Goal: Task Accomplishment & Management: Manage account settings

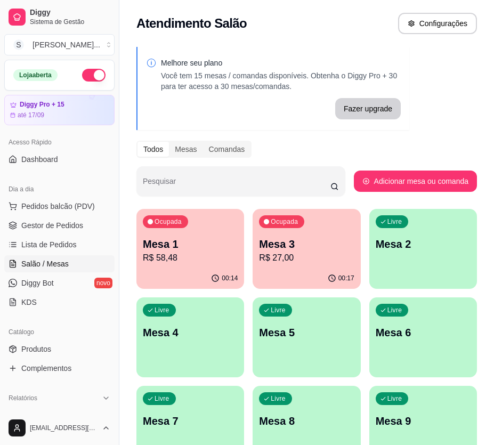
click at [205, 209] on div "Ocupada Mesa 1 R$ 58,48" at bounding box center [190, 238] width 108 height 59
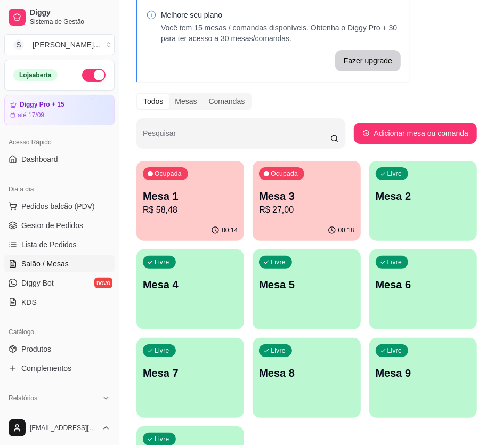
click at [198, 213] on p "R$ 58,48" at bounding box center [190, 209] width 95 height 13
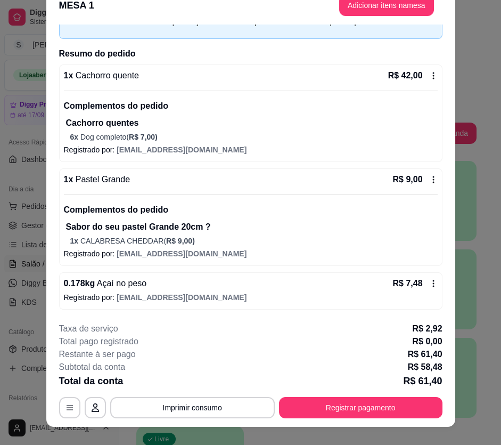
scroll to position [32, 0]
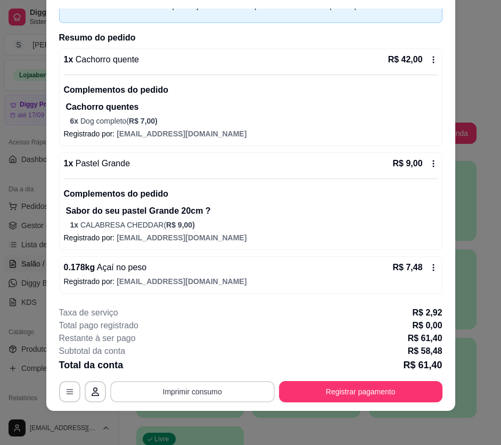
click at [232, 393] on button "Imprimir consumo" at bounding box center [192, 391] width 165 height 21
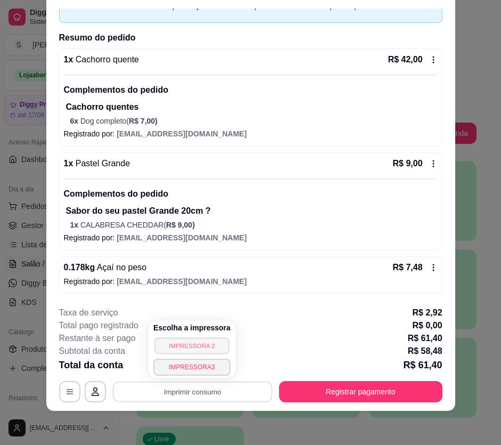
click at [202, 344] on button "IMPRESSORA 2" at bounding box center [191, 345] width 75 height 17
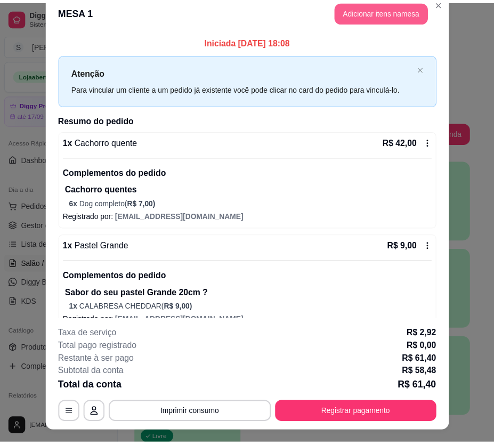
scroll to position [0, 0]
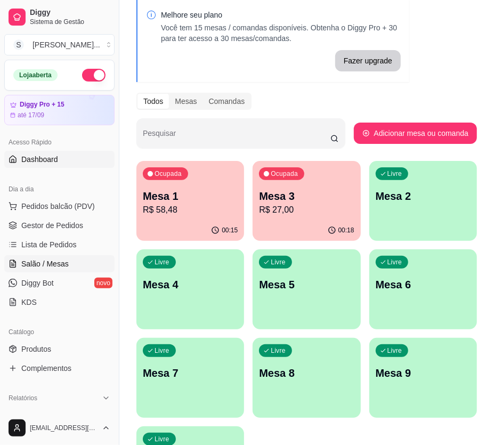
click at [80, 164] on link "Dashboard" at bounding box center [59, 159] width 110 height 17
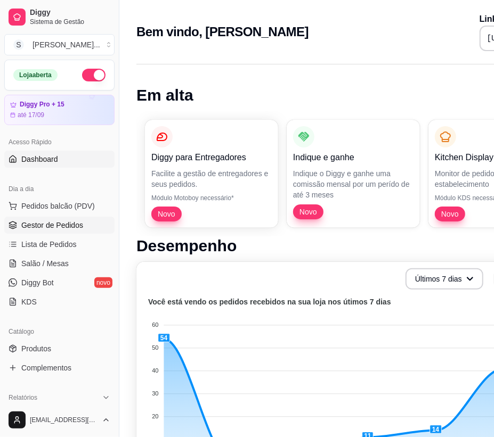
click at [70, 225] on span "Gestor de Pedidos" at bounding box center [52, 225] width 62 height 11
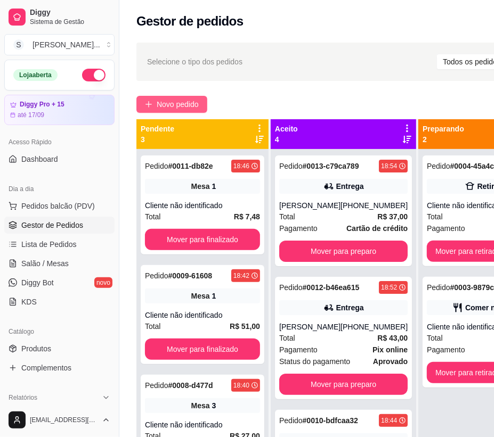
click at [192, 99] on span "Novo pedido" at bounding box center [178, 105] width 42 height 12
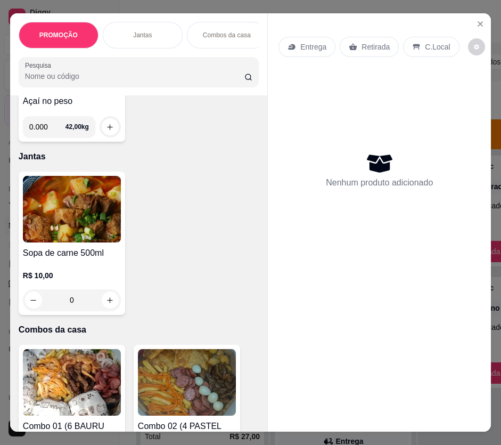
click at [248, 44] on div "Combos da casa" at bounding box center [227, 35] width 80 height 27
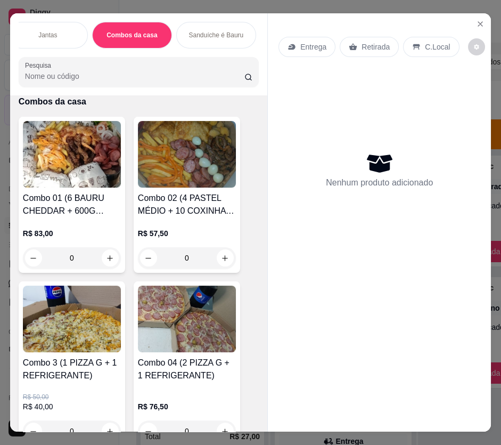
scroll to position [0, 96]
click at [232, 35] on p "Sanduíche é Bauru" at bounding box center [214, 35] width 55 height 9
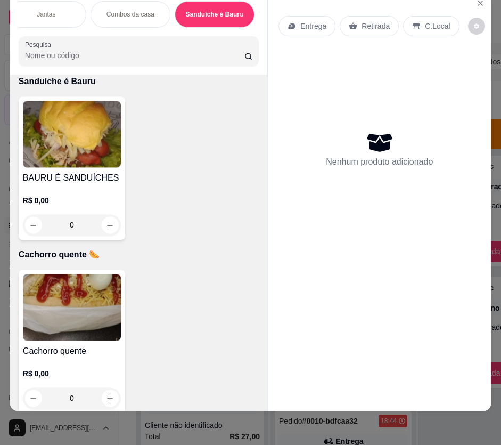
click at [77, 182] on h4 "BAURU É SANDUÍCHES" at bounding box center [72, 177] width 98 height 13
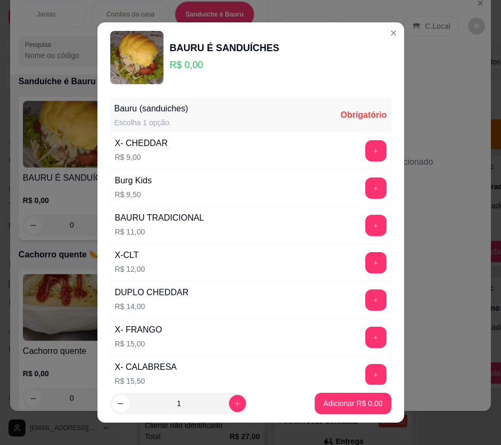
click at [365, 150] on button "+" at bounding box center [375, 150] width 21 height 21
click at [368, 405] on p "Adicionar R$ 9,00" at bounding box center [352, 403] width 59 height 11
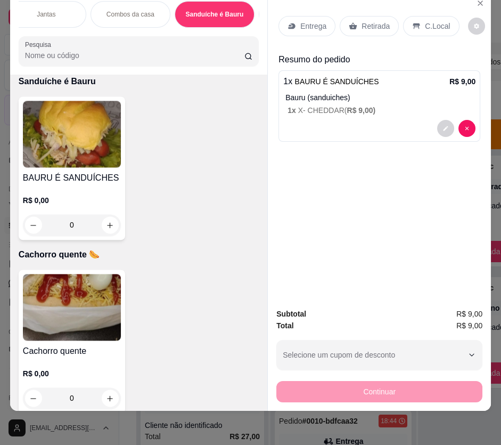
click at [293, 27] on div "Entrega" at bounding box center [307, 26] width 57 height 20
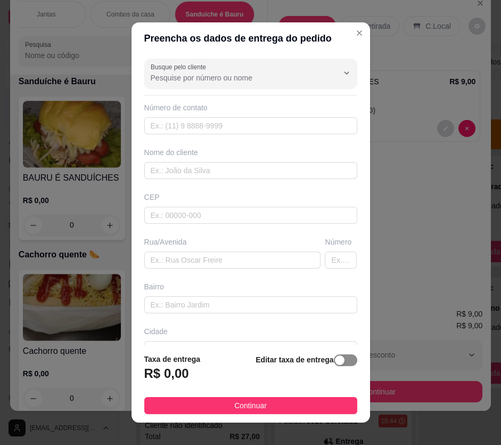
click at [335, 356] on div "button" at bounding box center [340, 360] width 10 height 10
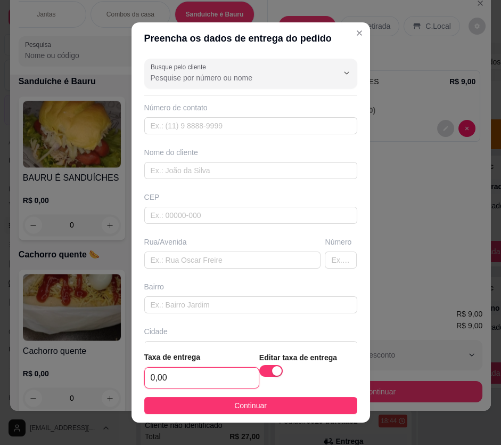
click at [227, 378] on input "0,00" at bounding box center [202, 377] width 114 height 20
type input "3,00"
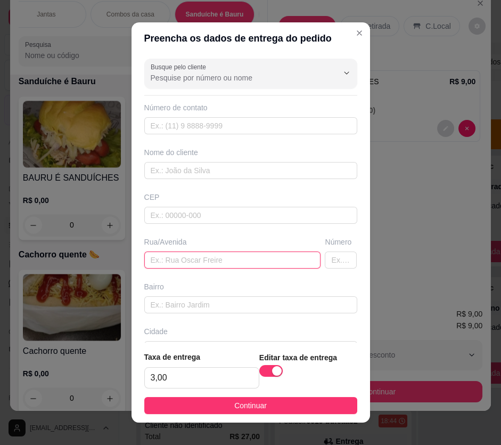
click at [238, 259] on input "text" at bounding box center [232, 259] width 177 height 17
paste input "R. Prefeita [PERSON_NAME]"
type input "R. Prefeita [PERSON_NAME]"
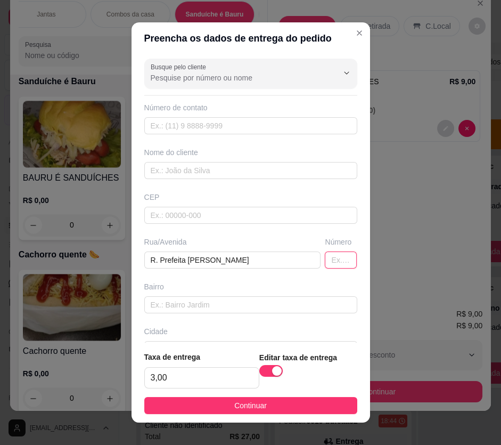
click at [325, 258] on input "text" at bounding box center [341, 259] width 32 height 17
type input "1341b"
click at [254, 119] on input "text" at bounding box center [250, 125] width 213 height 17
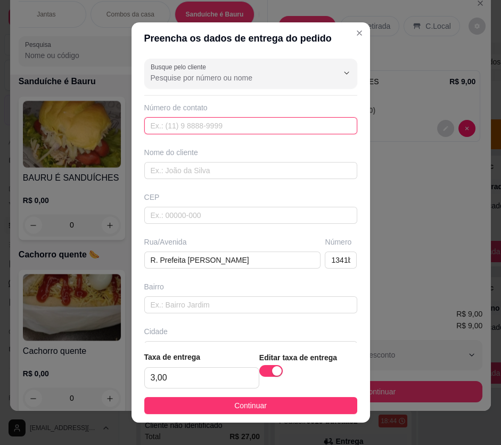
paste input "[PHONE_NUMBER]"
type input "[PHONE_NUMBER]"
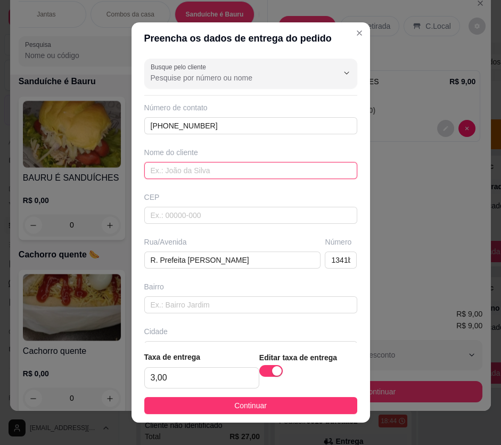
click at [176, 167] on input "text" at bounding box center [250, 170] width 213 height 17
paste input "Débora"
type input "Débora"
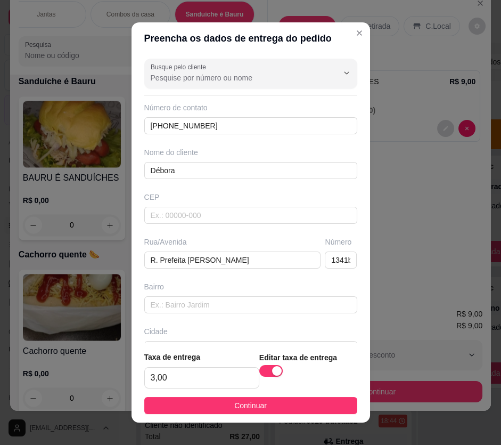
click at [242, 420] on footer "Taxa de entrega 3,00 Editar taxa de entrega Continuar" at bounding box center [251, 382] width 239 height 80
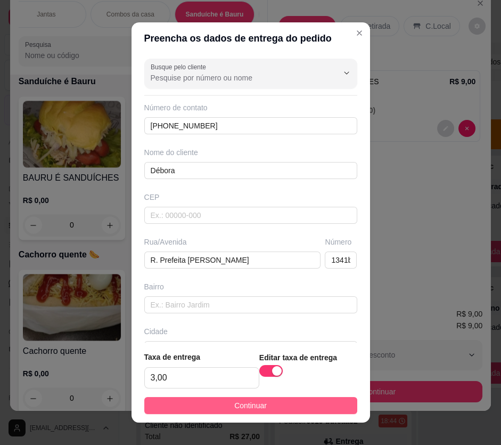
click at [242, 411] on button "Continuar" at bounding box center [250, 405] width 213 height 17
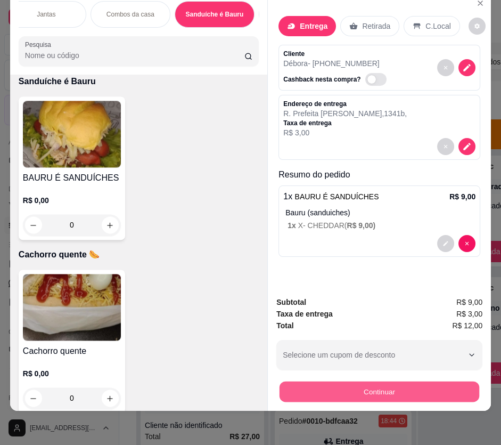
click at [346, 383] on button "Continuar" at bounding box center [380, 391] width 200 height 21
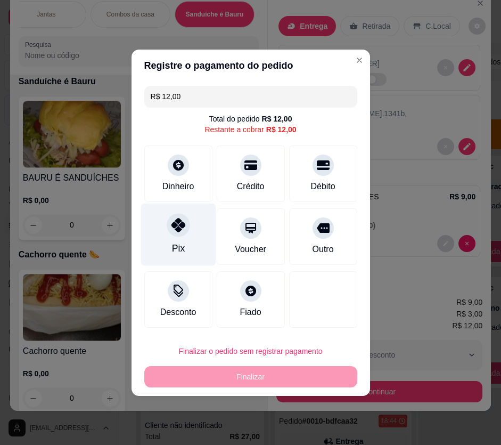
click at [177, 241] on div "Pix" at bounding box center [177, 248] width 13 height 14
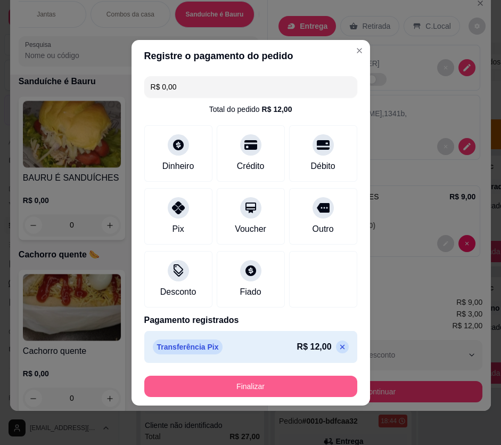
click at [277, 383] on button "Finalizar" at bounding box center [250, 385] width 213 height 21
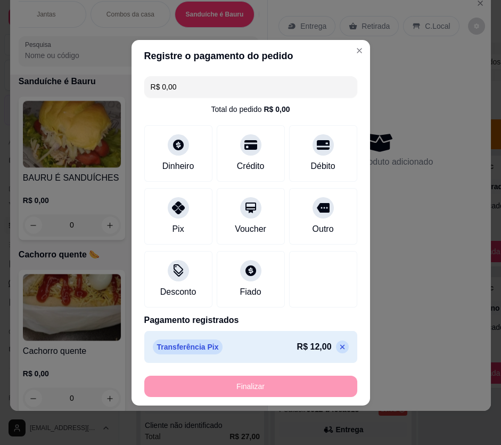
type input "-R$ 12,00"
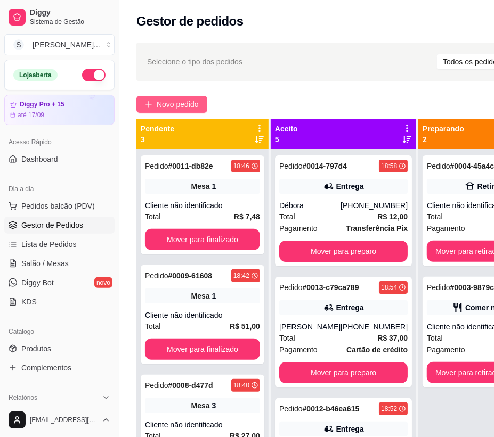
click at [167, 110] on span "Novo pedido" at bounding box center [178, 105] width 42 height 12
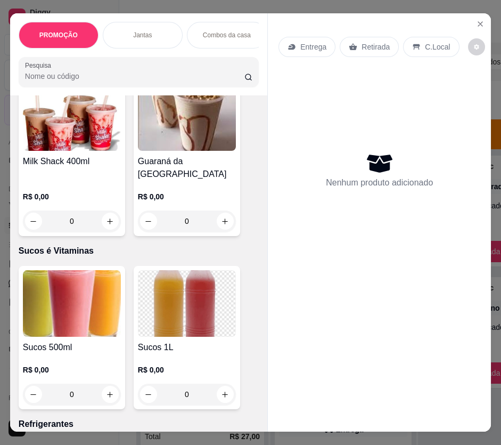
scroll to position [3728, 0]
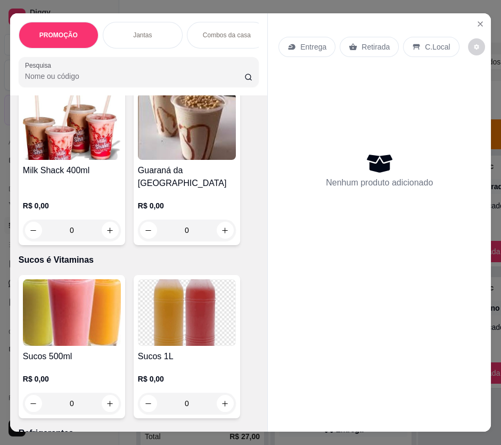
click at [63, 177] on h4 "Milk Shack 400ml" at bounding box center [72, 170] width 98 height 13
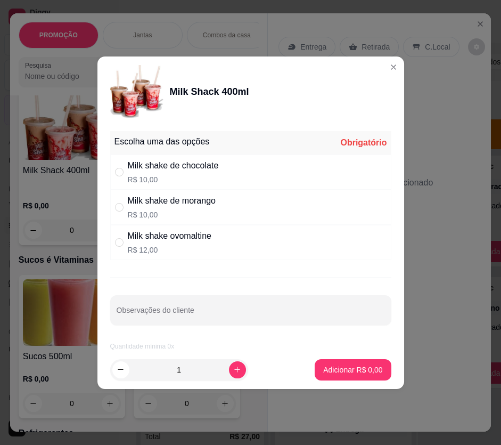
click at [208, 173] on div "Milk shake de chocolate R$ 10,00" at bounding box center [173, 172] width 91 height 26
radio input "true"
click at [340, 364] on p "Adicionar R$ 10,00" at bounding box center [350, 369] width 63 height 11
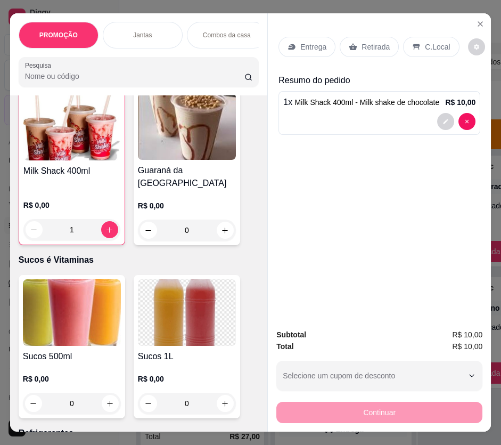
type input "1"
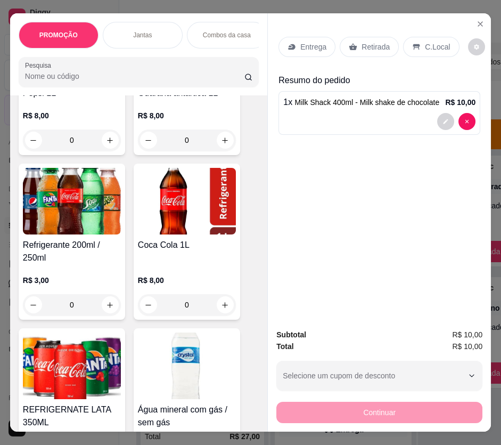
scroll to position [4261, 0]
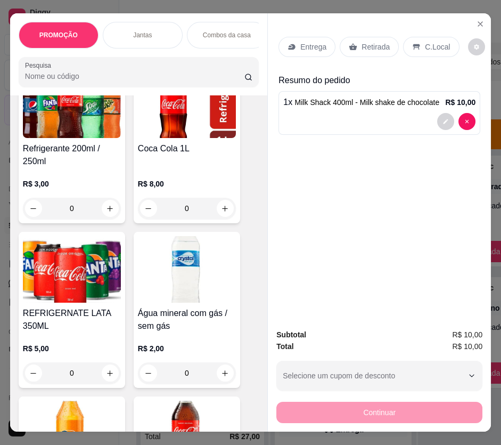
click at [202, 266] on img at bounding box center [187, 269] width 98 height 67
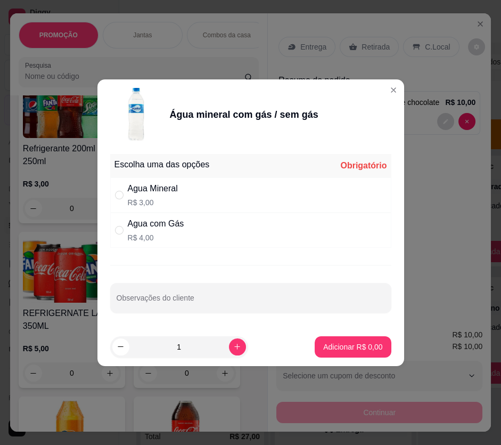
click at [279, 193] on div "Agua Mineral R$ 3,00" at bounding box center [250, 194] width 281 height 35
radio input "true"
click at [349, 344] on p "Adicionar R$ 3,00" at bounding box center [353, 346] width 58 height 10
type input "1"
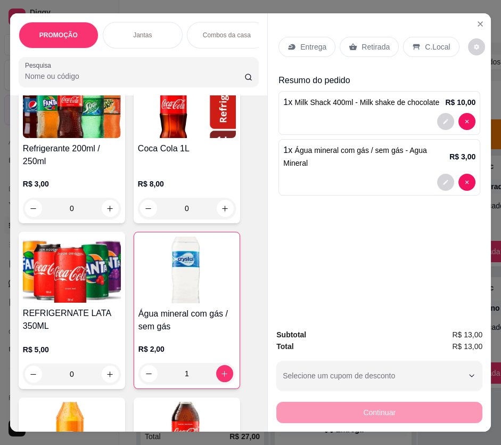
click at [290, 44] on icon at bounding box center [292, 47] width 7 height 6
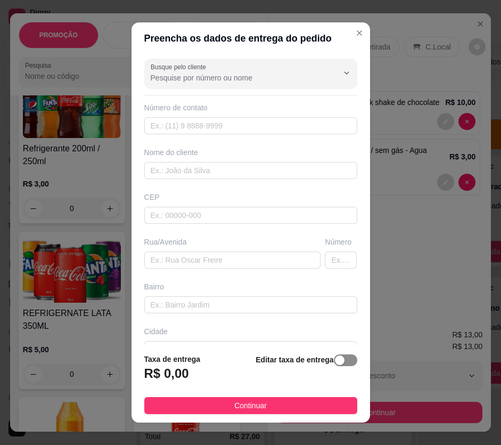
click at [334, 357] on span "button" at bounding box center [345, 360] width 23 height 12
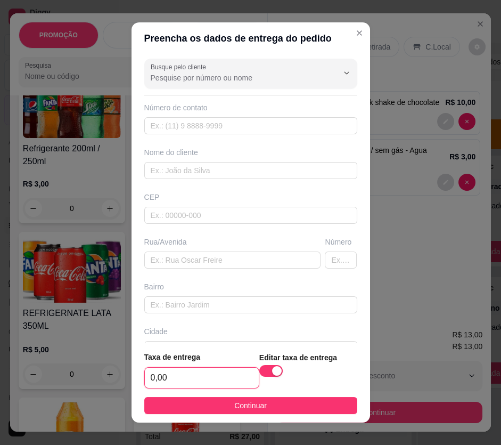
click at [214, 380] on input "0,00" at bounding box center [202, 377] width 114 height 20
type input "3,00"
click at [186, 405] on button "Continuar" at bounding box center [250, 405] width 213 height 17
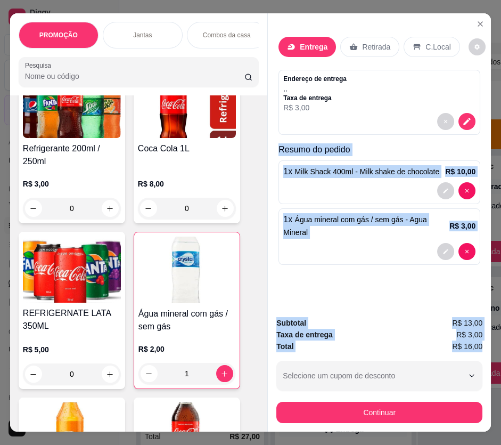
drag, startPoint x: 273, startPoint y: 147, endPoint x: 478, endPoint y: 342, distance: 282.9
click at [478, 342] on div "Entrega Retirada C.Local Endereço de entrega , , Taxa de entrega R$ 3,00 Resumo…" at bounding box center [379, 222] width 224 height 418
copy div "Resumo do pedido 1 x Milk Shack 400ml - Milk shake de chocolate R$ 10,00 1 x Ág…"
click at [464, 119] on icon "decrease-product-quantity" at bounding box center [466, 121] width 9 height 9
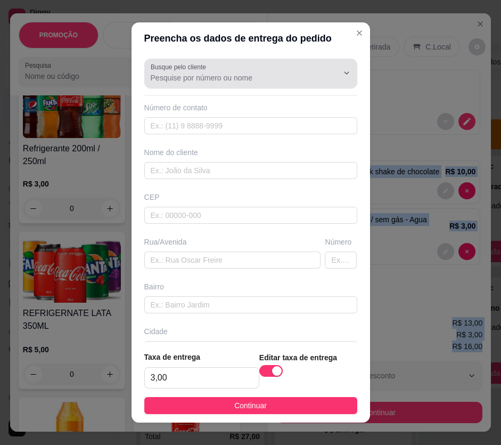
click at [188, 83] on input "Busque pelo cliente" at bounding box center [236, 77] width 170 height 11
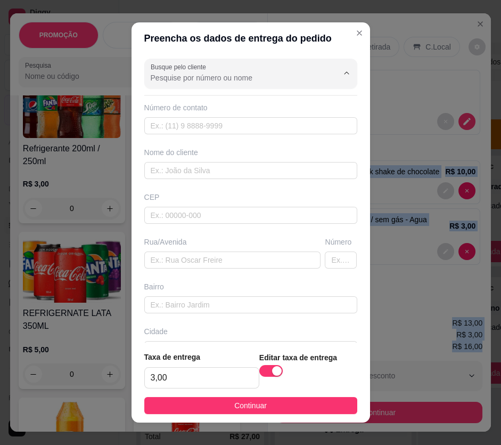
click at [197, 119] on span "[PERSON_NAME]" at bounding box center [235, 115] width 137 height 9
type input "[PERSON_NAME]"
type input "84987126832"
type input "[PERSON_NAME]"
type input "59115581"
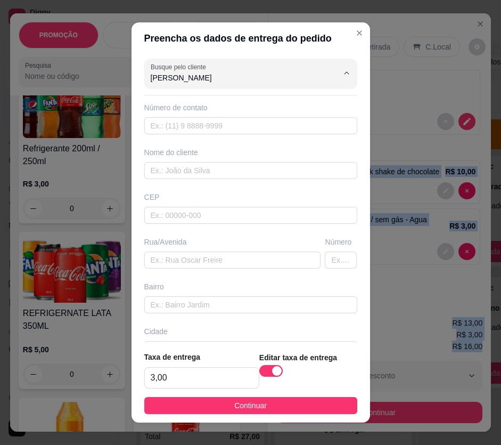
type input "Travessa [PERSON_NAME]"
type input "20"
type input "Nossa Senhora da Apresentação"
type input "[DATE]"
type input "Primeiro Andar na esquina"
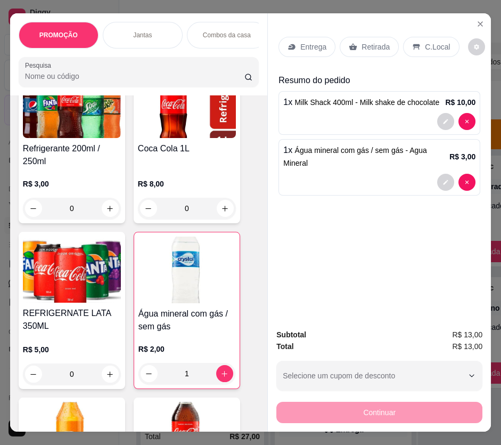
click at [320, 44] on p "Entrega" at bounding box center [313, 47] width 26 height 11
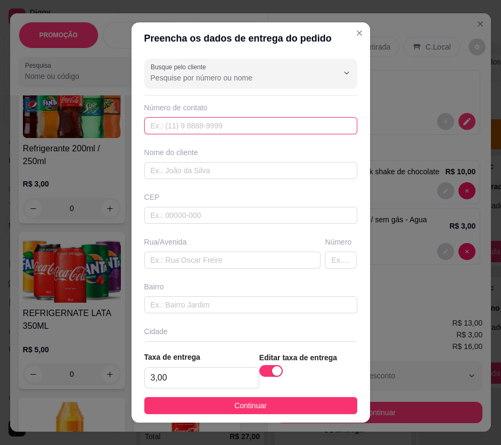
click at [244, 132] on input "text" at bounding box center [250, 125] width 213 height 17
paste input "(84) 8892-6443"
click at [163, 127] on input "(84) 8892-6443" at bounding box center [250, 125] width 213 height 17
type input "[PHONE_NUMBER]"
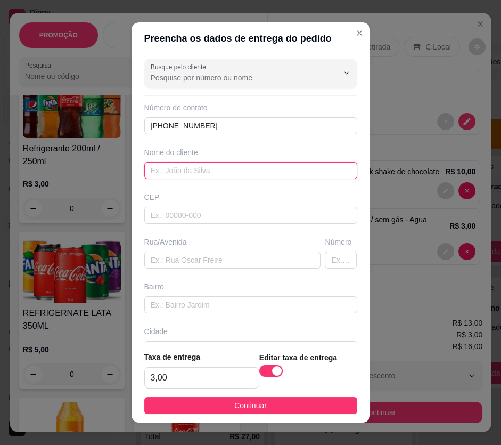
click at [266, 167] on input "text" at bounding box center [250, 170] width 213 height 17
paste input "Lidiana"
type input "Lidiana"
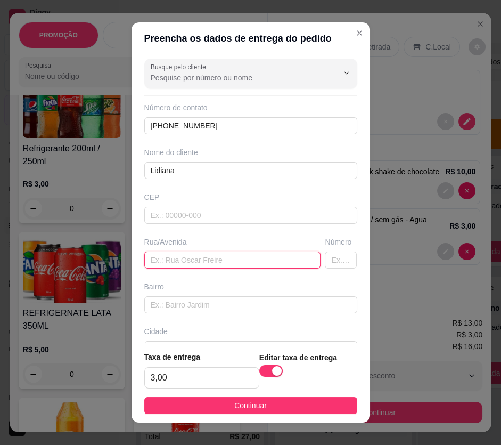
click at [238, 260] on input "text" at bounding box center [232, 259] width 177 height 17
click at [160, 257] on input "text" at bounding box center [232, 259] width 177 height 17
paste input "Rua [PERSON_NAME]"
type input "Rua [PERSON_NAME]"
click at [327, 256] on input "text" at bounding box center [341, 259] width 32 height 17
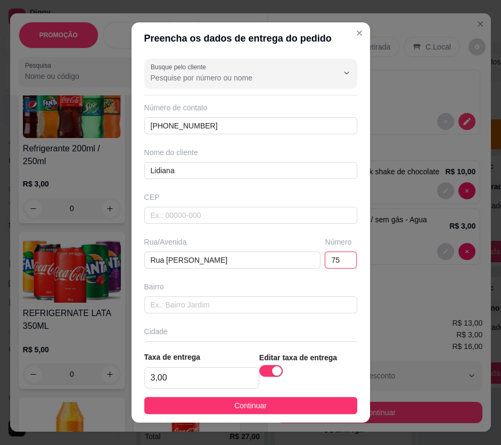
type input "75"
click at [260, 403] on button "Continuar" at bounding box center [250, 405] width 213 height 17
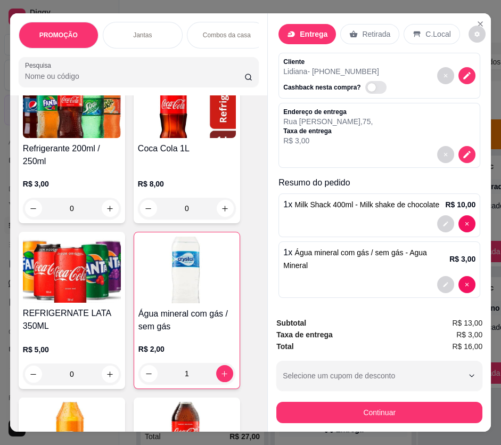
scroll to position [16, 0]
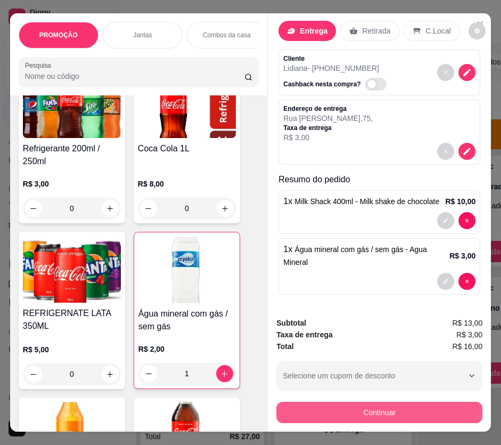
click at [431, 403] on button "Continuar" at bounding box center [379, 412] width 206 height 21
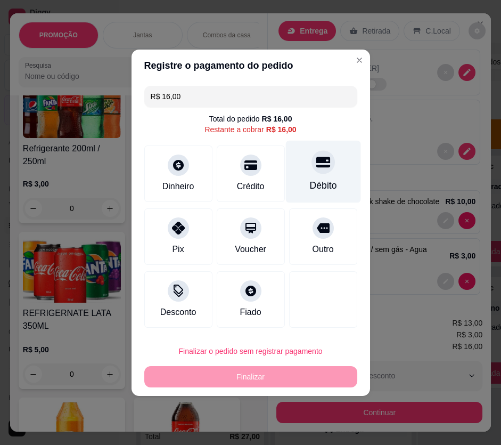
click at [324, 185] on div "Débito" at bounding box center [322, 185] width 27 height 14
type input "R$ 0,00"
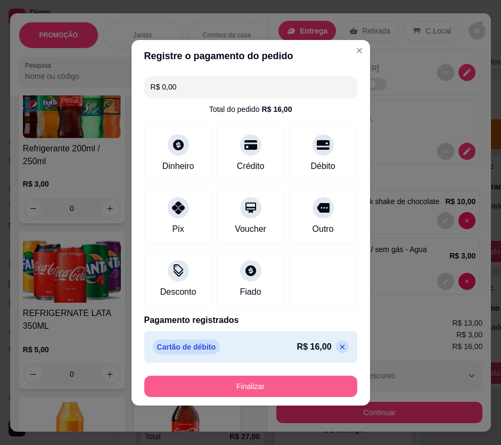
click at [302, 387] on button "Finalizar" at bounding box center [250, 385] width 213 height 21
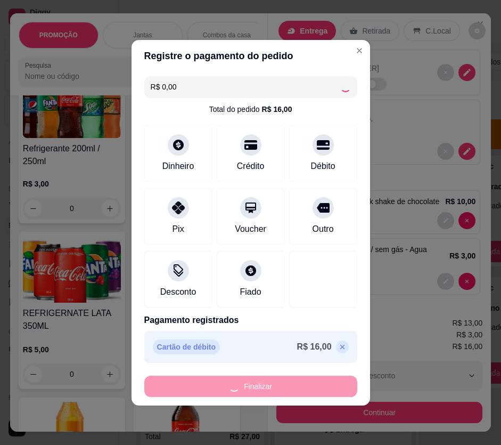
type input "0"
type input "-R$ 16,00"
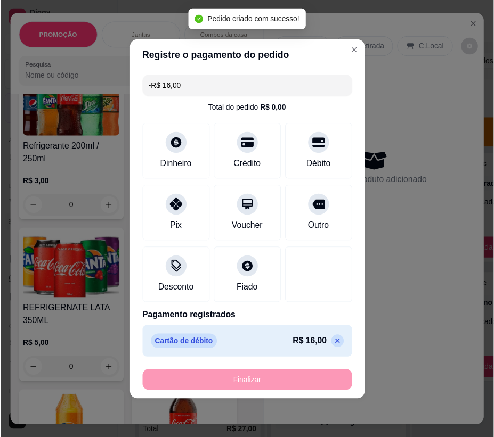
scroll to position [4260, 0]
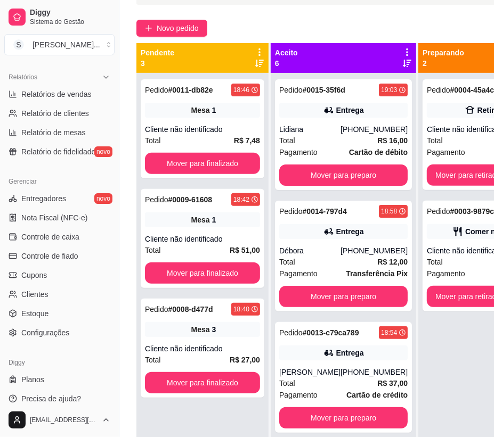
scroll to position [169, 0]
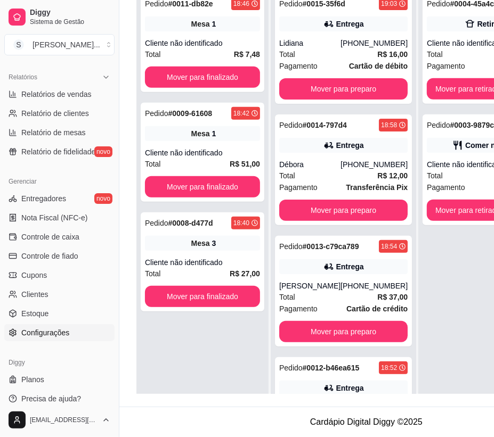
click at [50, 334] on span "Configurações" at bounding box center [45, 333] width 48 height 11
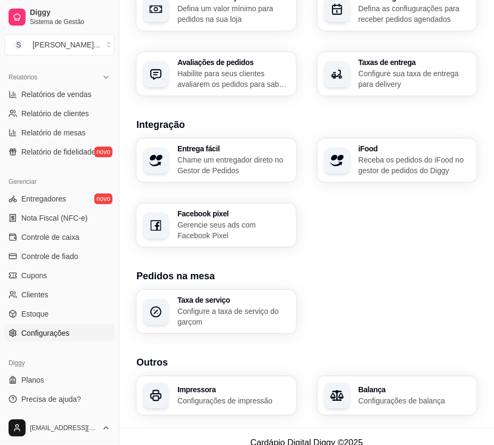
scroll to position [501, 0]
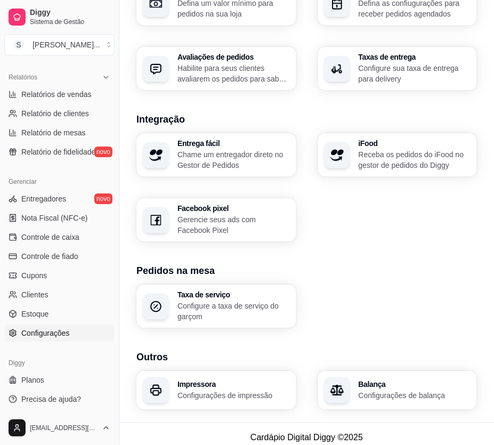
click at [241, 304] on p "Configure a taxa de serviço do garçom" at bounding box center [233, 310] width 112 height 21
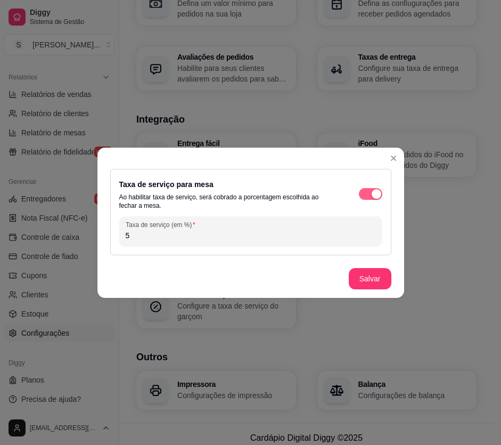
click at [367, 193] on span "button" at bounding box center [370, 194] width 23 height 12
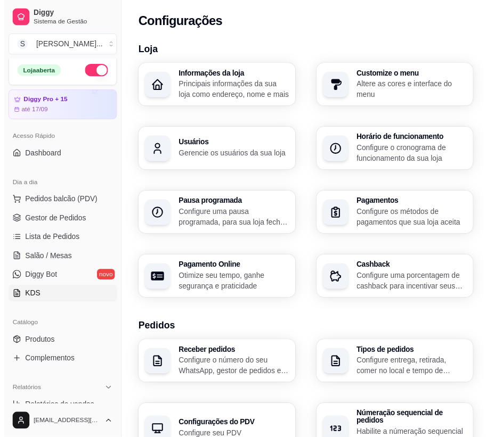
scroll to position [0, 0]
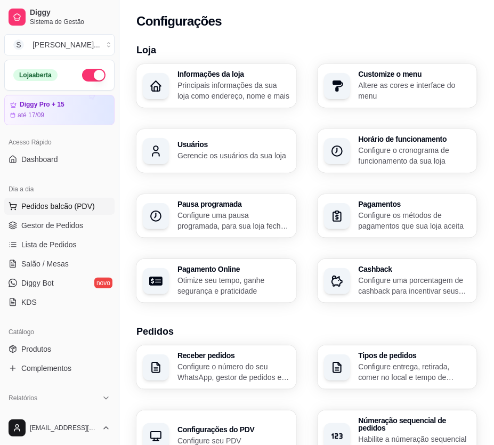
click at [68, 206] on span "Pedidos balcão (PDV)" at bounding box center [57, 206] width 73 height 11
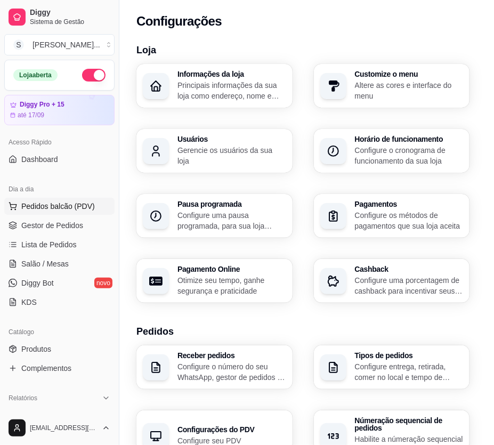
click at [56, 155] on p "PROMOÇÃO" at bounding box center [133, 148] width 236 height 13
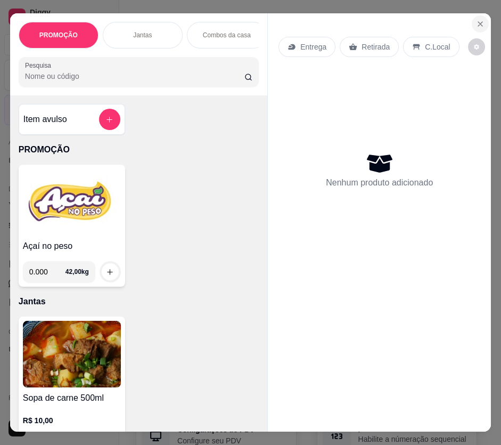
click at [472, 20] on button "Close" at bounding box center [480, 23] width 17 height 17
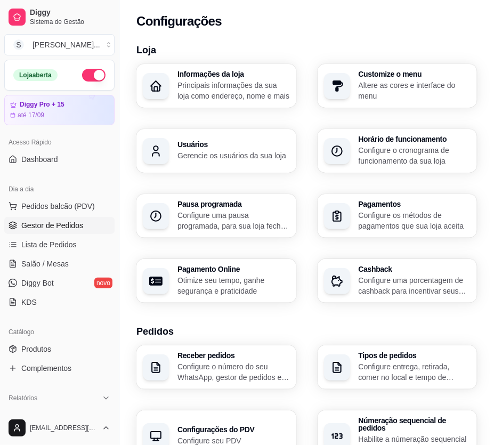
click at [65, 225] on span "Gestor de Pedidos" at bounding box center [52, 225] width 62 height 11
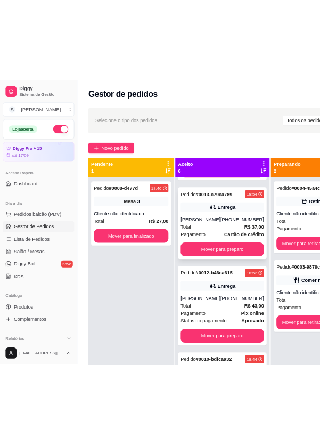
scroll to position [242, 0]
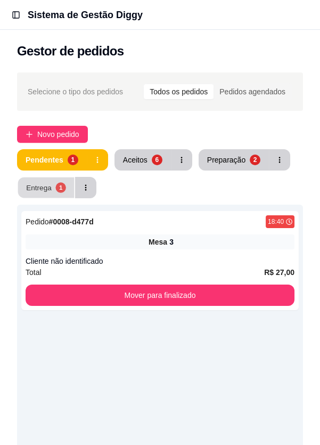
click at [68, 186] on button "Entrega 1" at bounding box center [46, 187] width 56 height 21
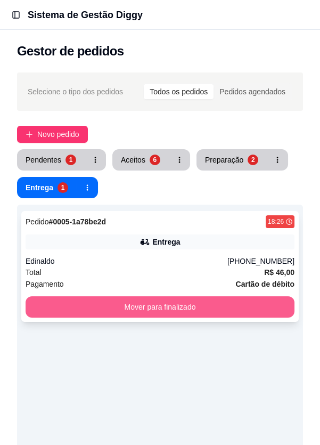
click at [251, 301] on button "Mover para finalizado" at bounding box center [160, 306] width 269 height 21
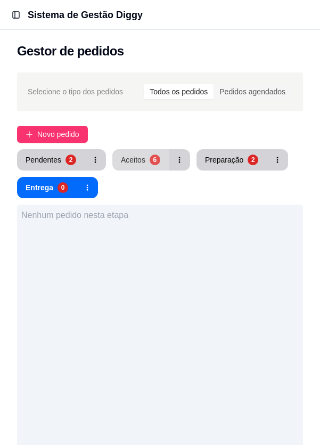
click at [125, 164] on div "Aceitos" at bounding box center [133, 159] width 24 height 11
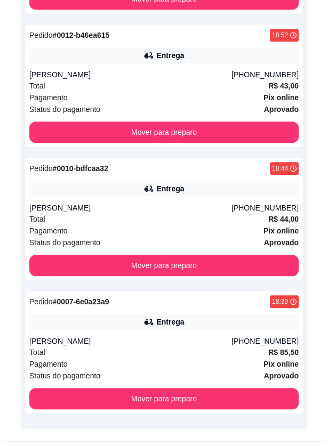
scroll to position [577, 0]
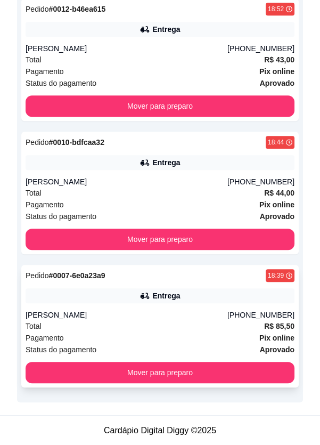
click at [254, 318] on div "[PHONE_NUMBER]" at bounding box center [260, 314] width 67 height 11
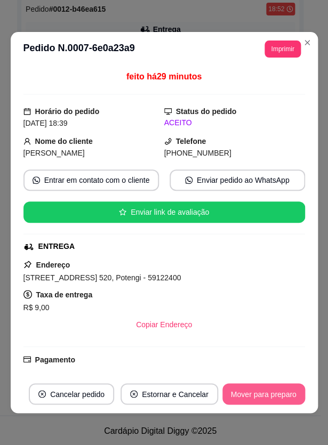
click at [255, 394] on button "Mover para preparo" at bounding box center [263, 393] width 83 height 21
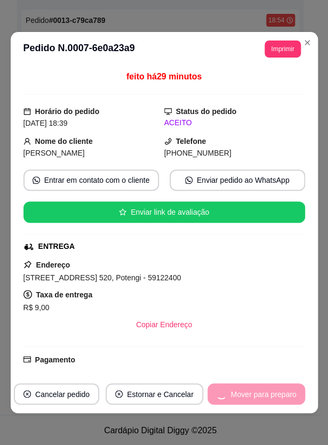
scroll to position [444, 0]
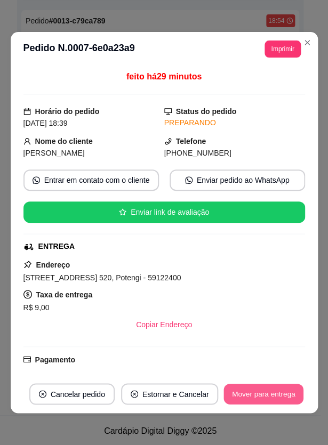
click at [254, 389] on button "Mover para entrega" at bounding box center [264, 393] width 80 height 21
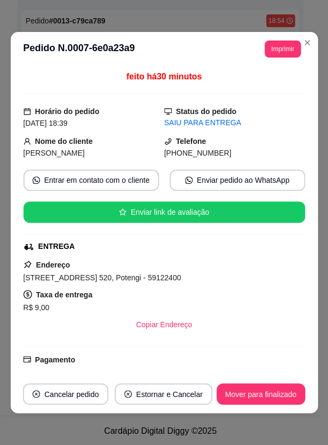
drag, startPoint x: 182, startPoint y: 154, endPoint x: 226, endPoint y: 144, distance: 45.8
click at [224, 152] on div "(84) 9 9137-0132" at bounding box center [234, 153] width 141 height 12
copy span "9137-0132"
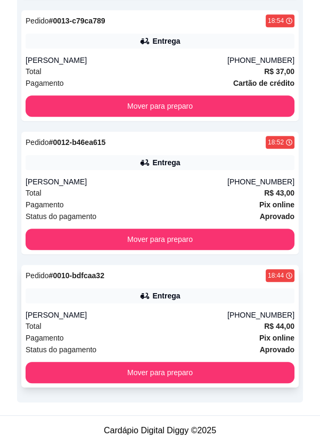
click at [195, 314] on div "[PERSON_NAME]" at bounding box center [127, 314] width 202 height 11
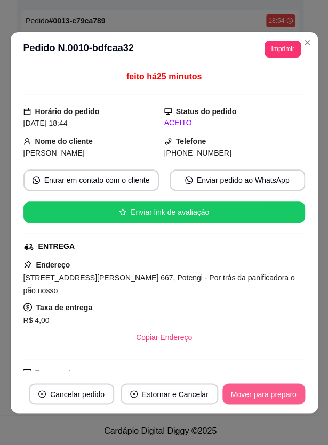
click at [249, 398] on button "Mover para preparo" at bounding box center [263, 393] width 83 height 21
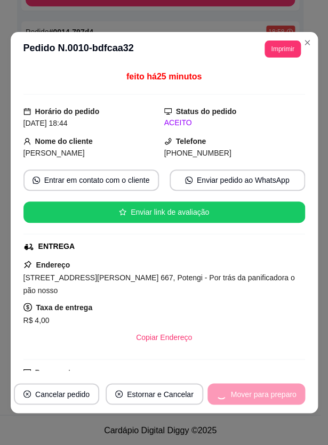
scroll to position [310, 0]
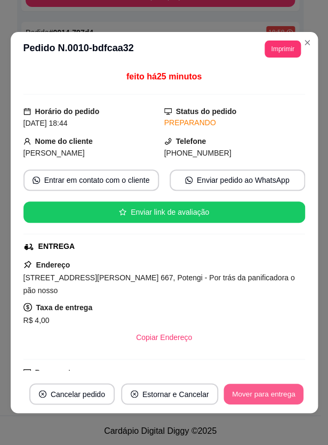
click at [253, 399] on button "Mover para entrega" at bounding box center [264, 393] width 80 height 21
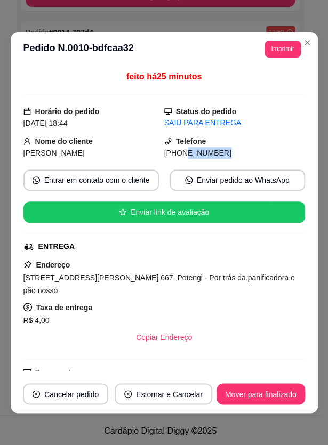
drag, startPoint x: 175, startPoint y: 153, endPoint x: 222, endPoint y: 151, distance: 46.4
click at [222, 151] on div "[PHONE_NUMBER]" at bounding box center [234, 153] width 141 height 12
copy span "9992-9145"
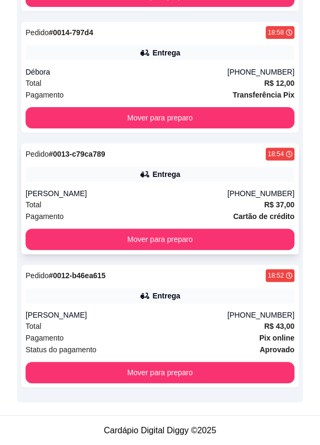
click at [272, 197] on div "(84) 99428-1490" at bounding box center [260, 193] width 67 height 11
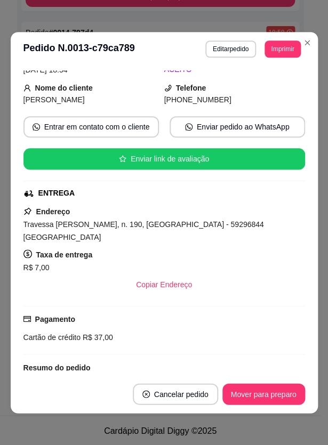
scroll to position [171, 0]
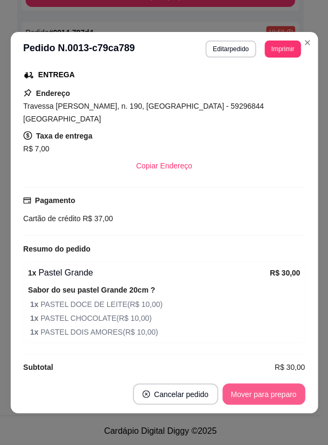
click at [275, 394] on button "Mover para preparo" at bounding box center [263, 393] width 83 height 21
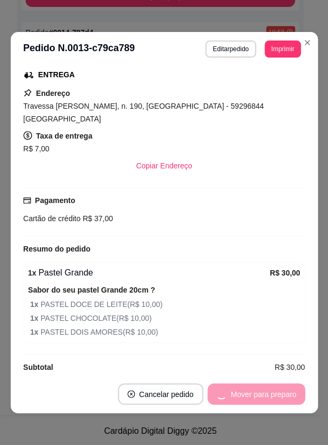
scroll to position [247, 0]
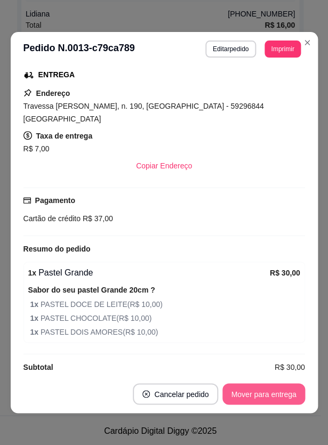
click at [277, 398] on button "Mover para entrega" at bounding box center [263, 393] width 82 height 21
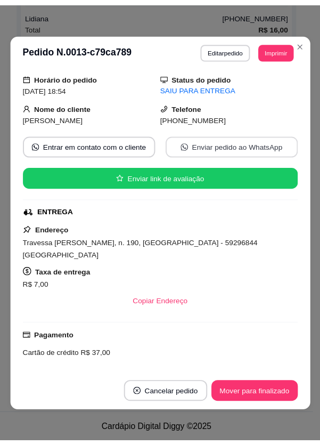
scroll to position [0, 0]
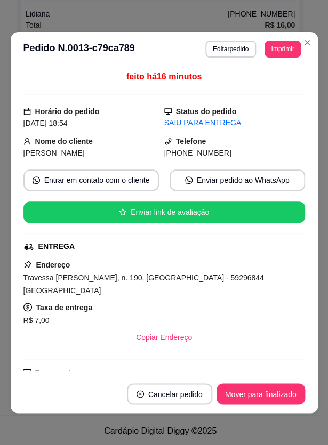
drag, startPoint x: 182, startPoint y: 153, endPoint x: 254, endPoint y: 154, distance: 71.9
click at [254, 154] on div "(84) 9 9428-1490" at bounding box center [234, 153] width 141 height 12
copy span "9428-1490"
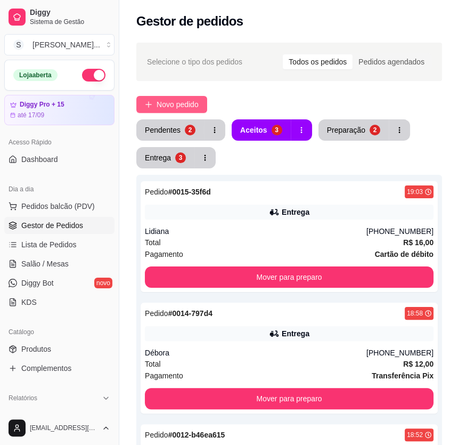
click at [162, 104] on span "Novo pedido" at bounding box center [178, 105] width 42 height 12
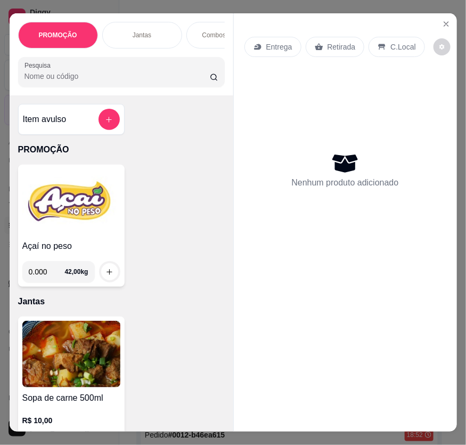
click at [270, 37] on div "Entrega" at bounding box center [272, 47] width 57 height 20
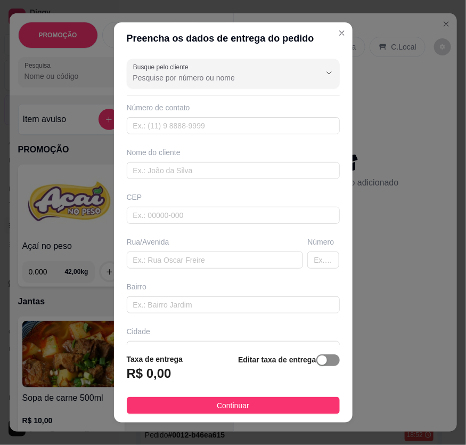
click at [320, 365] on span "button" at bounding box center [327, 360] width 23 height 12
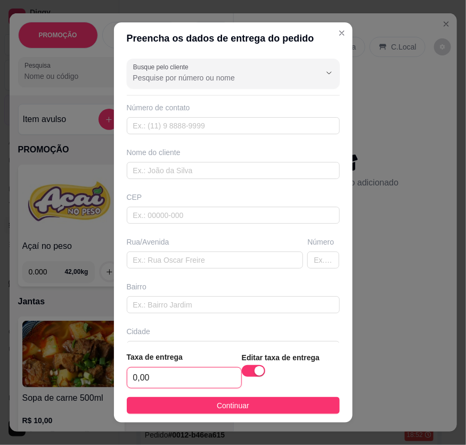
click at [219, 378] on input "0,00" at bounding box center [184, 377] width 114 height 20
type input "4,00"
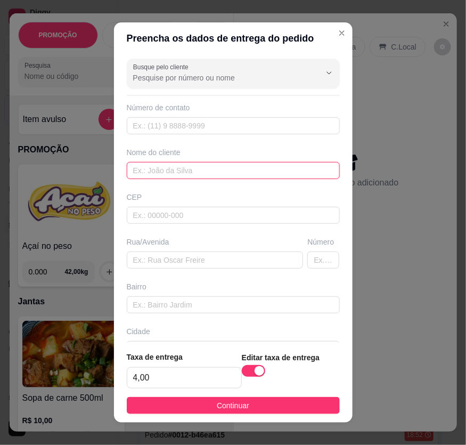
click at [171, 165] on input "text" at bounding box center [233, 170] width 213 height 17
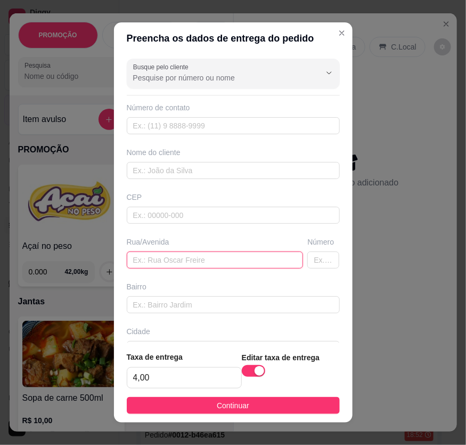
click at [186, 259] on input "text" at bounding box center [215, 259] width 177 height 17
paste input "[STREET_ADDRESS][PERSON_NAME]"
type input "[STREET_ADDRESS][PERSON_NAME]"
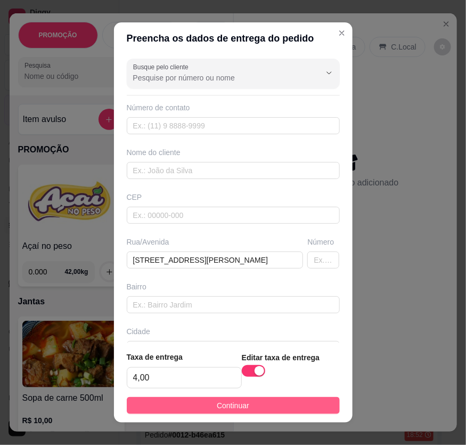
click at [255, 410] on button "Continuar" at bounding box center [233, 405] width 213 height 17
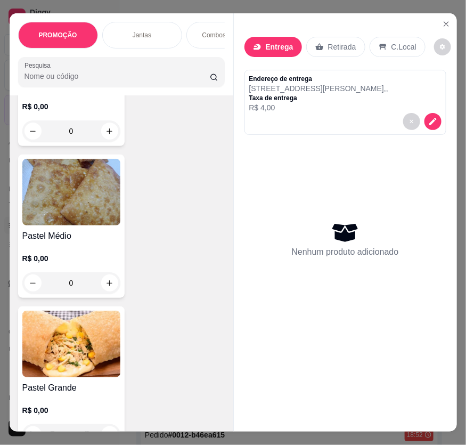
scroll to position [5035, 0]
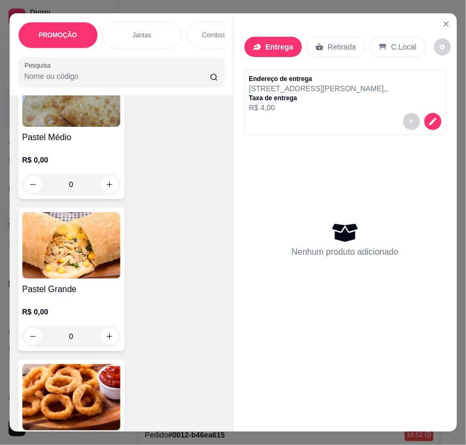
click at [75, 276] on img at bounding box center [71, 245] width 98 height 67
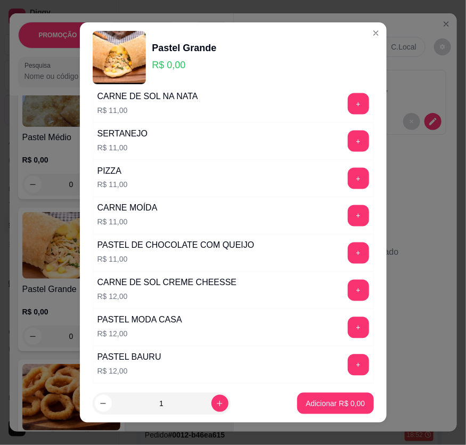
scroll to position [436, 0]
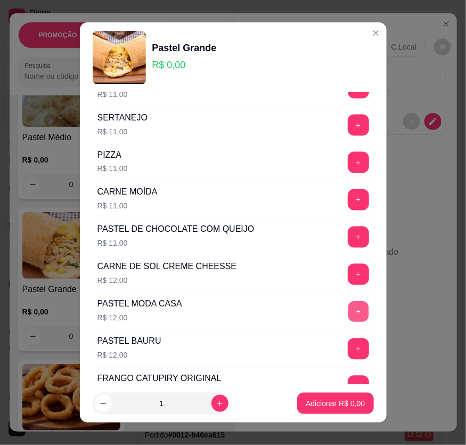
click at [348, 314] on button "+" at bounding box center [358, 311] width 21 height 21
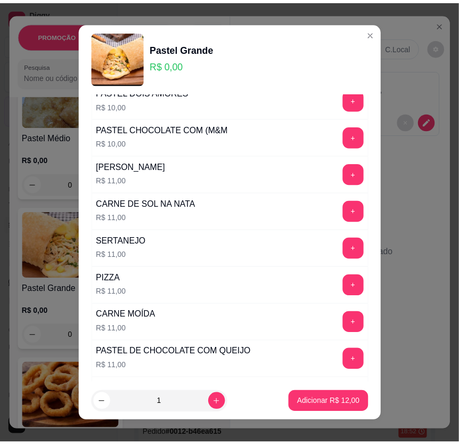
scroll to position [295, 0]
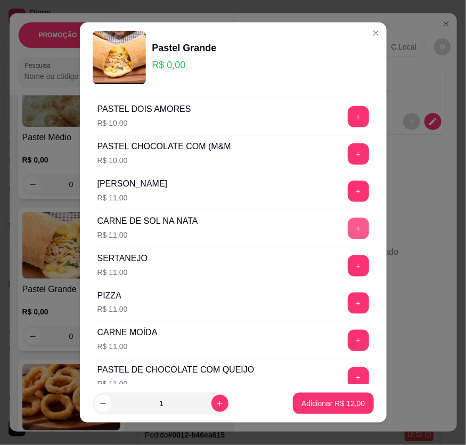
click at [348, 229] on button "+" at bounding box center [358, 228] width 21 height 21
click at [336, 407] on p "Adicionar R$ 23,00" at bounding box center [332, 403] width 63 height 11
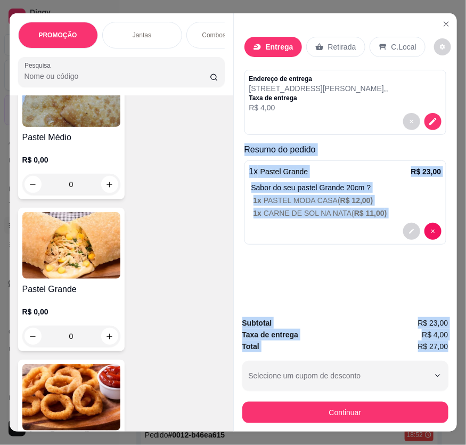
drag, startPoint x: 239, startPoint y: 144, endPoint x: 440, endPoint y: 344, distance: 283.6
click at [448, 342] on div "Entrega Retirada C.Local Endereço de entrega Rua José Luís da Silva,861 , , Tax…" at bounding box center [345, 222] width 224 height 418
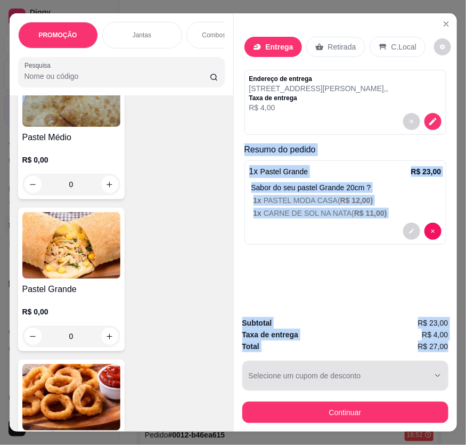
copy div "Resumo do pedido 1 x Pastel Grande R$ 23,00 Sabor do seu pastel Grande 20cm ? 1…"
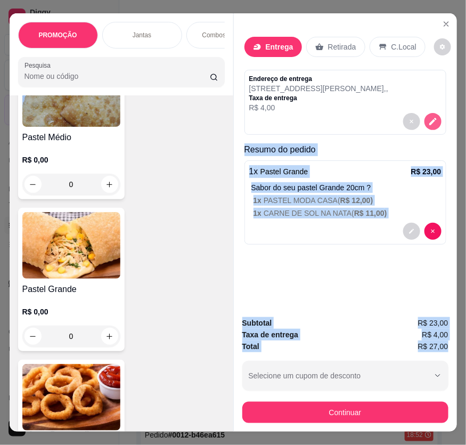
click at [428, 117] on icon "decrease-product-quantity" at bounding box center [433, 122] width 10 height 10
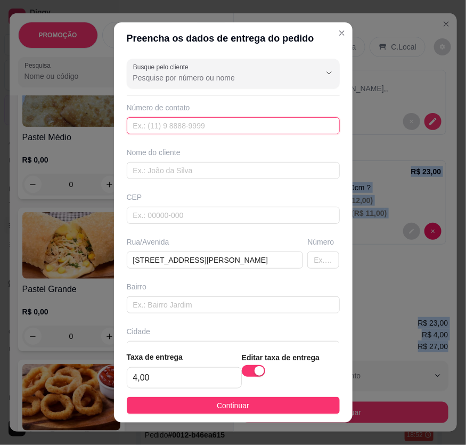
click at [216, 122] on input "text" at bounding box center [233, 125] width 213 height 17
paste input "[PHONE_NUMBER]"
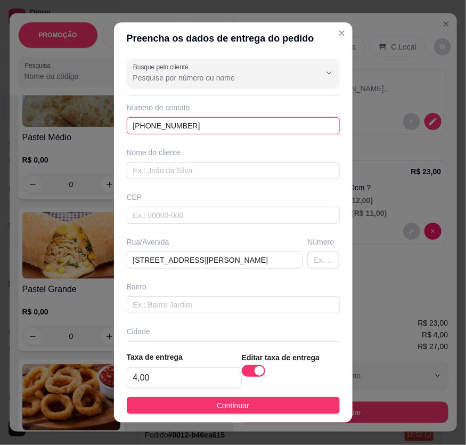
type input "[PHONE_NUMBER]"
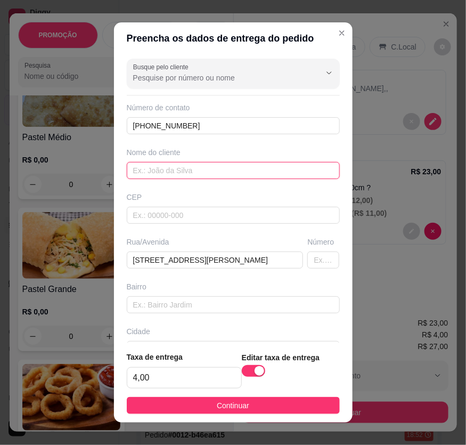
click at [146, 168] on input "text" at bounding box center [233, 170] width 213 height 17
paste input "Thiago"
type input "Thiago"
click at [263, 404] on button "Continuar" at bounding box center [233, 405] width 213 height 17
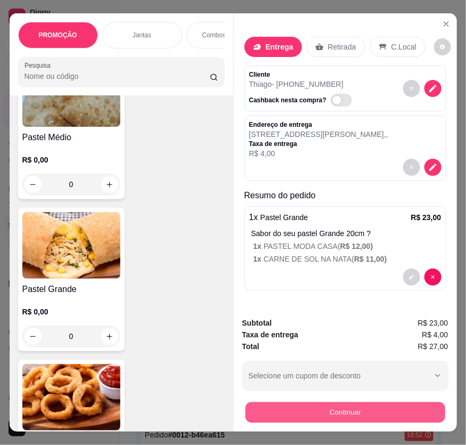
click at [380, 405] on button "Continuar" at bounding box center [345, 412] width 200 height 21
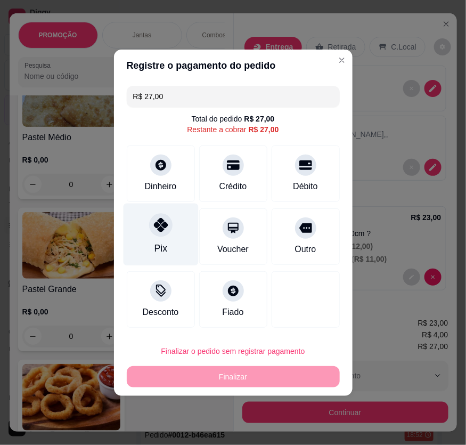
click at [160, 227] on icon at bounding box center [160, 225] width 14 height 14
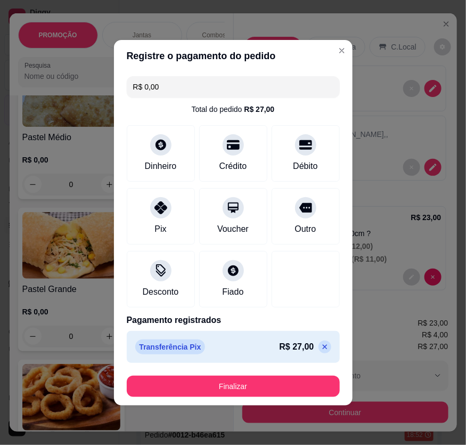
click at [321, 345] on icon at bounding box center [325, 346] width 9 height 9
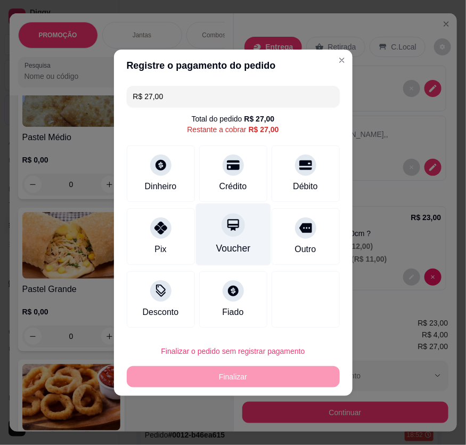
drag, startPoint x: 241, startPoint y: 171, endPoint x: 244, endPoint y: 204, distance: 33.2
click at [241, 171] on div "Crédito" at bounding box center [233, 173] width 68 height 56
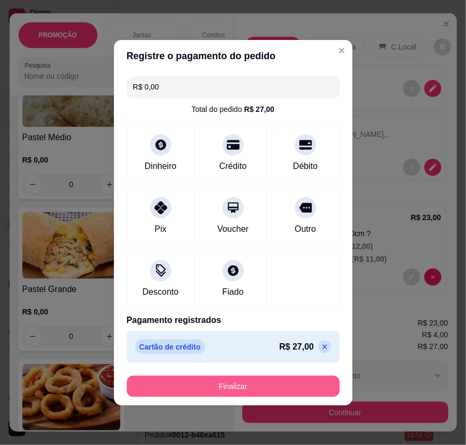
click at [263, 383] on button "Finalizar" at bounding box center [233, 385] width 213 height 21
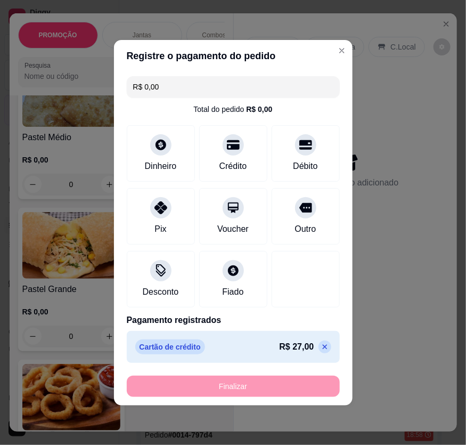
type input "-R$ 27,00"
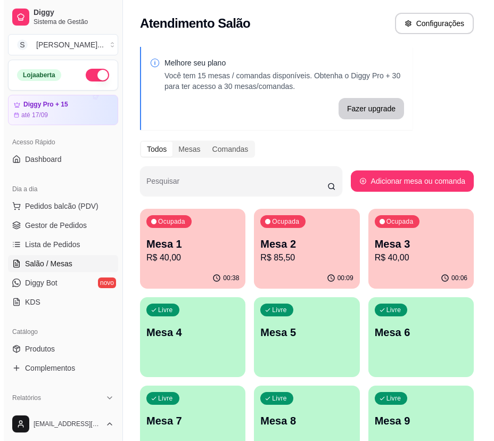
scroll to position [145, 0]
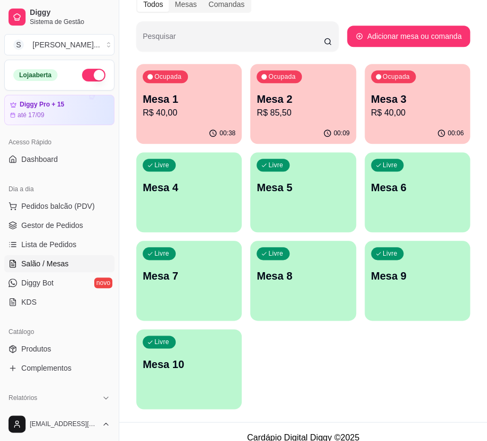
click at [310, 114] on p "R$ 85,50" at bounding box center [303, 113] width 93 height 13
click at [189, 119] on div "Ocupada Mesa 1 R$ 40,00" at bounding box center [188, 93] width 105 height 59
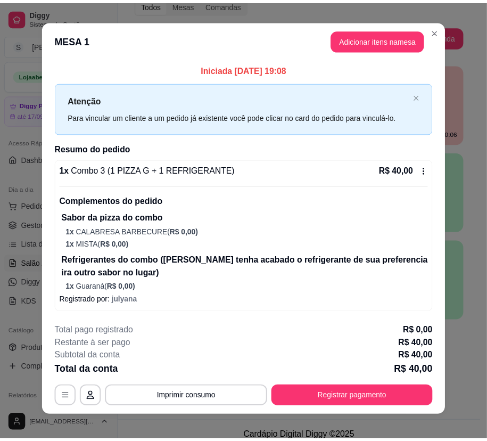
scroll to position [0, 0]
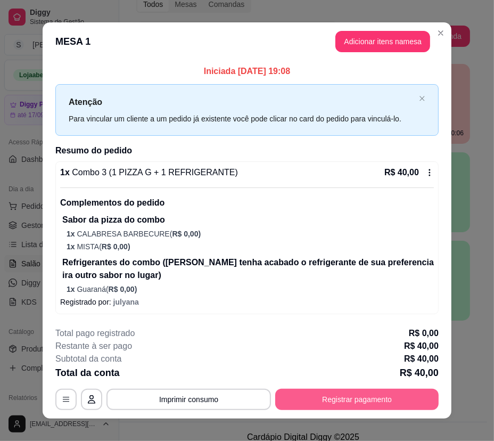
click at [343, 399] on button "Registrar pagamento" at bounding box center [357, 399] width 164 height 21
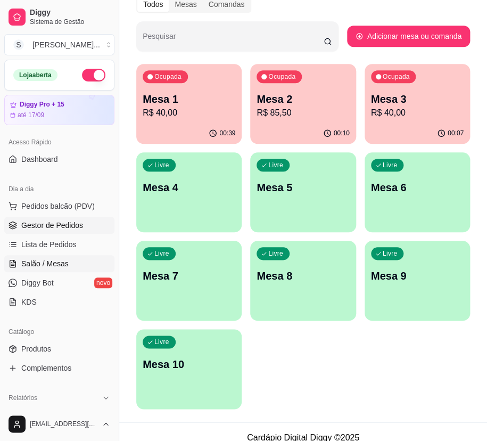
click at [71, 227] on span "Gestor de Pedidos" at bounding box center [52, 225] width 62 height 11
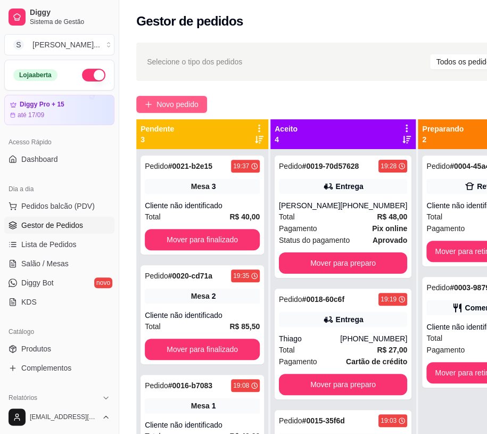
click at [191, 101] on span "Novo pedido" at bounding box center [178, 105] width 42 height 12
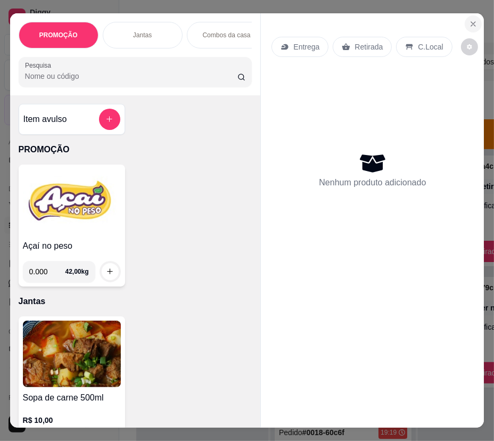
click at [469, 20] on icon "Close" at bounding box center [473, 24] width 9 height 9
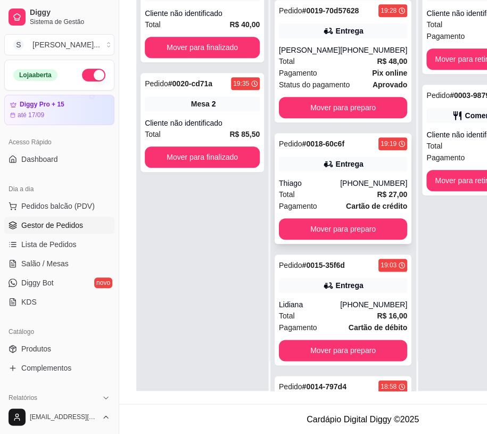
scroll to position [80, 0]
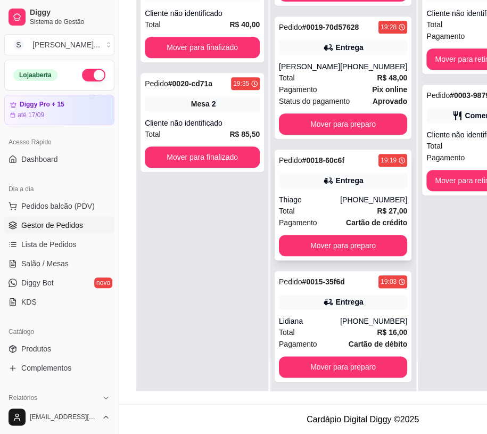
click at [349, 188] on div "Entrega" at bounding box center [343, 180] width 128 height 15
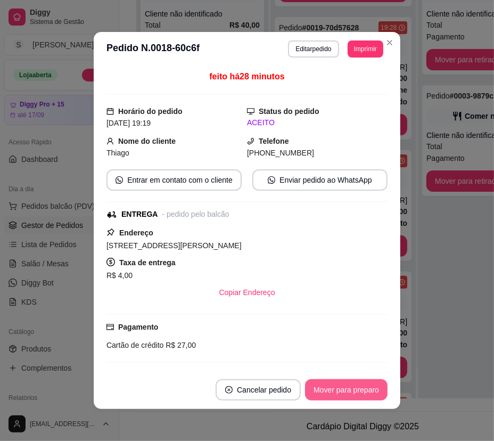
click at [371, 389] on button "Mover para preparo" at bounding box center [346, 389] width 83 height 21
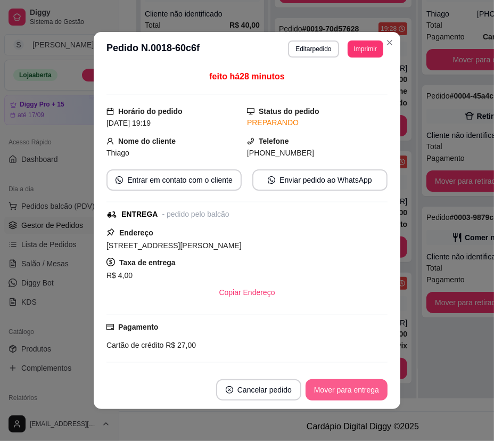
click at [370, 389] on button "Mover para entrega" at bounding box center [347, 389] width 82 height 21
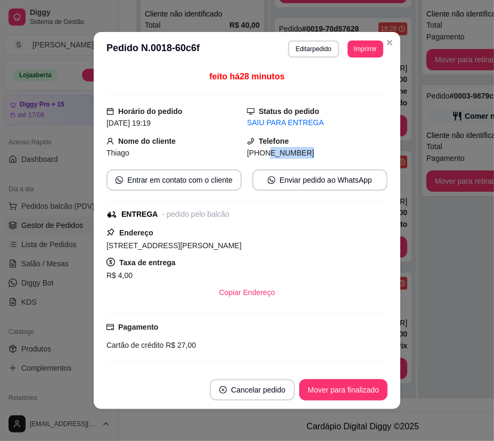
drag, startPoint x: 255, startPoint y: 152, endPoint x: 305, endPoint y: 154, distance: 50.1
click at [303, 154] on div "[PHONE_NUMBER]" at bounding box center [317, 153] width 141 height 12
copy span "8763-0781"
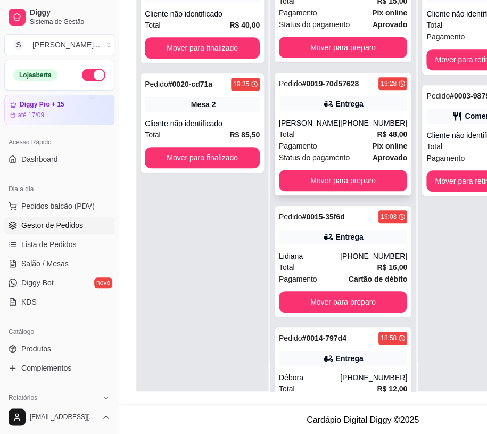
scroll to position [0, 0]
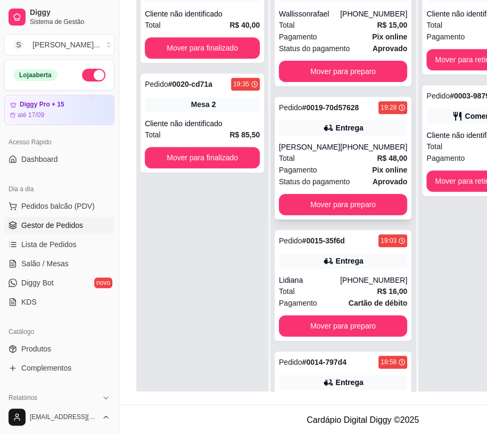
click at [357, 160] on div "Pedido # 0019-70d57628 19:28 Entrega Marciele [PHONE_NUMBER] Total R$ 48,00 Pag…" at bounding box center [343, 158] width 137 height 122
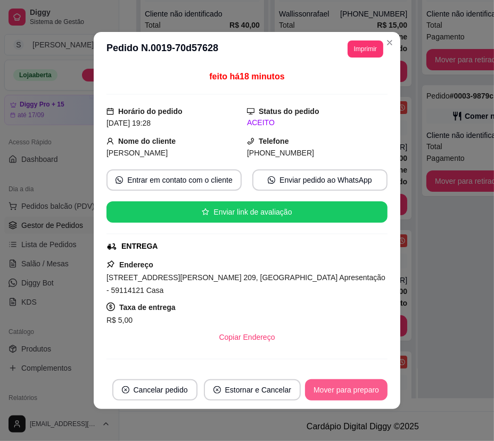
click at [362, 391] on button "Mover para preparo" at bounding box center [346, 389] width 83 height 21
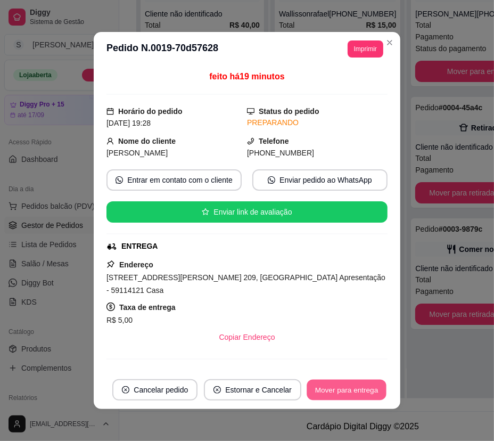
click at [362, 391] on button "Mover para entrega" at bounding box center [347, 390] width 80 height 21
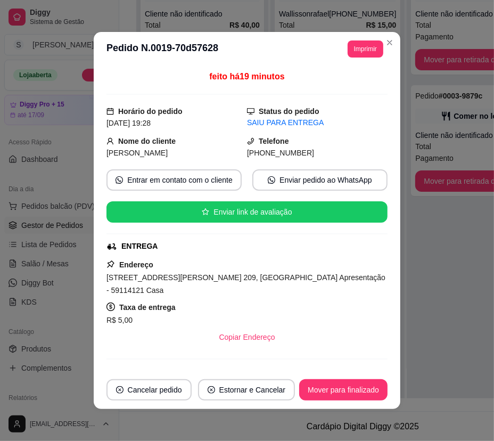
drag, startPoint x: 260, startPoint y: 155, endPoint x: 313, endPoint y: 157, distance: 52.8
click at [313, 157] on div "[PHONE_NUMBER]" at bounding box center [317, 153] width 141 height 12
copy span "9173-1356"
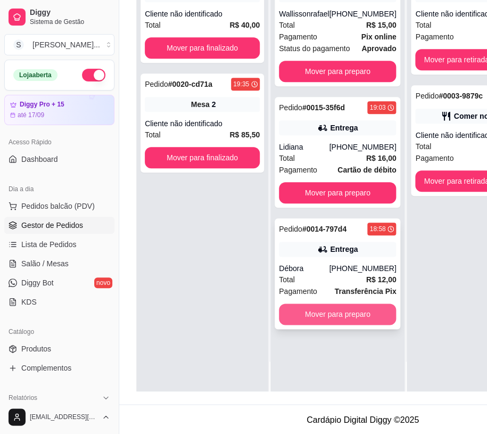
click at [377, 307] on button "Mover para preparo" at bounding box center [337, 314] width 117 height 21
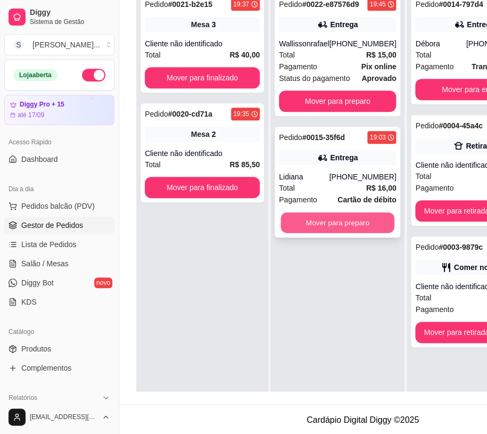
click at [377, 227] on button "Mover para preparo" at bounding box center [338, 222] width 114 height 21
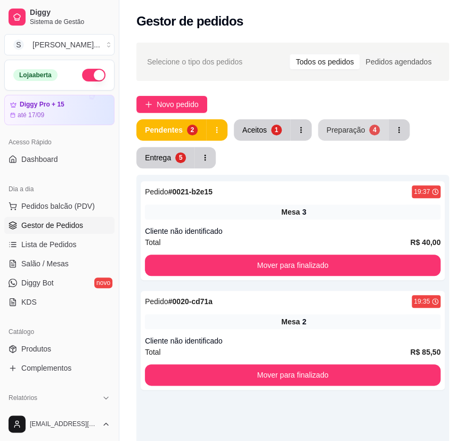
click at [355, 129] on div "Preparação" at bounding box center [345, 130] width 38 height 11
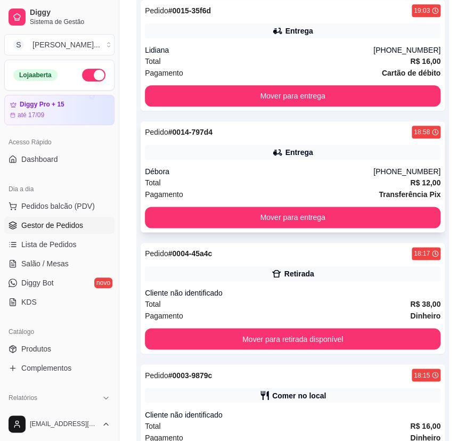
scroll to position [193, 0]
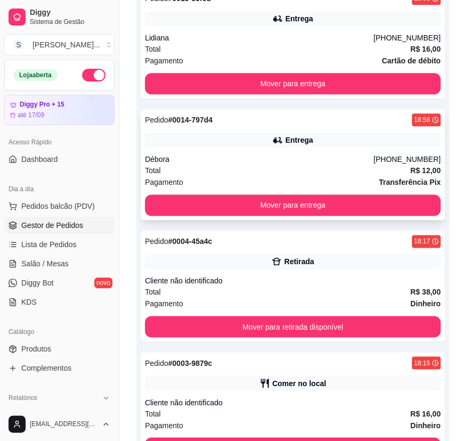
click at [363, 156] on div "Débora" at bounding box center [259, 159] width 228 height 11
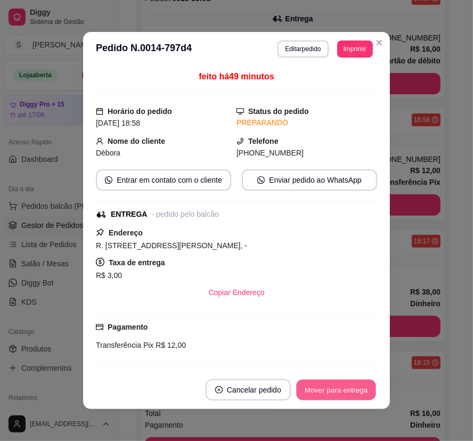
click at [350, 391] on button "Mover para entrega" at bounding box center [336, 390] width 80 height 21
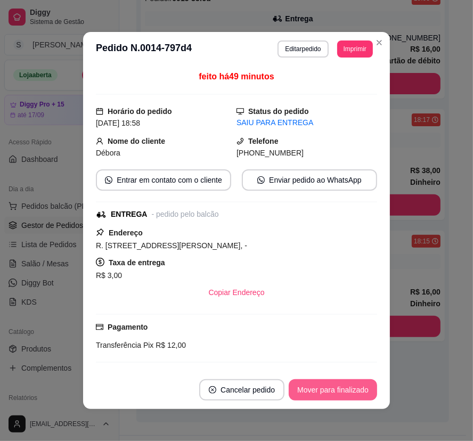
click at [356, 394] on button "Mover para finalizado" at bounding box center [333, 389] width 88 height 21
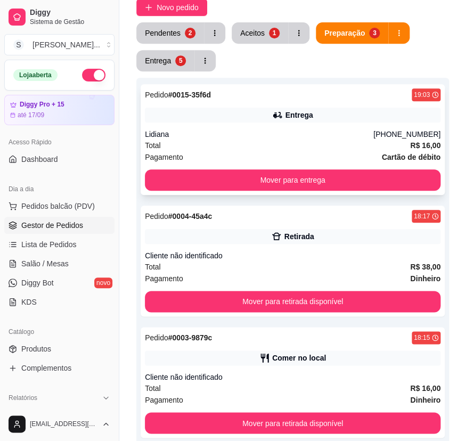
scroll to position [96, 0]
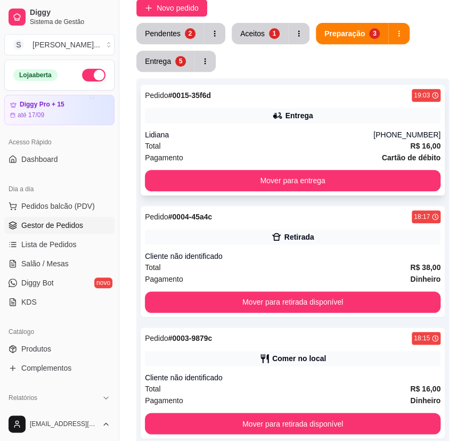
click at [381, 120] on div "Entrega" at bounding box center [293, 115] width 296 height 15
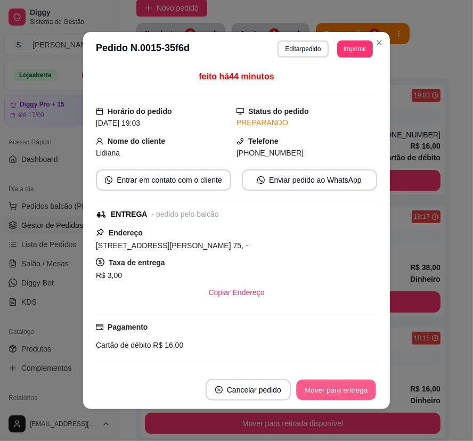
click at [347, 383] on button "Mover para entrega" at bounding box center [336, 390] width 80 height 21
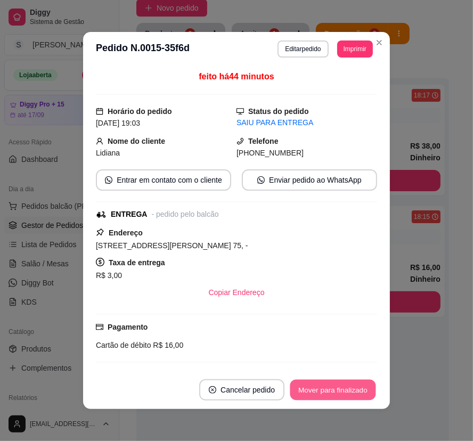
click at [351, 390] on button "Mover para finalizado" at bounding box center [333, 390] width 86 height 21
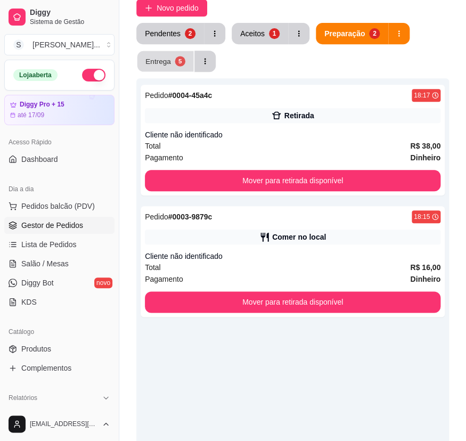
click at [152, 64] on div "Entrega" at bounding box center [158, 61] width 26 height 10
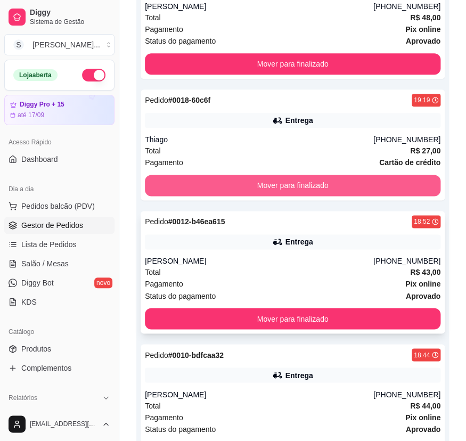
scroll to position [242, 0]
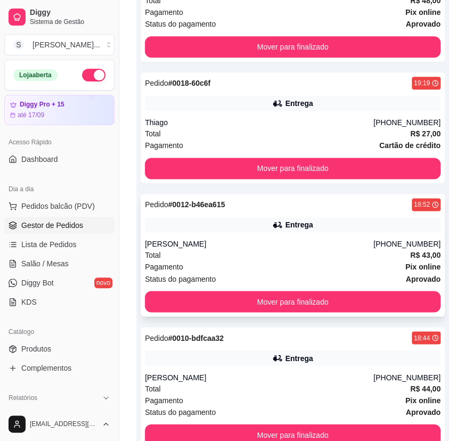
click at [365, 244] on div "[PERSON_NAME]" at bounding box center [259, 244] width 228 height 11
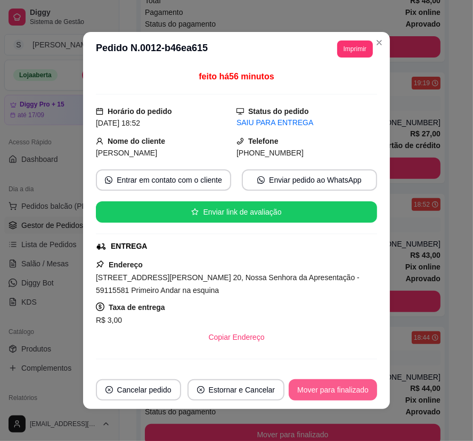
click at [347, 392] on button "Mover para finalizado" at bounding box center [333, 389] width 88 height 21
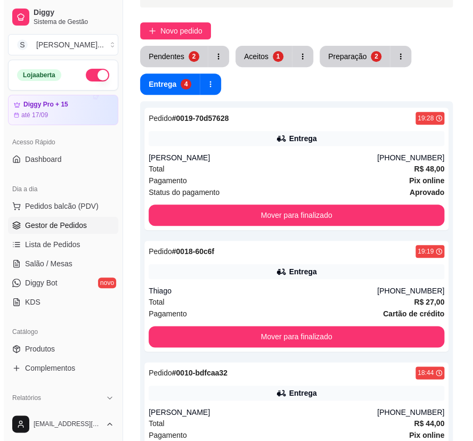
scroll to position [48, 0]
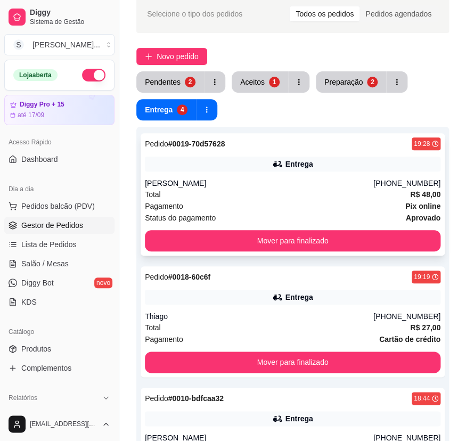
click at [337, 181] on div "[PERSON_NAME]" at bounding box center [259, 183] width 228 height 11
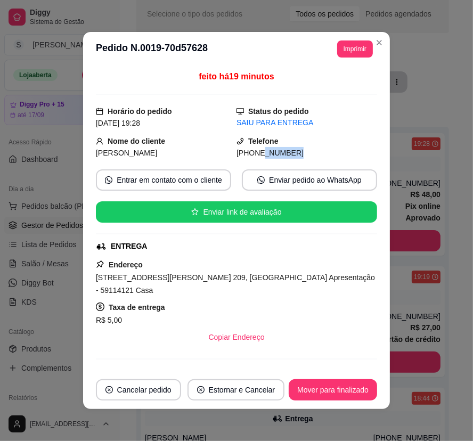
drag, startPoint x: 249, startPoint y: 153, endPoint x: 277, endPoint y: 158, distance: 28.6
click at [277, 158] on div "[PHONE_NUMBER]" at bounding box center [306, 153] width 141 height 12
click at [153, 52] on h3 "Pedido N. 0019-70d57628" at bounding box center [152, 48] width 112 height 17
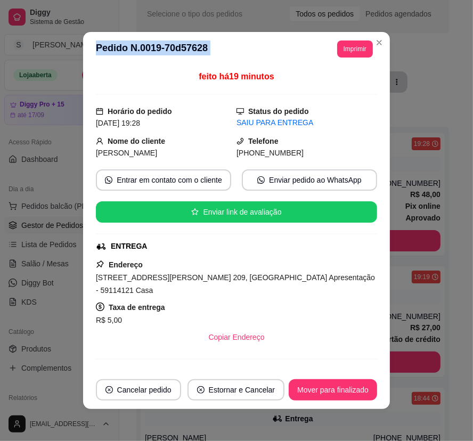
copy header "**********"
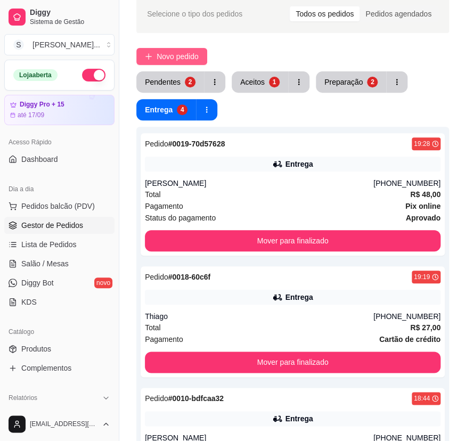
click at [161, 56] on span "Novo pedido" at bounding box center [178, 57] width 42 height 12
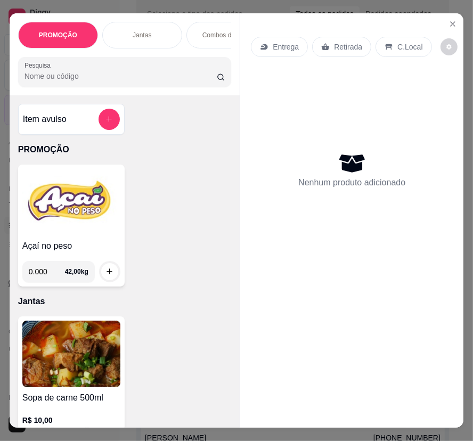
click at [268, 45] on div "Entrega" at bounding box center [279, 47] width 57 height 20
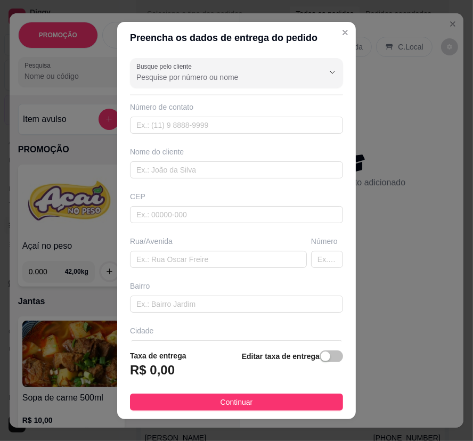
drag, startPoint x: 325, startPoint y: 354, endPoint x: 264, endPoint y: 355, distance: 61.2
click at [324, 354] on span "button" at bounding box center [331, 356] width 23 height 12
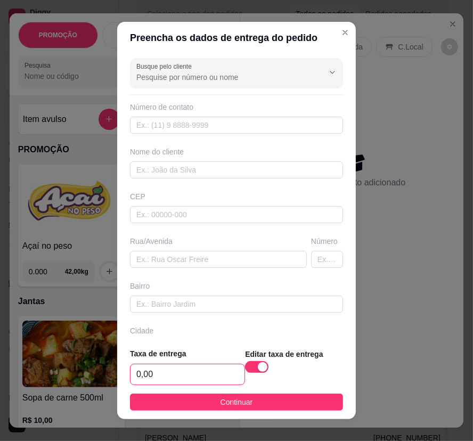
click at [217, 374] on input "0,00" at bounding box center [187, 374] width 114 height 20
type input "3,00"
click at [264, 402] on button "Continuar" at bounding box center [236, 402] width 213 height 17
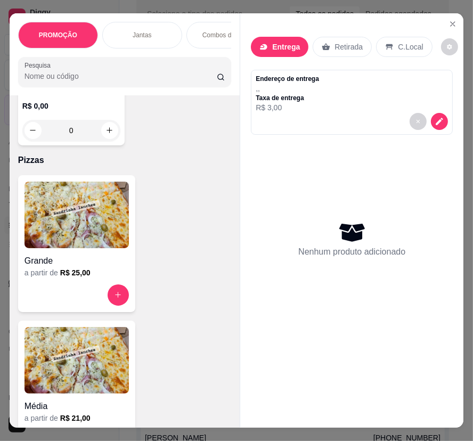
scroll to position [4067, 0]
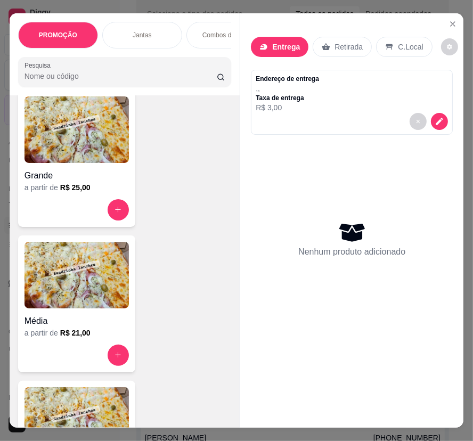
click at [61, 182] on h4 "Grande" at bounding box center [76, 175] width 104 height 13
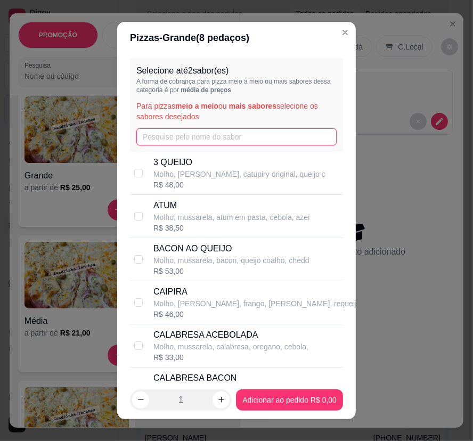
click at [215, 132] on input "text" at bounding box center [236, 136] width 200 height 17
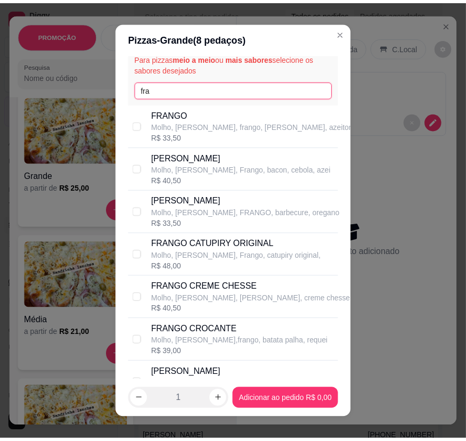
scroll to position [96, 0]
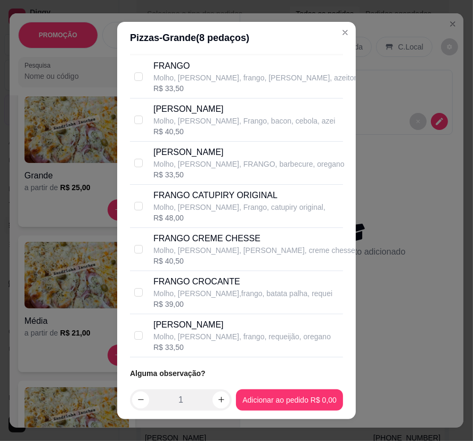
type input "fra"
click at [281, 200] on p "FRANGO CATUPIRY ORIGINAL" at bounding box center [239, 195] width 172 height 13
click at [130, 203] on div "FRANGO CATUPIRY ORIGINAL Molho, [PERSON_NAME], Frango, catupiry original, R$ 48…" at bounding box center [236, 206] width 213 height 43
checkbox input "false"
click at [184, 342] on div "R$ 33,50" at bounding box center [241, 347] width 177 height 11
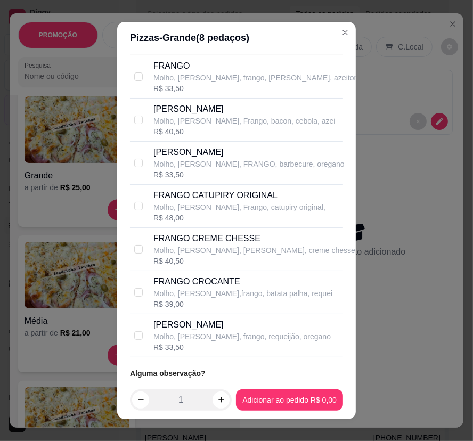
checkbox input "true"
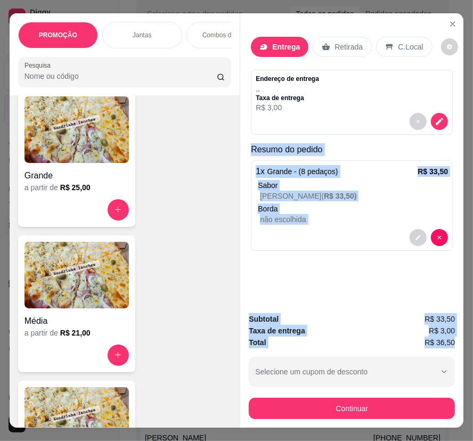
drag, startPoint x: 253, startPoint y: 151, endPoint x: 454, endPoint y: 336, distance: 273.3
click at [454, 336] on div "Entrega Retirada C.Local Endereço de entrega , , Taxa de entrega R$ 3,00 Resumo…" at bounding box center [352, 220] width 224 height 414
copy div "Resumo do pedido 1 x Grande - (8 pedaços) R$ 33,50 Sabor FRANGO REQUEIJÃO ( R$ …"
click at [437, 117] on icon "decrease-product-quantity" at bounding box center [440, 122] width 10 height 10
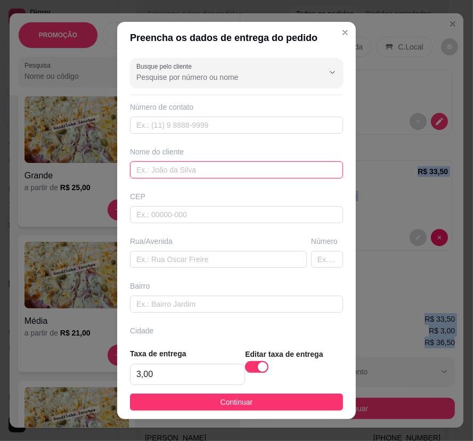
click at [176, 171] on input "text" at bounding box center [236, 169] width 213 height 17
paste input "[PERSON_NAME]"
type input "[PERSON_NAME]"
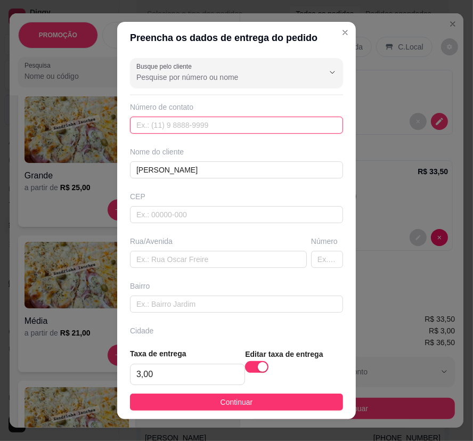
click at [148, 124] on input "text" at bounding box center [236, 125] width 213 height 17
paste input "[PHONE_NUMBER]"
type input "[PHONE_NUMBER]"
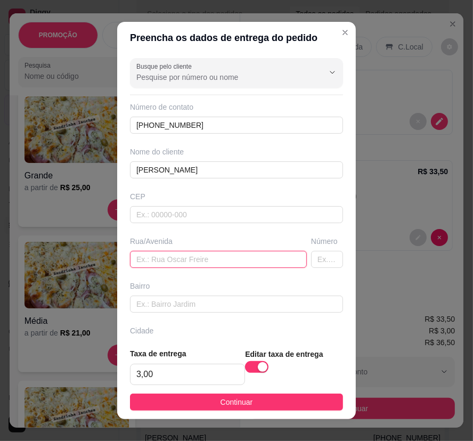
click at [202, 260] on input "text" at bounding box center [218, 259] width 177 height 17
paste input "[STREET_ADDRESS]"
type input "[STREET_ADDRESS]"
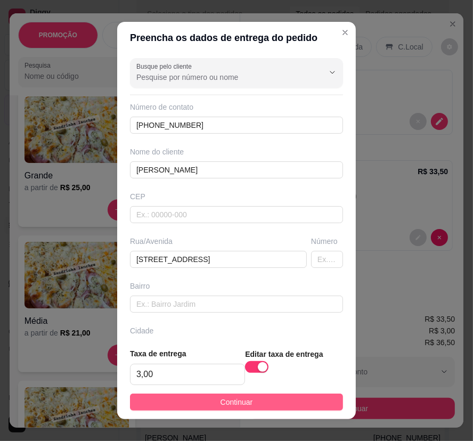
click at [305, 410] on button "Continuar" at bounding box center [236, 402] width 213 height 17
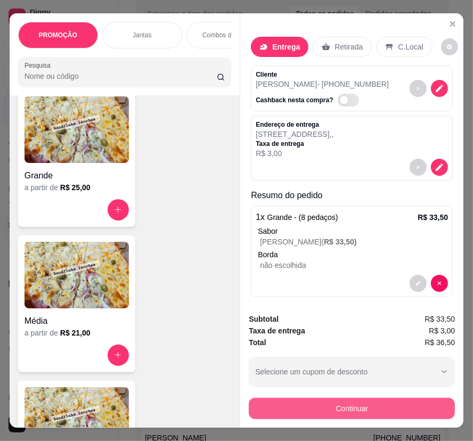
click at [343, 406] on button "Continuar" at bounding box center [352, 408] width 206 height 21
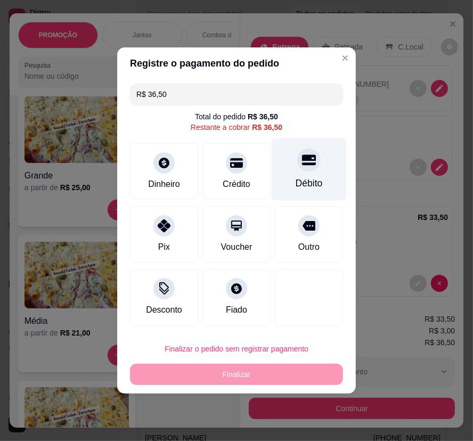
click at [309, 171] on div "Débito" at bounding box center [309, 169] width 75 height 62
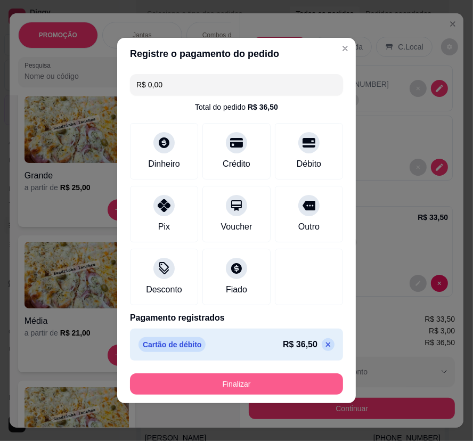
click at [288, 382] on button "Finalizar" at bounding box center [236, 383] width 213 height 21
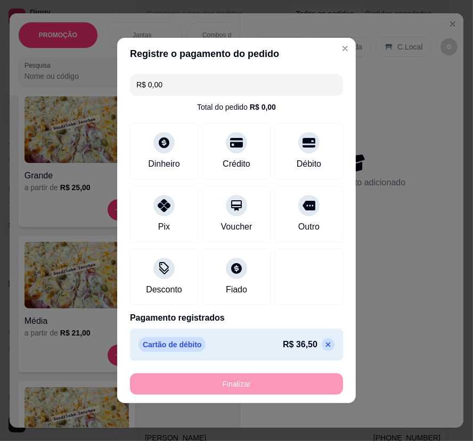
type input "-R$ 36,50"
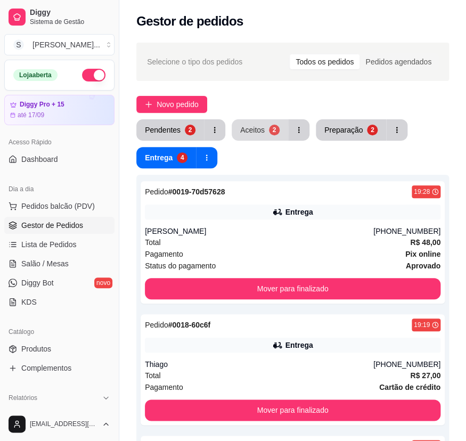
click at [270, 123] on button "Aceitos 2" at bounding box center [260, 129] width 56 height 21
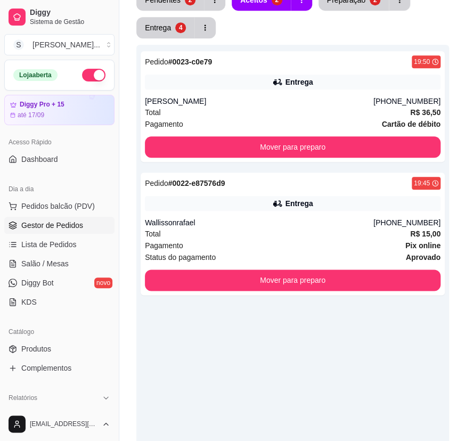
scroll to position [218, 0]
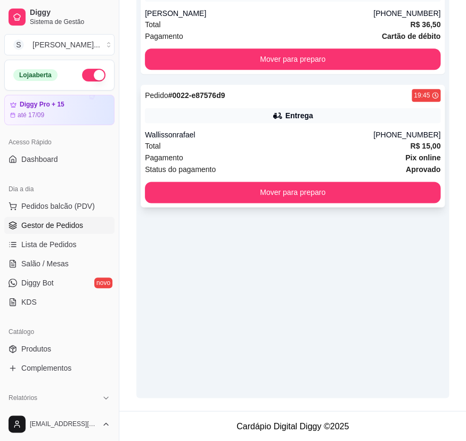
click at [323, 134] on div "Wallissonrafael" at bounding box center [259, 134] width 228 height 11
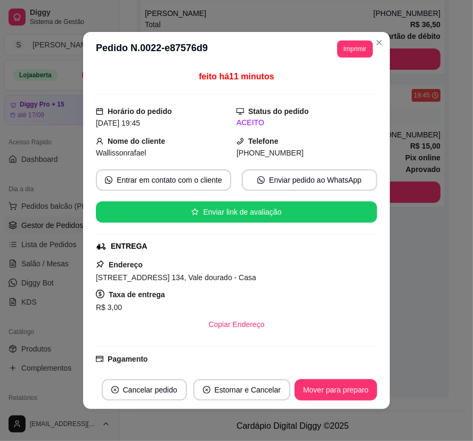
click at [337, 398] on button "Mover para preparo" at bounding box center [336, 389] width 83 height 21
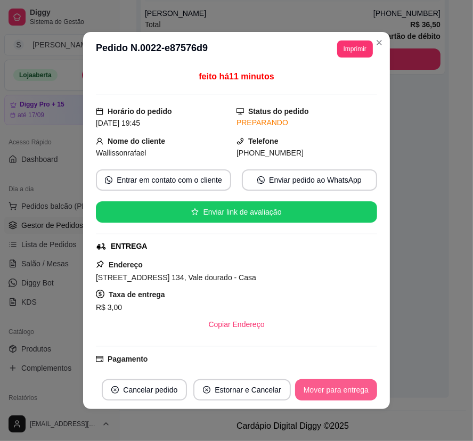
click at [344, 394] on button "Mover para entrega" at bounding box center [336, 389] width 82 height 21
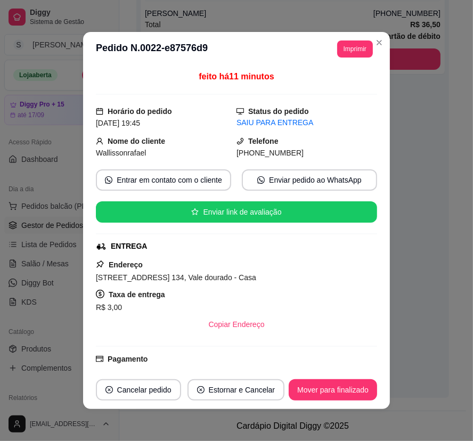
drag, startPoint x: 252, startPoint y: 157, endPoint x: 298, endPoint y: 158, distance: 45.8
click at [298, 158] on div "[PHONE_NUMBER]" at bounding box center [306, 153] width 141 height 12
copy span "9224-9925"
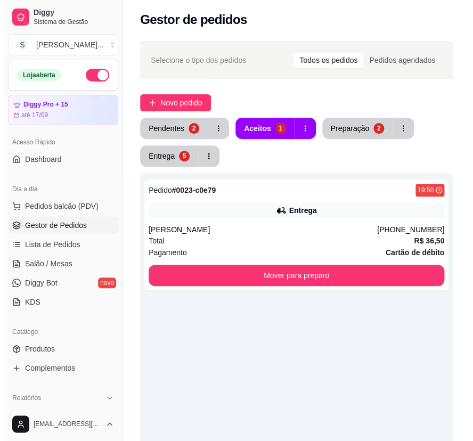
scroll to position [0, 0]
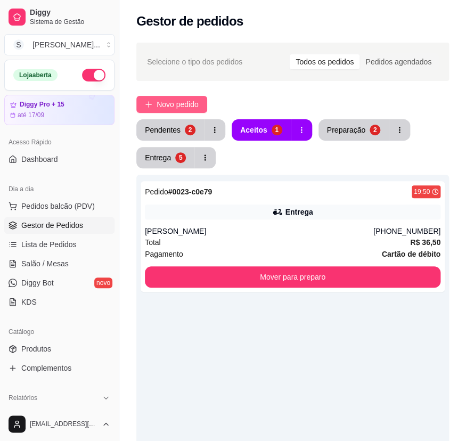
click at [183, 105] on span "Novo pedido" at bounding box center [178, 105] width 42 height 12
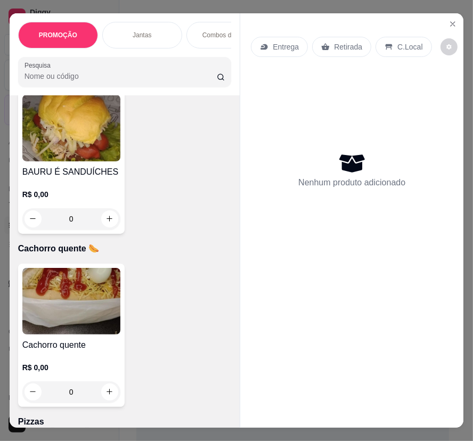
scroll to position [3824, 0]
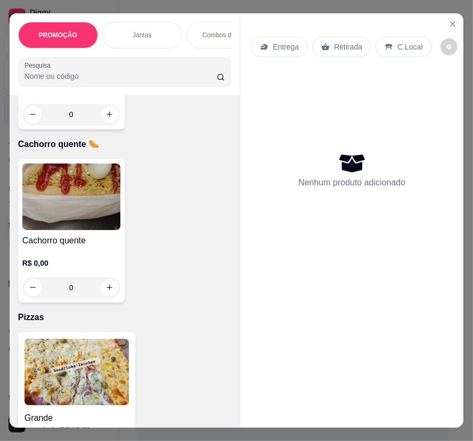
click at [75, 203] on img at bounding box center [71, 197] width 98 height 67
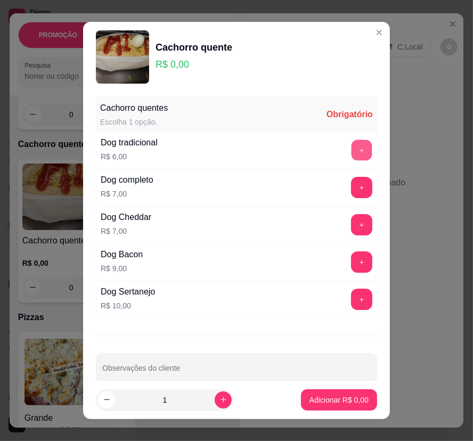
click at [352, 149] on button "+" at bounding box center [362, 150] width 21 height 21
click at [351, 149] on button "+" at bounding box center [361, 150] width 21 height 21
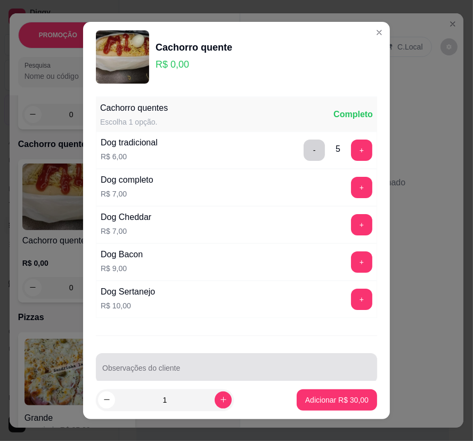
click at [198, 367] on div at bounding box center [236, 367] width 268 height 21
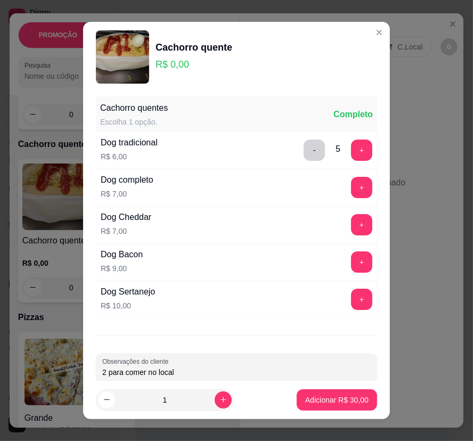
type input "2 para comer no local"
click at [345, 397] on p "Adicionar R$ 30,00" at bounding box center [337, 400] width 62 height 10
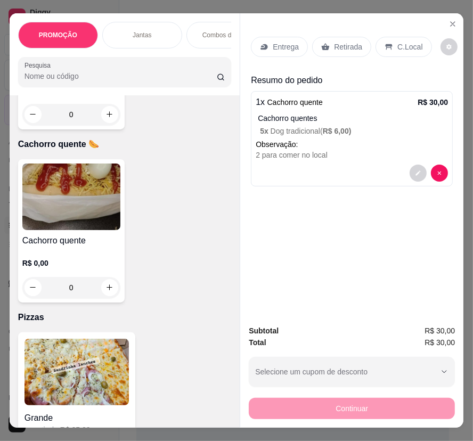
click at [388, 47] on div "C.Local" at bounding box center [403, 47] width 56 height 20
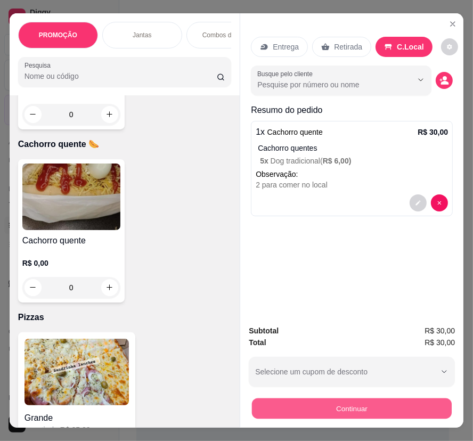
click at [380, 399] on button "Continuar" at bounding box center [352, 408] width 200 height 21
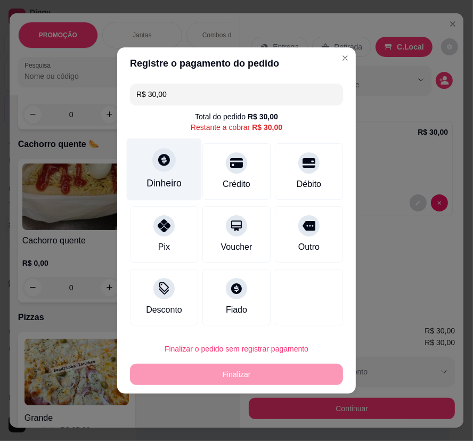
click at [145, 170] on div "Dinheiro" at bounding box center [164, 169] width 75 height 62
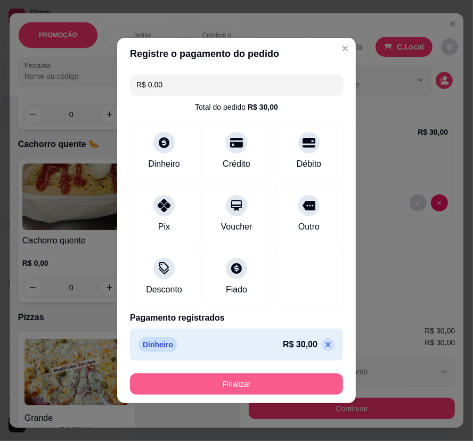
click at [269, 383] on button "Finalizar" at bounding box center [236, 383] width 213 height 21
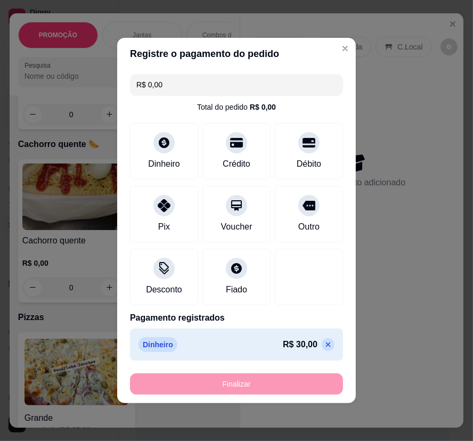
type input "-R$ 30,00"
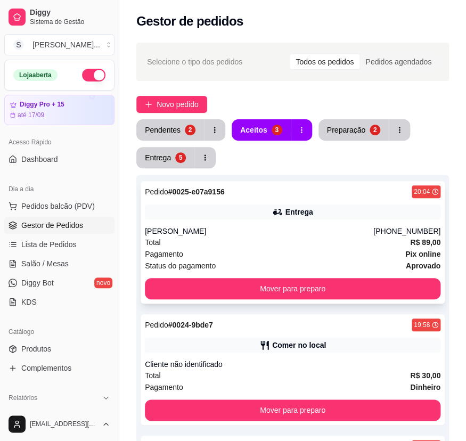
click at [393, 246] on div "Total R$ 89,00" at bounding box center [293, 242] width 296 height 12
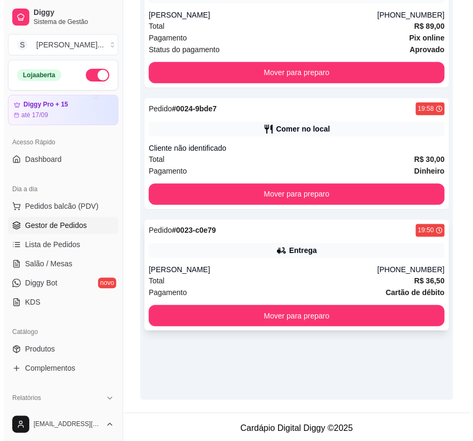
scroll to position [218, 0]
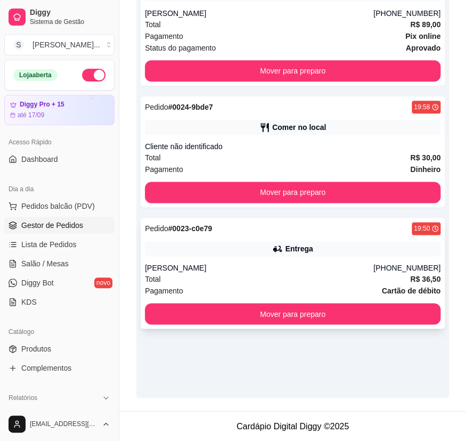
click at [291, 263] on div "[PERSON_NAME]" at bounding box center [259, 268] width 228 height 11
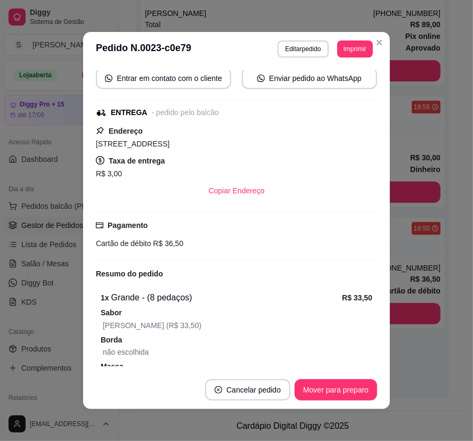
scroll to position [166, 0]
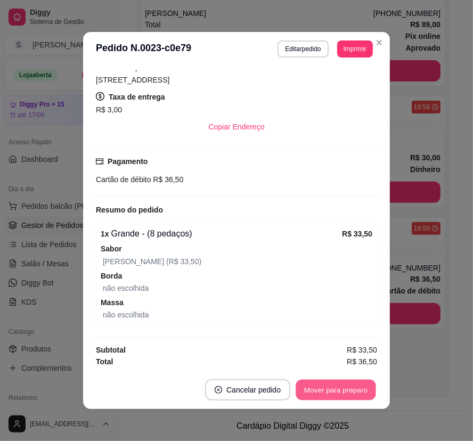
click at [330, 383] on button "Mover para preparo" at bounding box center [336, 390] width 80 height 21
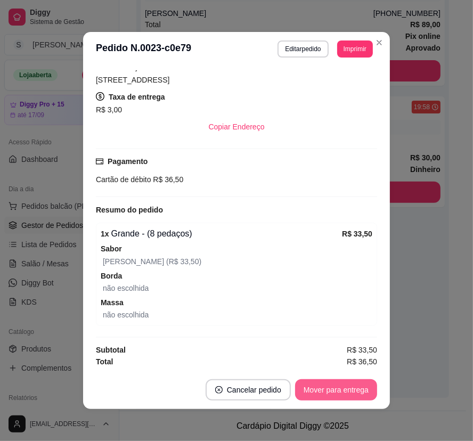
click at [336, 387] on button "Mover para entrega" at bounding box center [336, 389] width 82 height 21
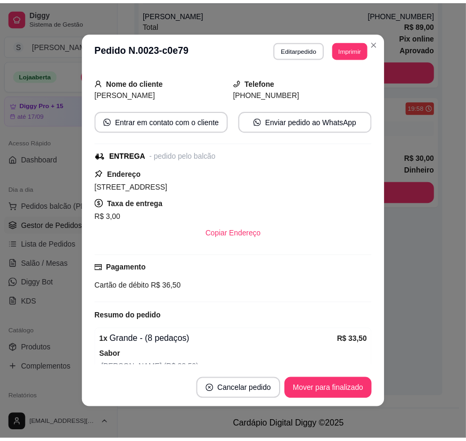
scroll to position [0, 0]
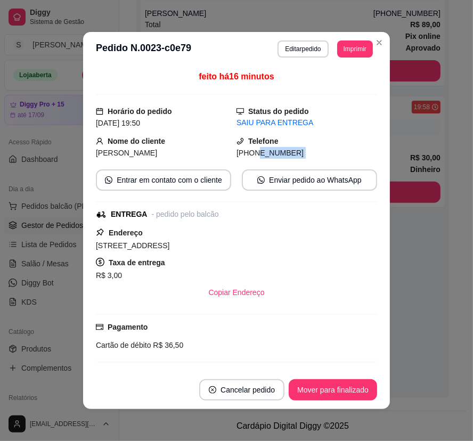
drag, startPoint x: 244, startPoint y: 156, endPoint x: 273, endPoint y: 161, distance: 29.8
click at [273, 161] on div "feito há 16 minutos Horário do pedido [DATE] 19:50 Status do pedido SAIU PARA E…" at bounding box center [236, 218] width 281 height 296
copy div "8812-8842 Entrar em contato com o cliente Enviar pedido ao WhatsApp"
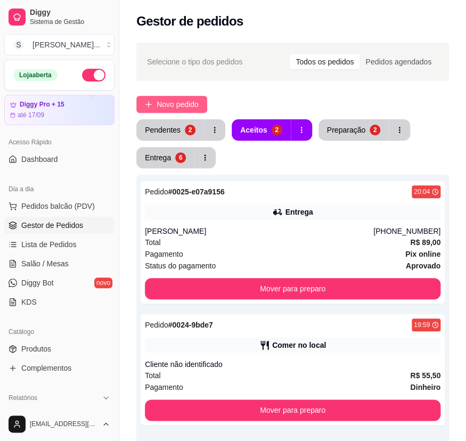
click at [191, 97] on button "Novo pedido" at bounding box center [171, 104] width 71 height 17
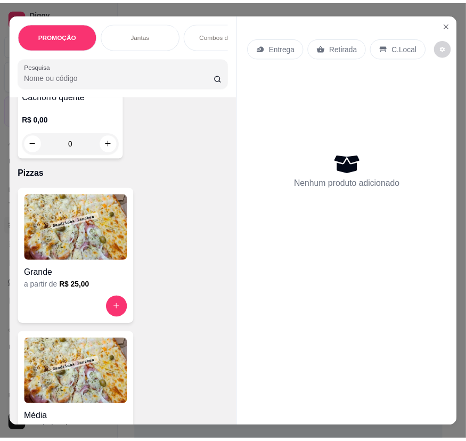
scroll to position [3970, 0]
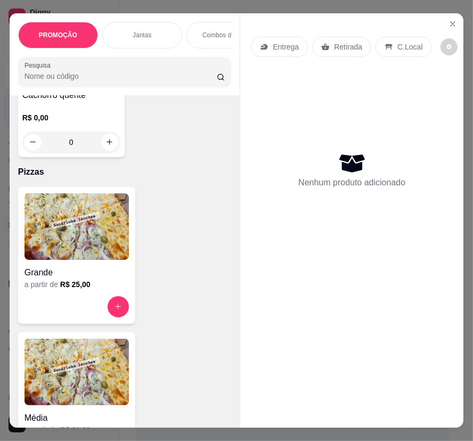
click at [77, 220] on img at bounding box center [76, 226] width 104 height 67
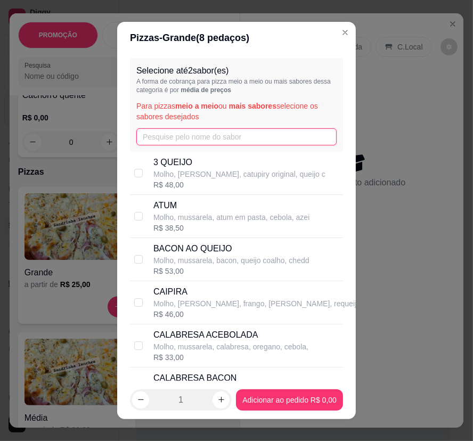
click at [205, 142] on input "text" at bounding box center [236, 136] width 200 height 17
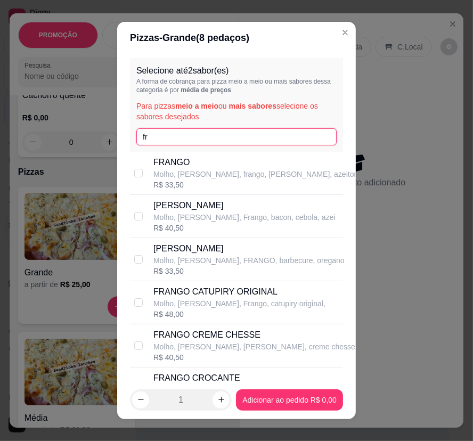
type input "fr"
click at [210, 170] on p "Molho, [PERSON_NAME], frango, [PERSON_NAME], azeitona" at bounding box center [257, 174] width 209 height 11
checkbox input "true"
drag, startPoint x: 185, startPoint y: 141, endPoint x: 75, endPoint y: 141, distance: 110.2
click at [75, 141] on div "Pizzas - Grande ( 8 pedaços) Selecione até 2 sabor(es) A forma de cobrança para…" at bounding box center [236, 220] width 473 height 441
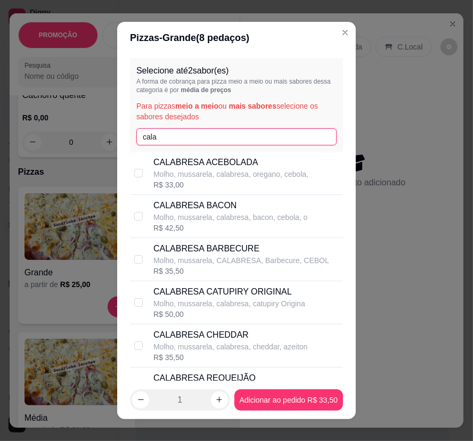
type input "cala"
click at [273, 167] on p "CALABRESA ACEBOLADA" at bounding box center [230, 162] width 155 height 13
checkbox input "true"
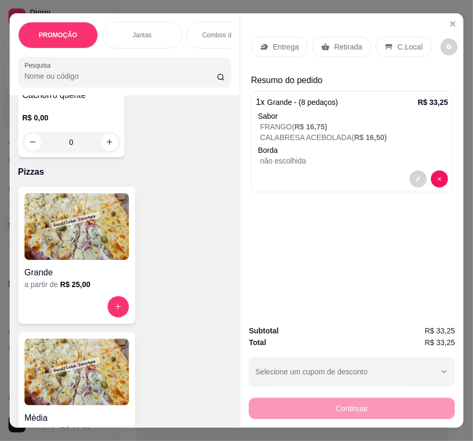
click at [274, 44] on p "Entrega" at bounding box center [286, 47] width 26 height 11
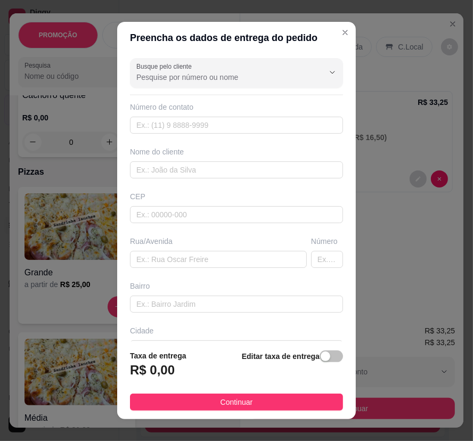
drag, startPoint x: 320, startPoint y: 361, endPoint x: 290, endPoint y: 354, distance: 31.1
click at [320, 358] on button "button" at bounding box center [331, 356] width 23 height 12
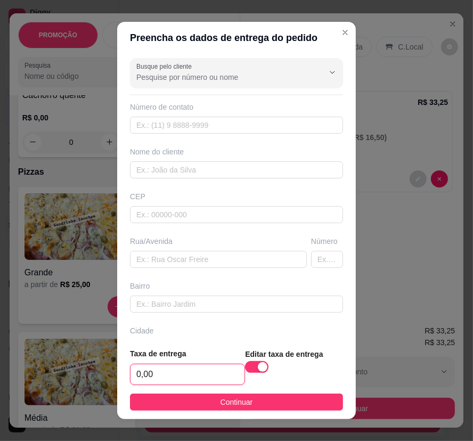
click at [207, 372] on input "0,00" at bounding box center [187, 374] width 114 height 20
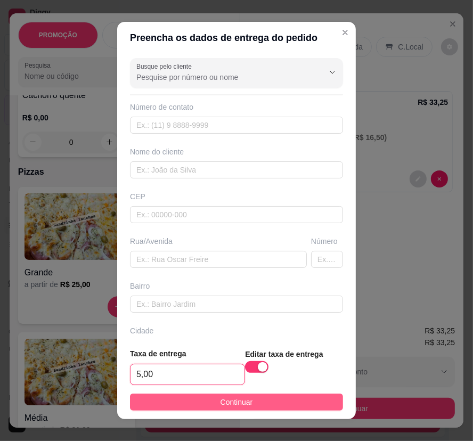
type input "5,00"
click at [208, 407] on button "Continuar" at bounding box center [236, 402] width 213 height 17
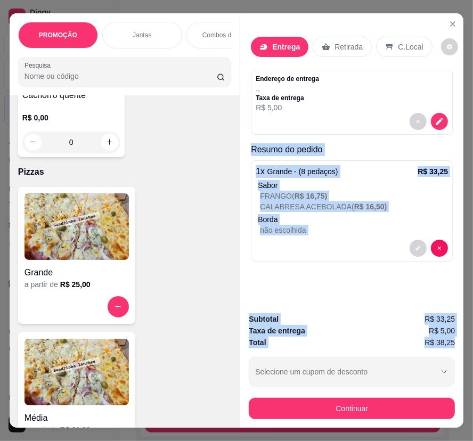
drag, startPoint x: 244, startPoint y: 146, endPoint x: 454, endPoint y: 338, distance: 283.5
click at [454, 338] on div "Entrega Retirada C.Local Endereço de entrega , , Taxa de entrega R$ 5,00 Resumo…" at bounding box center [352, 220] width 224 height 414
copy div "Resumo do pedido 1 x Grande - (8 pedaços) R$ 33,25 Sabor FRANGO ( R$ 16,75 ) CA…"
click at [435, 119] on icon "decrease-product-quantity" at bounding box center [439, 121] width 9 height 9
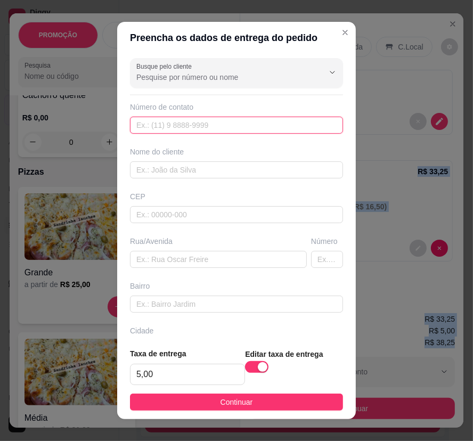
click at [161, 125] on input "text" at bounding box center [236, 125] width 213 height 17
paste input "[PHONE_NUMBER]"
type input "[PHONE_NUMBER]"
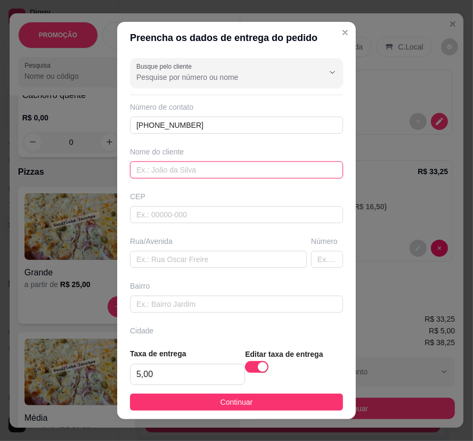
click at [148, 172] on input "text" at bounding box center [236, 169] width 213 height 17
paste input "Erivan"
type input "Erivan"
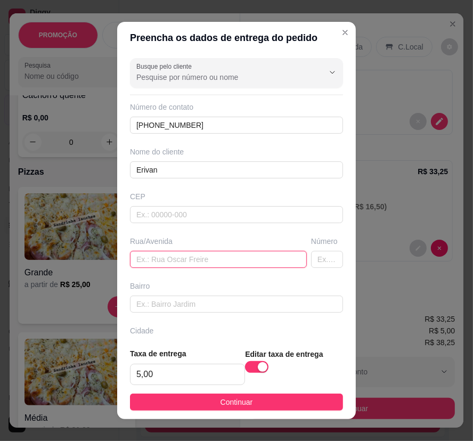
click at [170, 260] on input "text" at bounding box center [218, 259] width 177 height 17
paste input "ua São Pedro número 17a"
type input "ua São Pedro número 17a"
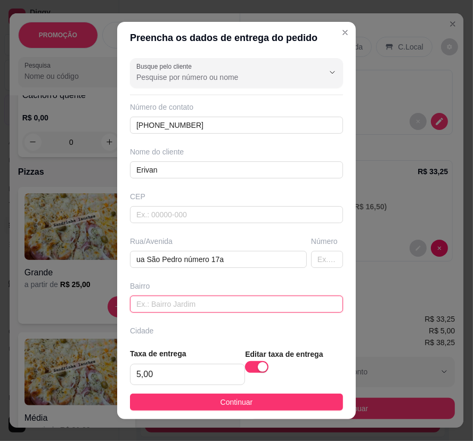
click at [180, 302] on input "text" at bounding box center [236, 304] width 213 height 17
paste input "igapó"
type input "igapó"
click at [240, 395] on button "Continuar" at bounding box center [236, 402] width 213 height 17
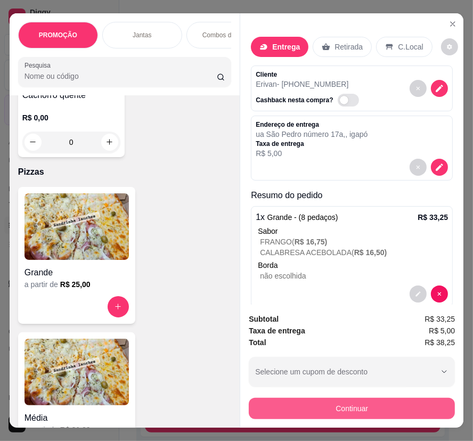
click at [323, 408] on button "Continuar" at bounding box center [352, 408] width 206 height 21
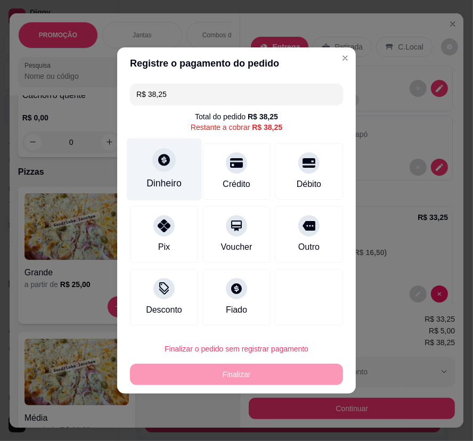
click at [171, 181] on div "Dinheiro" at bounding box center [163, 183] width 35 height 14
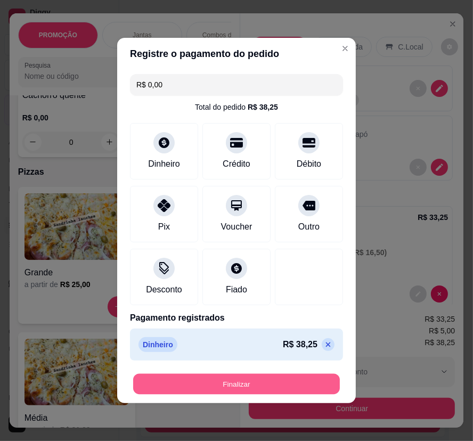
click at [280, 383] on button "Finalizar" at bounding box center [236, 384] width 207 height 21
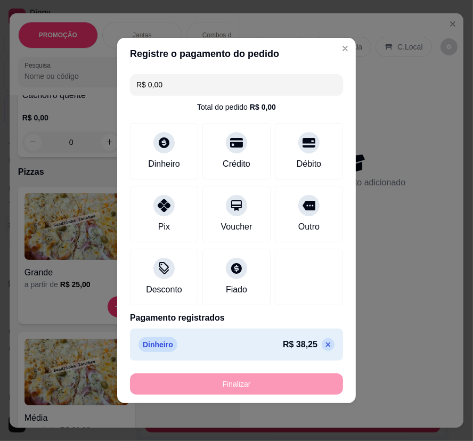
type input "-R$ 38,25"
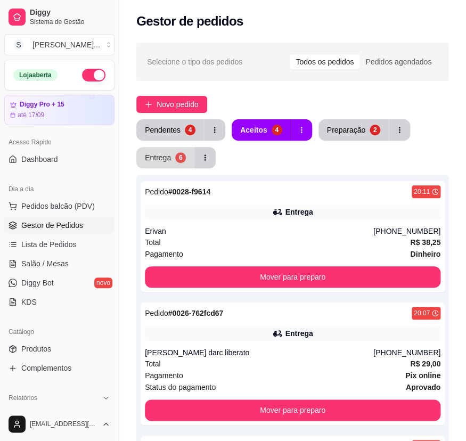
click at [174, 148] on button "Entrega 6" at bounding box center [165, 157] width 58 height 21
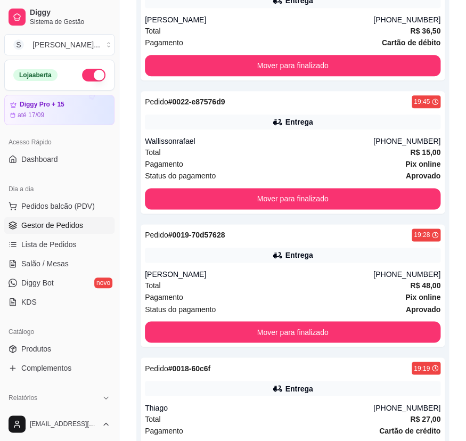
scroll to position [242, 0]
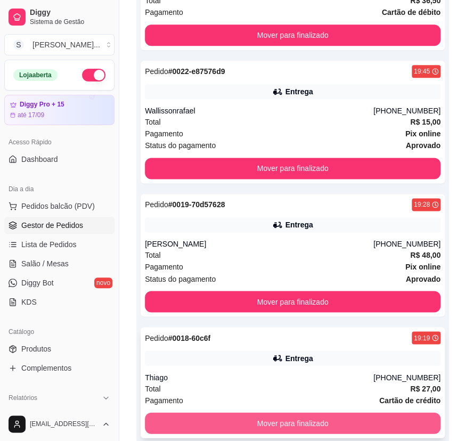
click at [337, 421] on button "Mover para finalizado" at bounding box center [293, 422] width 296 height 21
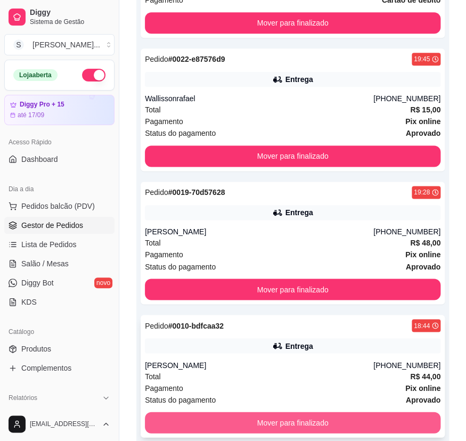
scroll to position [199, 0]
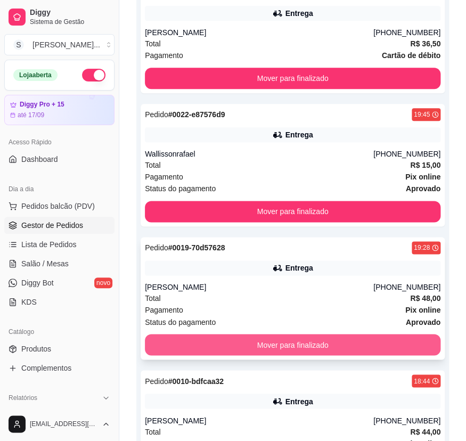
click at [378, 340] on button "Mover para finalizado" at bounding box center [293, 344] width 296 height 21
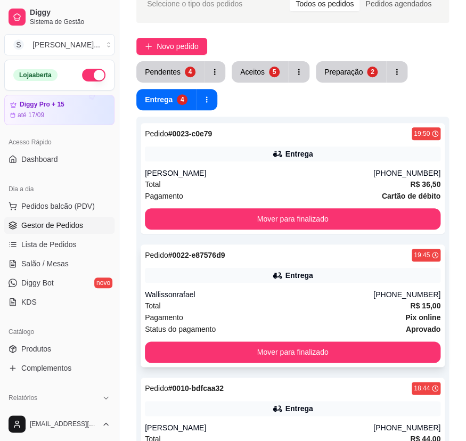
scroll to position [48, 0]
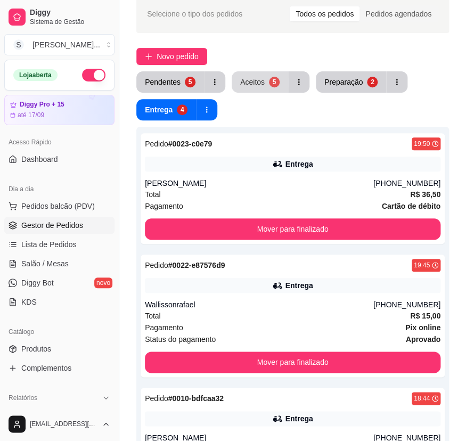
click at [260, 85] on div "Aceitos" at bounding box center [252, 82] width 24 height 11
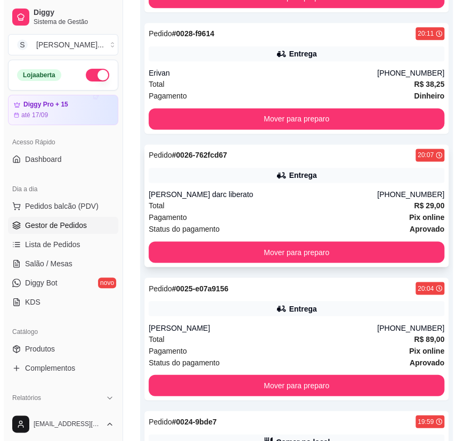
scroll to position [290, 0]
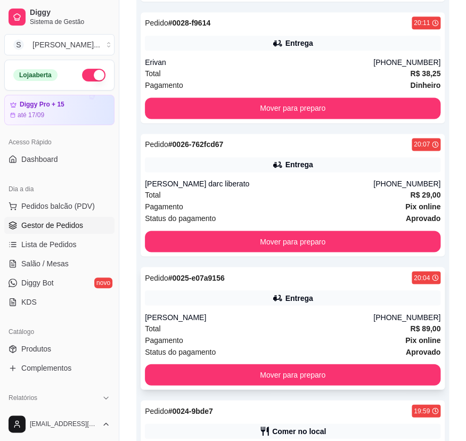
click at [272, 309] on div "Pedido # 0025-e07a9156 20:04 Entrega Thiago Hemerson [PHONE_NUMBER] Total R$ 89…" at bounding box center [293, 328] width 304 height 122
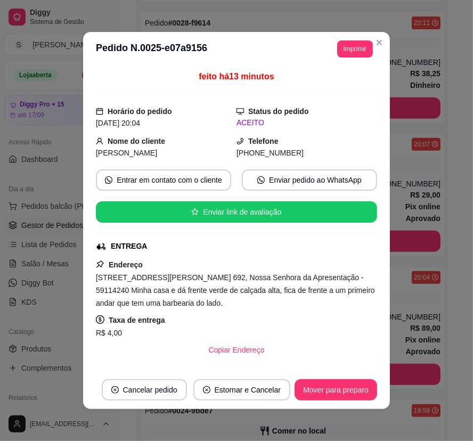
drag, startPoint x: 249, startPoint y: 154, endPoint x: 312, endPoint y: 158, distance: 63.0
click at [312, 158] on div "[PHONE_NUMBER]" at bounding box center [306, 153] width 141 height 12
copy span "9467-2630"
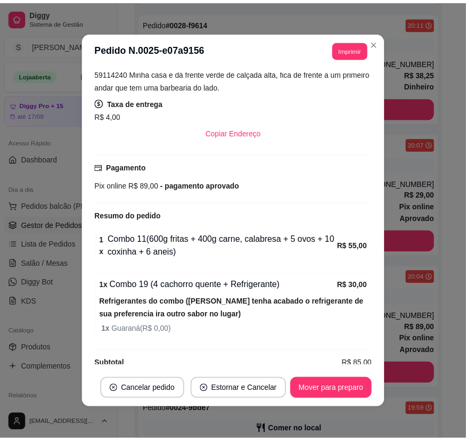
scroll to position [232, 0]
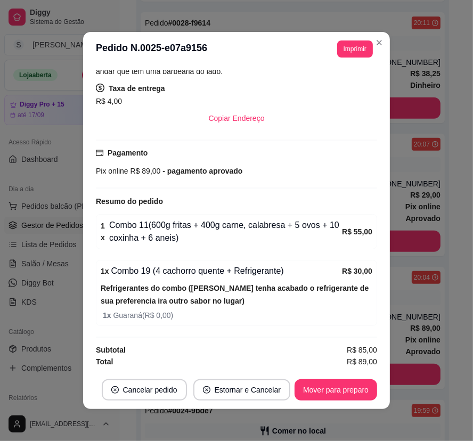
click at [152, 49] on h3 "Pedido N. 0025-e07a9156" at bounding box center [151, 48] width 111 height 17
click at [151, 50] on h3 "Pedido N. 0025-e07a9156" at bounding box center [151, 48] width 111 height 17
copy header "**********"
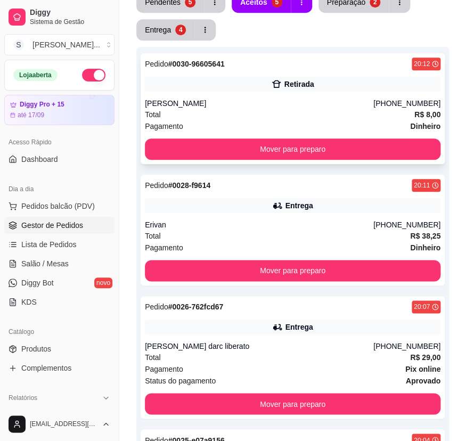
scroll to position [0, 0]
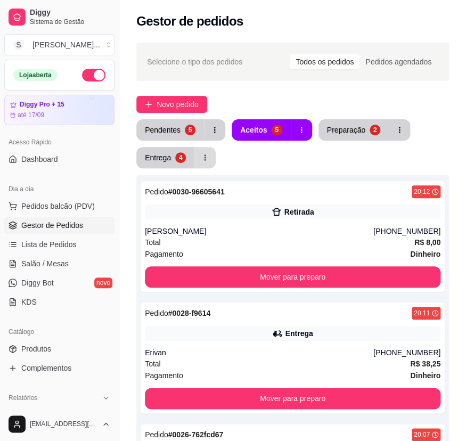
click at [166, 157] on div "Entrega" at bounding box center [158, 157] width 26 height 11
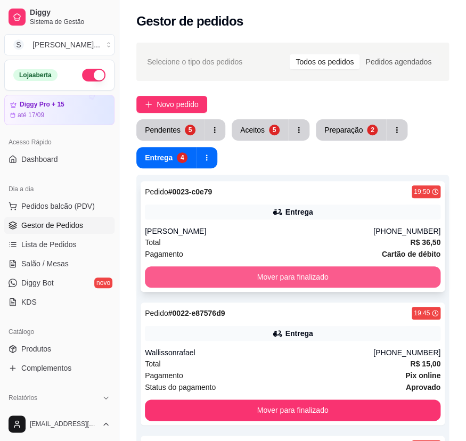
click at [387, 269] on button "Mover para finalizado" at bounding box center [293, 276] width 296 height 21
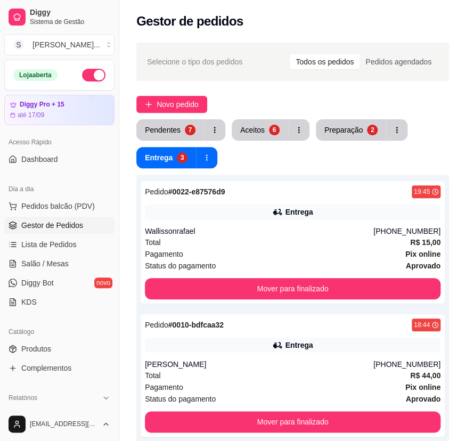
click at [270, 113] on div "Selecione o tipo dos pedidos Todos os pedidos Pedidos agendados Novo pedido Pen…" at bounding box center [292, 332] width 347 height 592
click at [272, 124] on button "Aceitos 6" at bounding box center [260, 129] width 56 height 21
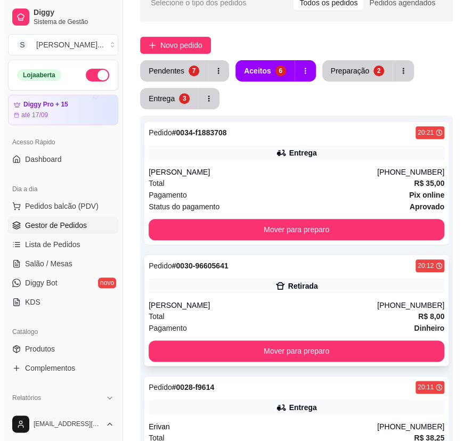
scroll to position [193, 0]
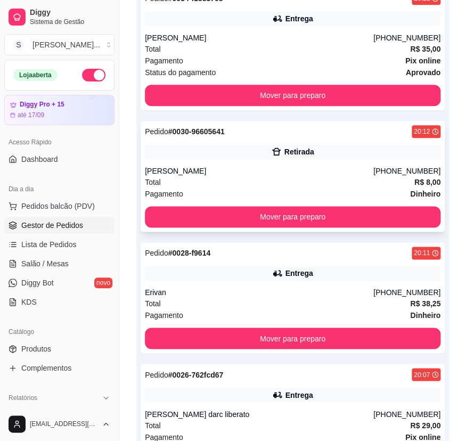
click at [320, 168] on div "[PERSON_NAME]" at bounding box center [259, 171] width 228 height 11
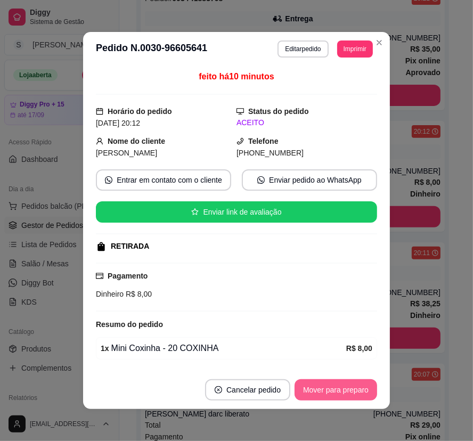
click at [358, 395] on button "Mover para preparo" at bounding box center [336, 389] width 83 height 21
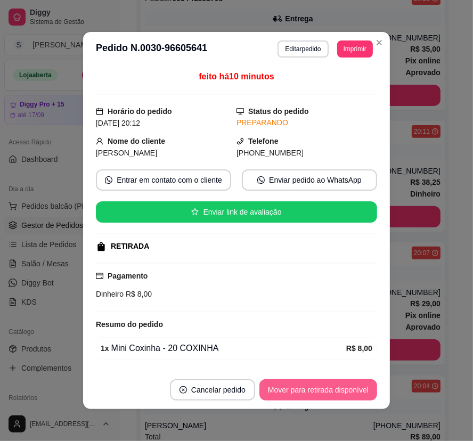
click at [357, 394] on button "Mover para retirada disponível" at bounding box center [318, 389] width 118 height 21
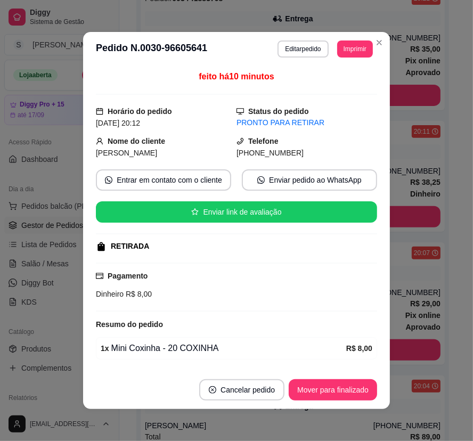
drag, startPoint x: 250, startPoint y: 155, endPoint x: 301, endPoint y: 154, distance: 51.7
click at [301, 154] on div "[PHONE_NUMBER]" at bounding box center [306, 153] width 141 height 12
copy span "9901-1342"
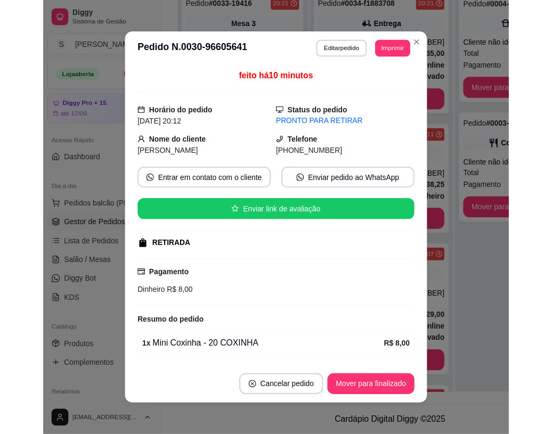
scroll to position [162, 0]
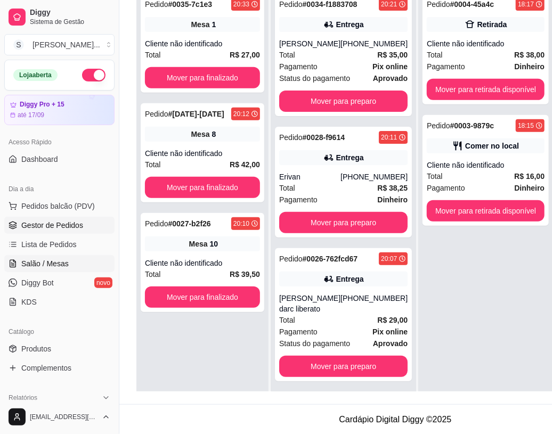
click at [56, 263] on span "Salão / Mesas" at bounding box center [44, 263] width 47 height 11
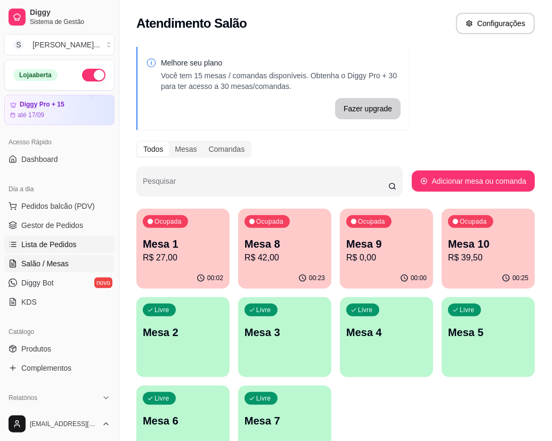
click at [58, 239] on span "Lista de Pedidos" at bounding box center [48, 244] width 55 height 11
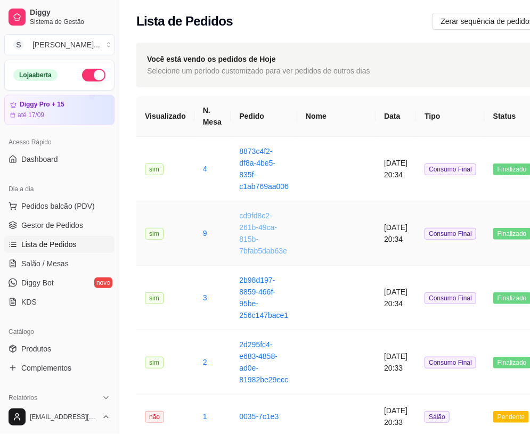
click at [248, 239] on link "cd9fd8c2-261b-49ca-815b-7bfab5dab63e" at bounding box center [263, 233] width 48 height 44
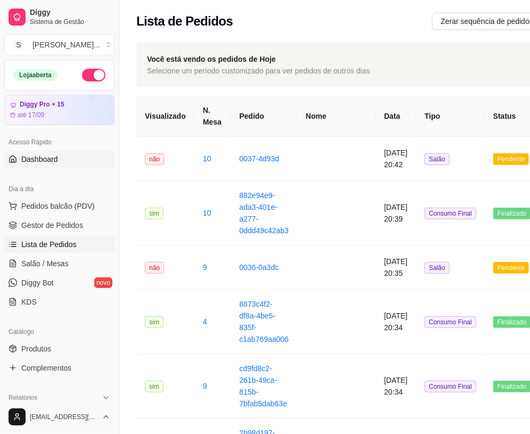
click at [84, 165] on link "Dashboard" at bounding box center [59, 159] width 110 height 17
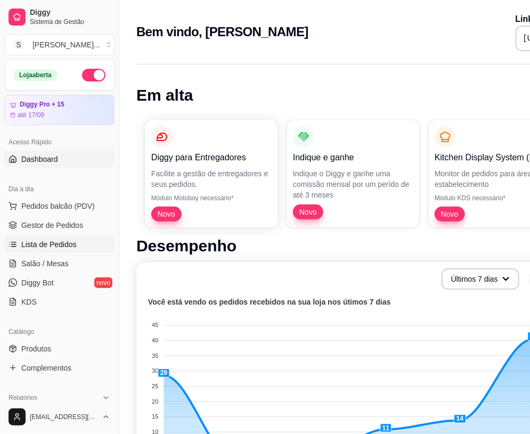
click at [73, 236] on link "Lista de Pedidos" at bounding box center [59, 244] width 110 height 17
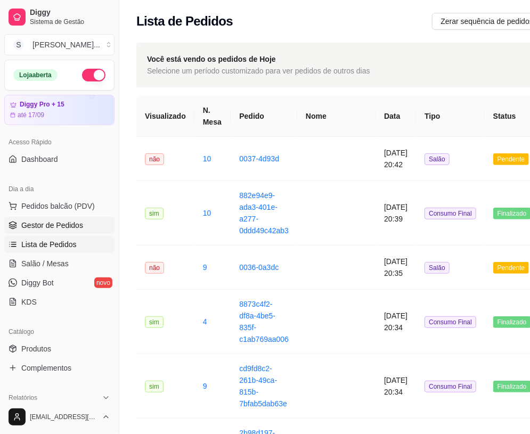
click at [78, 228] on span "Gestor de Pedidos" at bounding box center [52, 225] width 62 height 11
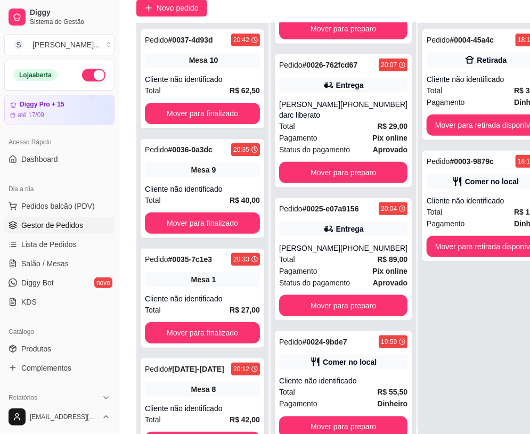
scroll to position [169, 0]
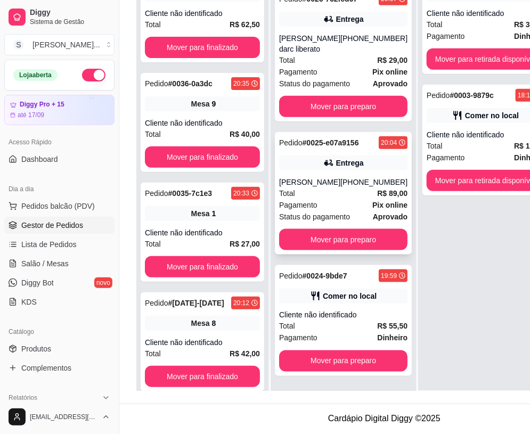
click at [351, 177] on div "[PHONE_NUMBER]" at bounding box center [373, 182] width 67 height 11
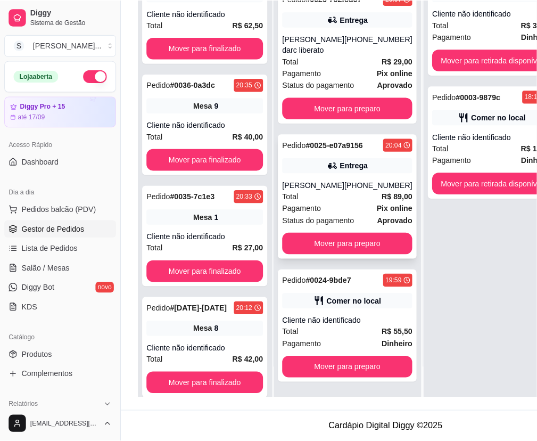
scroll to position [162, 0]
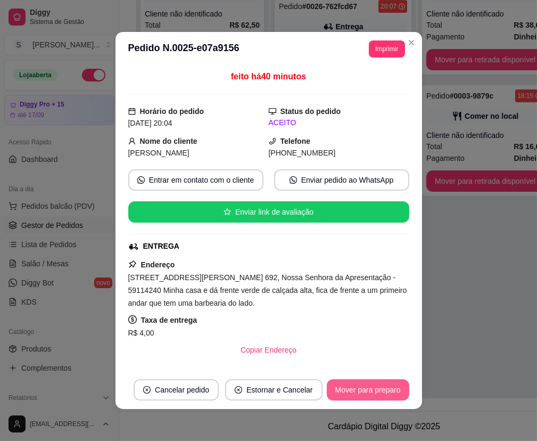
click at [385, 393] on button "Mover para preparo" at bounding box center [368, 389] width 83 height 21
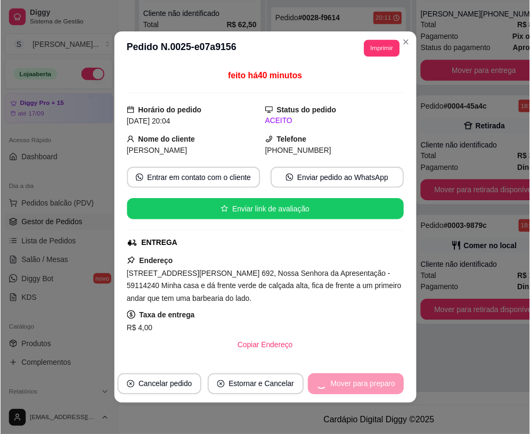
scroll to position [89, 0]
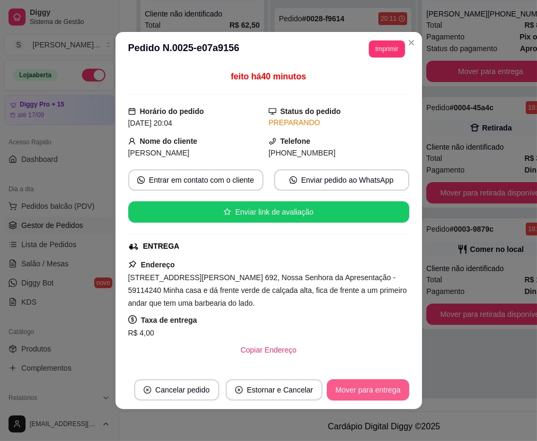
click at [389, 391] on button "Mover para entrega" at bounding box center [368, 389] width 82 height 21
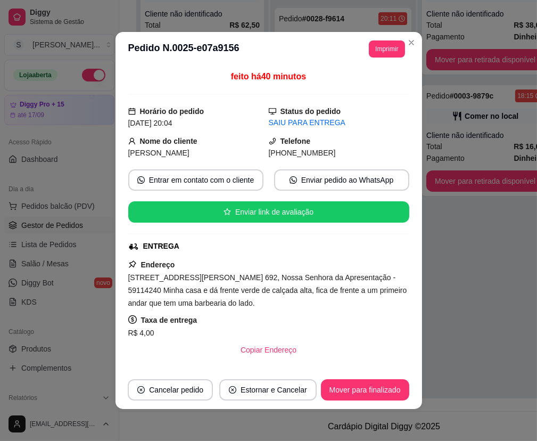
drag, startPoint x: 281, startPoint y: 154, endPoint x: 331, endPoint y: 161, distance: 50.0
click at [329, 154] on div "[PHONE_NUMBER]" at bounding box center [339, 153] width 141 height 12
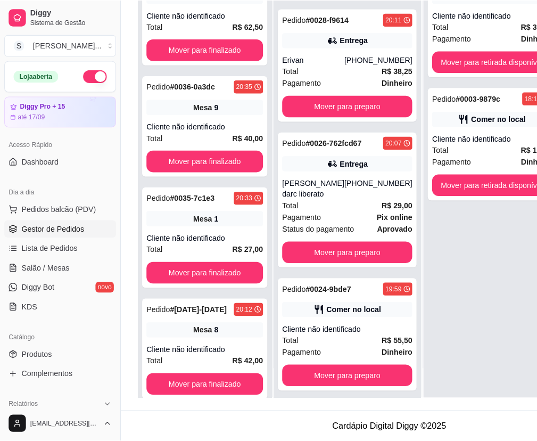
scroll to position [37, 0]
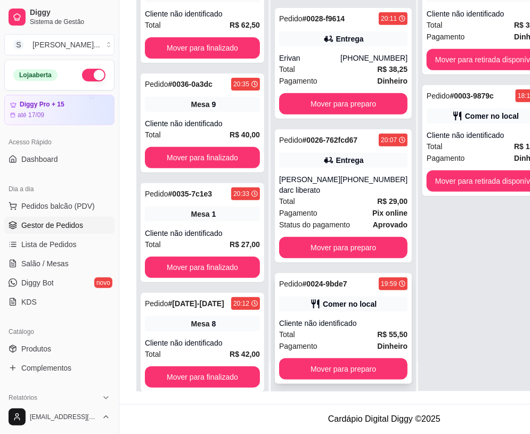
click at [368, 299] on div "Comer no local" at bounding box center [343, 304] width 128 height 15
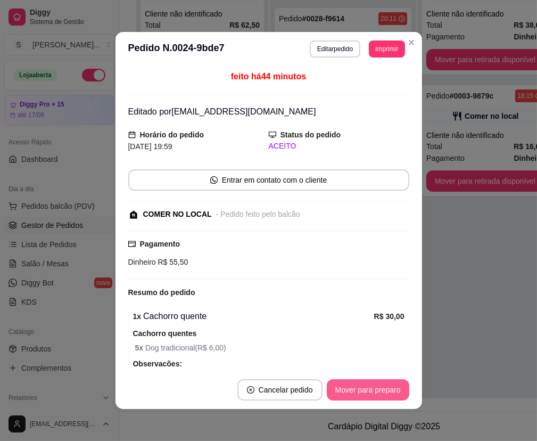
click at [387, 394] on button "Mover para preparo" at bounding box center [368, 389] width 83 height 21
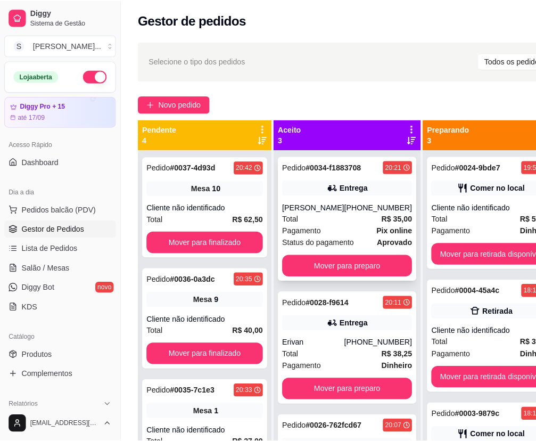
scroll to position [0, 0]
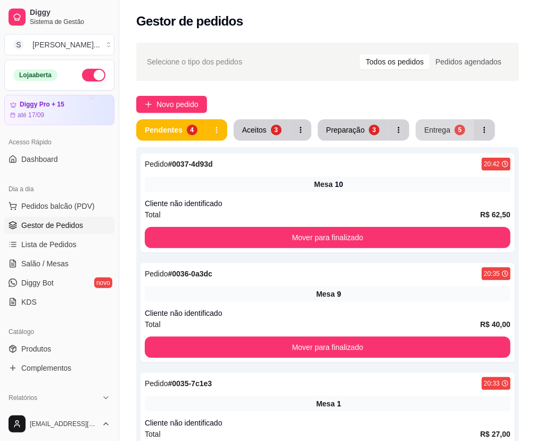
click at [426, 125] on button "Entrega 5" at bounding box center [445, 129] width 58 height 21
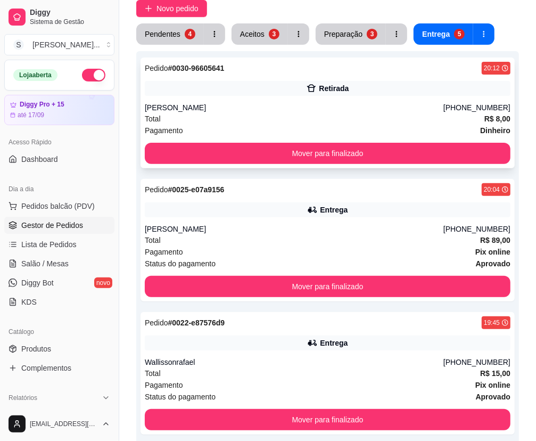
scroll to position [96, 0]
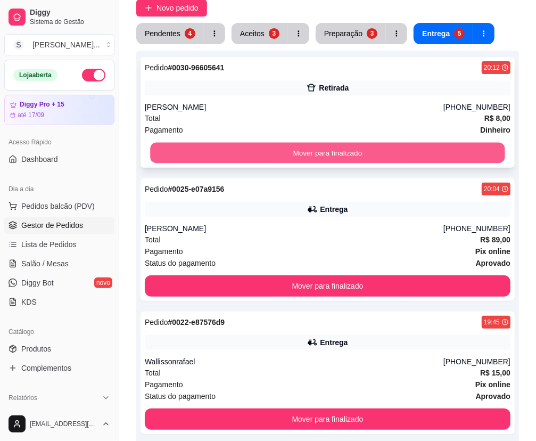
click at [448, 154] on button "Mover para finalizado" at bounding box center [327, 153] width 355 height 21
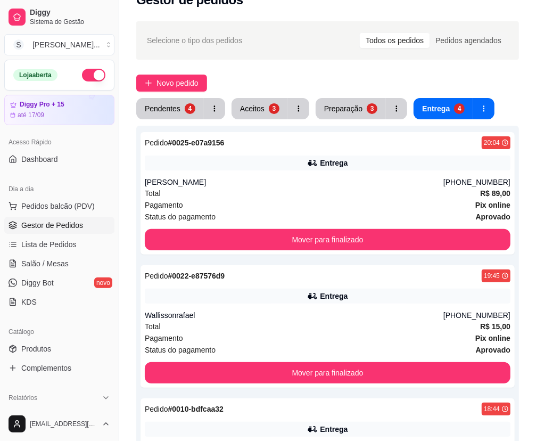
scroll to position [0, 0]
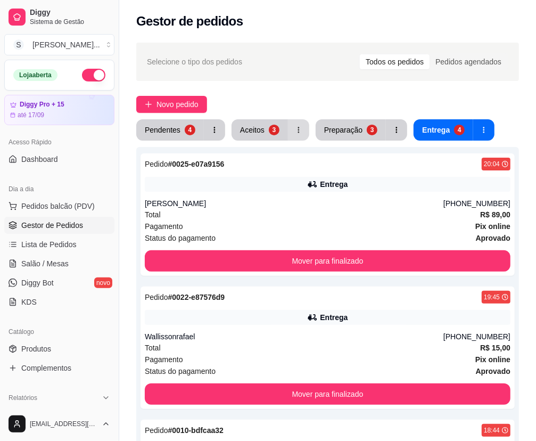
click at [266, 129] on button "Aceitos 3" at bounding box center [260, 129] width 56 height 21
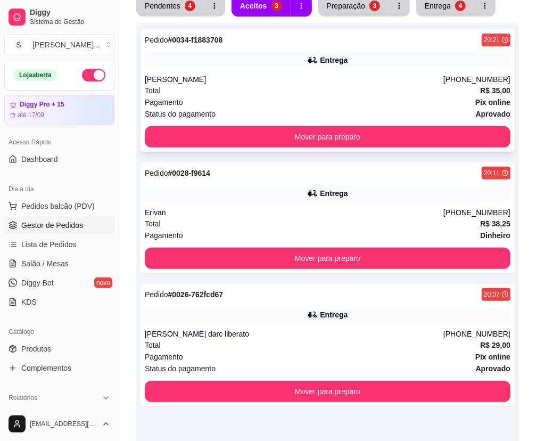
scroll to position [190, 0]
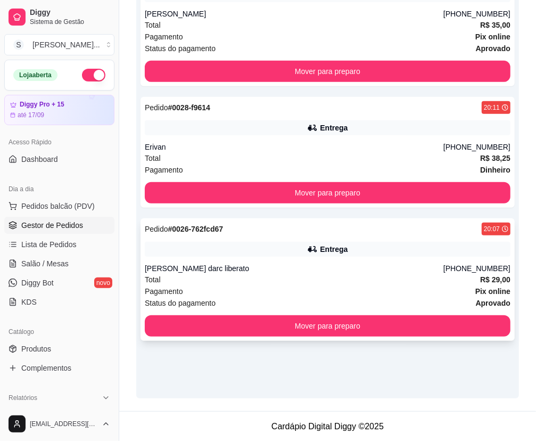
click at [395, 266] on div "[PERSON_NAME] darc liberato" at bounding box center [294, 268] width 299 height 11
click at [371, 285] on div "Pagamento Pix online" at bounding box center [328, 291] width 366 height 12
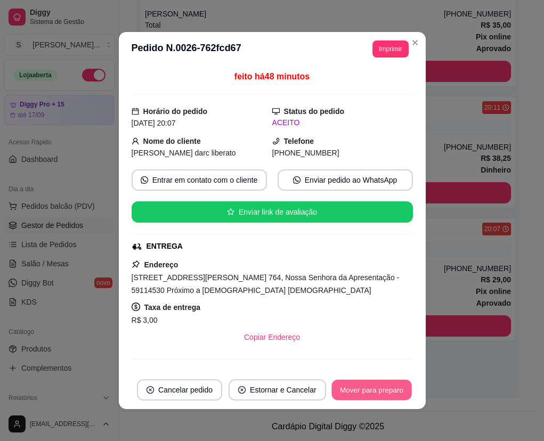
click at [375, 384] on button "Mover para preparo" at bounding box center [371, 390] width 80 height 21
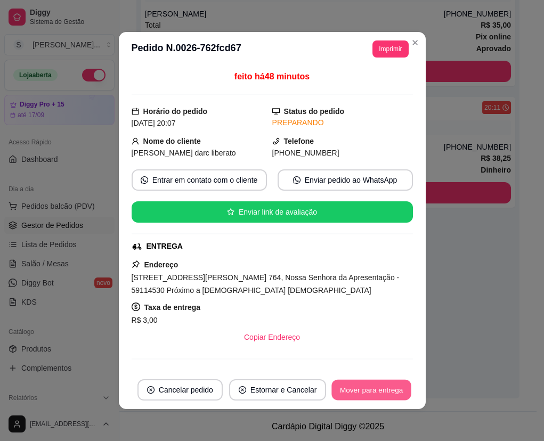
click at [377, 393] on button "Mover para entrega" at bounding box center [372, 390] width 80 height 21
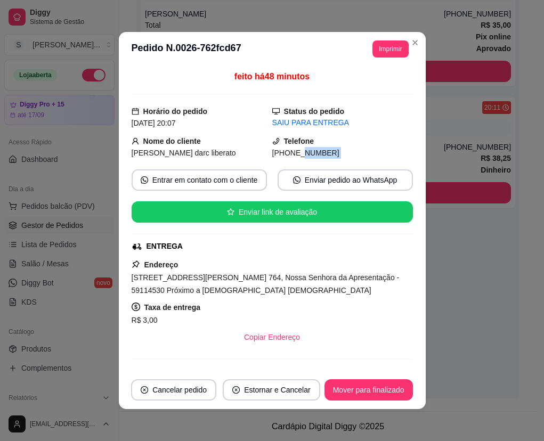
drag, startPoint x: 287, startPoint y: 154, endPoint x: 322, endPoint y: 160, distance: 35.6
click at [322, 160] on div "feito há 48 minutos Horário do pedido [DATE] 20:07 Status do pedido SAIU PARA E…" at bounding box center [272, 218] width 281 height 296
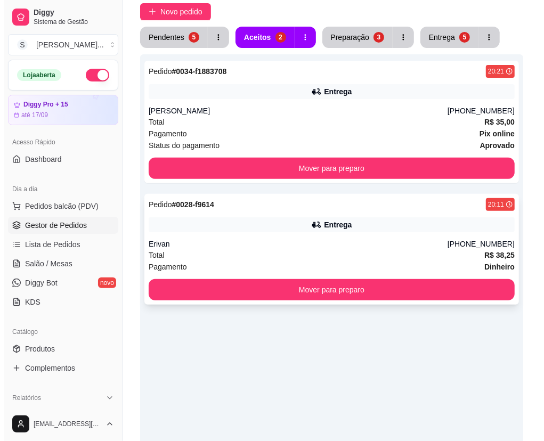
scroll to position [44, 0]
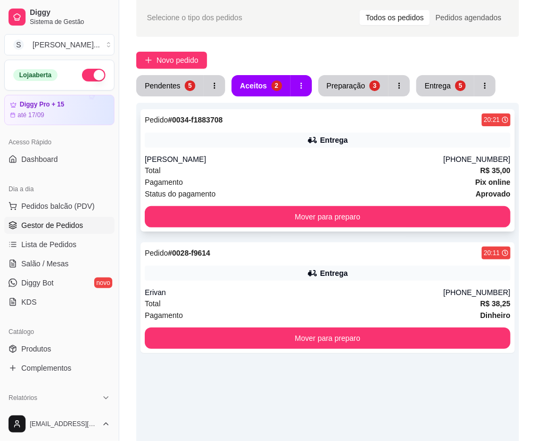
click at [394, 155] on div "[PERSON_NAME]" at bounding box center [294, 159] width 299 height 11
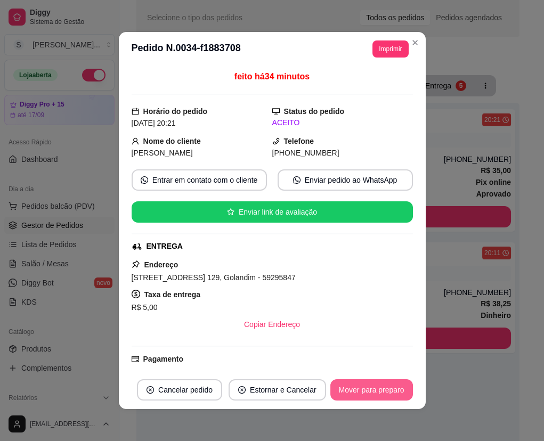
click at [388, 388] on button "Mover para preparo" at bounding box center [371, 389] width 83 height 21
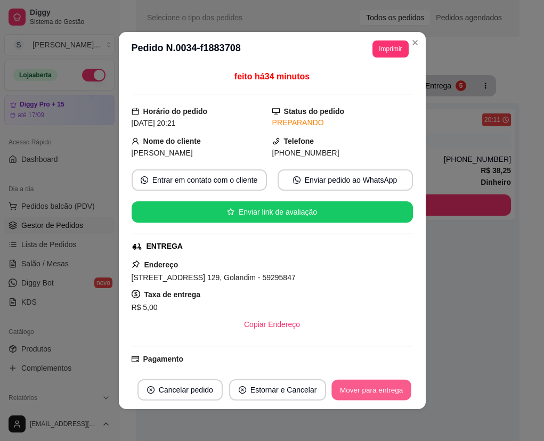
click at [389, 389] on button "Mover para entrega" at bounding box center [372, 390] width 80 height 21
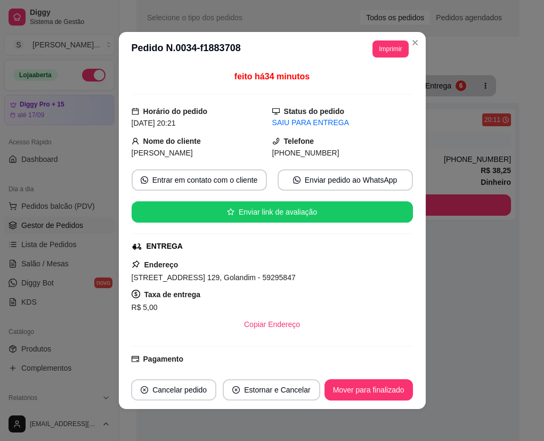
drag, startPoint x: 287, startPoint y: 154, endPoint x: 324, endPoint y: 150, distance: 38.0
click at [324, 150] on div "[PHONE_NUMBER]" at bounding box center [342, 153] width 141 height 12
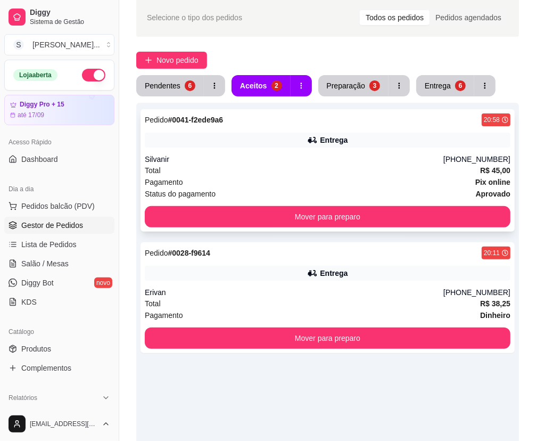
click at [348, 161] on div "Silvanir" at bounding box center [294, 159] width 299 height 11
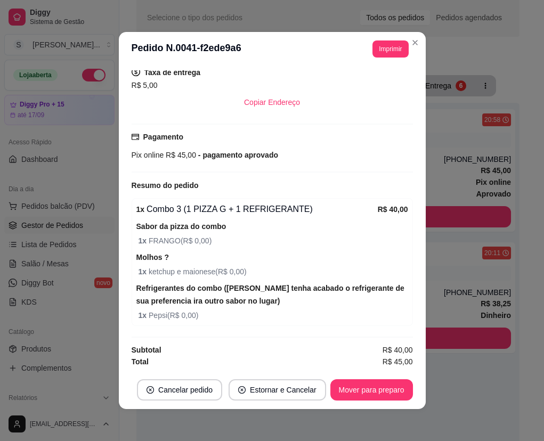
scroll to position [2, 0]
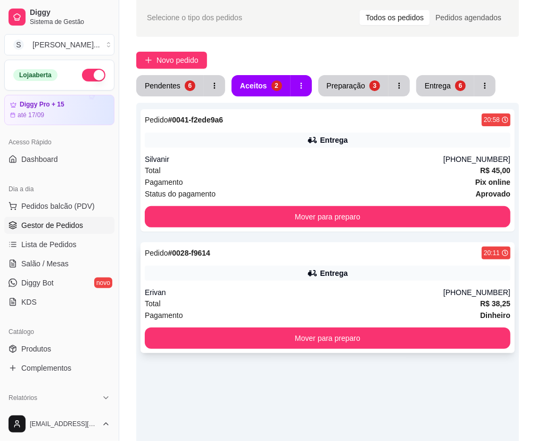
click at [443, 277] on div "Entrega" at bounding box center [328, 273] width 366 height 15
click at [437, 83] on div "Entrega" at bounding box center [438, 85] width 26 height 11
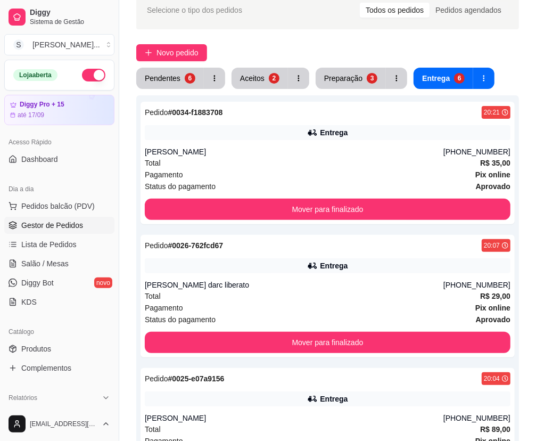
scroll to position [0, 0]
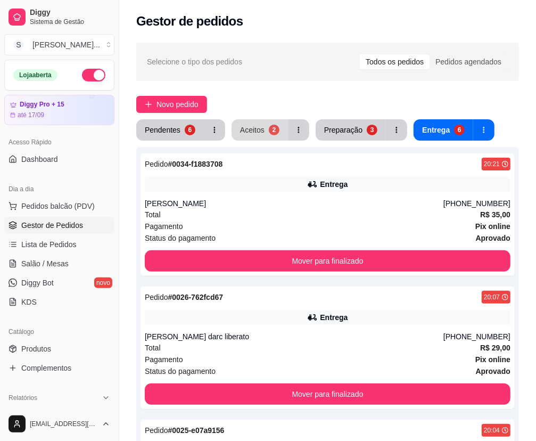
click at [264, 138] on button "Aceitos 2" at bounding box center [260, 129] width 56 height 21
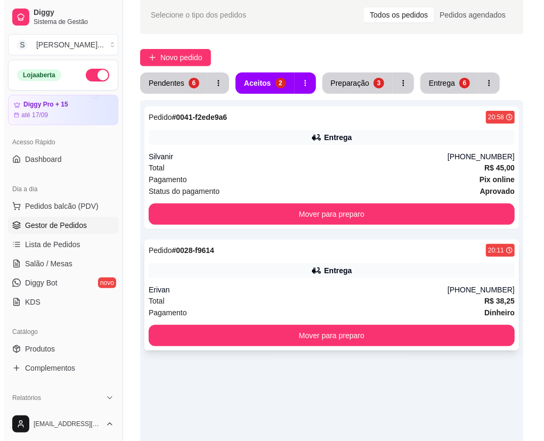
scroll to position [96, 0]
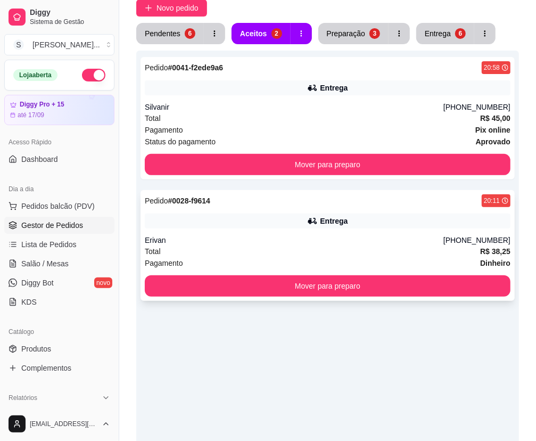
click at [386, 220] on div "Entrega" at bounding box center [328, 221] width 366 height 15
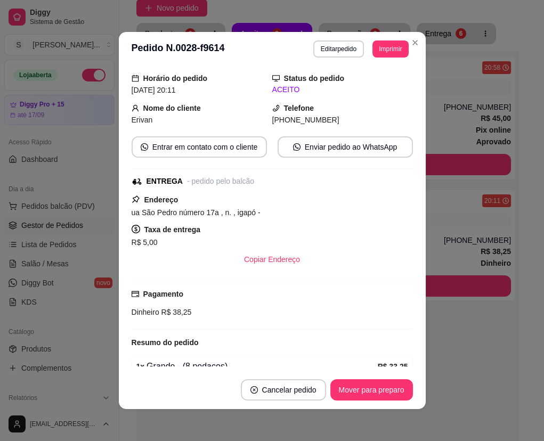
scroll to position [145, 0]
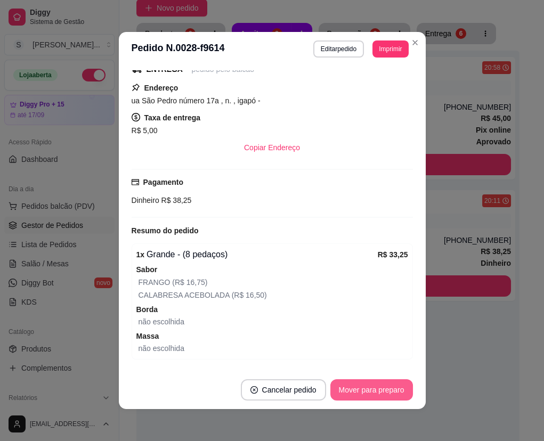
click at [372, 388] on button "Mover para preparo" at bounding box center [371, 389] width 83 height 21
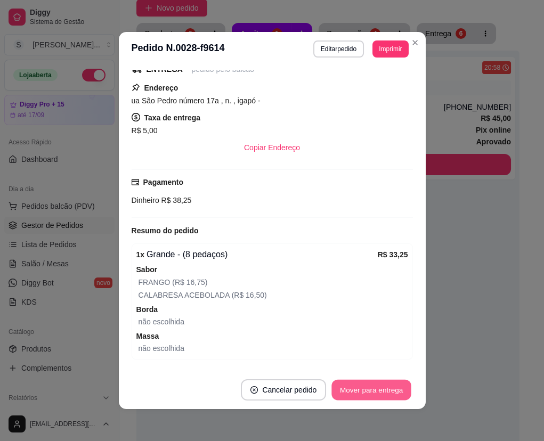
click at [378, 380] on button "Mover para entrega" at bounding box center [372, 390] width 80 height 21
click at [385, 390] on button "Mover para finalizado" at bounding box center [368, 389] width 88 height 21
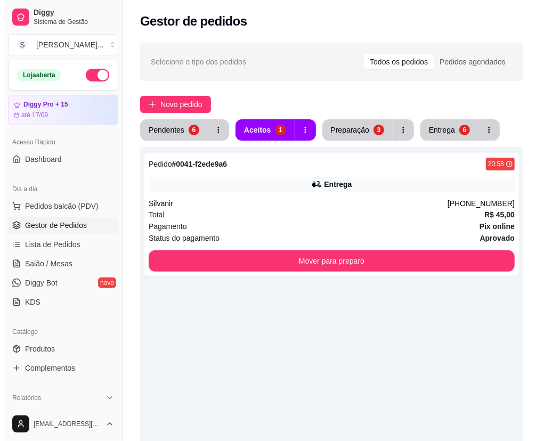
scroll to position [0, 0]
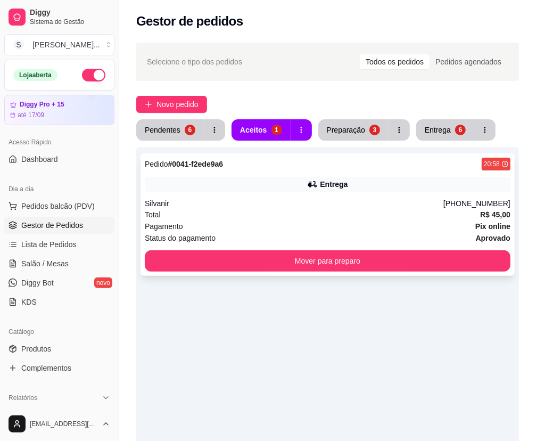
click at [312, 208] on div "Silvanir" at bounding box center [294, 203] width 299 height 11
click at [487, 96] on div "Selecione o tipo dos pedidos Todos os pedidos Pedidos agendados Novo pedido Pen…" at bounding box center [327, 318] width 417 height 565
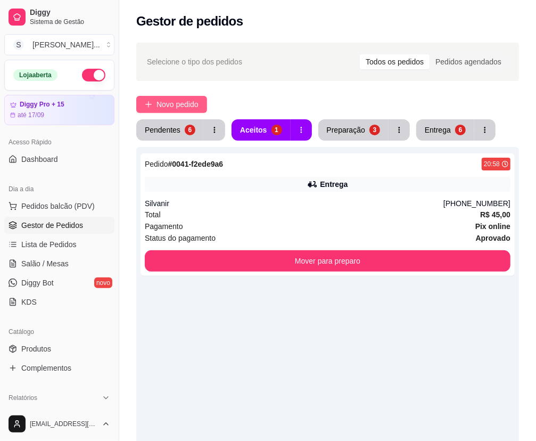
click at [156, 101] on button "Novo pedido" at bounding box center [171, 104] width 71 height 17
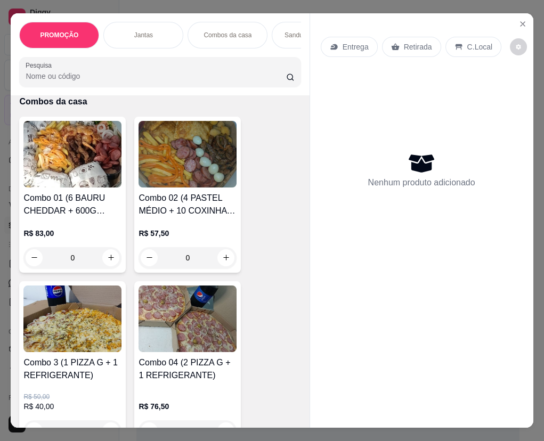
scroll to position [484, 0]
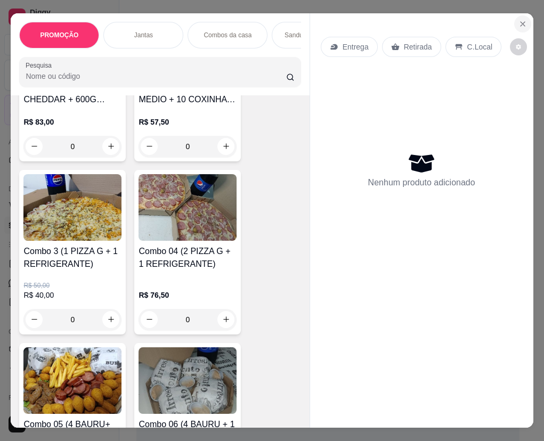
click at [487, 20] on icon "Close" at bounding box center [522, 24] width 9 height 9
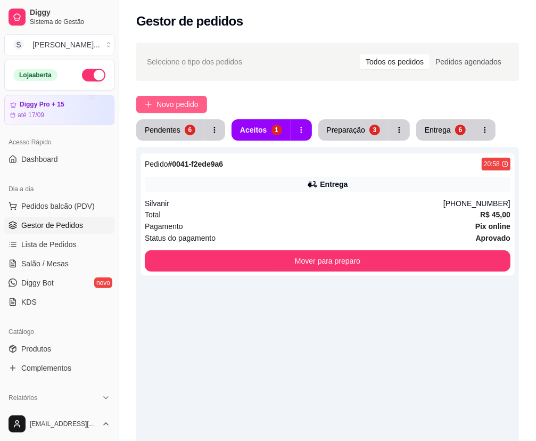
click at [192, 102] on span "Novo pedido" at bounding box center [178, 105] width 42 height 12
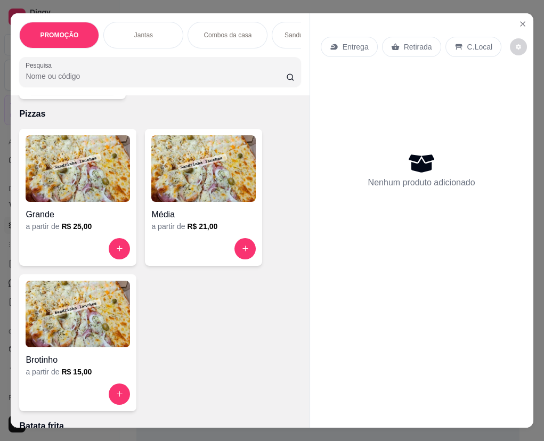
scroll to position [2517, 0]
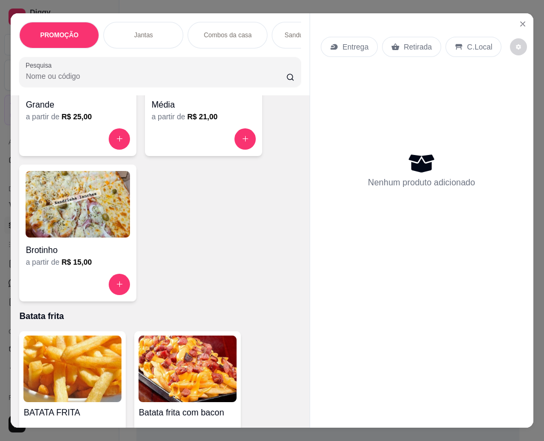
click at [58, 128] on div "Grande a partir de R$ 25,00" at bounding box center [77, 87] width 117 height 137
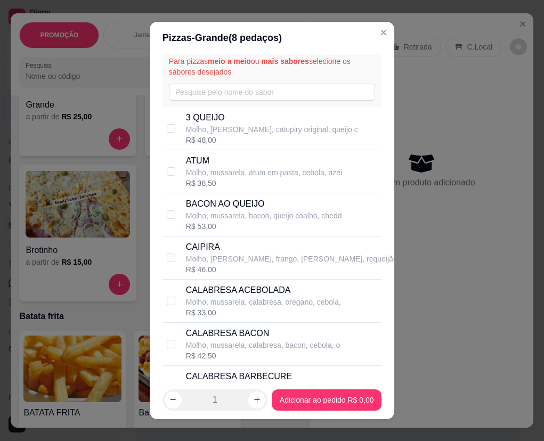
scroll to position [0, 0]
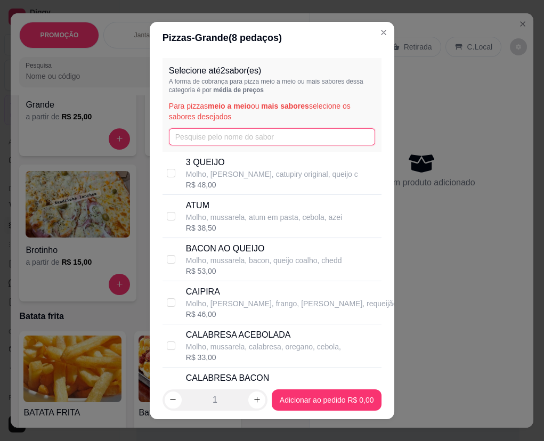
click at [249, 136] on input "text" at bounding box center [272, 136] width 206 height 17
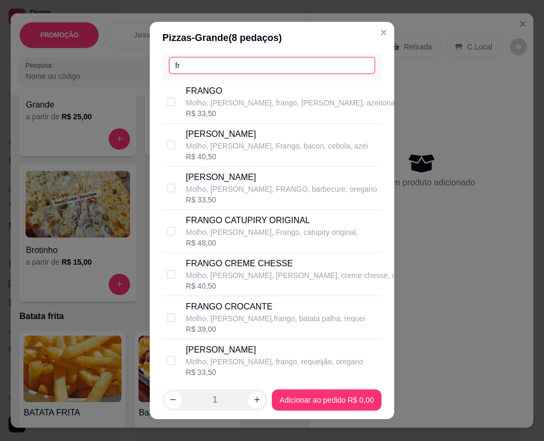
scroll to position [71, 0]
type input "fr"
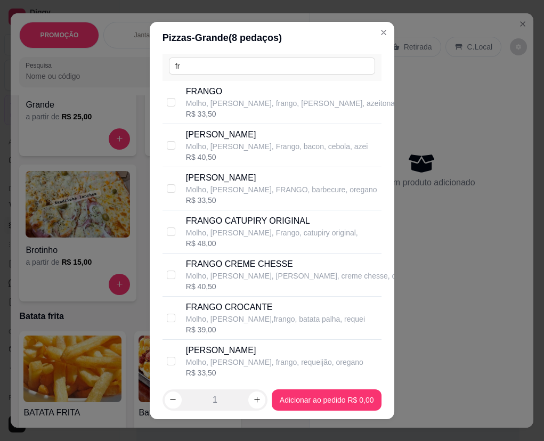
click at [324, 224] on p "FRANGO CATUPIRY ORIGINAL" at bounding box center [272, 221] width 172 height 13
checkbox input "true"
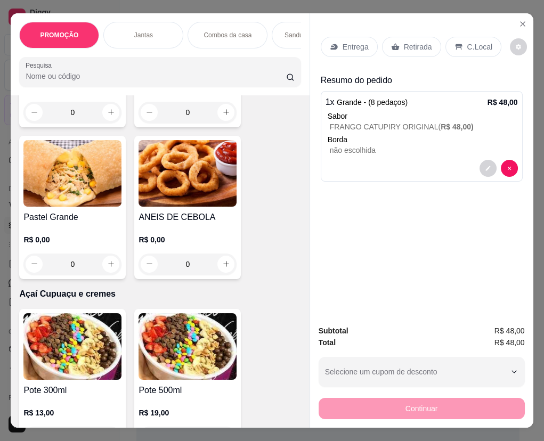
scroll to position [3050, 0]
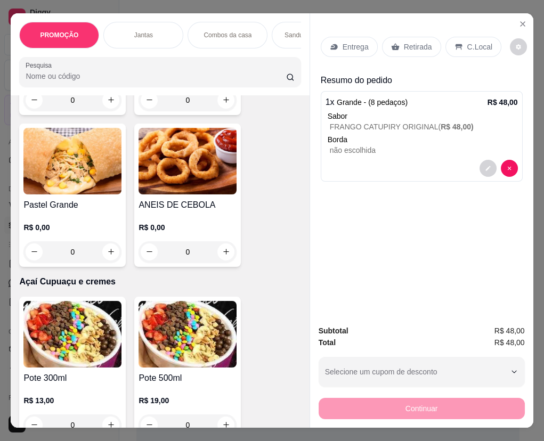
click at [56, 191] on img at bounding box center [72, 161] width 98 height 67
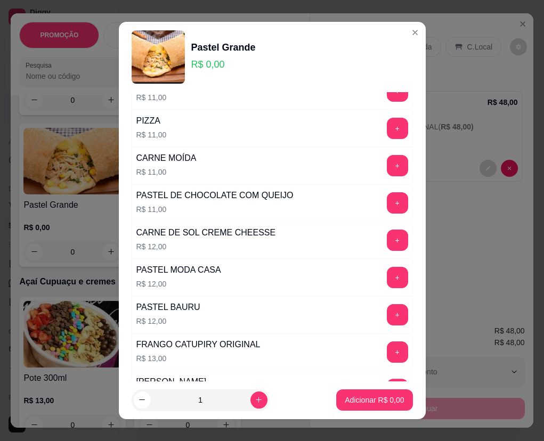
scroll to position [484, 0]
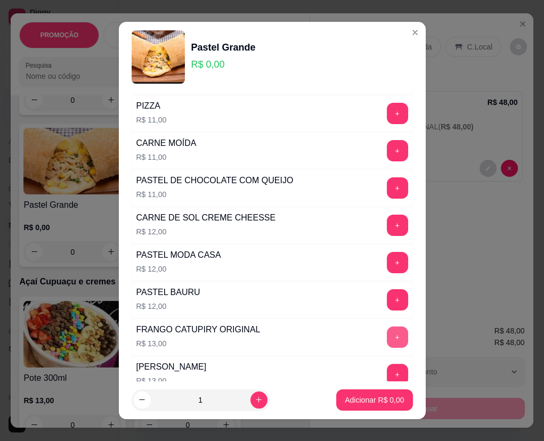
click at [387, 339] on button "+" at bounding box center [397, 336] width 21 height 21
click at [381, 399] on p "Adicionar R$ 13,00" at bounding box center [371, 400] width 63 height 11
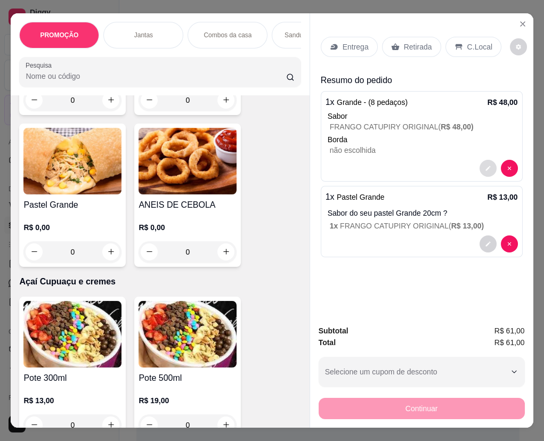
click at [487, 167] on button "decrease-product-quantity" at bounding box center [487, 168] width 17 height 17
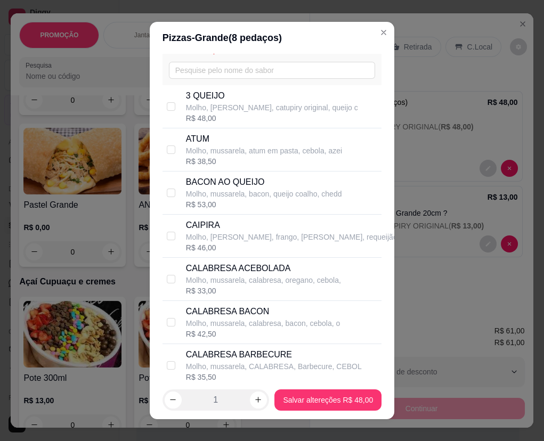
scroll to position [0, 0]
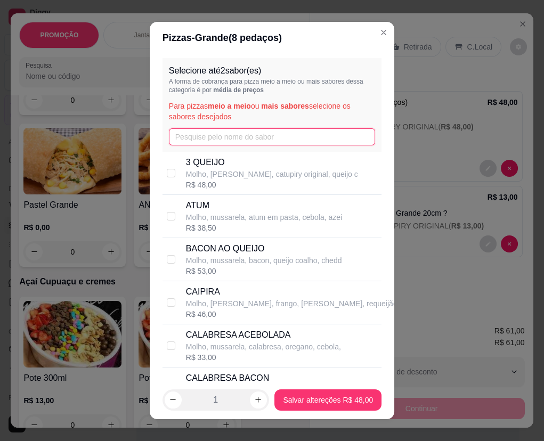
click at [250, 135] on input "text" at bounding box center [272, 136] width 206 height 17
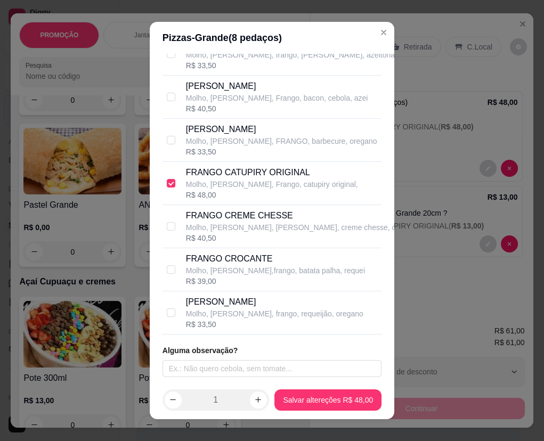
scroll to position [12, 0]
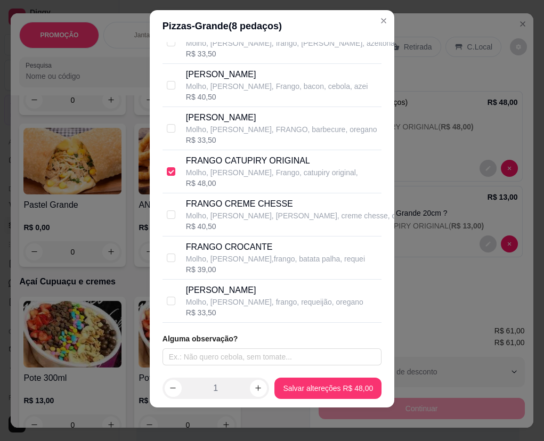
type input "fran"
click at [312, 293] on p "[PERSON_NAME]" at bounding box center [274, 290] width 177 height 13
checkbox input "true"
click at [167, 169] on input "checkbox" at bounding box center [171, 171] width 9 height 9
checkbox input "false"
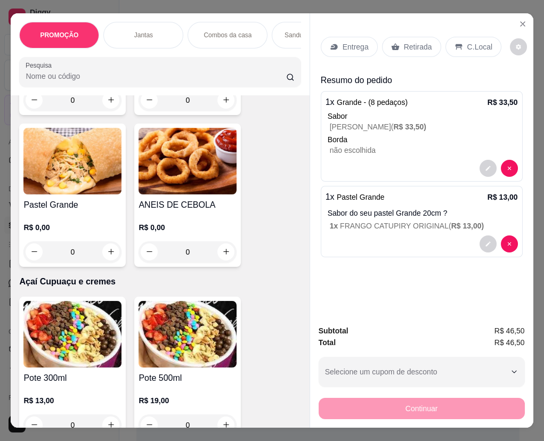
click at [405, 43] on p "Retirada" at bounding box center [418, 47] width 28 height 11
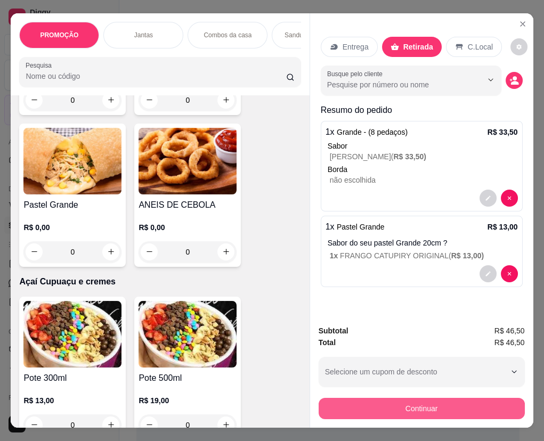
click at [487, 399] on button "Continuar" at bounding box center [421, 408] width 206 height 21
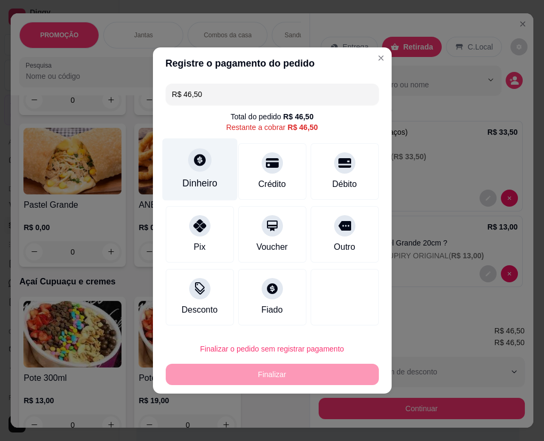
click at [198, 177] on div "Dinheiro" at bounding box center [199, 183] width 35 height 14
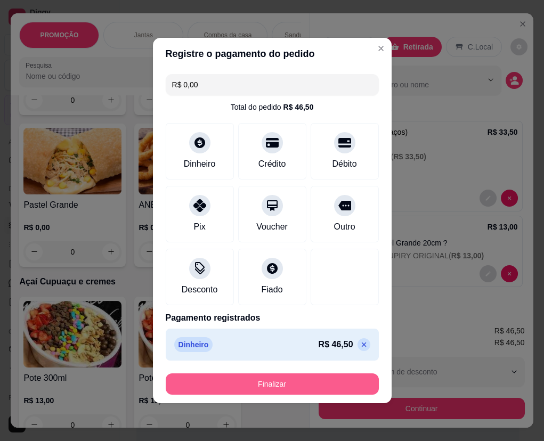
click at [329, 389] on button "Finalizar" at bounding box center [272, 383] width 213 height 21
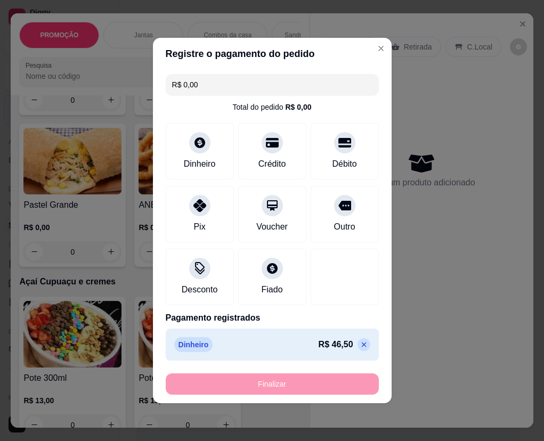
type input "-R$ 46,50"
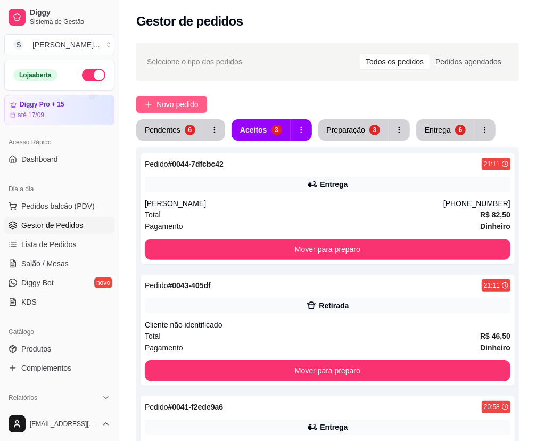
click at [176, 104] on span "Novo pedido" at bounding box center [178, 105] width 42 height 12
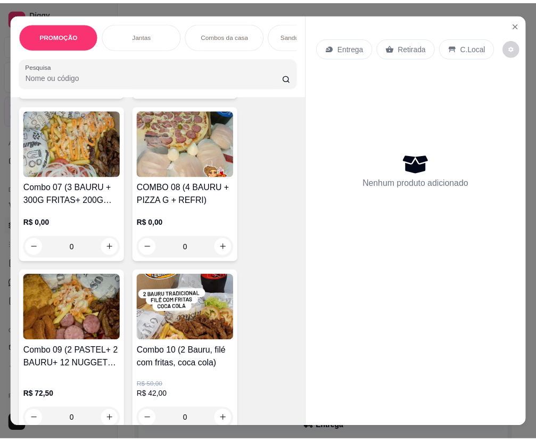
scroll to position [1065, 0]
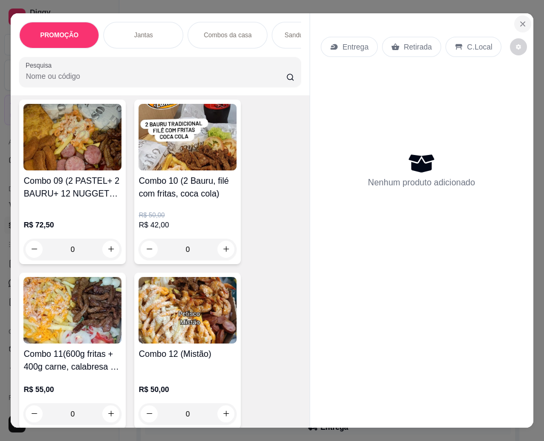
click at [487, 20] on icon "Close" at bounding box center [522, 24] width 9 height 9
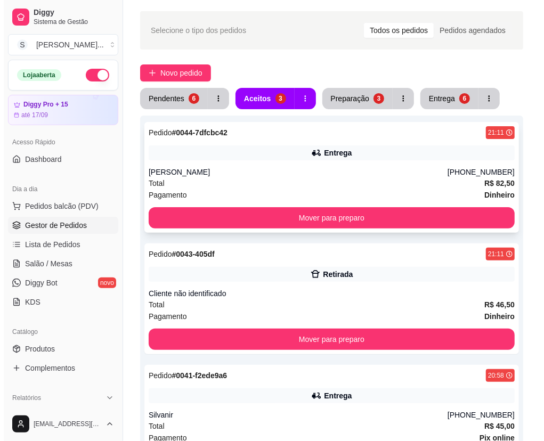
scroll to position [48, 0]
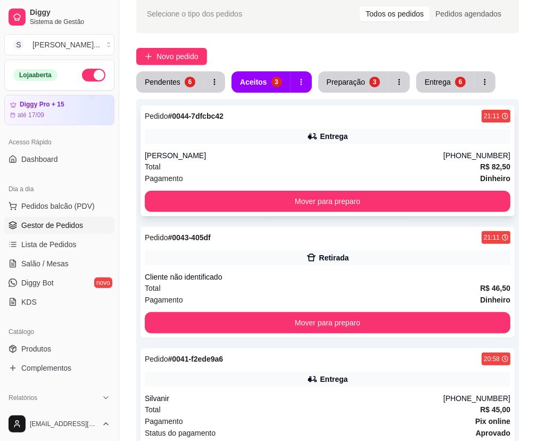
click at [335, 144] on div "Pedido # 0044-7dfcbc42 21:11 Entrega [PERSON_NAME] [PHONE_NUMBER] Total R$ 82,5…" at bounding box center [328, 160] width 374 height 111
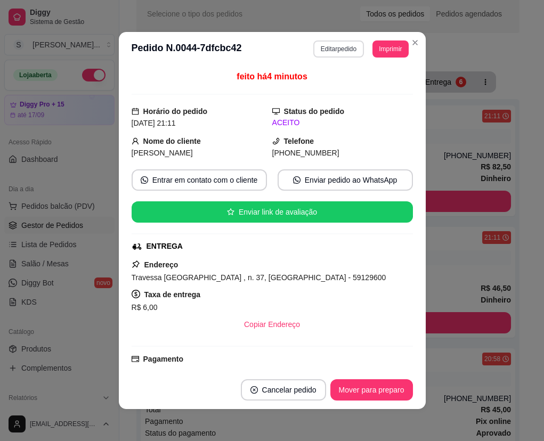
click at [344, 51] on button "Editar pedido" at bounding box center [338, 48] width 51 height 17
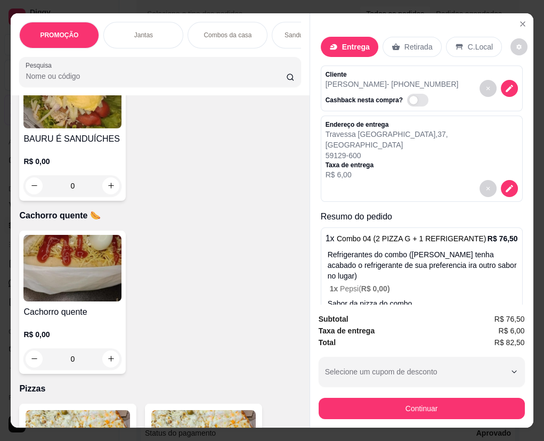
scroll to position [2130, 0]
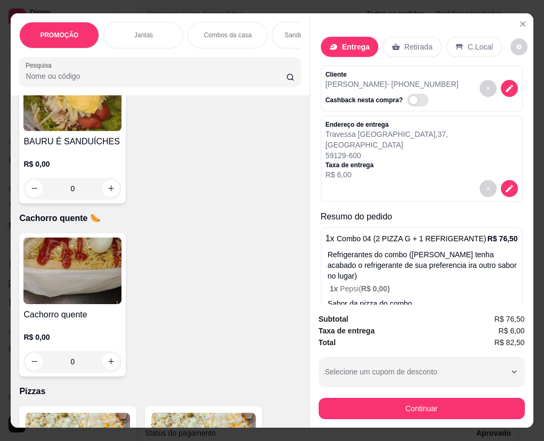
click at [72, 269] on img at bounding box center [72, 271] width 98 height 67
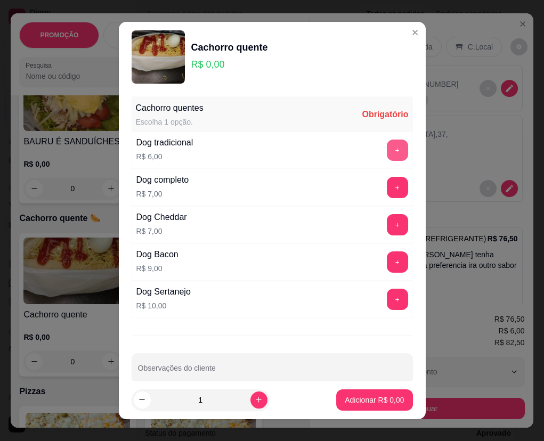
click at [387, 149] on button "+" at bounding box center [397, 150] width 21 height 21
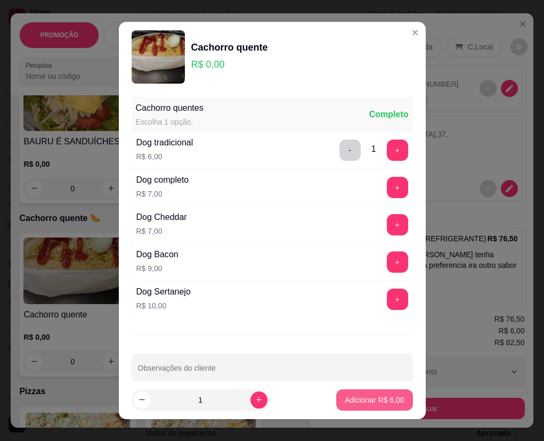
click at [379, 403] on p "Adicionar R$ 6,00" at bounding box center [374, 400] width 59 height 11
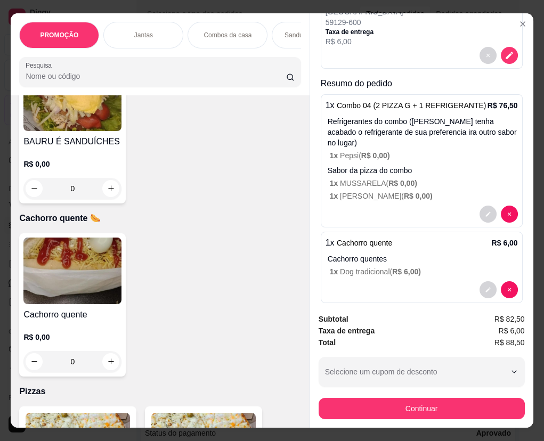
scroll to position [135, 0]
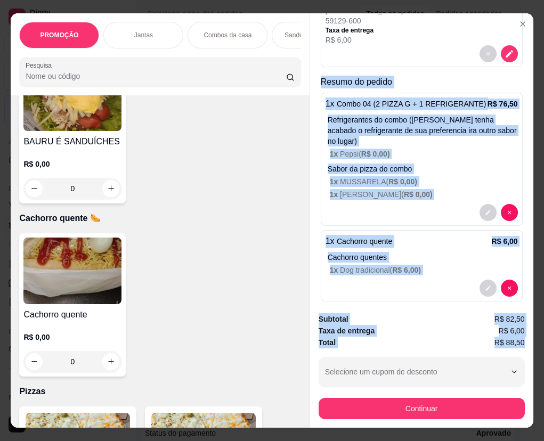
drag, startPoint x: 318, startPoint y: 68, endPoint x: 522, endPoint y: 337, distance: 337.6
click at [487, 337] on div "Entrega Retirada C.Local Cliente [PERSON_NAME] - [PHONE_NUMBER] Cashback nesta …" at bounding box center [421, 220] width 224 height 414
click at [485, 285] on icon "decrease-product-quantity" at bounding box center [488, 288] width 6 height 6
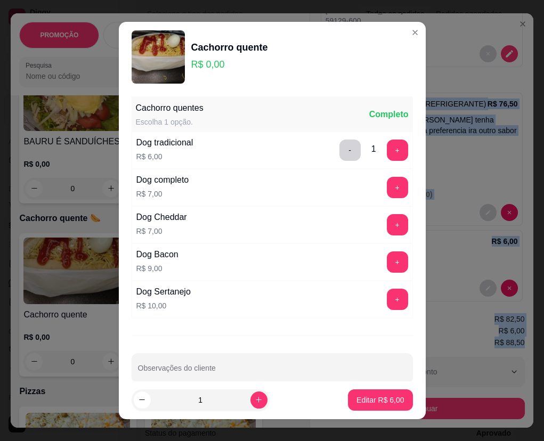
scroll to position [16, 0]
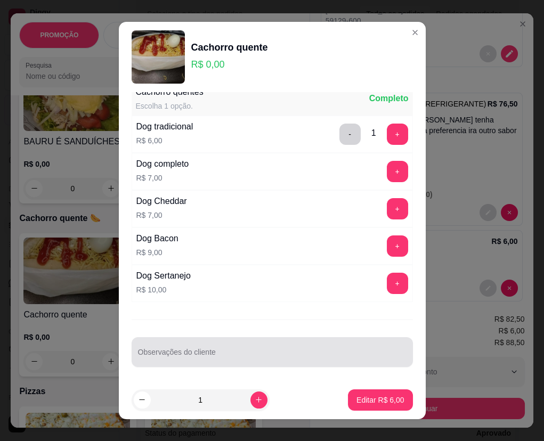
click at [267, 349] on div at bounding box center [272, 351] width 268 height 21
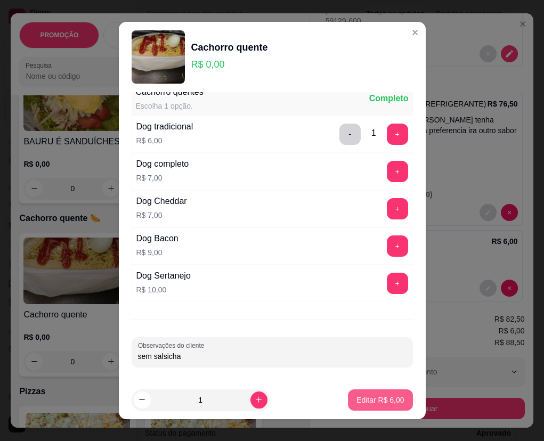
type input "sem salsicha"
click at [380, 400] on p "Editar R$ 6,00" at bounding box center [380, 400] width 48 height 11
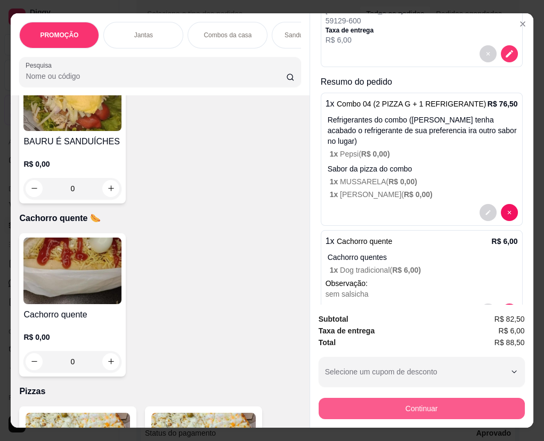
click at [451, 403] on button "Continuar" at bounding box center [421, 408] width 206 height 21
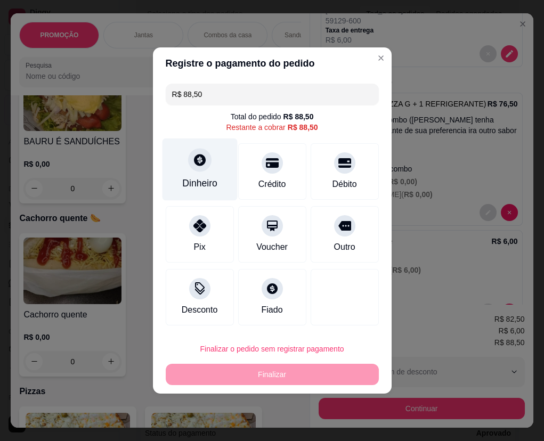
click at [202, 176] on div "Dinheiro" at bounding box center [199, 183] width 35 height 14
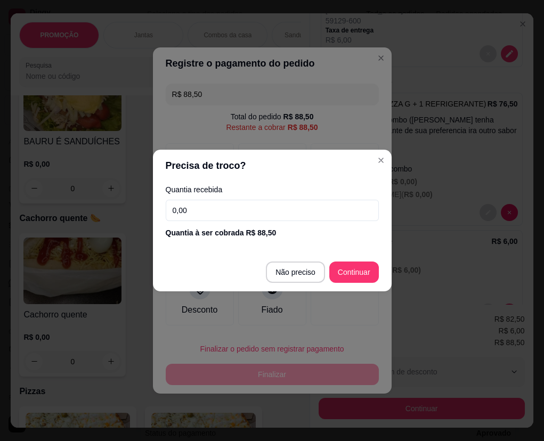
click at [215, 216] on input "0,00" at bounding box center [272, 210] width 213 height 21
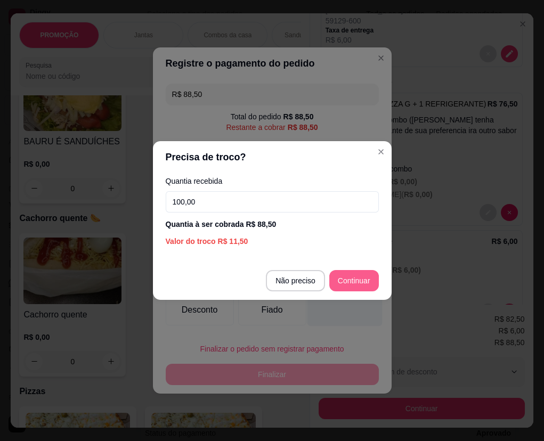
type input "100,00"
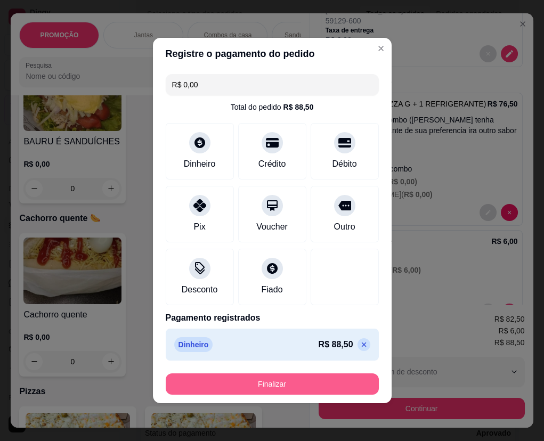
click at [337, 389] on button "Finalizar" at bounding box center [272, 383] width 213 height 21
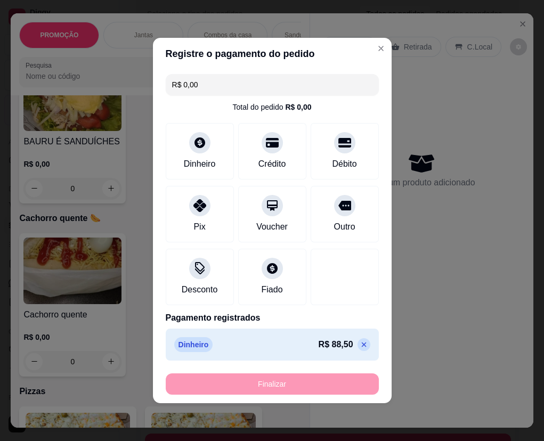
type input "-R$ 88,50"
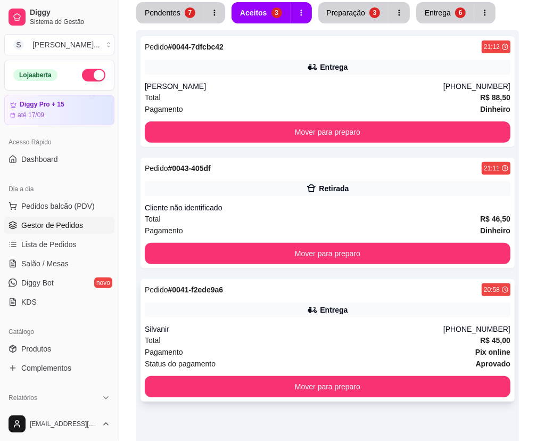
scroll to position [190, 0]
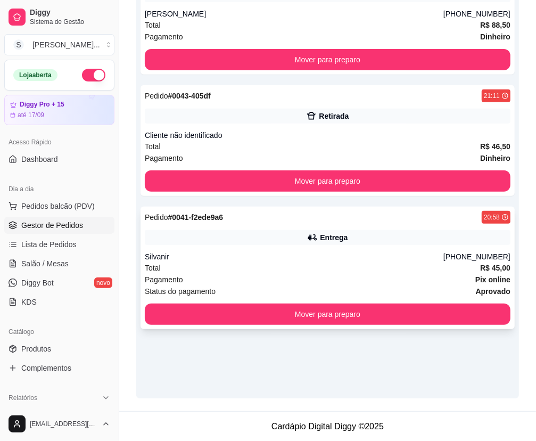
click at [393, 250] on div "Pedido # 0041-f2ede9a6 20:58 Entrega Silvanir [PHONE_NUMBER] Total R$ 45,00 Pag…" at bounding box center [328, 268] width 374 height 122
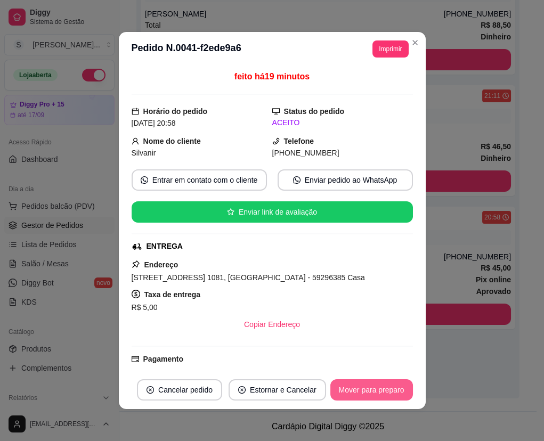
click at [384, 384] on button "Mover para preparo" at bounding box center [371, 389] width 83 height 21
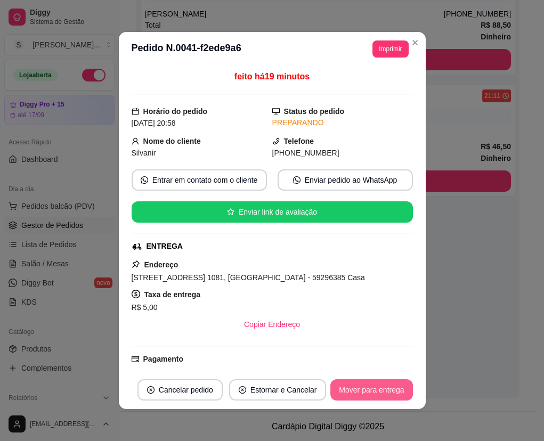
click at [385, 387] on button "Mover para entrega" at bounding box center [371, 389] width 82 height 21
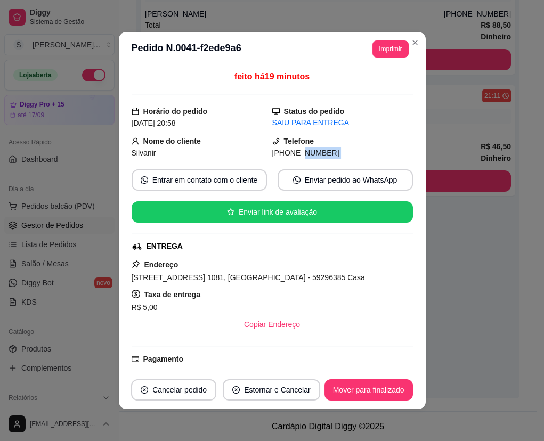
drag, startPoint x: 289, startPoint y: 156, endPoint x: 338, endPoint y: 159, distance: 49.1
click at [338, 159] on div "feito há 19 minutos Horário do pedido [DATE] 20:58 Status do pedido SAIU PARA E…" at bounding box center [272, 218] width 281 height 296
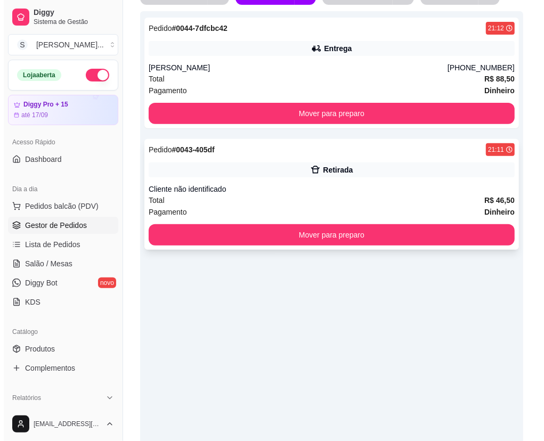
scroll to position [93, 0]
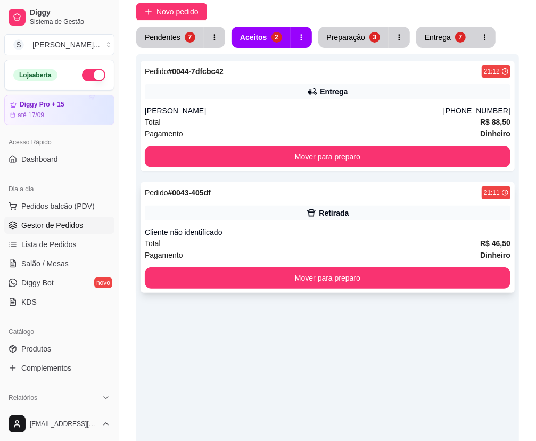
click at [462, 230] on div "Cliente não identificado" at bounding box center [328, 232] width 366 height 11
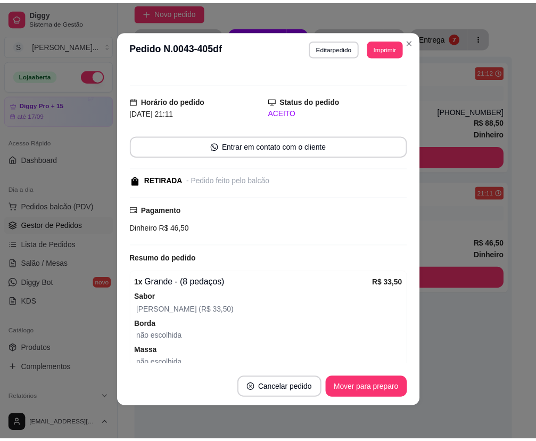
scroll to position [0, 0]
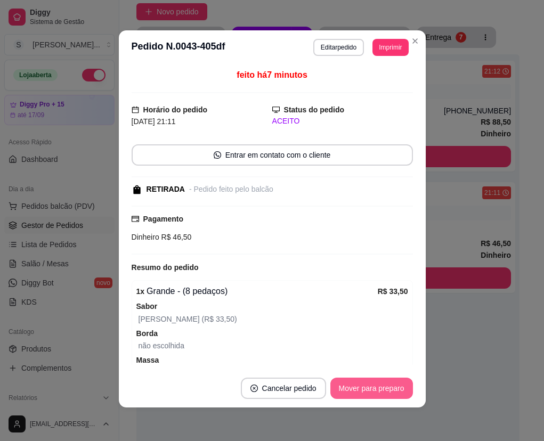
click at [371, 396] on button "Mover para preparo" at bounding box center [371, 388] width 83 height 21
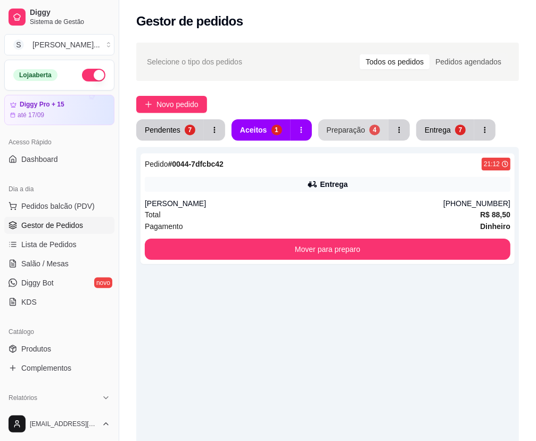
click at [353, 127] on div "Preparação" at bounding box center [346, 130] width 38 height 11
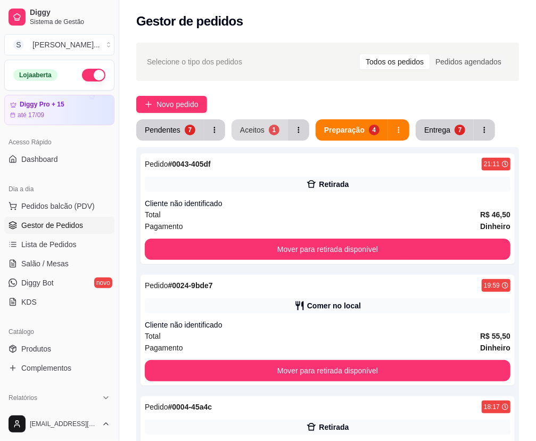
click at [250, 133] on div "Aceitos" at bounding box center [252, 130] width 24 height 11
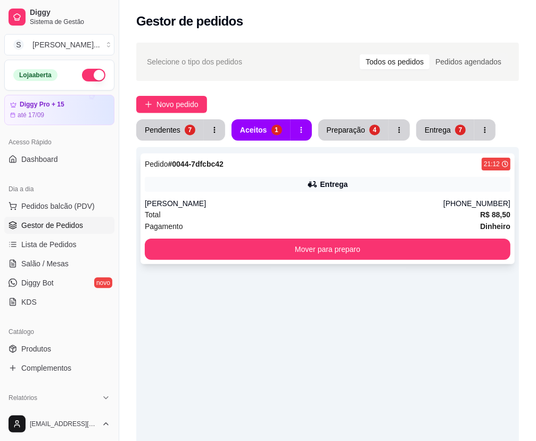
click at [361, 190] on div "Entrega" at bounding box center [328, 184] width 366 height 15
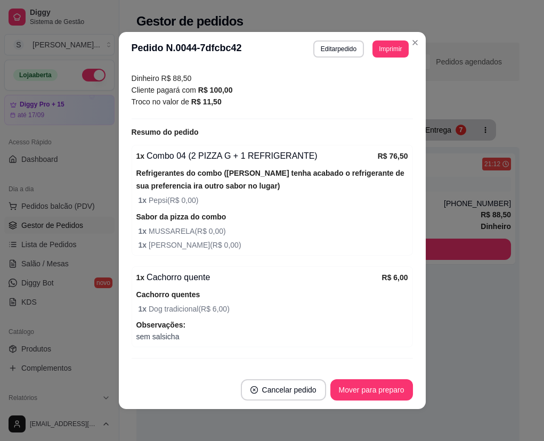
scroll to position [2, 0]
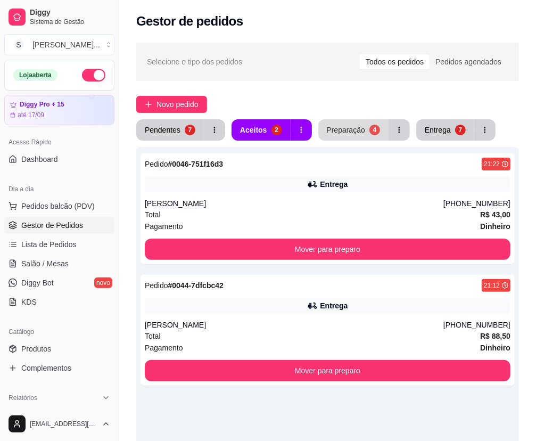
click at [344, 133] on div "Preparação" at bounding box center [346, 130] width 38 height 11
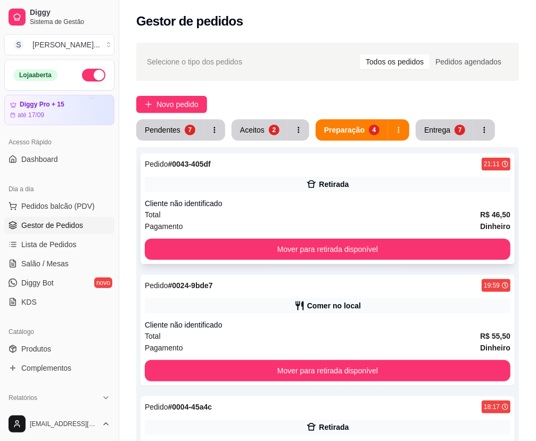
click at [367, 190] on div "Retirada" at bounding box center [328, 184] width 366 height 15
click at [248, 136] on button "Aceitos 4" at bounding box center [260, 129] width 56 height 21
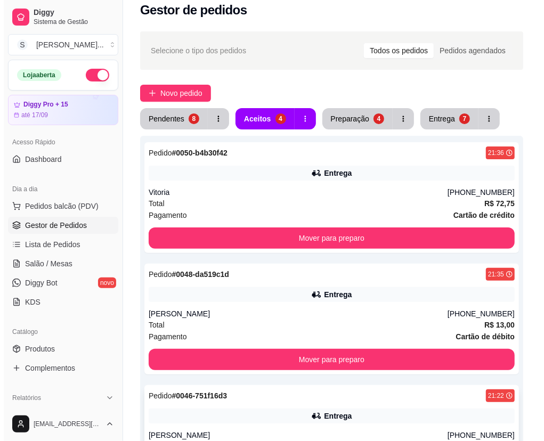
scroll to position [245, 0]
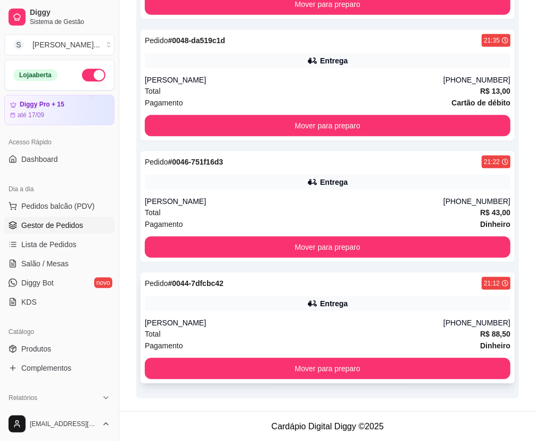
click at [346, 313] on div "Pedido # 0044-7dfcbc42 21:12 Entrega [PERSON_NAME] [PHONE_NUMBER] Total R$ 88,5…" at bounding box center [328, 328] width 374 height 111
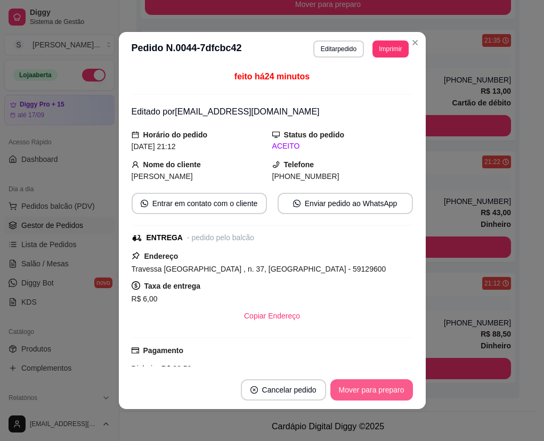
click at [394, 388] on button "Mover para preparo" at bounding box center [371, 389] width 83 height 21
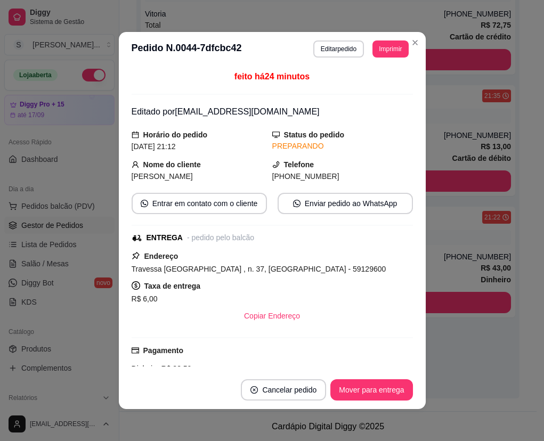
click at [394, 388] on button "Mover para entrega" at bounding box center [371, 389] width 82 height 21
drag, startPoint x: 296, startPoint y: 181, endPoint x: 337, endPoint y: 183, distance: 41.1
click at [337, 183] on div "feito há 24 minutos Editado por [PERSON_NAME][EMAIL_ADDRESS][DOMAIN_NAME] Horár…" at bounding box center [272, 218] width 281 height 296
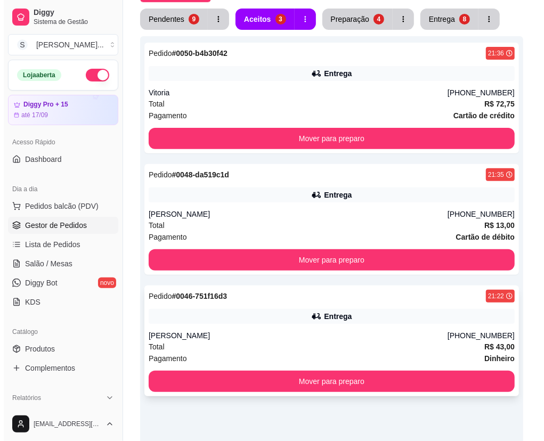
scroll to position [0, 0]
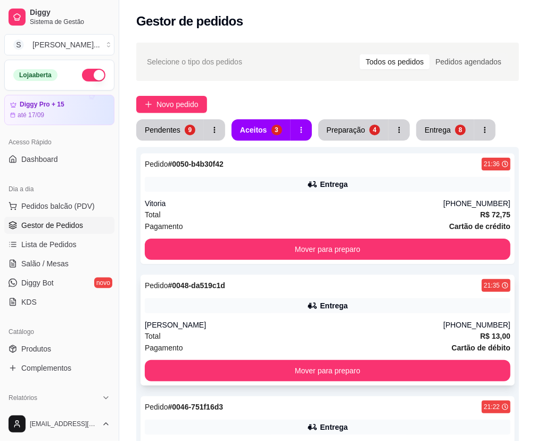
click at [359, 325] on div "[PERSON_NAME]" at bounding box center [294, 325] width 299 height 11
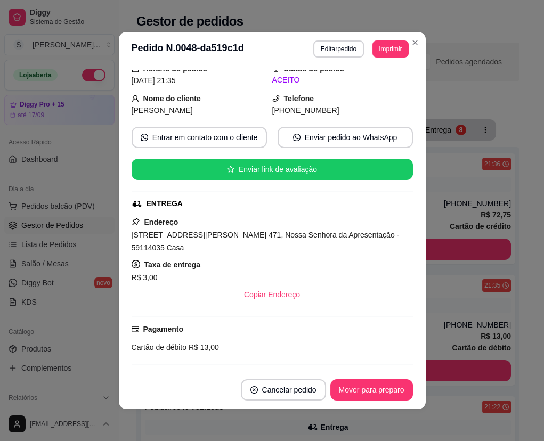
scroll to position [117, 0]
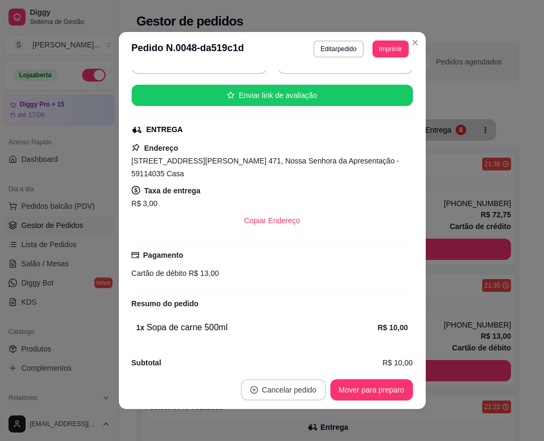
click at [296, 393] on button "Cancelar pedido" at bounding box center [283, 389] width 85 height 21
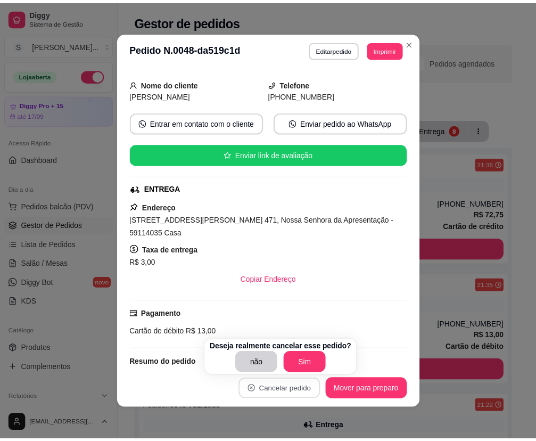
scroll to position [0, 0]
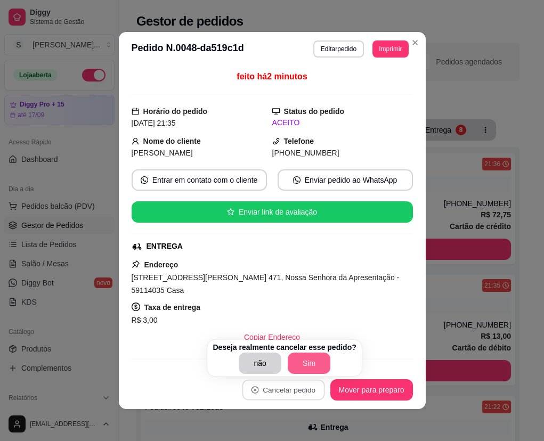
click at [314, 364] on button "Sim" at bounding box center [309, 363] width 43 height 21
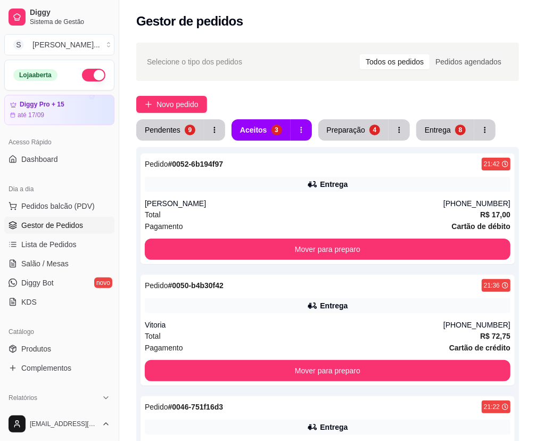
drag, startPoint x: 469, startPoint y: 102, endPoint x: 462, endPoint y: 98, distance: 8.3
click at [469, 102] on div "Novo pedido" at bounding box center [327, 104] width 383 height 17
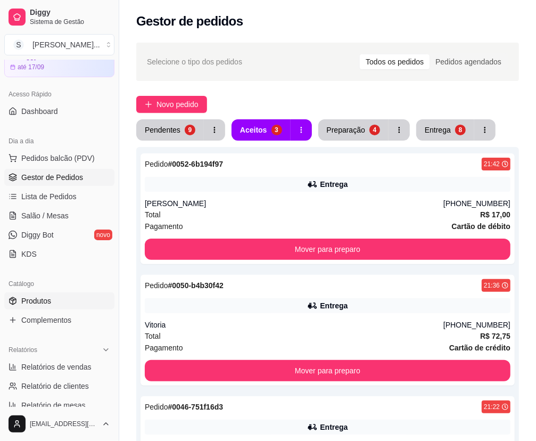
click at [71, 304] on link "Produtos" at bounding box center [59, 300] width 110 height 17
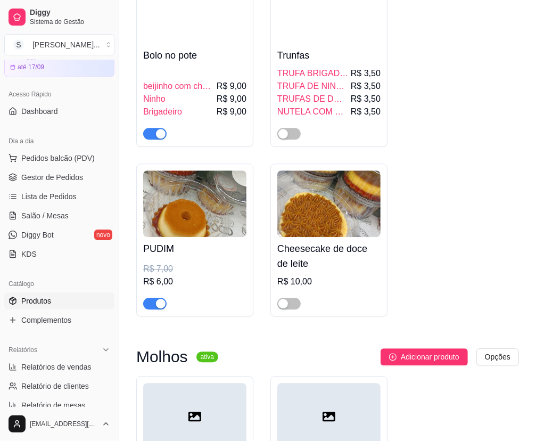
scroll to position [11089, 0]
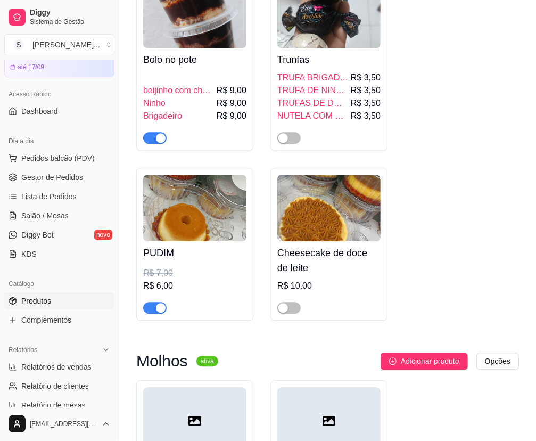
click at [155, 314] on button "button" at bounding box center [154, 308] width 23 height 12
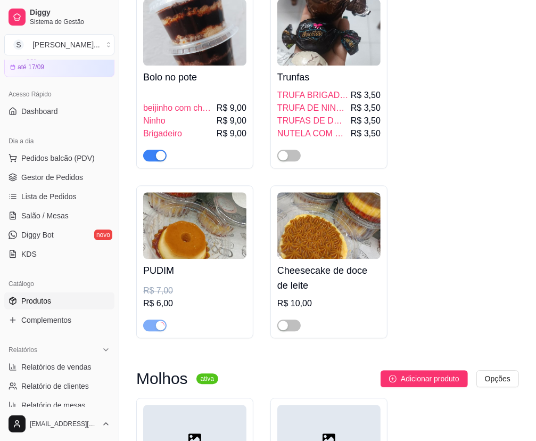
scroll to position [11040, 0]
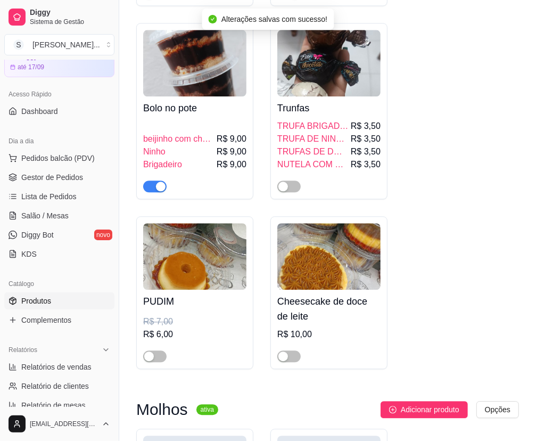
click at [154, 190] on span "button" at bounding box center [154, 187] width 23 height 12
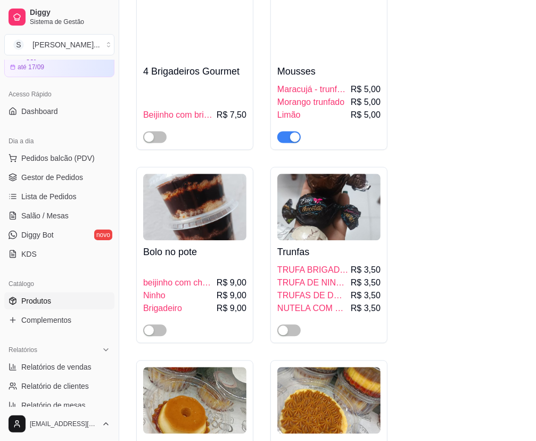
scroll to position [10895, 0]
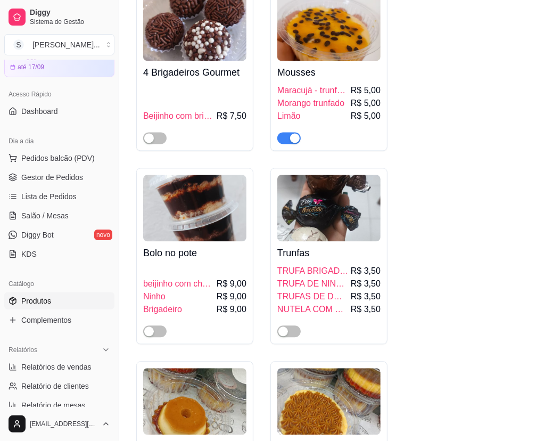
click at [291, 138] on div "button" at bounding box center [295, 138] width 10 height 10
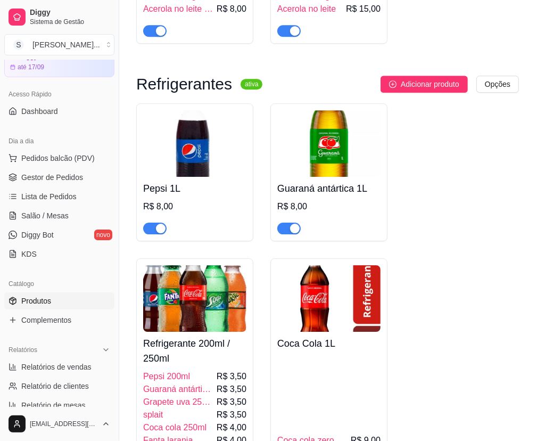
scroll to position [9395, 0]
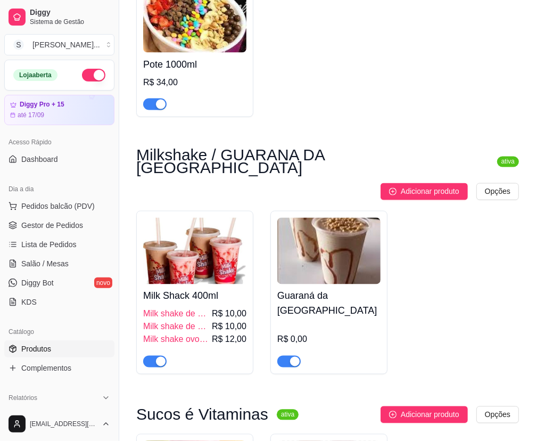
scroll to position [8474, 0]
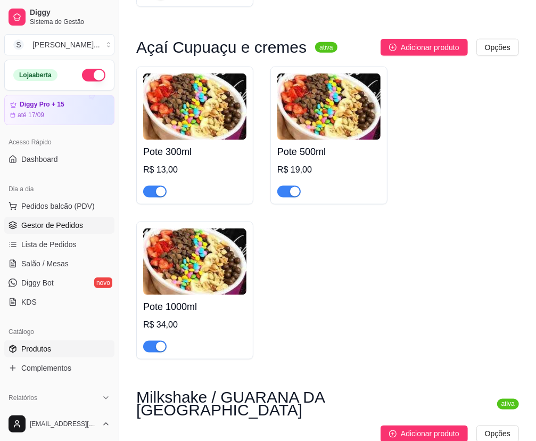
click at [70, 224] on span "Gestor de Pedidos" at bounding box center [52, 225] width 62 height 11
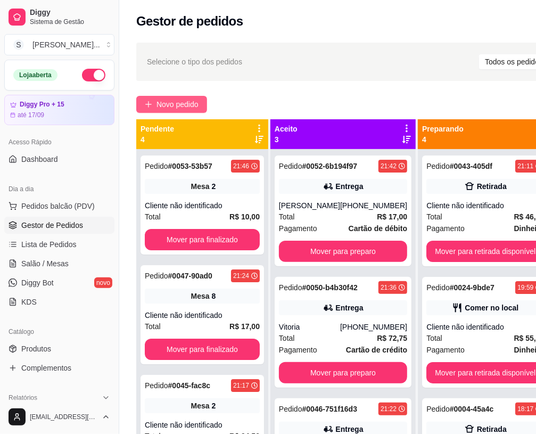
click at [194, 105] on span "Novo pedido" at bounding box center [178, 105] width 42 height 12
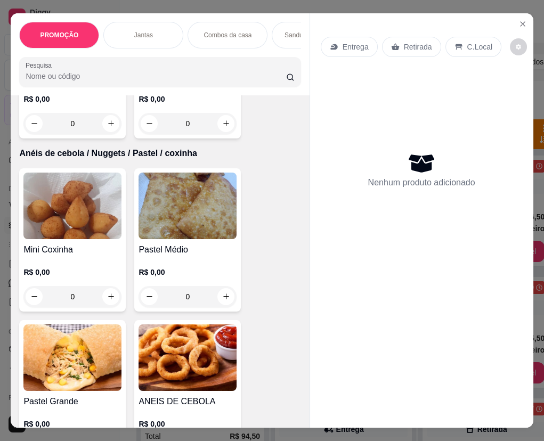
scroll to position [2808, 0]
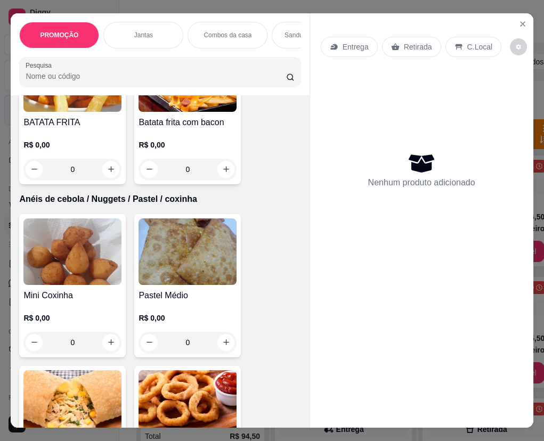
click at [88, 270] on img at bounding box center [72, 251] width 98 height 67
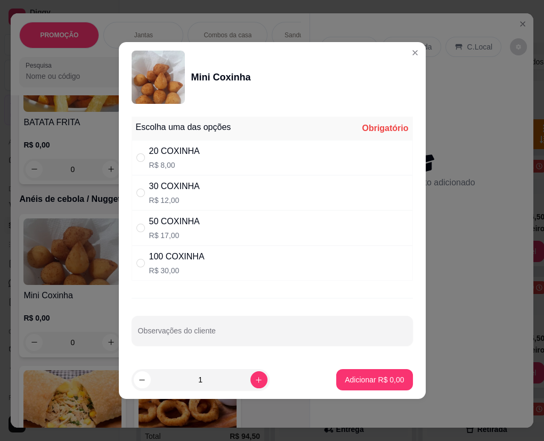
click at [226, 231] on div "50 COXINHA R$ 17,00" at bounding box center [272, 227] width 281 height 35
radio input "true"
click at [377, 373] on button "Adicionar R$ 17,00" at bounding box center [372, 379] width 80 height 21
type input "1"
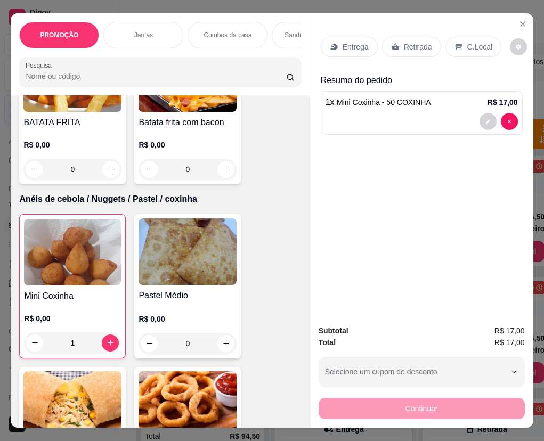
click at [354, 53] on div "Entrega Retirada C.Local" at bounding box center [422, 46] width 202 height 37
click at [354, 42] on p "Entrega" at bounding box center [355, 47] width 26 height 11
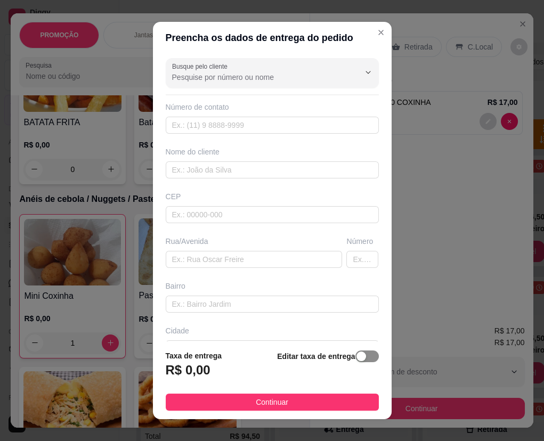
click at [356, 356] on div "button" at bounding box center [361, 357] width 10 height 10
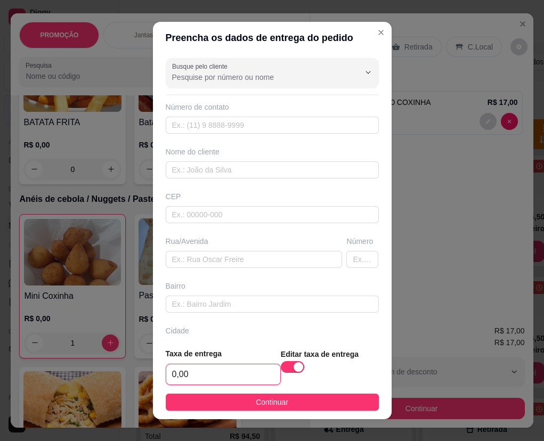
click at [197, 371] on input "0,00" at bounding box center [223, 374] width 114 height 20
type input "3,00"
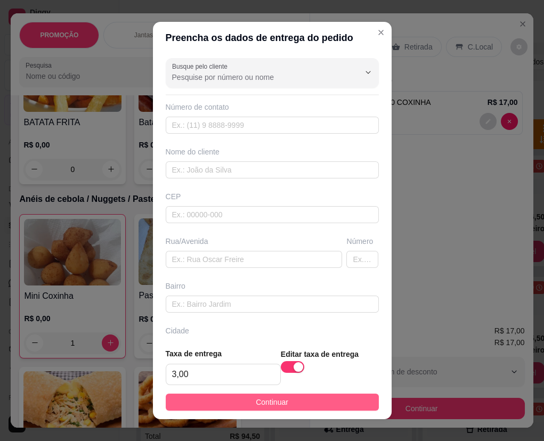
click at [216, 405] on button "Continuar" at bounding box center [272, 402] width 213 height 17
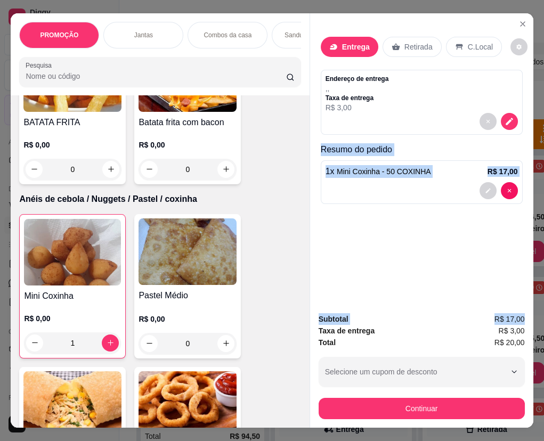
scroll to position [0, 5]
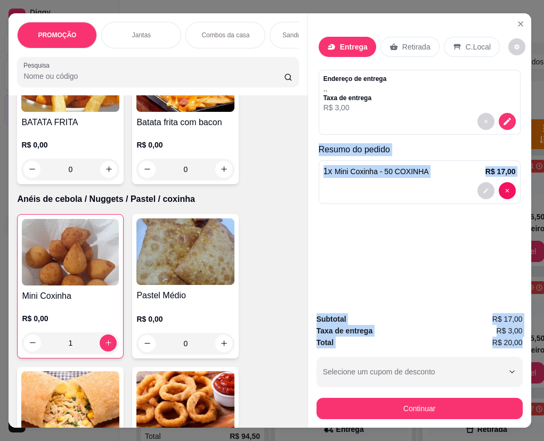
drag, startPoint x: 315, startPoint y: 145, endPoint x: 517, endPoint y: 337, distance: 278.4
click at [487, 337] on div "Entrega Retirada C.Local Endereço de entrega , , Taxa de entrega R$ 3,00 Resumo…" at bounding box center [419, 220] width 224 height 414
click at [487, 120] on icon "decrease-product-quantity" at bounding box center [507, 122] width 10 height 10
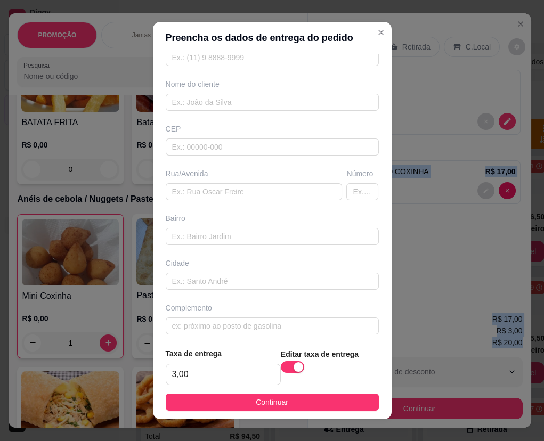
scroll to position [72, 0]
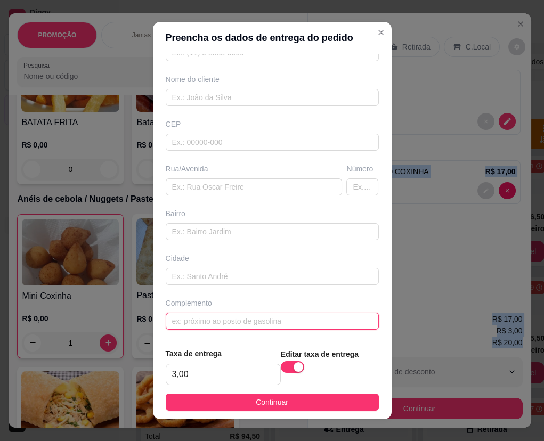
click at [243, 328] on input "text" at bounding box center [272, 321] width 213 height 17
paste input "ranchinho"
click at [237, 323] on input "ranchinho" at bounding box center [272, 321] width 213 height 17
paste input "De frente a lagoa de capitação em Ricardo"
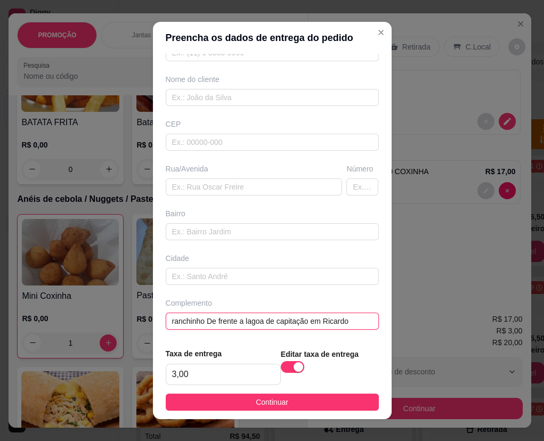
click at [168, 320] on input "ranchinho De frente a lagoa de capitação em Ricardo" at bounding box center [272, 321] width 213 height 17
type input "no ranchinho De frente a lagoa de capitação em Ricardo"
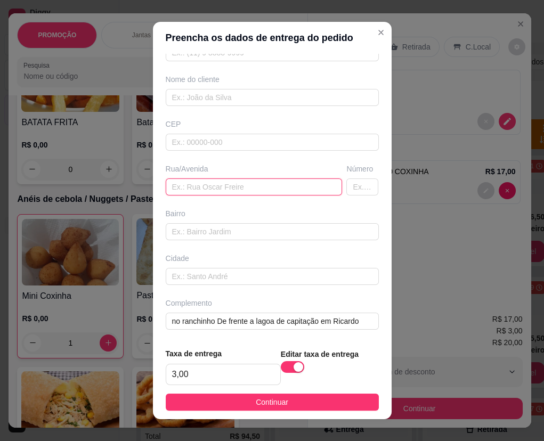
click at [243, 184] on input "text" at bounding box center [254, 186] width 177 height 17
type input "tem localização"
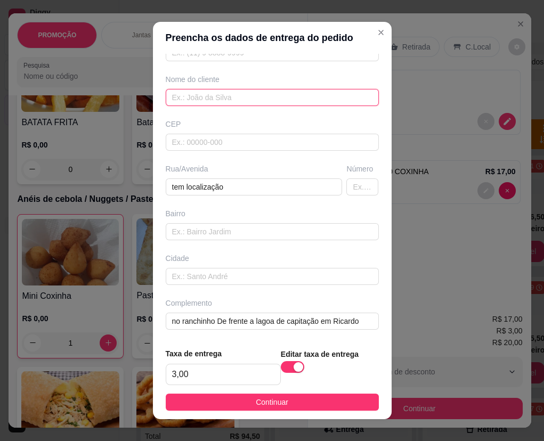
click at [254, 94] on input "text" at bounding box center [272, 97] width 213 height 17
paste input "[PERSON_NAME]"
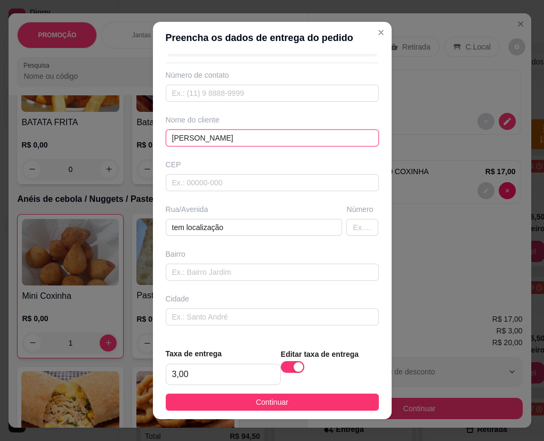
scroll to position [0, 0]
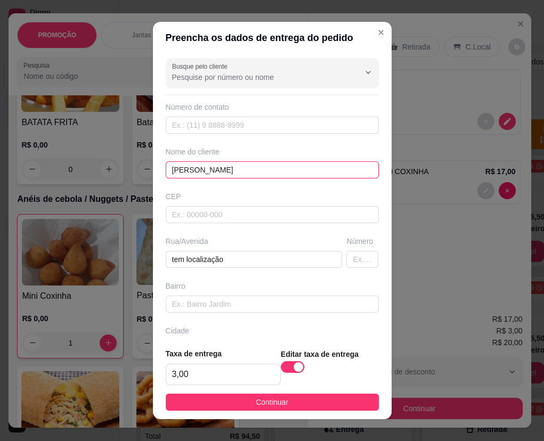
type input "[PERSON_NAME]"
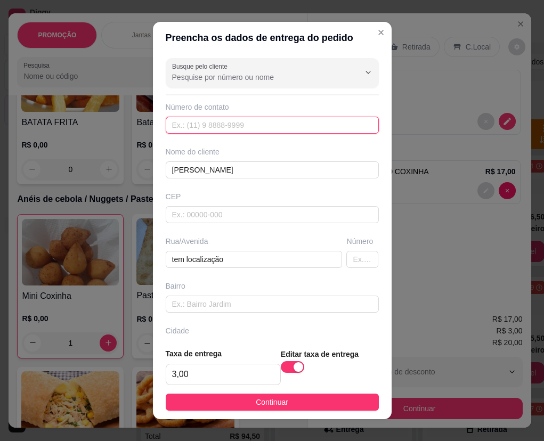
click at [222, 122] on input "text" at bounding box center [272, 125] width 213 height 17
paste input "[PHONE_NUMBER]"
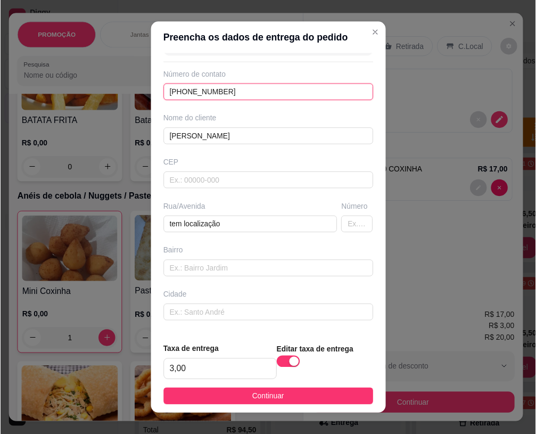
scroll to position [48, 0]
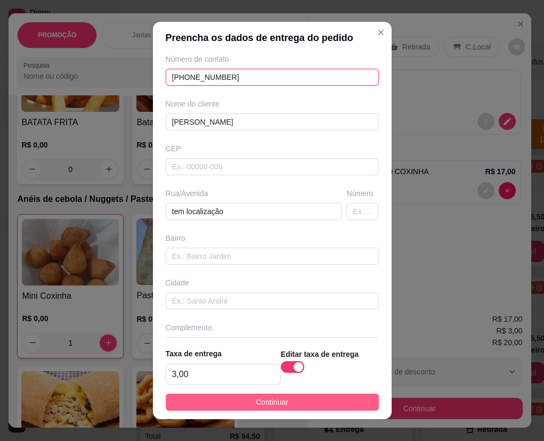
type input "[PHONE_NUMBER]"
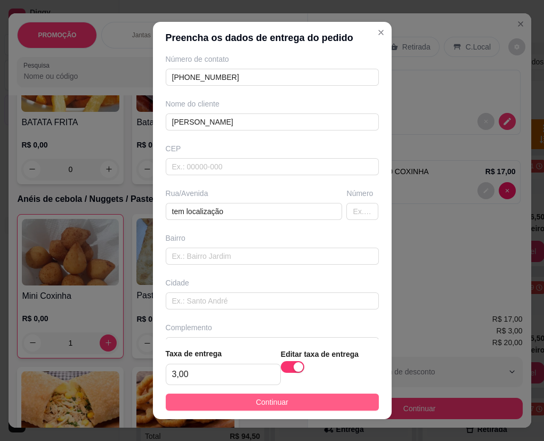
click at [341, 403] on button "Continuar" at bounding box center [272, 402] width 213 height 17
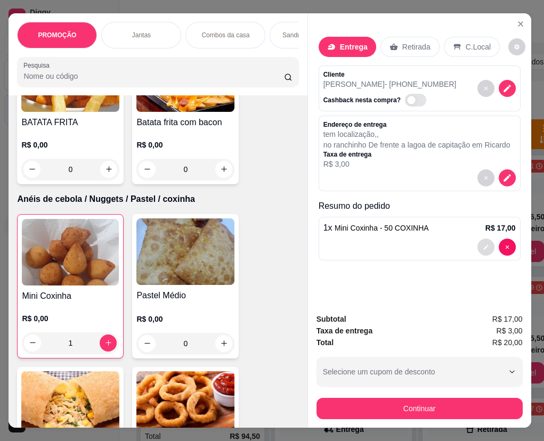
click at [483, 244] on icon "decrease-product-quantity" at bounding box center [486, 247] width 6 height 6
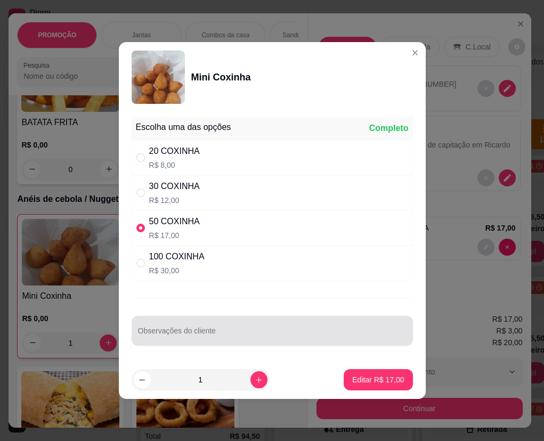
click at [290, 339] on input "Observações do cliente" at bounding box center [272, 335] width 268 height 11
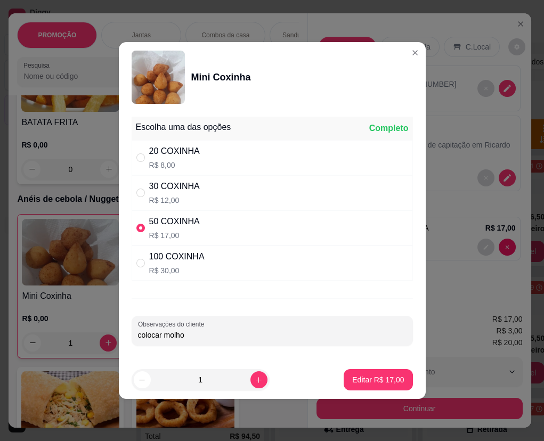
type input "colocar molho"
click at [380, 374] on p "Editar R$ 17,00" at bounding box center [378, 379] width 50 height 10
type input "0"
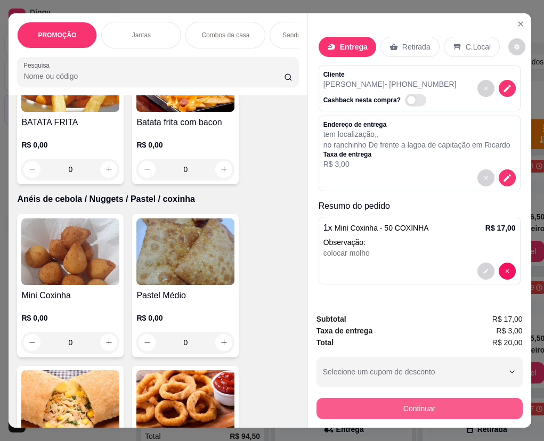
click at [454, 402] on button "Continuar" at bounding box center [419, 408] width 206 height 21
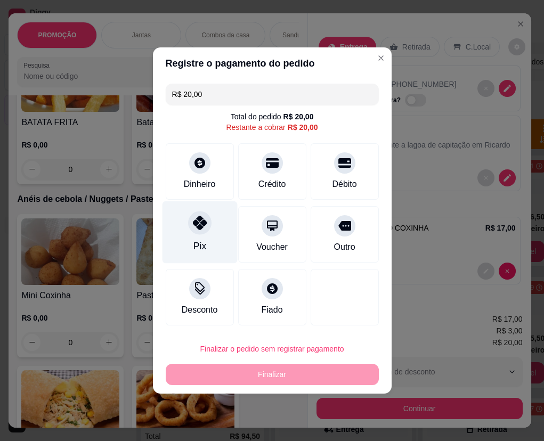
click at [209, 235] on div "Pix" at bounding box center [199, 232] width 75 height 62
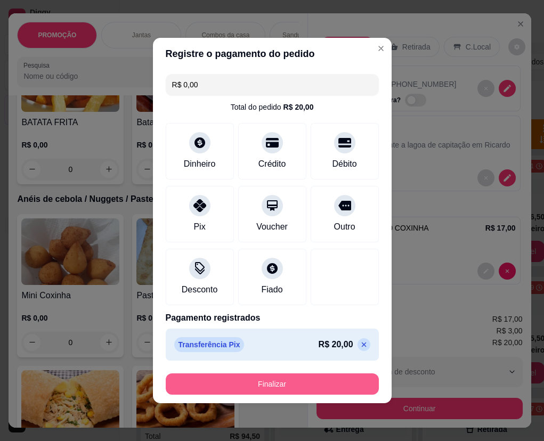
click at [310, 388] on button "Finalizar" at bounding box center [272, 383] width 213 height 21
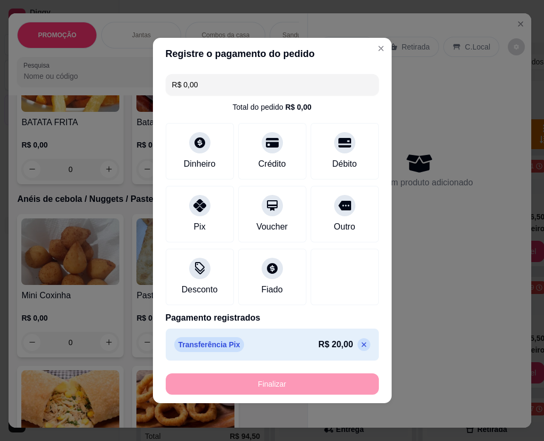
type input "-R$ 20,00"
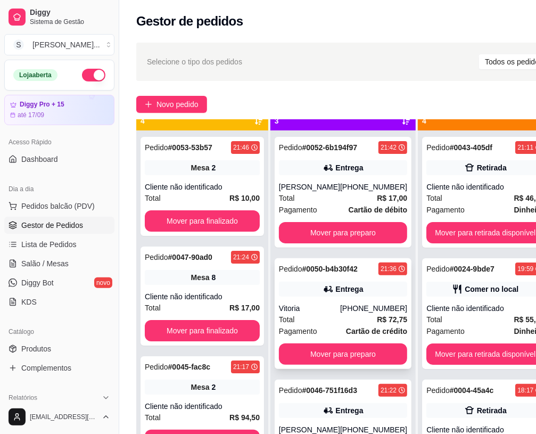
scroll to position [37, 0]
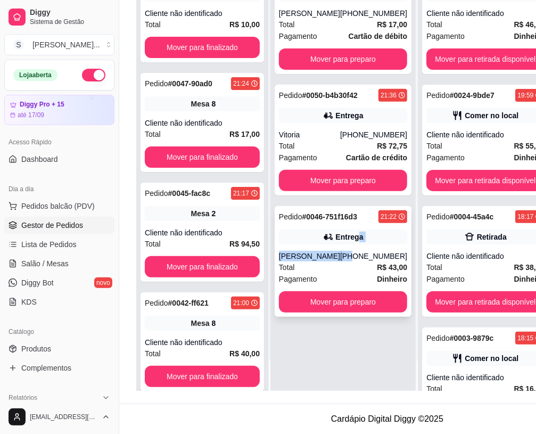
click at [351, 240] on div "Pedido # 0046-751f16d3 21:22 Entrega Karoline [PHONE_NUMBER] Total R$ 43,00 Pag…" at bounding box center [343, 261] width 137 height 111
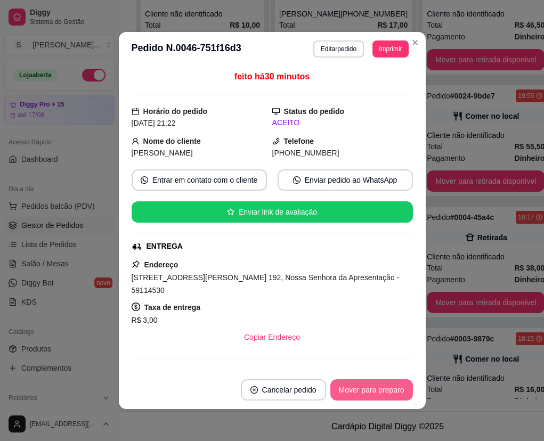
click at [389, 390] on button "Mover para preparo" at bounding box center [371, 389] width 83 height 21
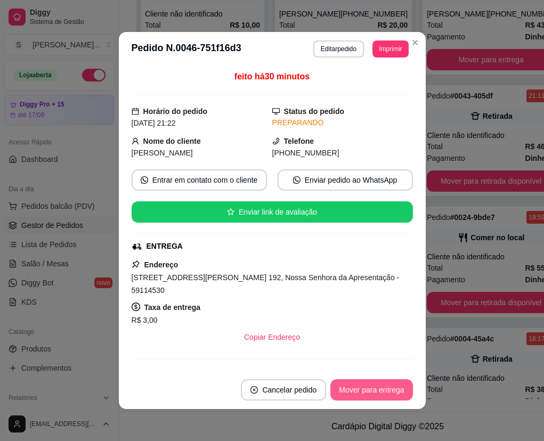
click at [389, 390] on button "Mover para entrega" at bounding box center [371, 389] width 82 height 21
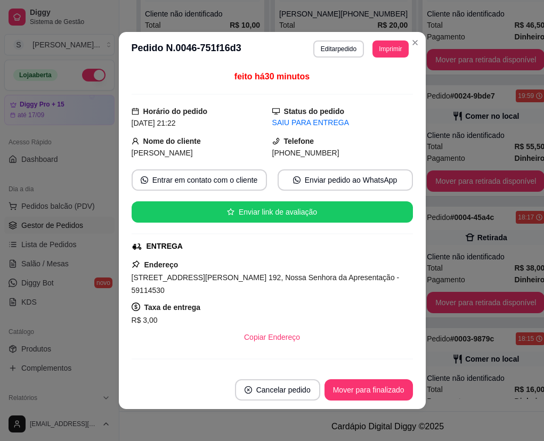
drag, startPoint x: 283, startPoint y: 155, endPoint x: 341, endPoint y: 156, distance: 57.5
click at [341, 156] on div "[PHONE_NUMBER]" at bounding box center [342, 153] width 141 height 12
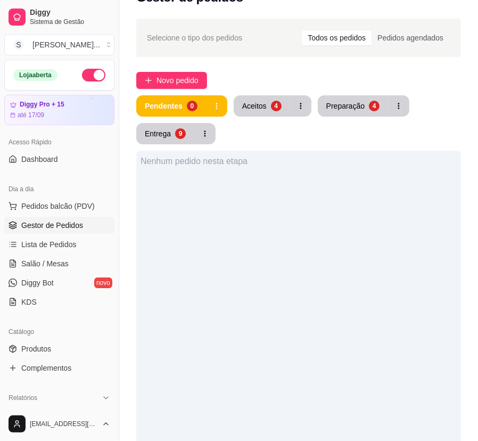
scroll to position [0, 0]
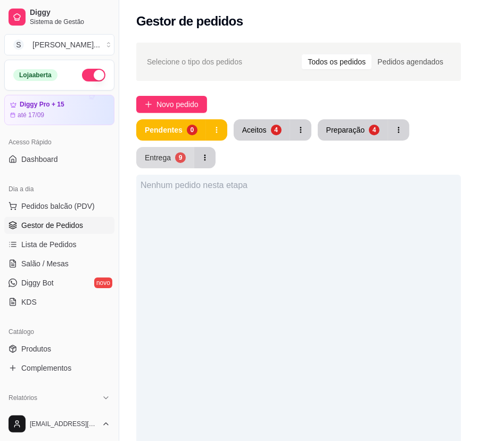
click at [185, 162] on button "Entrega 9" at bounding box center [165, 157] width 58 height 21
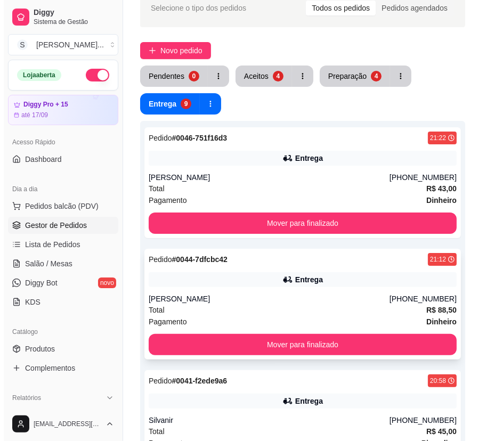
scroll to position [138, 0]
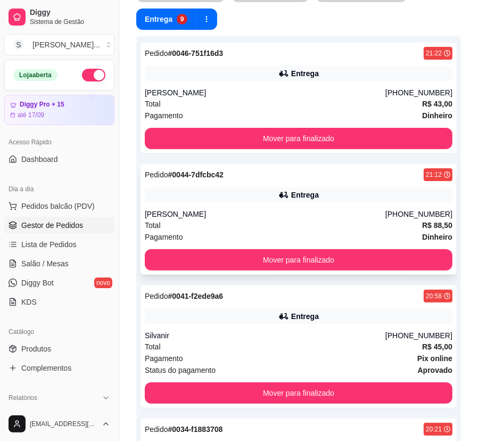
click at [359, 202] on div "Pedido # 0044-7dfcbc42 21:12 Entrega [PERSON_NAME] [PHONE_NUMBER] Total R$ 88,5…" at bounding box center [299, 219] width 316 height 111
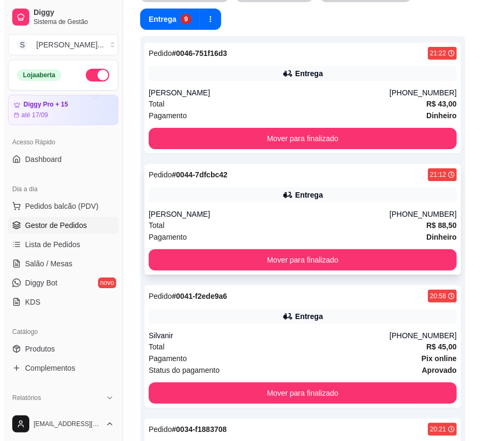
scroll to position [0, 0]
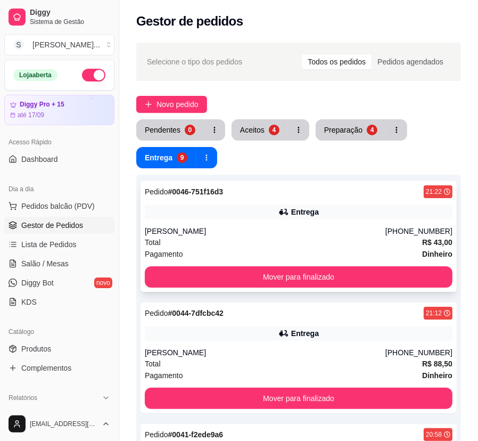
click at [431, 217] on div "Entrega" at bounding box center [299, 212] width 308 height 15
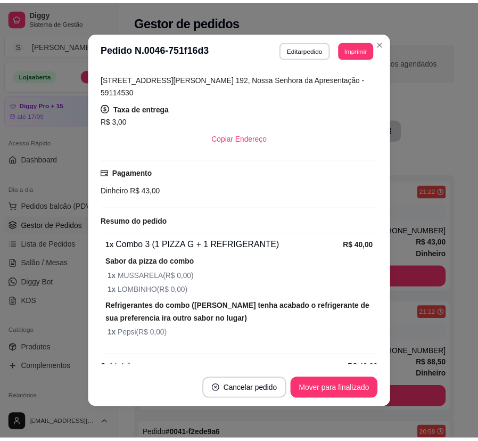
scroll to position [205, 0]
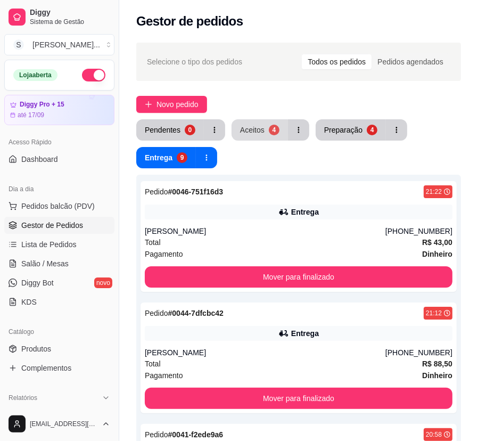
click at [277, 127] on button "Aceitos 4" at bounding box center [260, 129] width 56 height 21
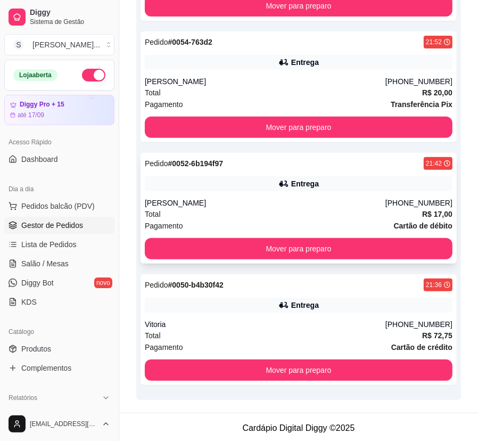
scroll to position [273, 0]
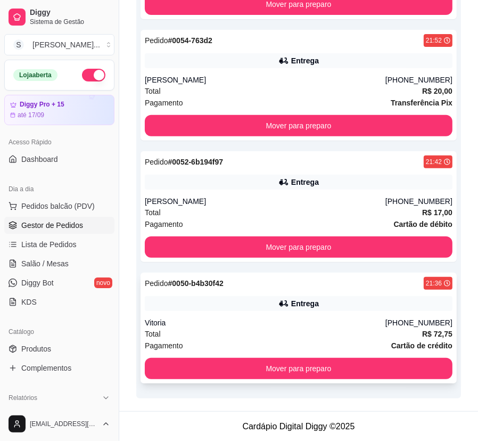
click at [383, 310] on div "Entrega" at bounding box center [299, 303] width 308 height 15
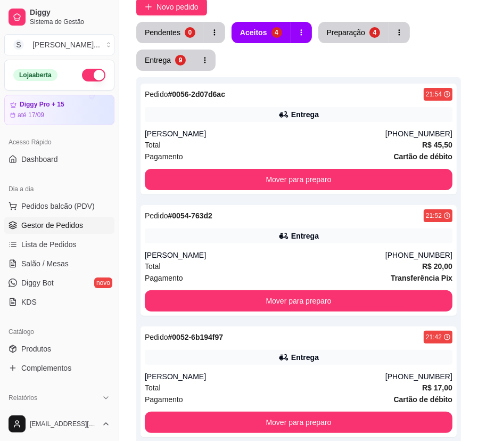
scroll to position [0, 0]
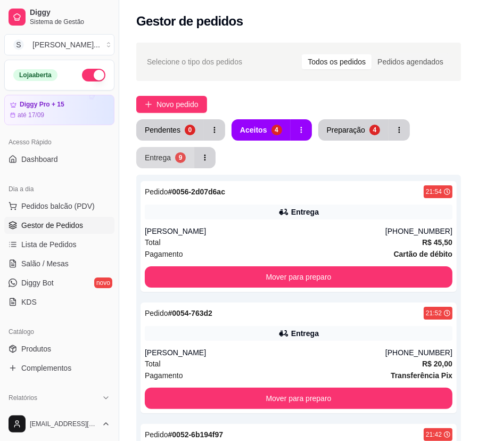
click at [164, 154] on div "Entrega" at bounding box center [158, 157] width 26 height 11
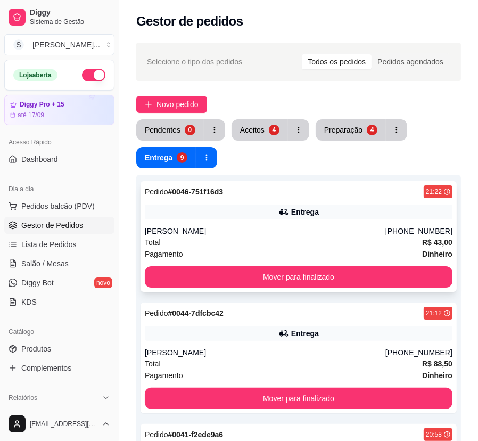
click at [282, 210] on icon at bounding box center [284, 212] width 11 height 11
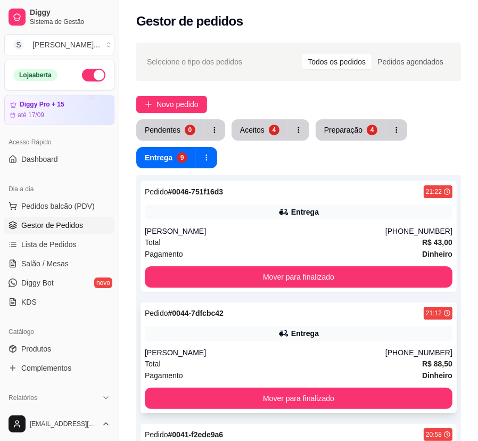
click at [386, 347] on div "[PERSON_NAME]" at bounding box center [265, 352] width 241 height 11
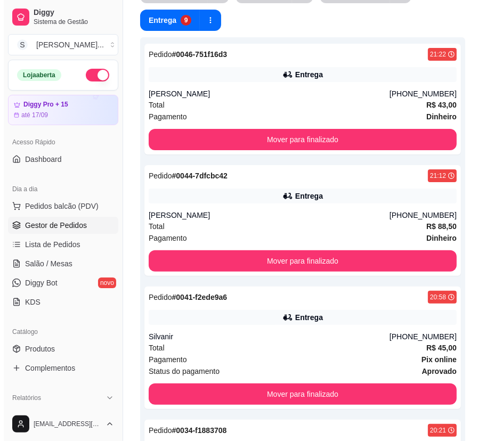
scroll to position [145, 0]
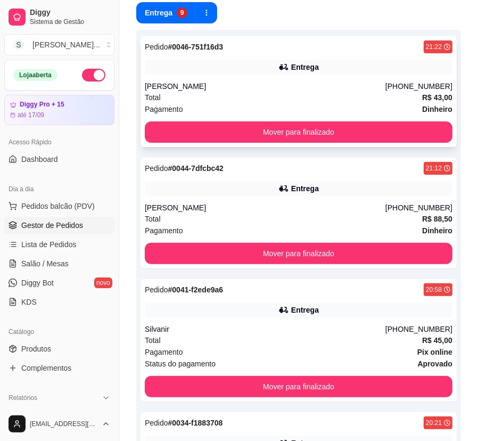
click at [386, 85] on div "[PERSON_NAME]" at bounding box center [265, 86] width 241 height 11
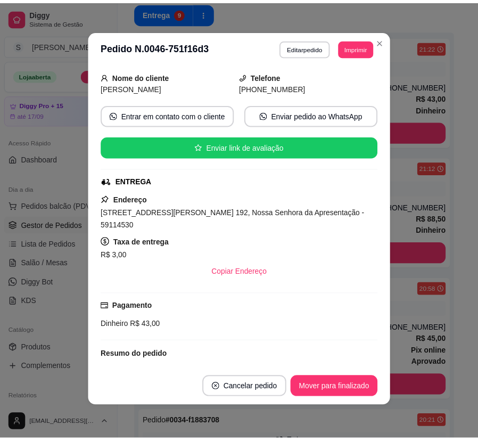
scroll to position [0, 0]
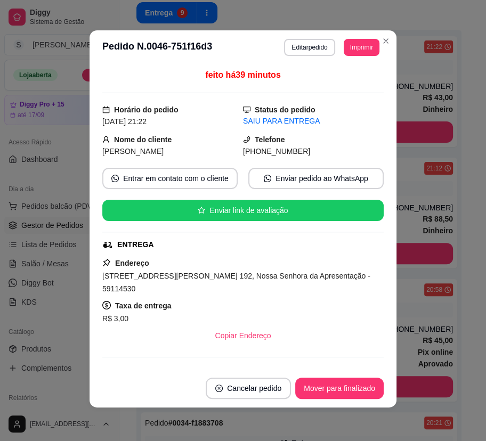
drag, startPoint x: 255, startPoint y: 151, endPoint x: 292, endPoint y: 155, distance: 36.9
click at [292, 155] on div "[PHONE_NUMBER]" at bounding box center [313, 151] width 141 height 12
click at [349, 389] on button "Mover para finalizado" at bounding box center [339, 388] width 88 height 21
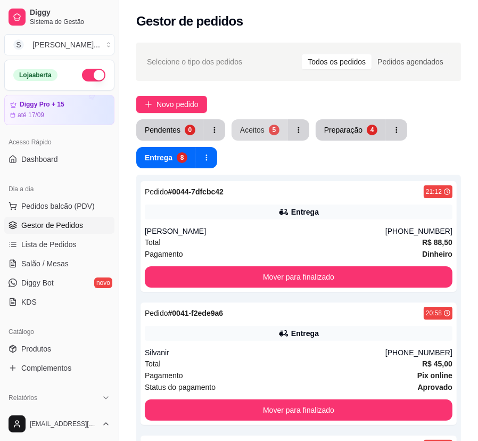
click at [266, 125] on button "Aceitos 5" at bounding box center [260, 129] width 56 height 21
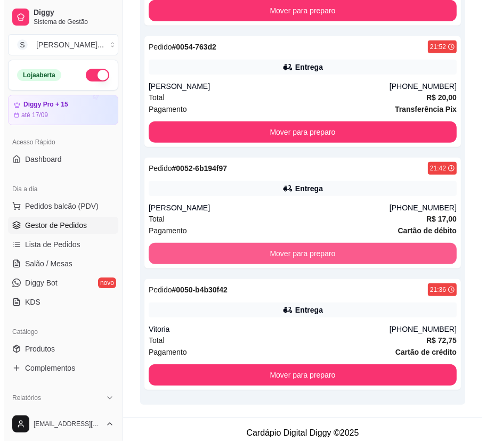
scroll to position [406, 0]
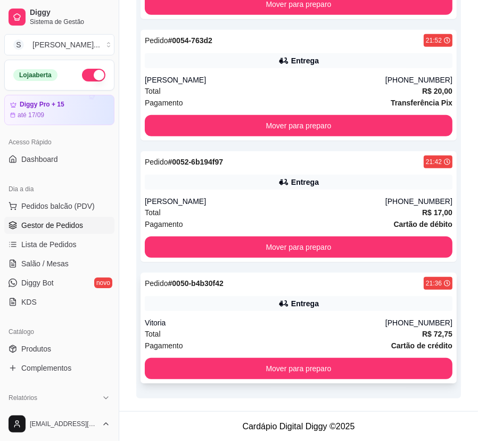
click at [352, 316] on div "Pedido # 0050-b4b30f42 21:36 Entrega Vitoria [PHONE_NUMBER] Total R$ 72,75 Paga…" at bounding box center [299, 328] width 316 height 111
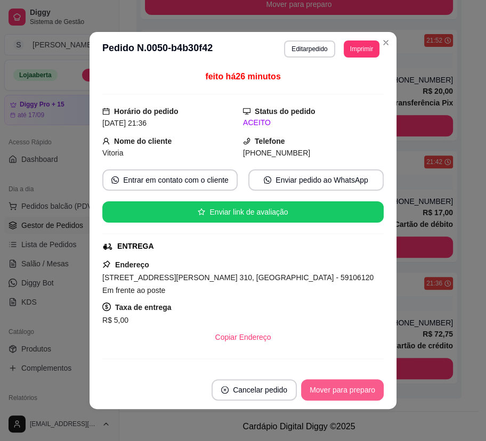
click at [360, 391] on button "Mover para preparo" at bounding box center [342, 389] width 83 height 21
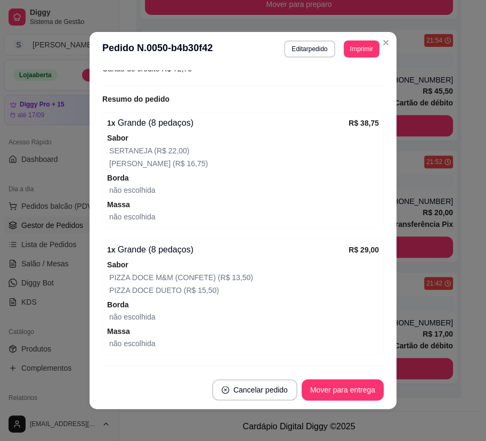
scroll to position [337, 0]
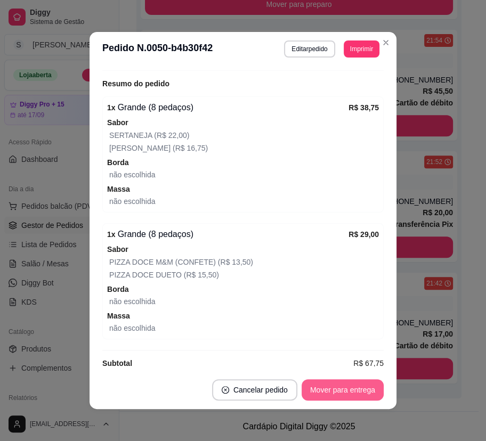
click at [373, 396] on button "Mover para entrega" at bounding box center [342, 389] width 82 height 21
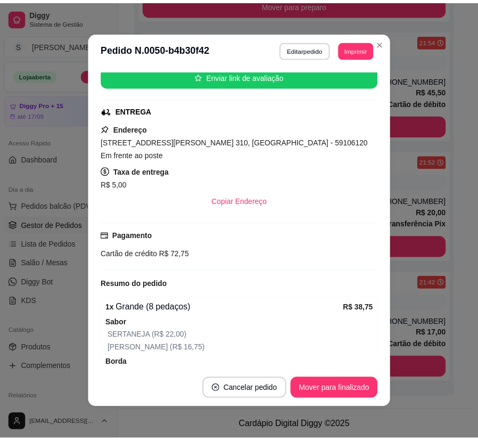
scroll to position [0, 0]
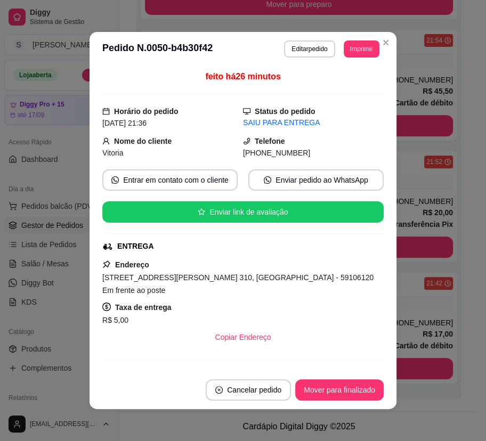
drag, startPoint x: 255, startPoint y: 152, endPoint x: 338, endPoint y: 154, distance: 82.6
click at [338, 154] on div "[PHONE_NUMBER]" at bounding box center [313, 153] width 141 height 12
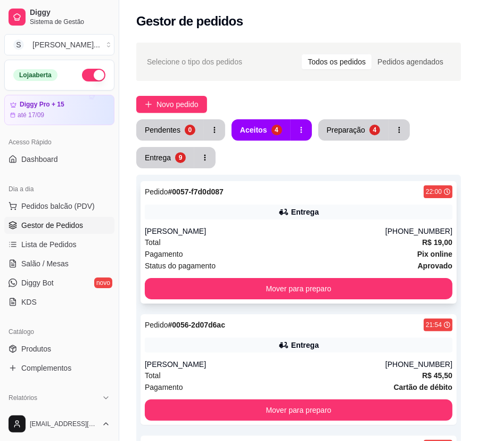
click at [348, 210] on div "Entrega" at bounding box center [299, 212] width 308 height 15
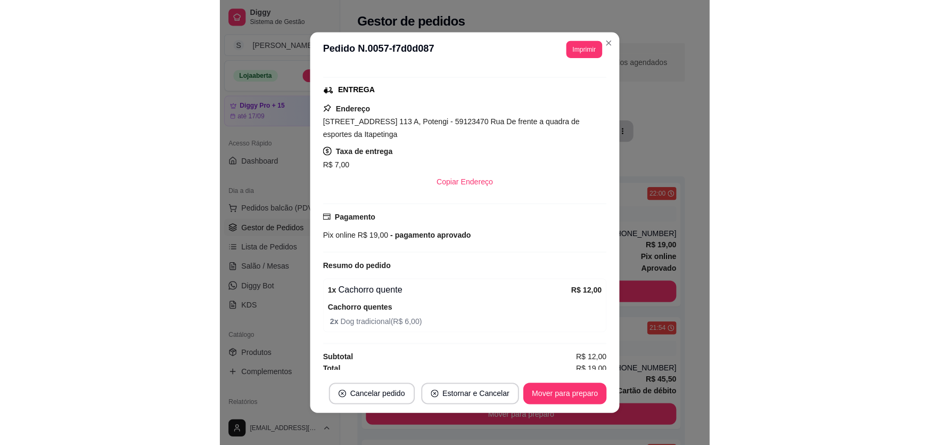
scroll to position [160, 0]
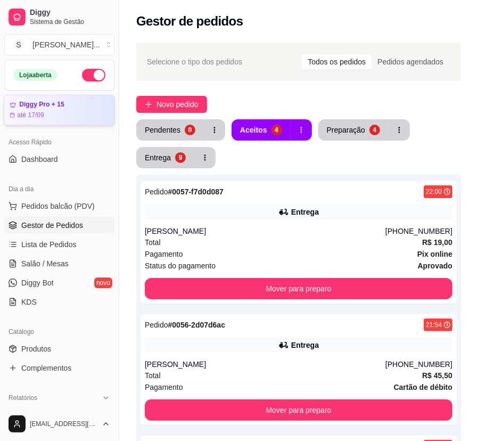
click at [70, 97] on div "Diggy Pro + 15 até 17/09" at bounding box center [59, 110] width 111 height 31
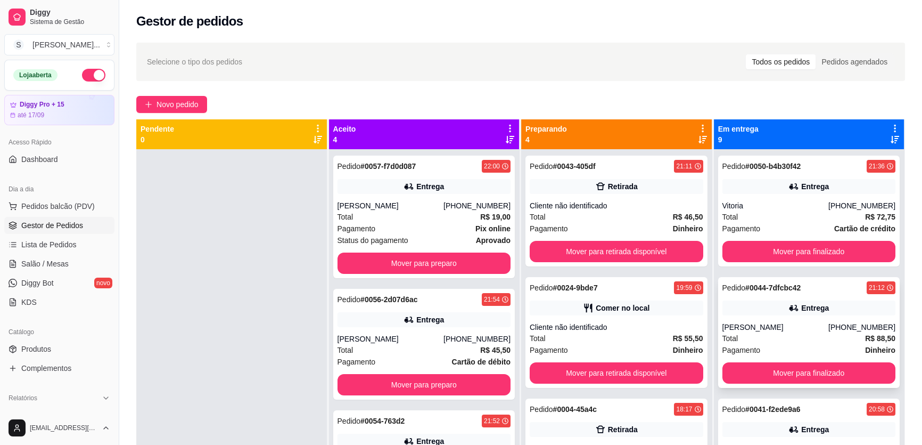
click at [487, 332] on span "R$ 88,50" at bounding box center [880, 338] width 30 height 12
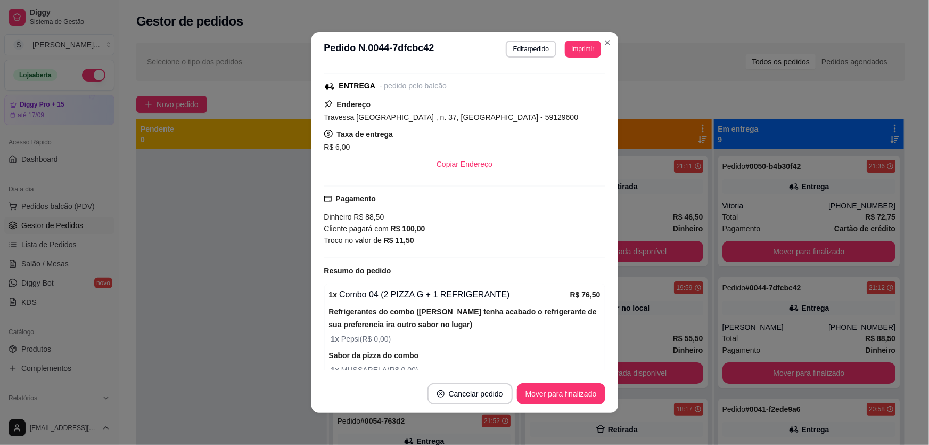
scroll to position [308, 0]
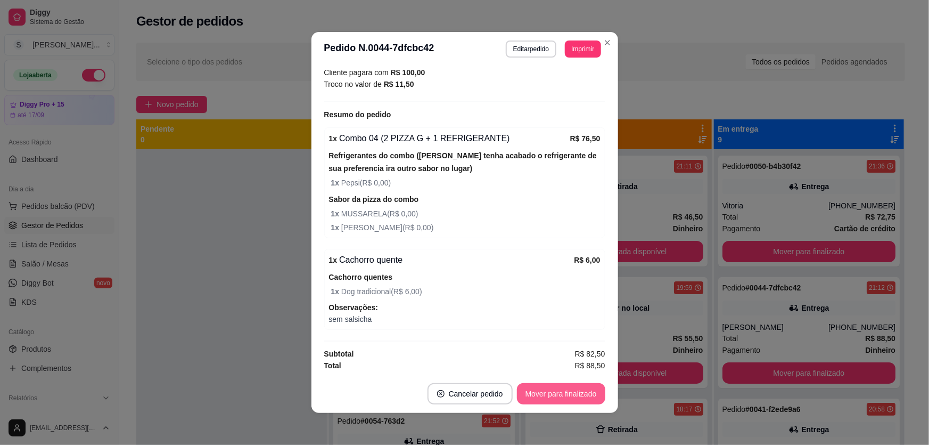
click at [487, 398] on button "Mover para finalizado" at bounding box center [561, 393] width 88 height 21
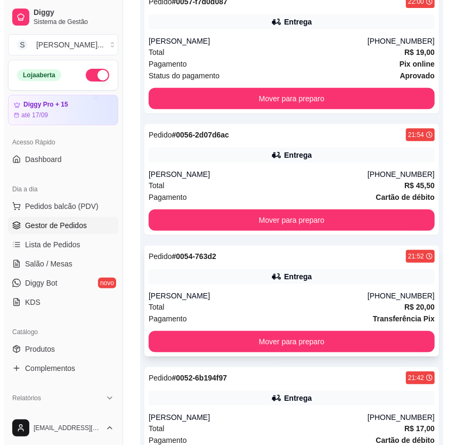
scroll to position [281, 0]
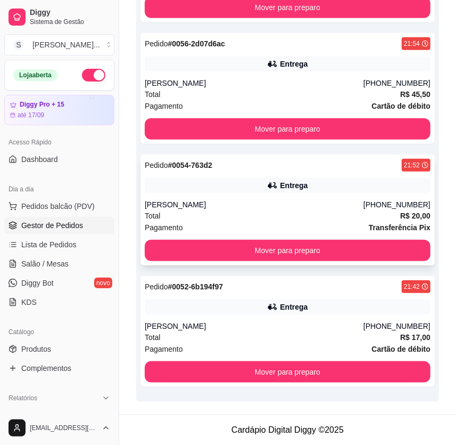
click at [297, 186] on div "Entrega" at bounding box center [294, 185] width 28 height 11
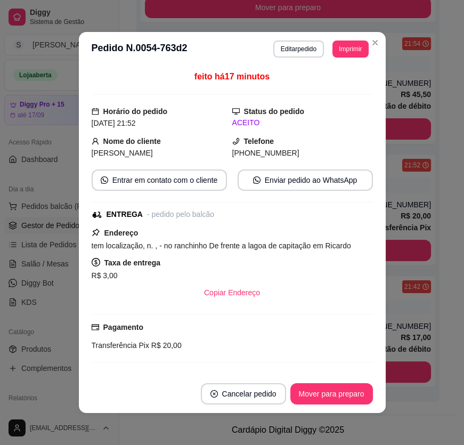
scroll to position [2, 0]
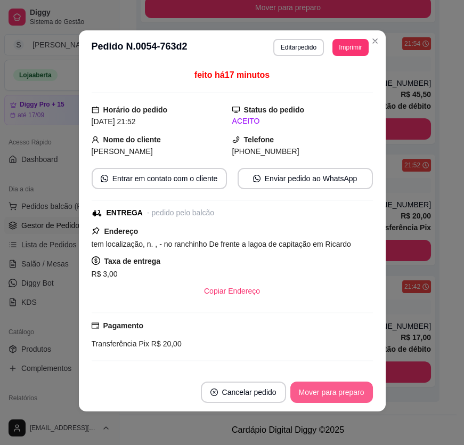
click at [355, 389] on button "Mover para preparo" at bounding box center [331, 391] width 83 height 21
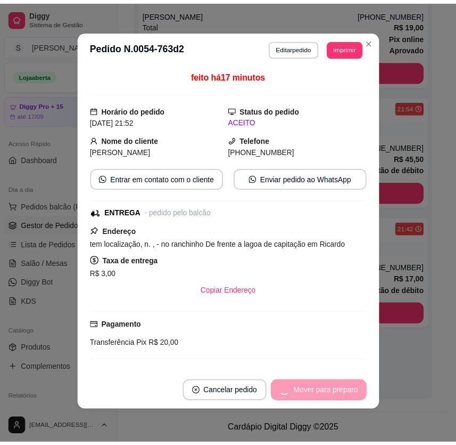
scroll to position [218, 0]
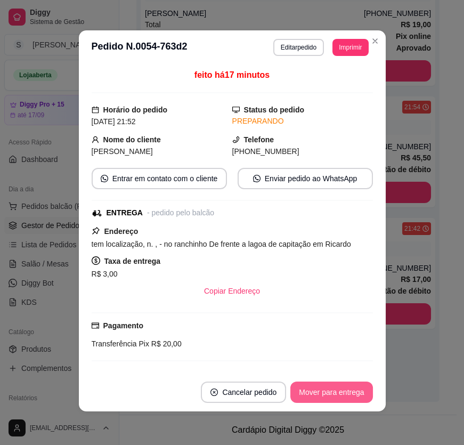
click at [355, 389] on button "Mover para entrega" at bounding box center [331, 391] width 82 height 21
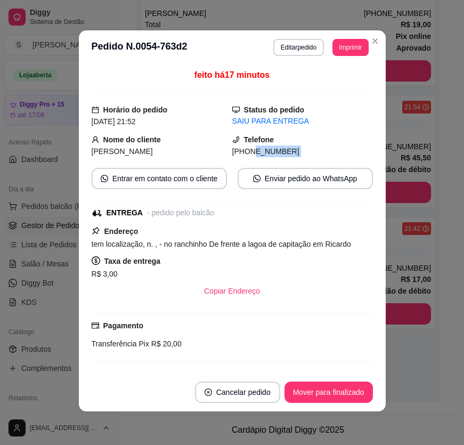
drag, startPoint x: 242, startPoint y: 153, endPoint x: 279, endPoint y: 157, distance: 36.4
click at [279, 157] on div "feito há 17 minutos Horário do pedido [DATE] 21:52 Status do pedido SAIU PARA E…" at bounding box center [232, 219] width 281 height 300
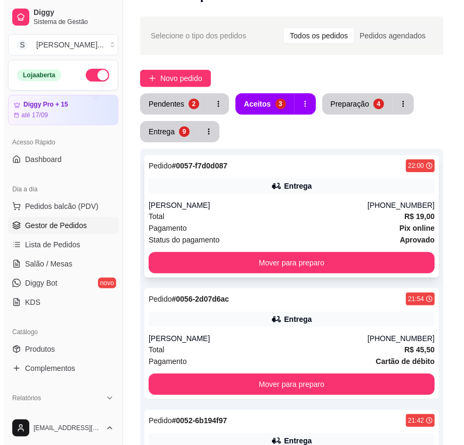
scroll to position [24, 0]
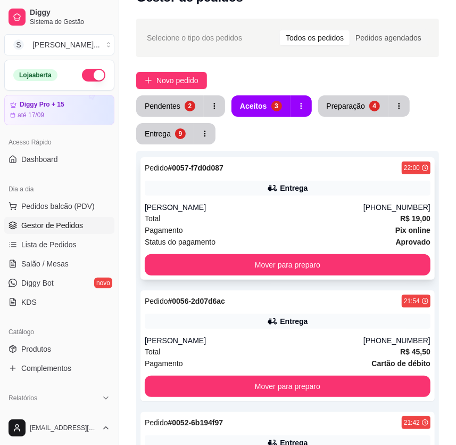
click at [329, 204] on div "[PERSON_NAME]" at bounding box center [254, 207] width 219 height 11
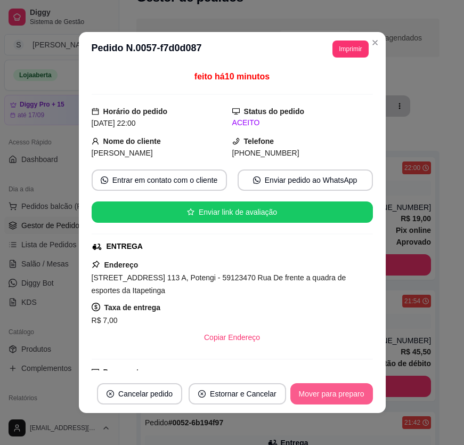
click at [330, 394] on button "Mover para preparo" at bounding box center [331, 393] width 83 height 21
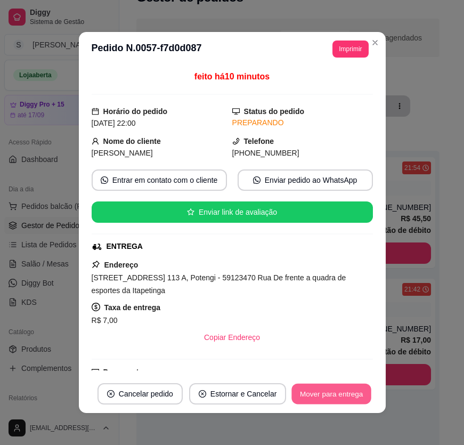
click at [339, 395] on button "Mover para entrega" at bounding box center [332, 393] width 80 height 21
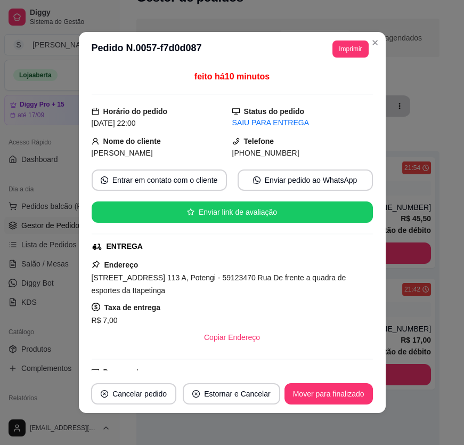
drag, startPoint x: 277, startPoint y: 157, endPoint x: 299, endPoint y: 157, distance: 22.4
click at [299, 157] on div "[PHONE_NUMBER]" at bounding box center [302, 153] width 141 height 12
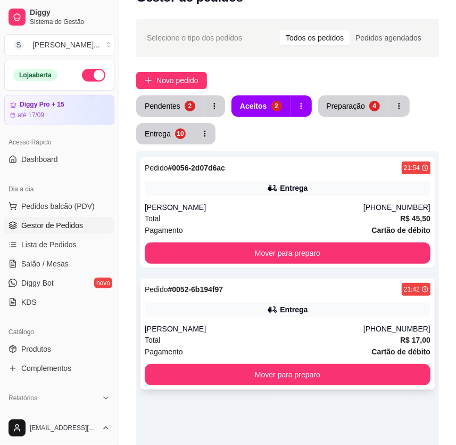
click at [351, 306] on div "Entrega" at bounding box center [288, 309] width 286 height 15
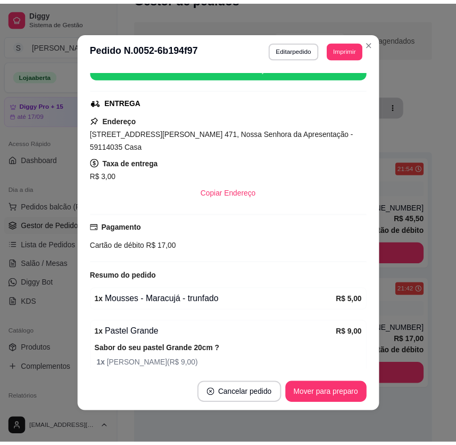
scroll to position [177, 0]
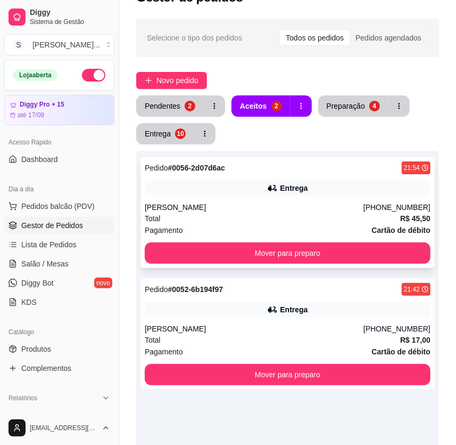
click at [301, 205] on div "[PERSON_NAME]" at bounding box center [254, 207] width 219 height 11
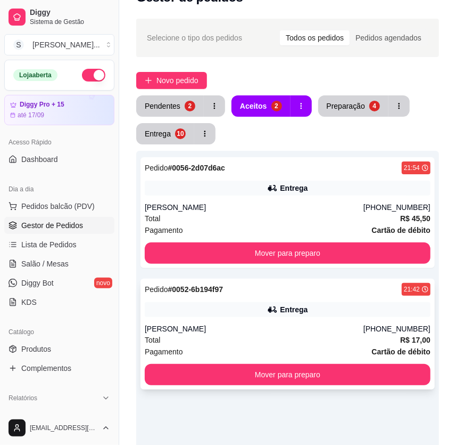
click at [249, 298] on div "Pedido # 0052-6b194f97 21:42 Entrega [PERSON_NAME] [PHONE_NUMBER] Total R$ 17,0…" at bounding box center [288, 334] width 295 height 111
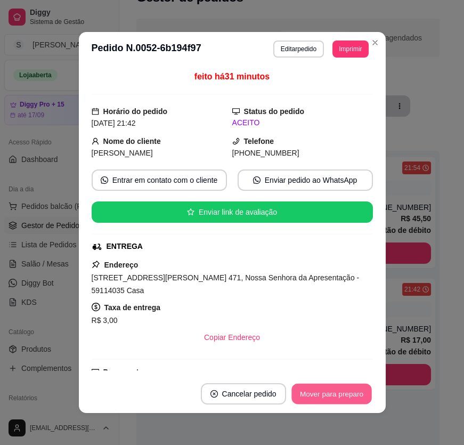
click at [332, 397] on button "Mover para preparo" at bounding box center [331, 393] width 80 height 21
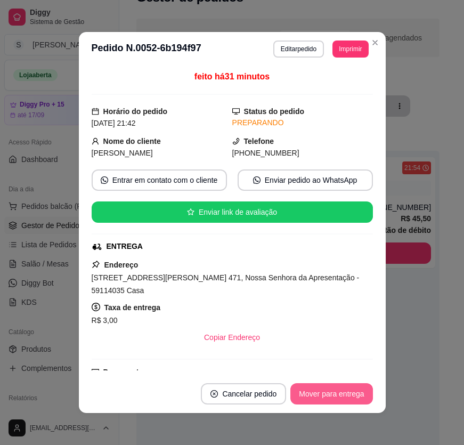
click at [350, 387] on button "Mover para entrega" at bounding box center [331, 393] width 82 height 21
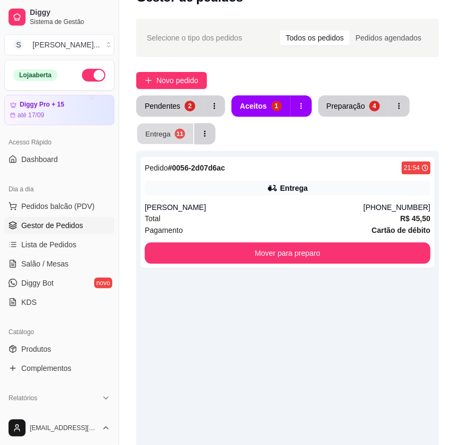
click at [162, 134] on div "Entrega" at bounding box center [158, 133] width 26 height 10
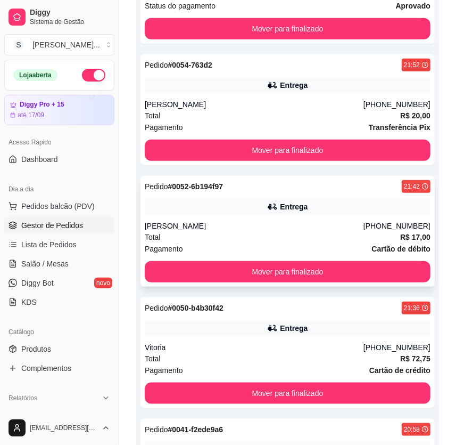
scroll to position [266, 0]
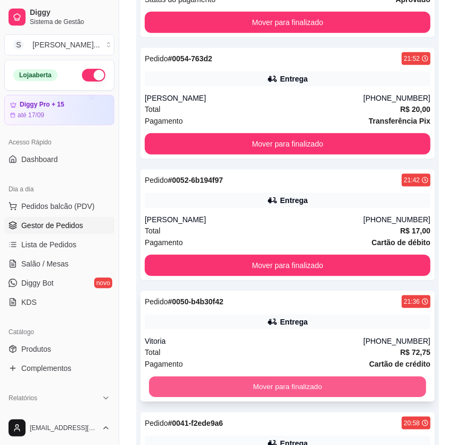
click at [405, 386] on button "Mover para finalizado" at bounding box center [287, 387] width 277 height 21
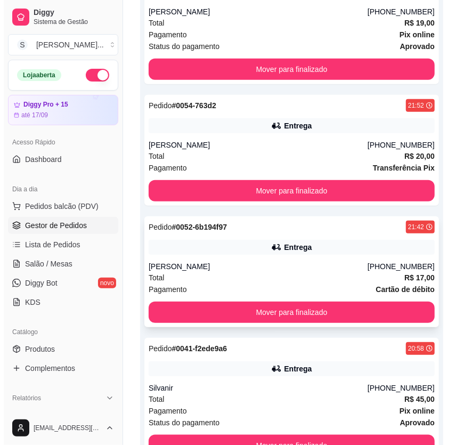
scroll to position [242, 0]
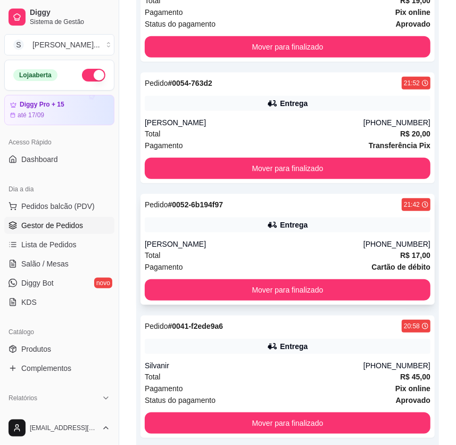
click at [409, 240] on div "[PHONE_NUMBER]" at bounding box center [397, 244] width 67 height 11
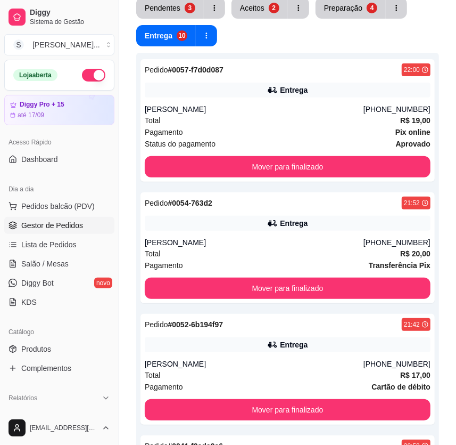
scroll to position [0, 0]
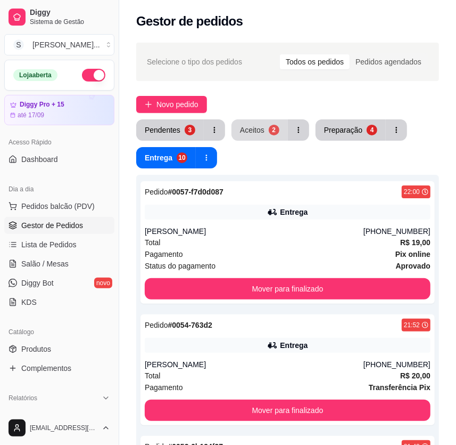
click at [263, 129] on button "Aceitos 2" at bounding box center [260, 129] width 56 height 21
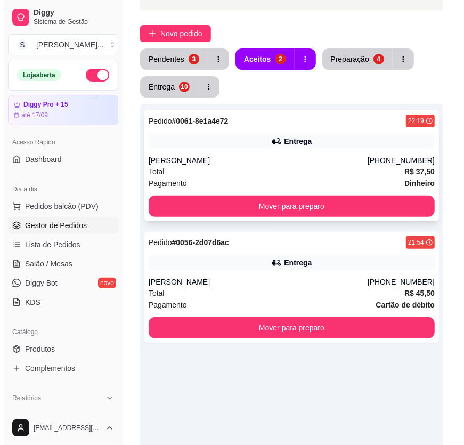
scroll to position [145, 0]
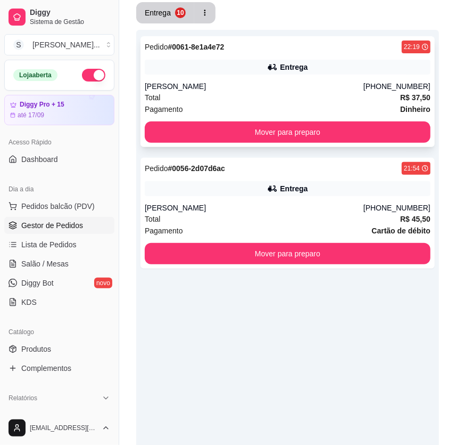
click at [317, 87] on div "[PERSON_NAME]" at bounding box center [254, 86] width 219 height 11
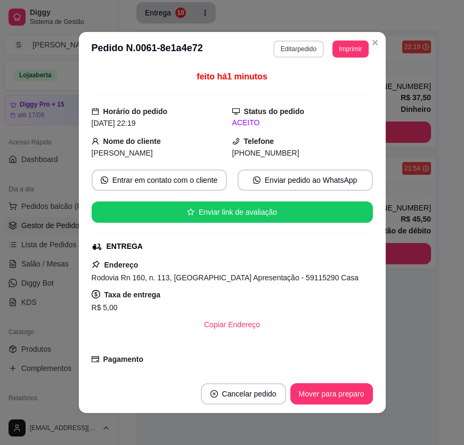
click at [288, 51] on button "Editar pedido" at bounding box center [298, 48] width 51 height 17
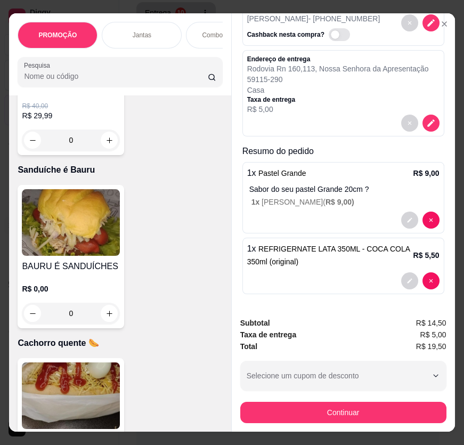
scroll to position [3631, 0]
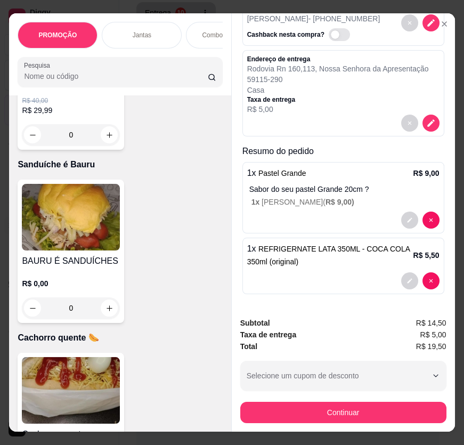
click at [77, 264] on h4 "BAURU É SANDUÍCHES" at bounding box center [71, 261] width 98 height 13
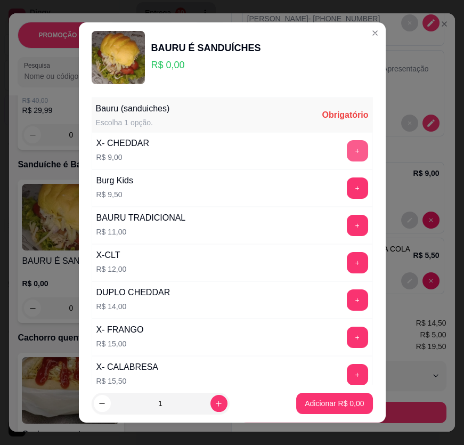
click at [347, 149] on button "+" at bounding box center [357, 150] width 21 height 21
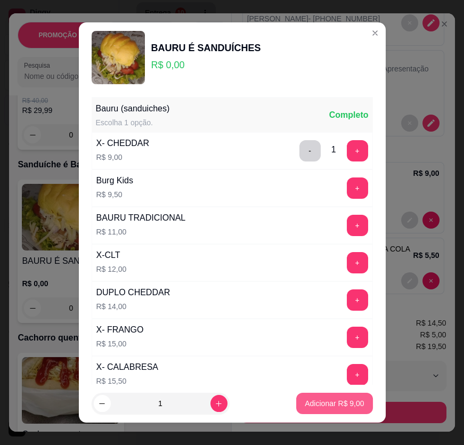
click at [346, 403] on p "Adicionar R$ 9,00" at bounding box center [334, 403] width 59 height 11
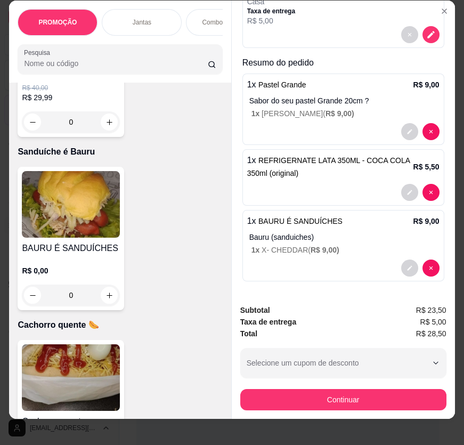
scroll to position [24, 0]
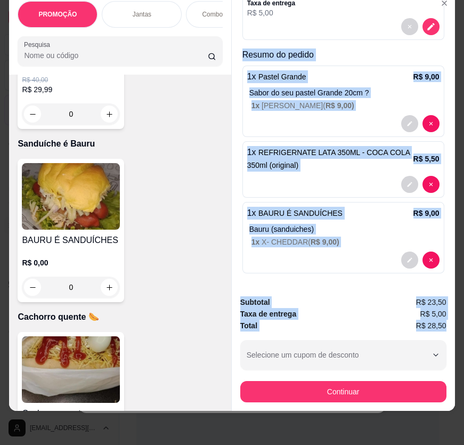
drag, startPoint x: 236, startPoint y: 48, endPoint x: 446, endPoint y: 318, distance: 342.4
click at [446, 318] on div "Entrega Retirada C.Local Cliente [PERSON_NAME] - [PHONE_NUMBER] Cashback nesta …" at bounding box center [343, 202] width 224 height 418
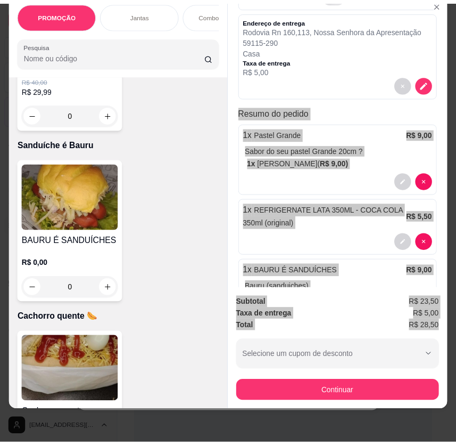
scroll to position [0, 0]
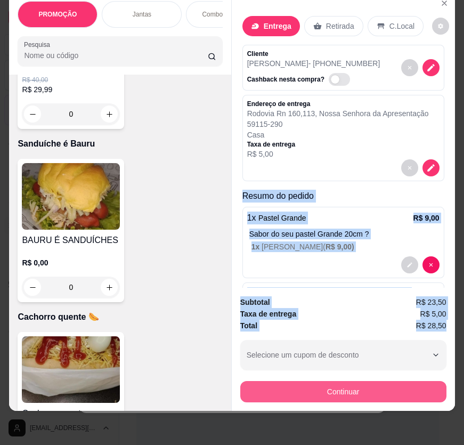
click at [339, 386] on button "Continuar" at bounding box center [343, 391] width 206 height 21
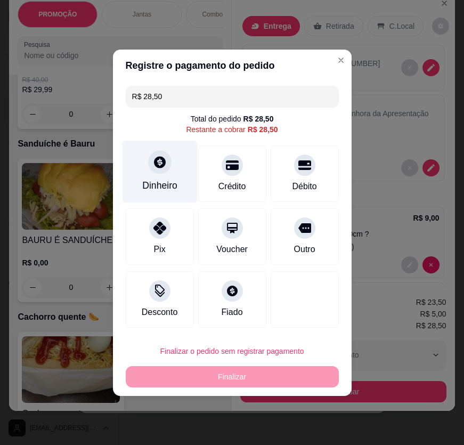
click at [159, 171] on div at bounding box center [159, 161] width 23 height 23
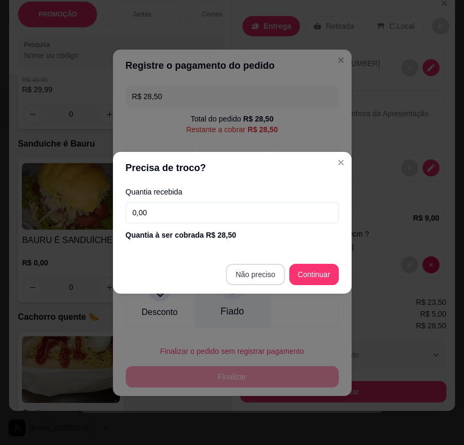
type input "R$ 0,00"
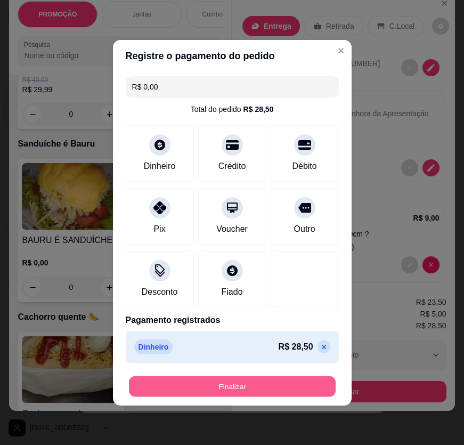
click at [290, 391] on button "Finalizar" at bounding box center [232, 385] width 207 height 21
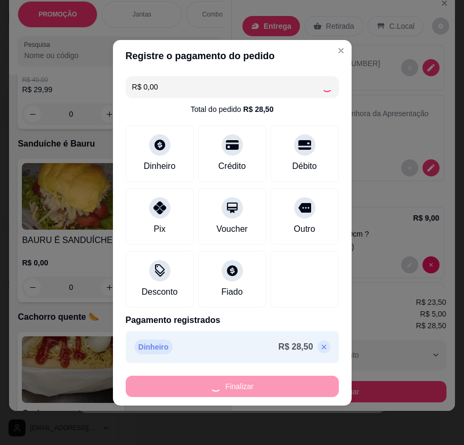
type input "0"
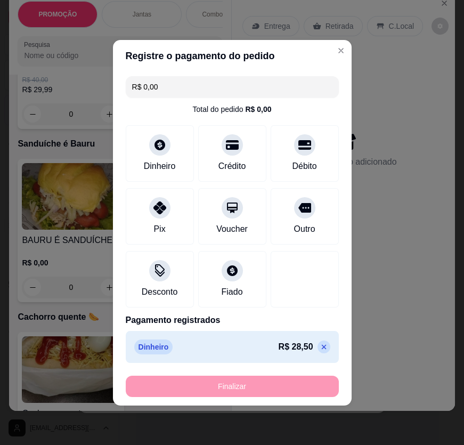
type input "-R$ 28,50"
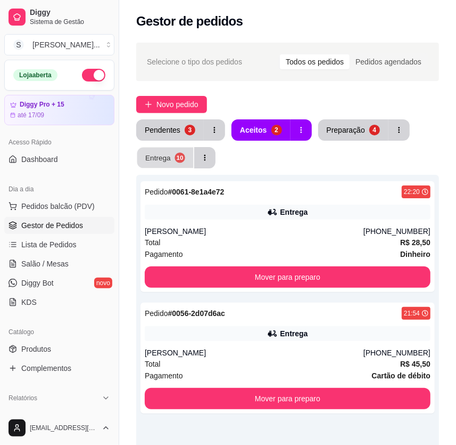
click at [186, 162] on button "Entrega 10" at bounding box center [165, 158] width 56 height 21
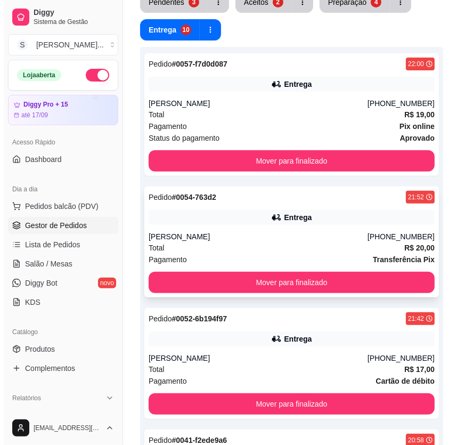
scroll to position [145, 0]
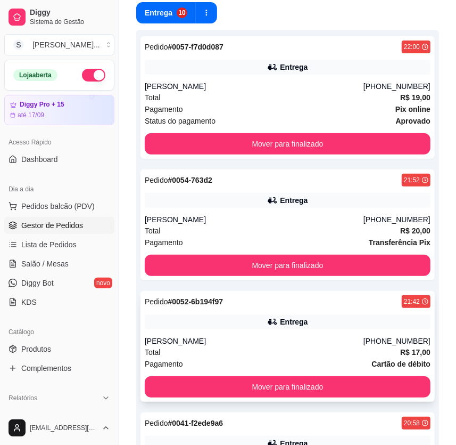
click at [407, 352] on strong "R$ 17,00" at bounding box center [415, 352] width 30 height 9
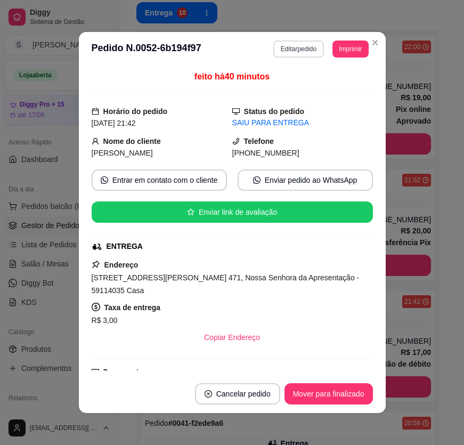
click at [279, 51] on button "Editar pedido" at bounding box center [298, 48] width 51 height 17
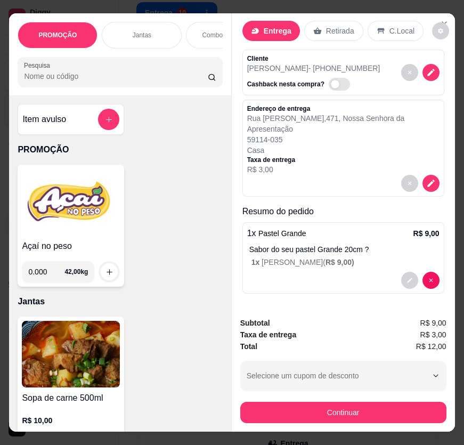
scroll to position [15, 0]
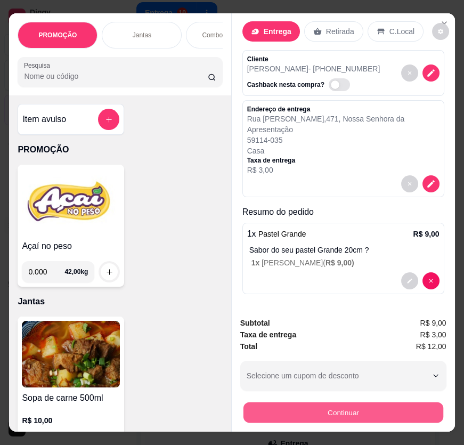
click at [431, 403] on button "Continuar" at bounding box center [343, 412] width 200 height 21
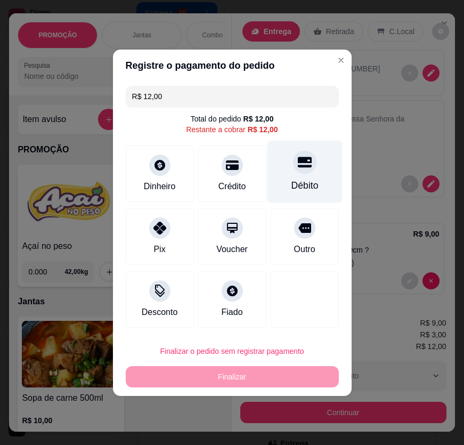
click at [307, 171] on div "Débito" at bounding box center [304, 171] width 75 height 62
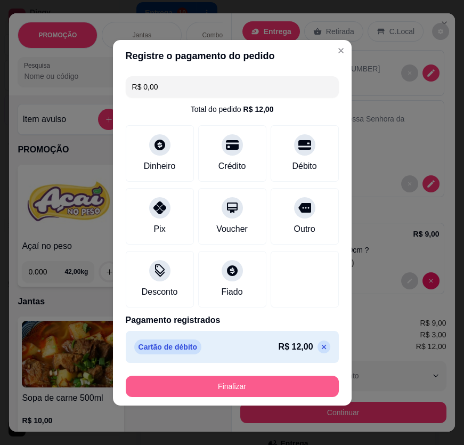
click at [305, 391] on button "Finalizar" at bounding box center [232, 385] width 213 height 21
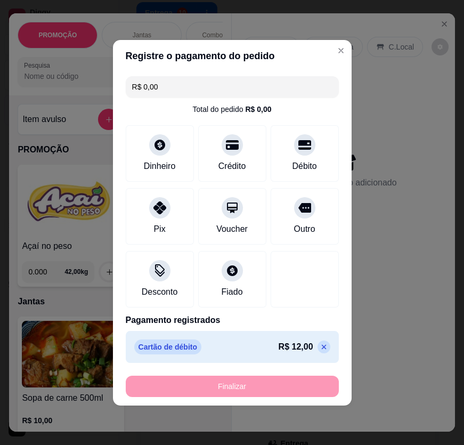
type input "-R$ 12,00"
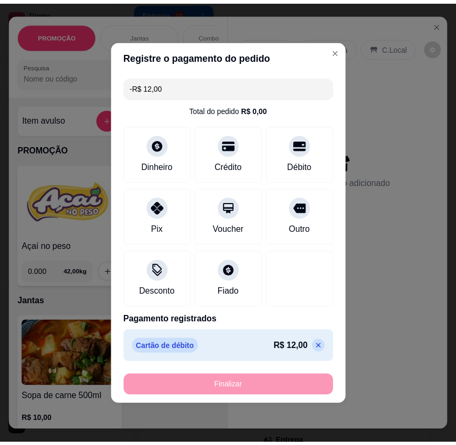
scroll to position [0, 0]
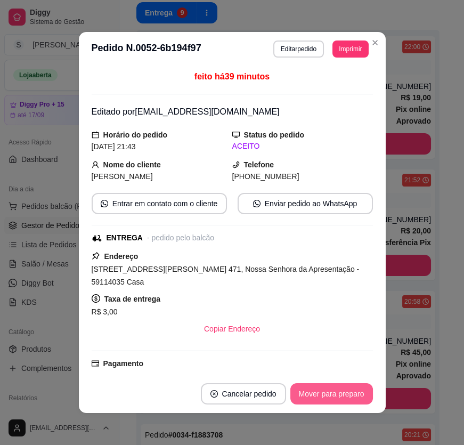
click at [349, 389] on button "Mover para preparo" at bounding box center [331, 393] width 83 height 21
click at [362, 394] on button "Mover para entrega" at bounding box center [332, 393] width 80 height 21
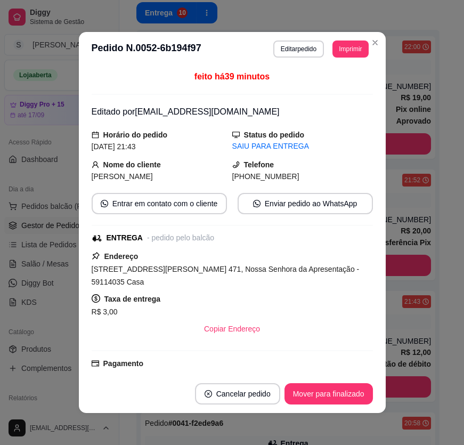
drag, startPoint x: 244, startPoint y: 177, endPoint x: 298, endPoint y: 178, distance: 53.8
click at [298, 178] on div "[PHONE_NUMBER]" at bounding box center [302, 176] width 141 height 12
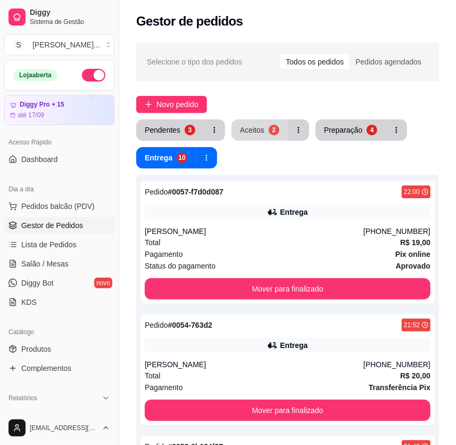
click at [254, 135] on button "Aceitos 2" at bounding box center [260, 129] width 56 height 21
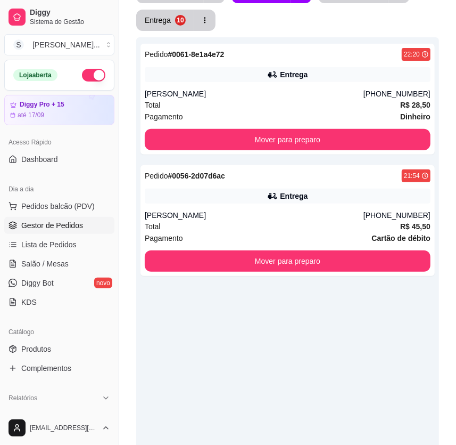
scroll to position [218, 0]
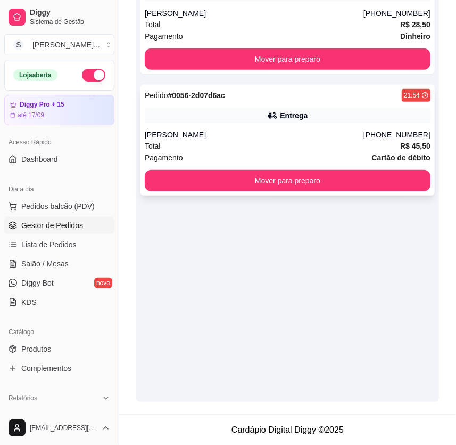
click at [267, 118] on div "Entrega" at bounding box center [288, 115] width 286 height 15
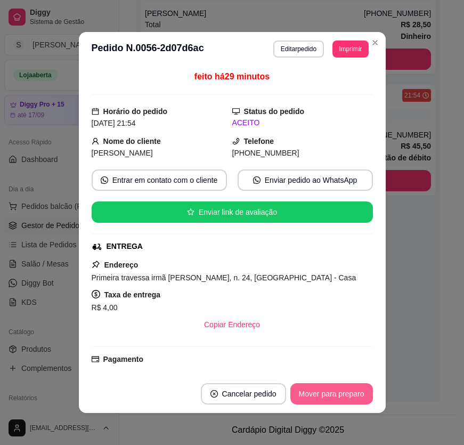
click at [334, 393] on button "Mover para preparo" at bounding box center [331, 393] width 83 height 21
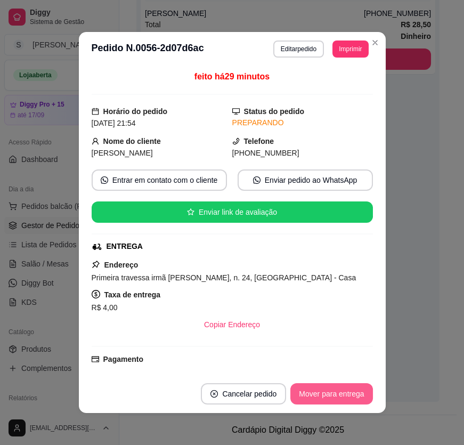
click at [335, 394] on button "Mover para entrega" at bounding box center [331, 393] width 82 height 21
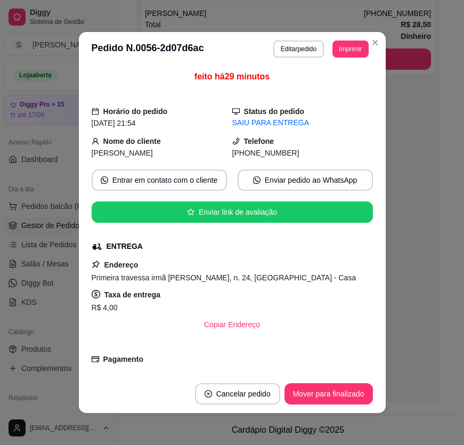
drag, startPoint x: 250, startPoint y: 157, endPoint x: 293, endPoint y: 152, distance: 43.9
click at [294, 153] on div "[PHONE_NUMBER]" at bounding box center [302, 153] width 141 height 12
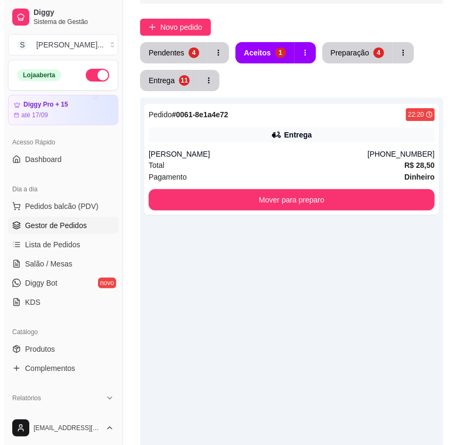
scroll to position [0, 0]
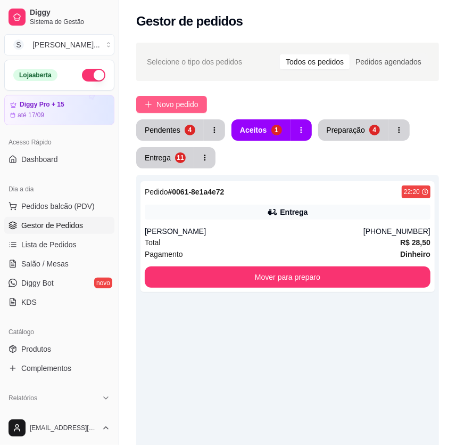
click at [173, 107] on span "Novo pedido" at bounding box center [178, 105] width 42 height 12
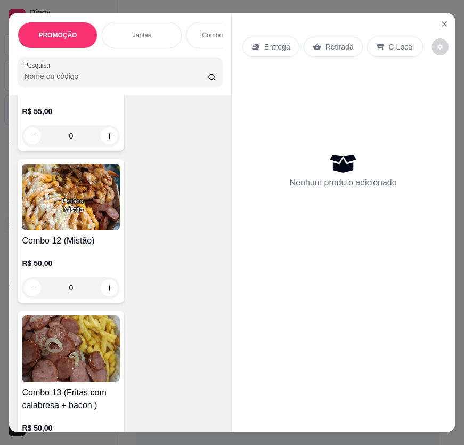
scroll to position [2178, 0]
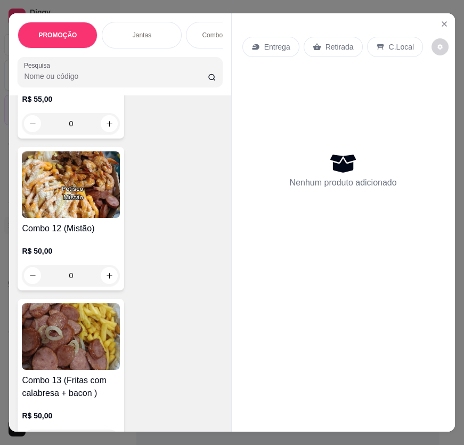
click at [71, 250] on p "R$ 50,00" at bounding box center [71, 251] width 98 height 11
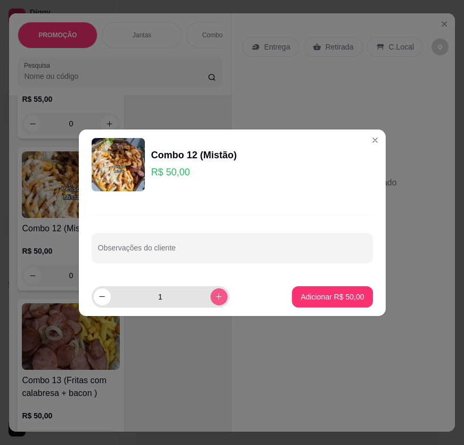
click at [215, 296] on icon "increase-product-quantity" at bounding box center [219, 296] width 8 height 8
click at [215, 295] on icon "increase-product-quantity" at bounding box center [219, 296] width 8 height 8
type input "4"
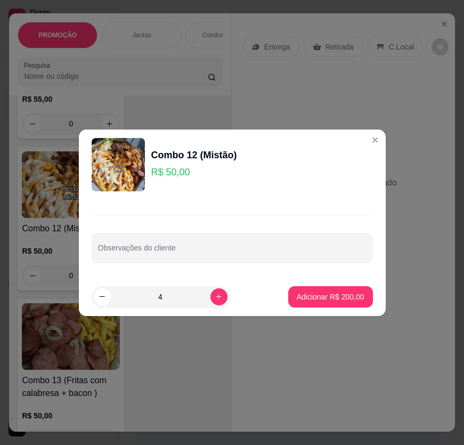
click at [307, 298] on p "Adicionar R$ 200,00" at bounding box center [331, 296] width 68 height 11
type input "4"
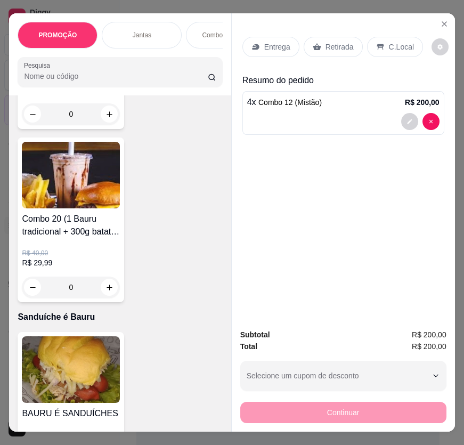
scroll to position [3534, 0]
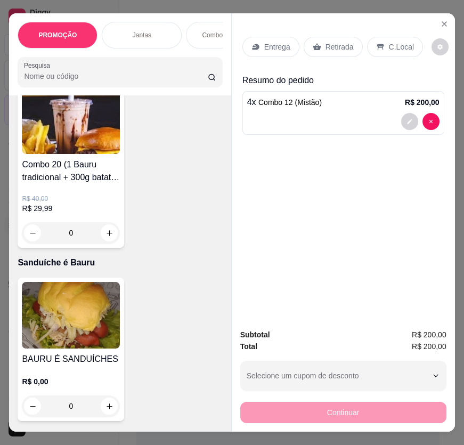
click at [87, 373] on div "R$ 0,00 0" at bounding box center [71, 390] width 98 height 51
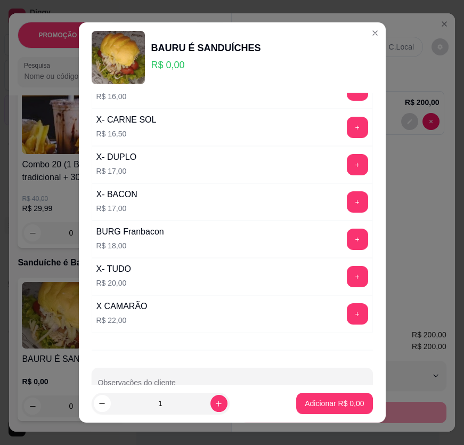
scroll to position [348, 0]
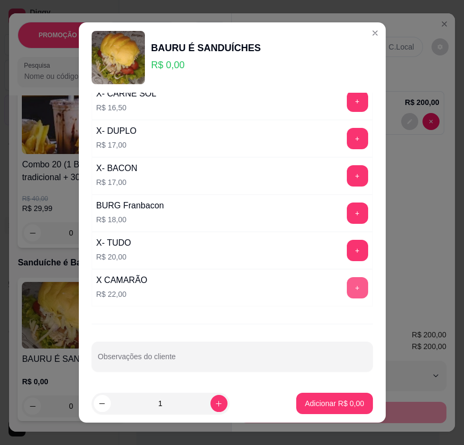
click at [347, 280] on button "+" at bounding box center [357, 287] width 21 height 21
click at [347, 282] on button "+" at bounding box center [357, 287] width 21 height 21
click at [347, 283] on button "+" at bounding box center [357, 287] width 21 height 21
click at [347, 252] on button "+" at bounding box center [357, 250] width 21 height 21
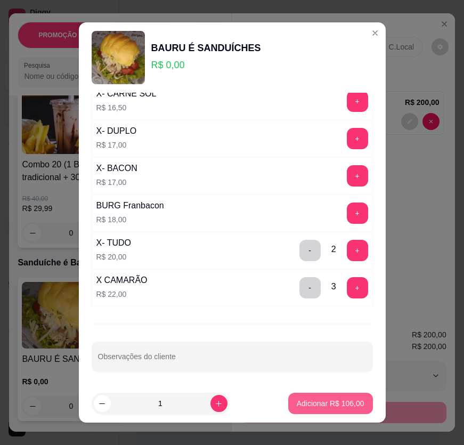
click at [334, 406] on p "Adicionar R$ 106,00" at bounding box center [331, 403] width 68 height 11
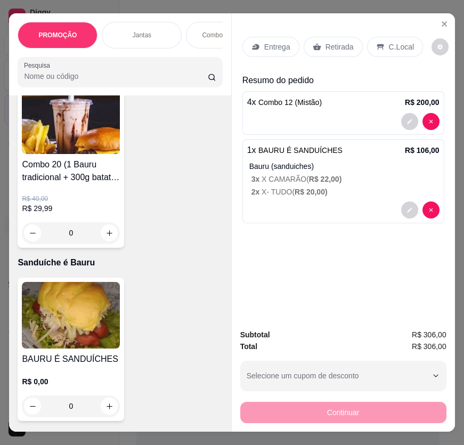
click at [325, 48] on p "Retirada" at bounding box center [339, 47] width 28 height 11
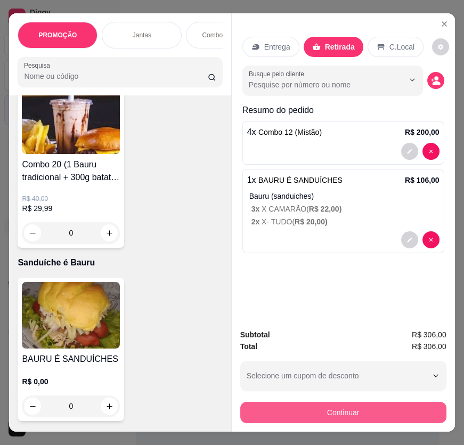
click at [440, 417] on div "Continuar" at bounding box center [343, 411] width 206 height 24
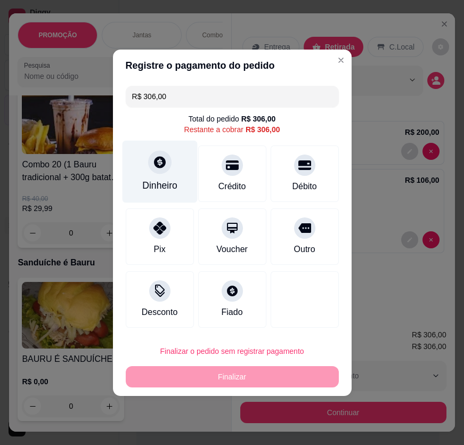
click at [152, 167] on div at bounding box center [159, 161] width 23 height 23
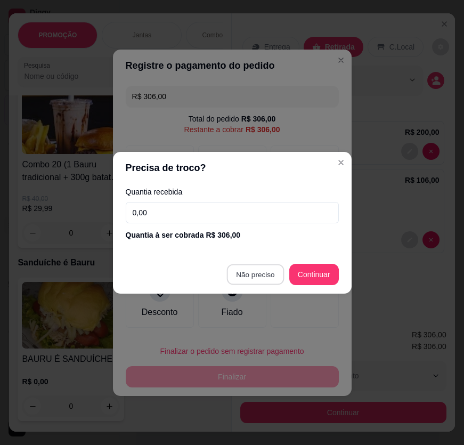
type input "R$ 0,00"
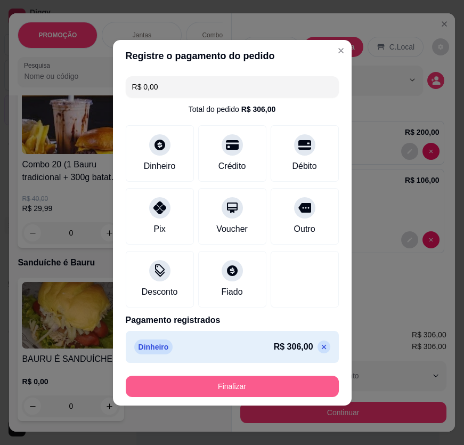
click at [269, 381] on button "Finalizar" at bounding box center [232, 385] width 213 height 21
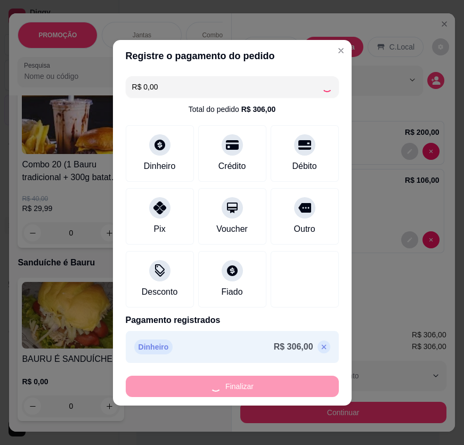
type input "0"
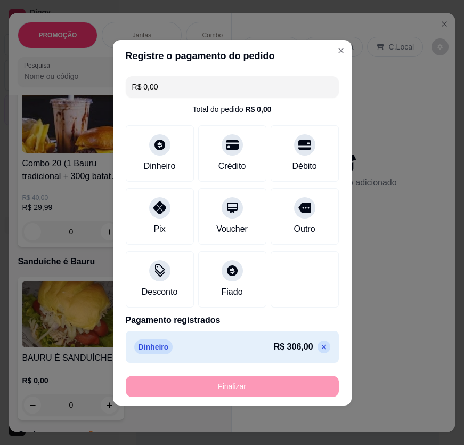
type input "-R$ 306,00"
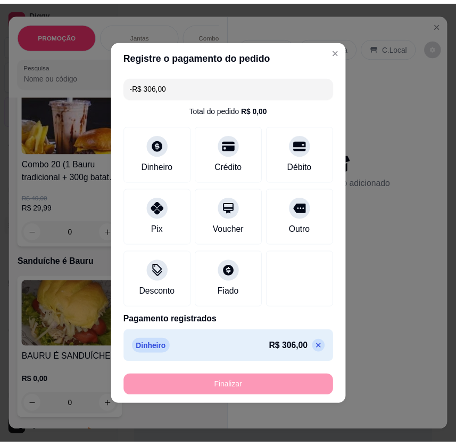
scroll to position [3533, 0]
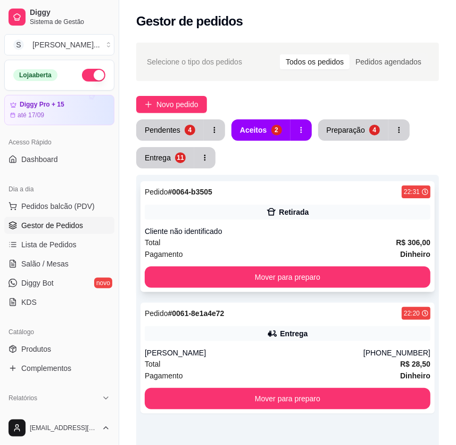
click at [362, 231] on div "Cliente não identificado" at bounding box center [288, 231] width 286 height 11
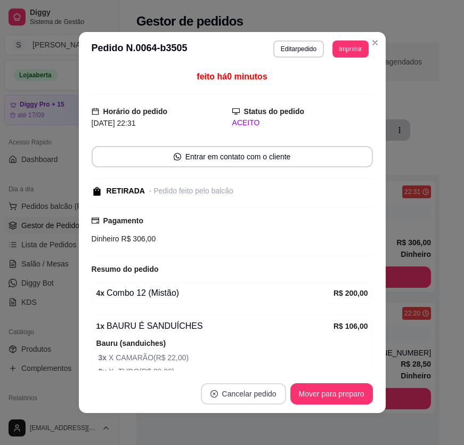
click at [272, 387] on button "Cancelar pedido" at bounding box center [243, 393] width 85 height 21
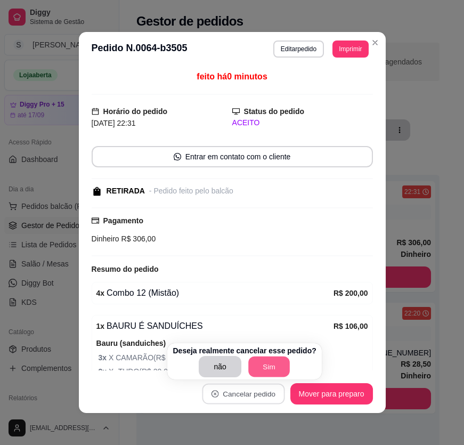
click at [281, 368] on button "Sim" at bounding box center [269, 366] width 42 height 21
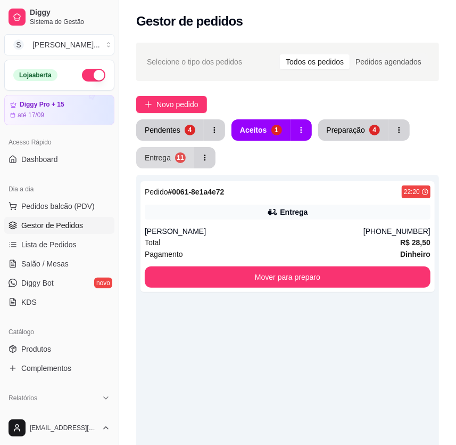
click at [176, 155] on div "11" at bounding box center [180, 157] width 11 height 11
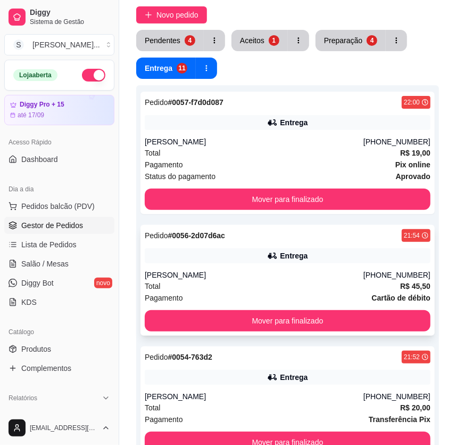
scroll to position [96, 0]
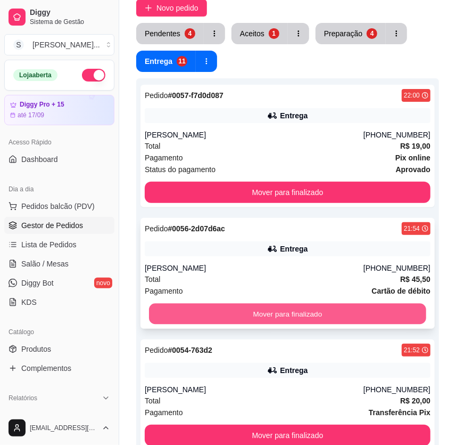
click at [361, 313] on button "Mover para finalizado" at bounding box center [287, 314] width 277 height 21
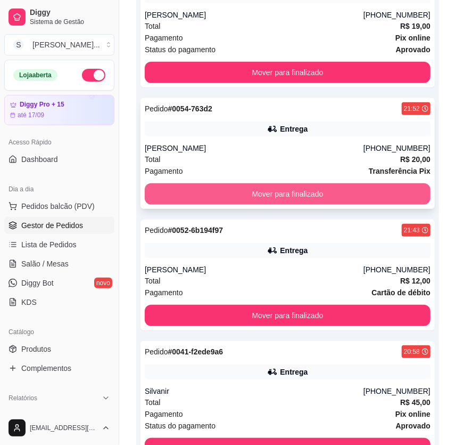
scroll to position [242, 0]
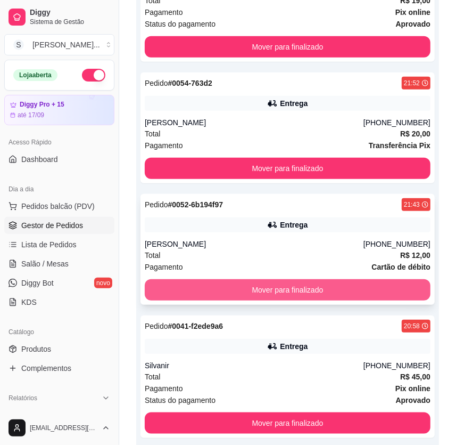
click at [358, 290] on button "Mover para finalizado" at bounding box center [288, 289] width 286 height 21
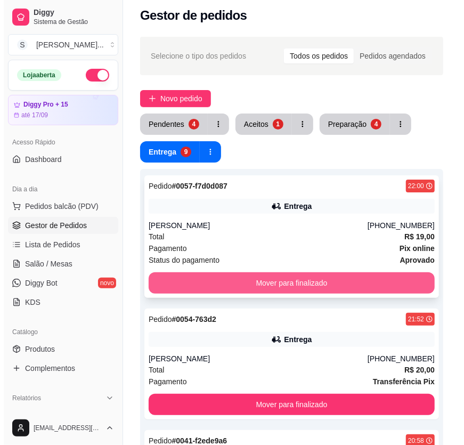
scroll to position [0, 0]
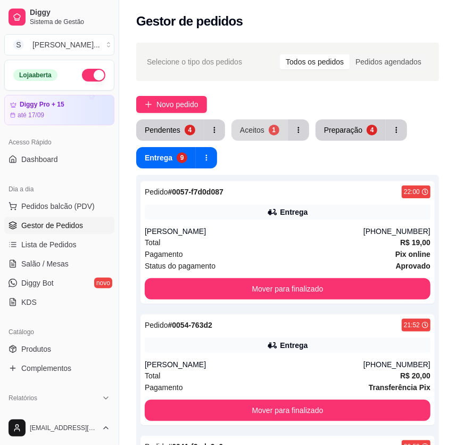
click at [261, 131] on div "Aceitos" at bounding box center [252, 130] width 24 height 11
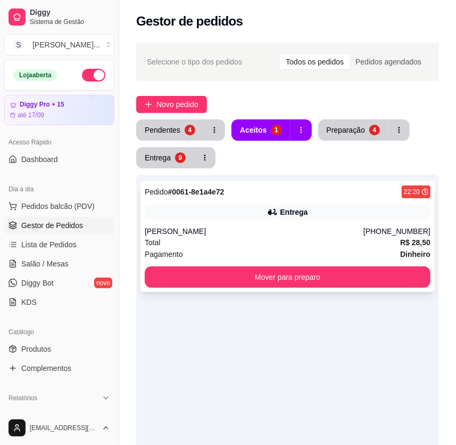
click at [418, 232] on div "[PHONE_NUMBER]" at bounding box center [397, 231] width 67 height 11
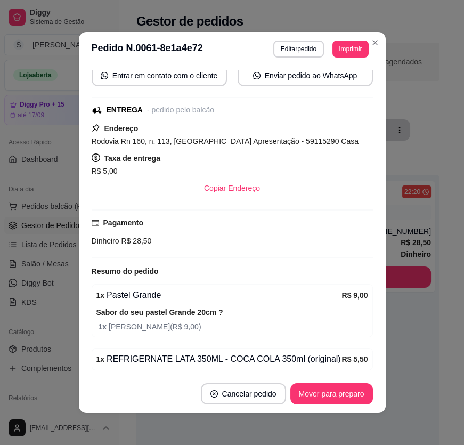
scroll to position [145, 0]
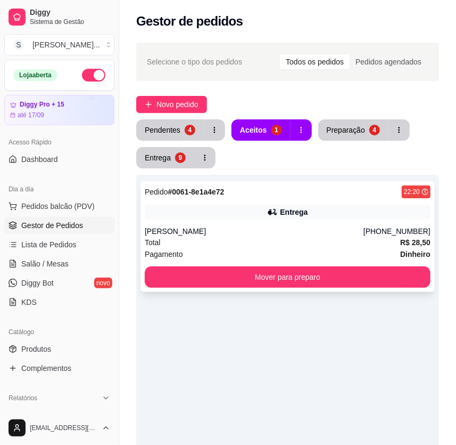
click at [280, 238] on div "Total R$ 28,50" at bounding box center [288, 242] width 286 height 12
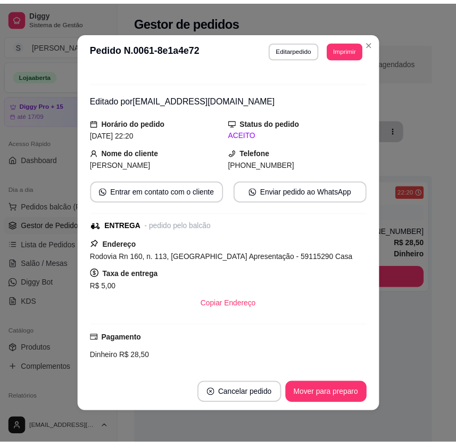
scroll to position [0, 0]
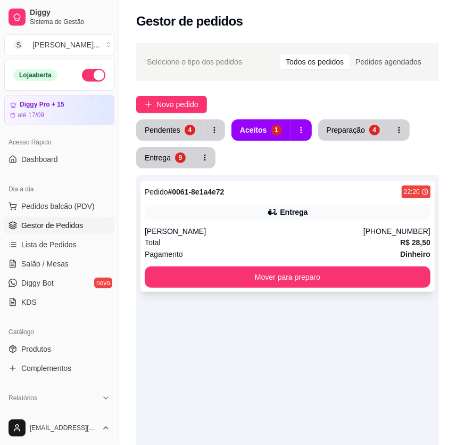
click at [281, 222] on div "Pedido # 0061-8e1a4e72 22:20 Entrega [PERSON_NAME] [PHONE_NUMBER] Total R$ 28,5…" at bounding box center [288, 236] width 295 height 111
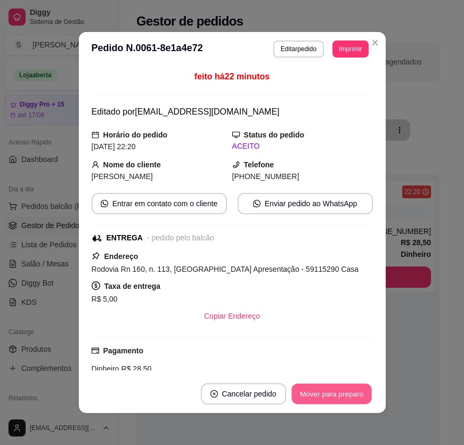
click at [362, 385] on button "Mover para preparo" at bounding box center [331, 393] width 80 height 21
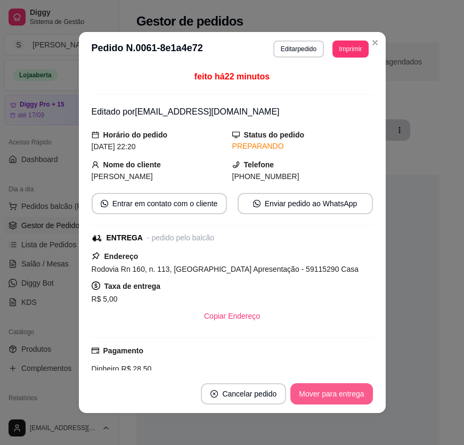
click at [362, 387] on button "Mover para entrega" at bounding box center [331, 393] width 82 height 21
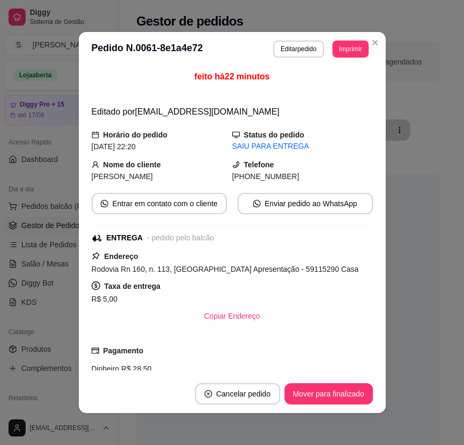
drag, startPoint x: 244, startPoint y: 175, endPoint x: 291, endPoint y: 179, distance: 47.1
click at [291, 179] on div "[PHONE_NUMBER]" at bounding box center [302, 176] width 141 height 12
click at [257, 179] on span "[PHONE_NUMBER]" at bounding box center [265, 176] width 67 height 9
click at [255, 174] on span "[PHONE_NUMBER]" at bounding box center [265, 176] width 67 height 9
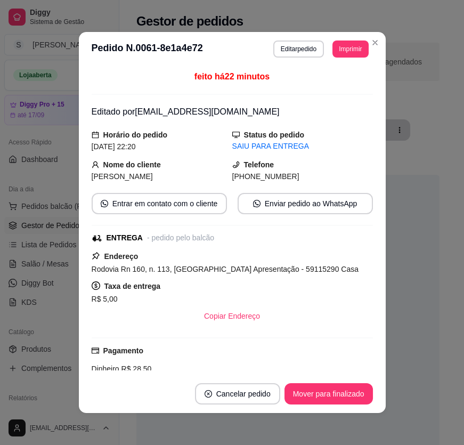
click at [255, 175] on span "[PHONE_NUMBER]" at bounding box center [265, 176] width 67 height 9
click at [257, 176] on span "[PHONE_NUMBER]" at bounding box center [265, 176] width 67 height 9
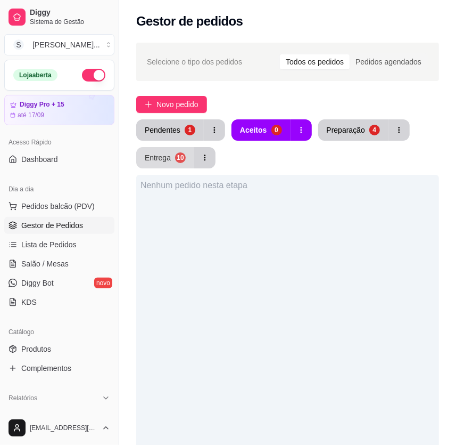
click at [160, 162] on div "Entrega" at bounding box center [158, 157] width 26 height 11
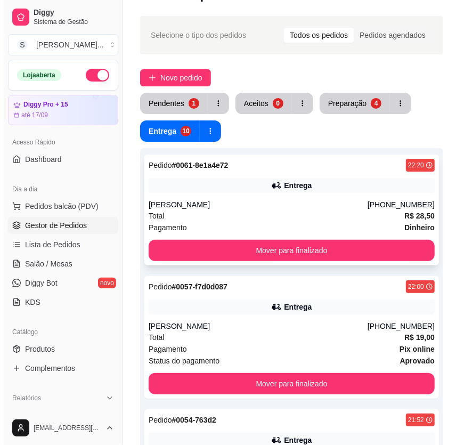
scroll to position [48, 0]
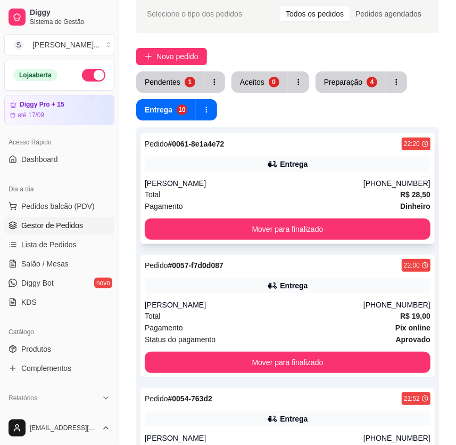
click at [427, 168] on div "Entrega" at bounding box center [288, 164] width 286 height 15
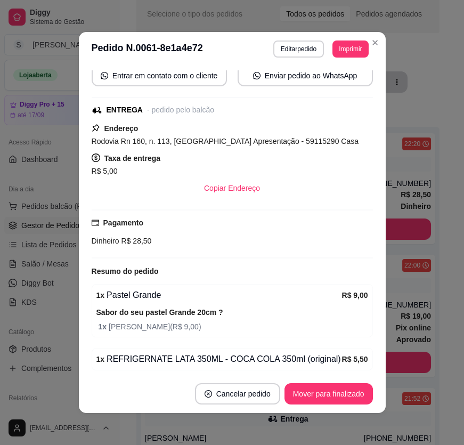
scroll to position [145, 0]
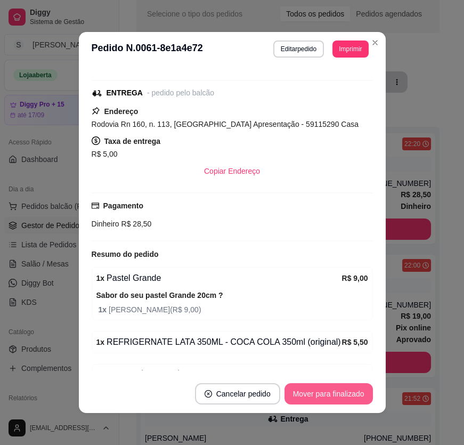
click at [344, 403] on button "Mover para finalizado" at bounding box center [328, 393] width 88 height 21
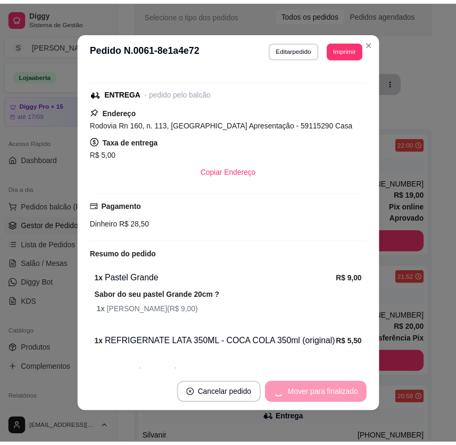
scroll to position [110, 0]
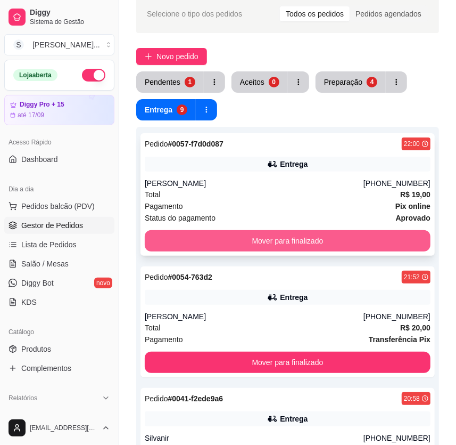
click at [383, 240] on button "Mover para finalizado" at bounding box center [288, 240] width 286 height 21
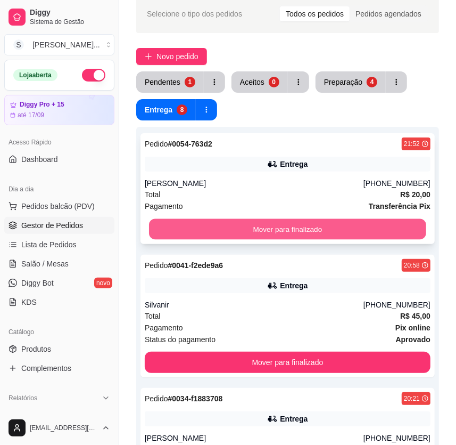
click at [382, 229] on button "Mover para finalizado" at bounding box center [287, 229] width 277 height 21
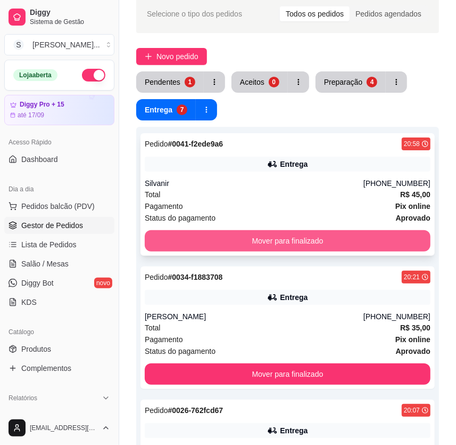
click at [383, 239] on button "Mover para finalizado" at bounding box center [288, 240] width 286 height 21
click at [385, 239] on button "Mover para finalizado" at bounding box center [288, 240] width 286 height 21
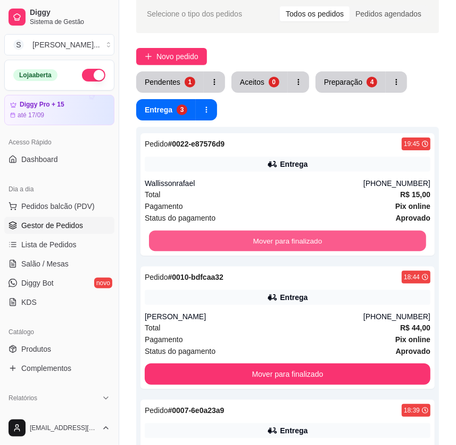
click at [385, 237] on button "Mover para finalizado" at bounding box center [287, 241] width 277 height 21
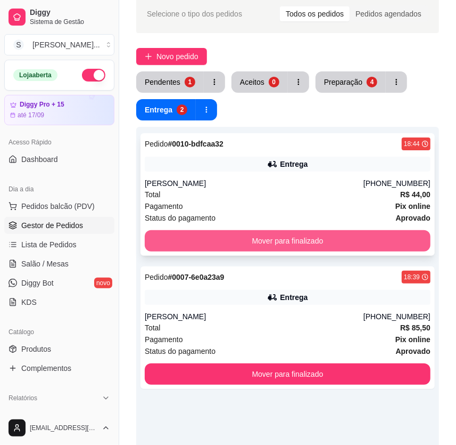
click at [384, 236] on button "Mover para finalizado" at bounding box center [288, 240] width 286 height 21
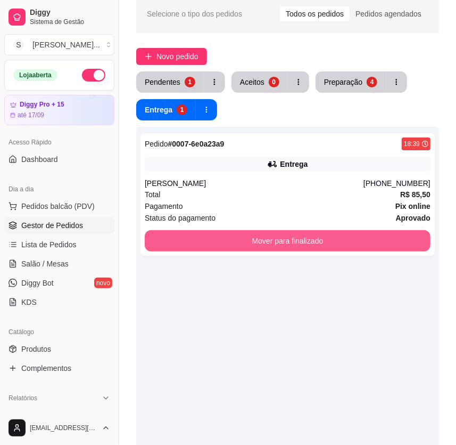
click at [382, 236] on button "Mover para finalizado" at bounding box center [288, 240] width 286 height 21
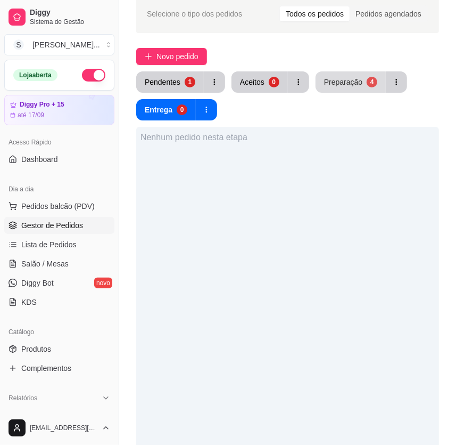
click at [367, 74] on button "Preparação 4" at bounding box center [351, 81] width 70 height 21
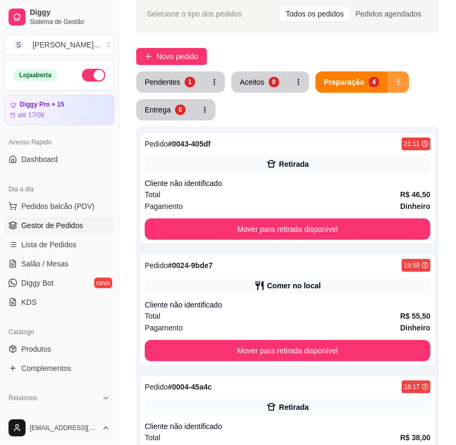
click at [394, 89] on button "button" at bounding box center [398, 81] width 21 height 21
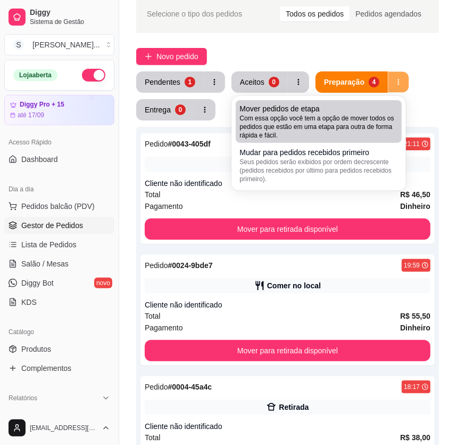
click at [361, 124] on span "Com essa opção você tem a opção de mover todos os pedidos que estão em uma etap…" at bounding box center [319, 127] width 158 height 26
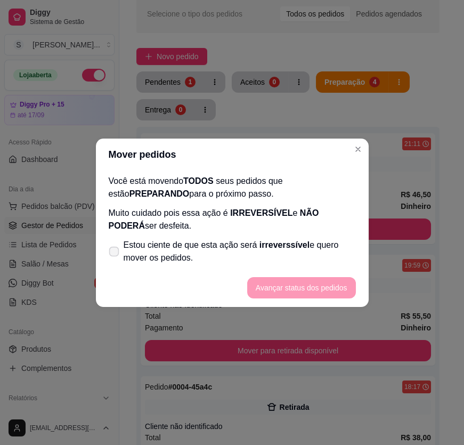
click at [290, 240] on span "irreverssível" at bounding box center [284, 244] width 50 height 9
click at [115, 253] on input "Estou ciente de que esta ação será irreverssível e quero mover os pedidos." at bounding box center [111, 256] width 7 height 7
checkbox input "true"
click at [314, 289] on button "Avançar status dos pedidos" at bounding box center [301, 287] width 109 height 21
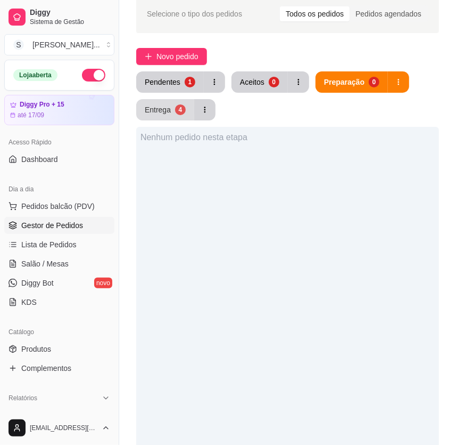
click at [156, 108] on div "Entrega" at bounding box center [158, 109] width 26 height 11
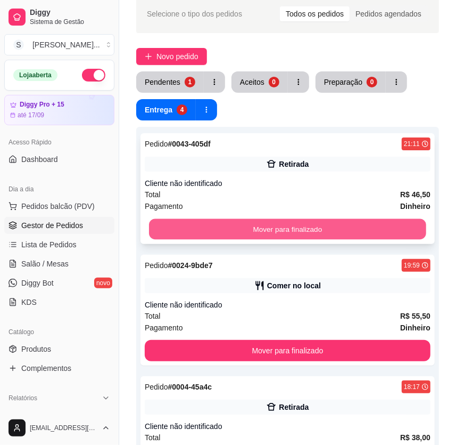
click at [329, 227] on button "Mover para finalizado" at bounding box center [287, 229] width 277 height 21
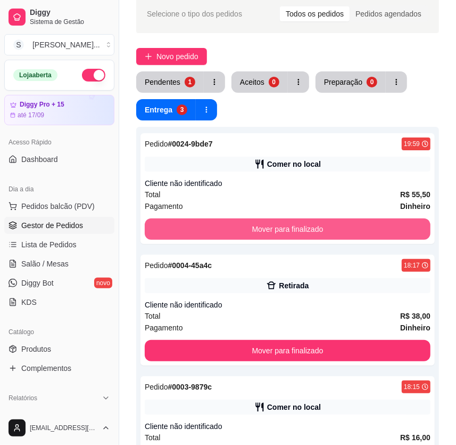
click at [329, 227] on button "Mover para finalizado" at bounding box center [288, 228] width 286 height 21
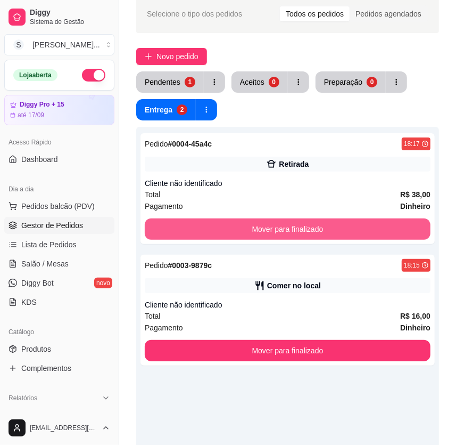
click at [329, 227] on button "Mover para finalizado" at bounding box center [288, 228] width 286 height 21
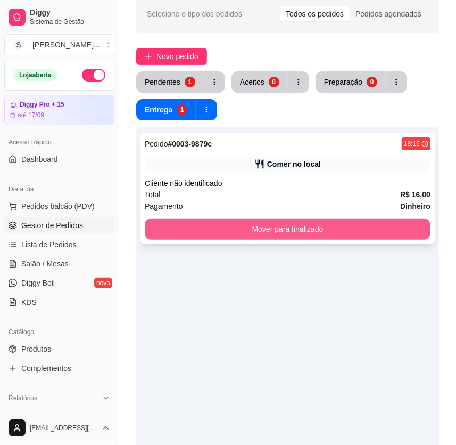
click at [330, 230] on button "Mover para finalizado" at bounding box center [288, 228] width 286 height 21
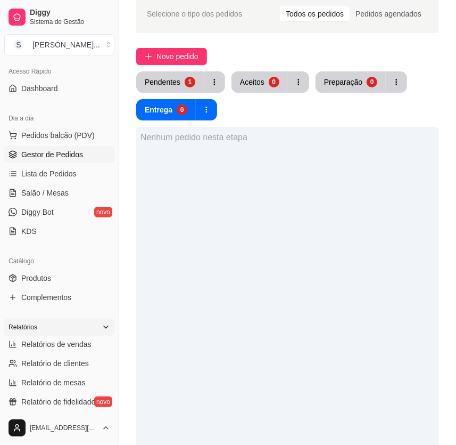
scroll to position [96, 0]
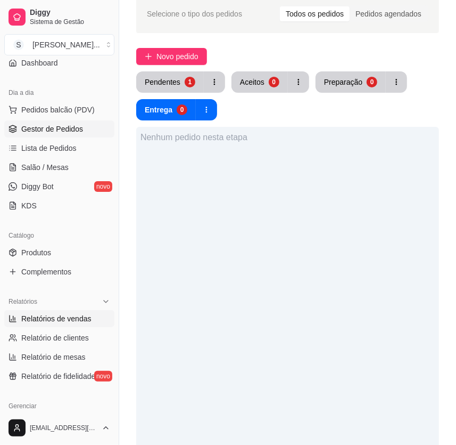
click at [88, 315] on span "Relatórios de vendas" at bounding box center [56, 318] width 70 height 11
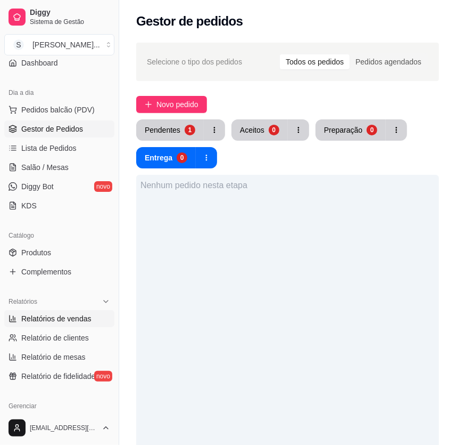
select select "ALL"
select select "0"
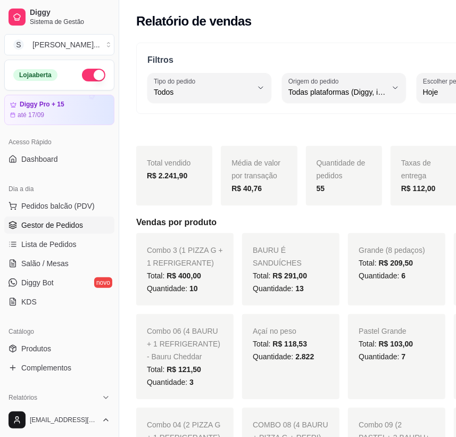
click at [50, 230] on link "Gestor de Pedidos" at bounding box center [59, 225] width 110 height 17
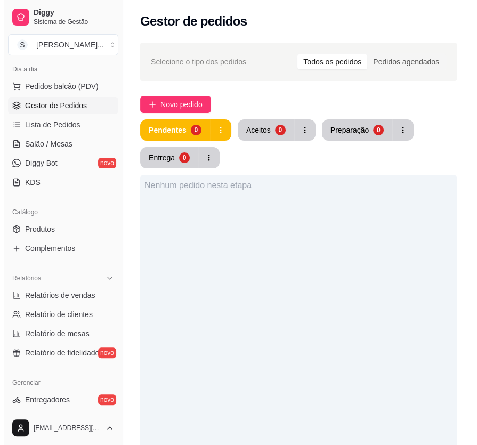
scroll to position [145, 0]
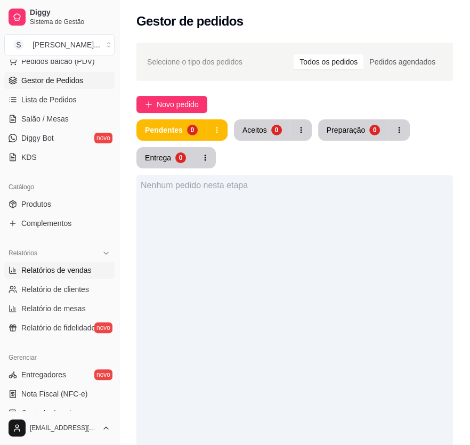
click at [64, 272] on span "Relatórios de vendas" at bounding box center [56, 270] width 70 height 11
select select "ALL"
select select "0"
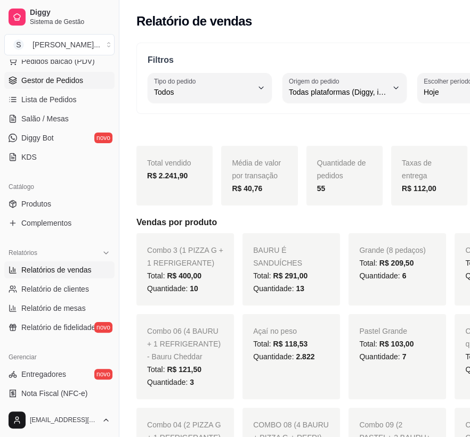
drag, startPoint x: 42, startPoint y: 79, endPoint x: 48, endPoint y: 79, distance: 5.9
click at [43, 79] on span "Gestor de Pedidos" at bounding box center [52, 80] width 62 height 11
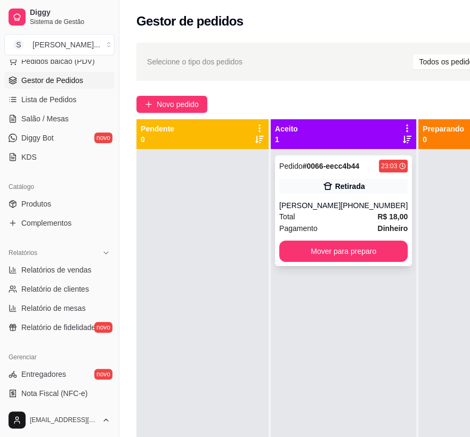
click at [320, 198] on div "Pedido # 0066-eecc4b44 23:03 Retirada [PERSON_NAME] [PHONE_NUMBER] Total R$ 18,…" at bounding box center [343, 211] width 137 height 111
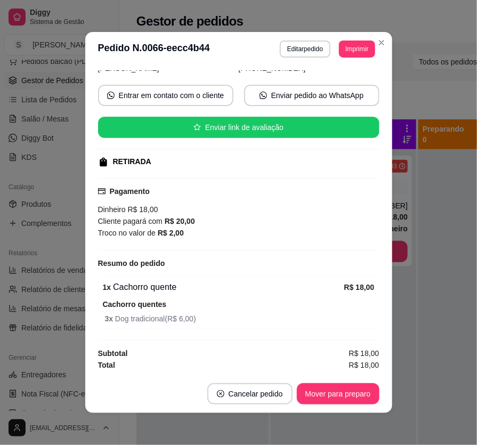
scroll to position [2, 0]
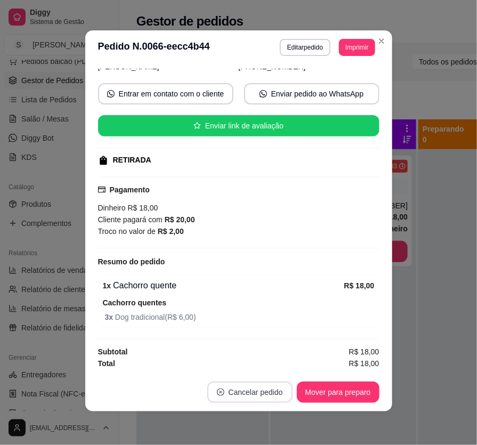
click at [269, 393] on button "Cancelar pedido" at bounding box center [249, 391] width 85 height 21
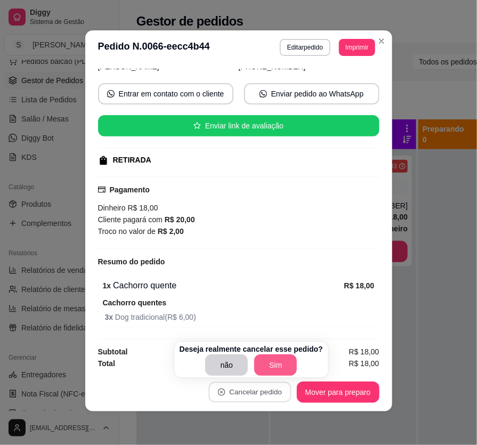
click at [283, 368] on button "Sim" at bounding box center [275, 364] width 43 height 21
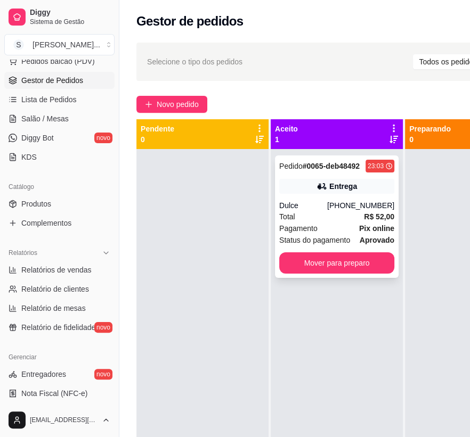
click at [332, 211] on div "Total R$ 52,00" at bounding box center [336, 217] width 115 height 12
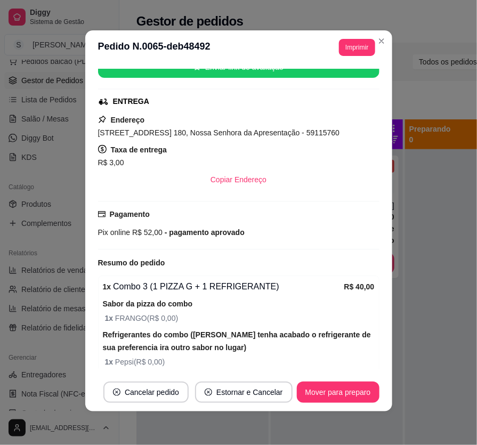
scroll to position [107, 0]
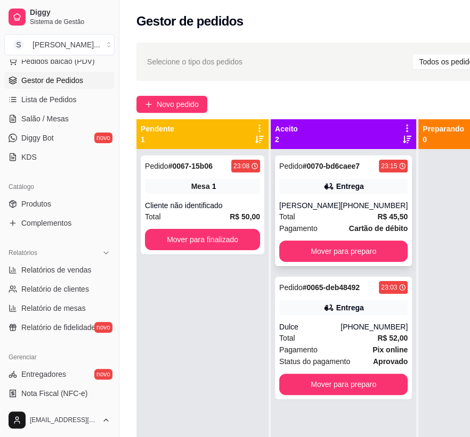
click at [332, 201] on div "[PERSON_NAME]" at bounding box center [309, 205] width 61 height 11
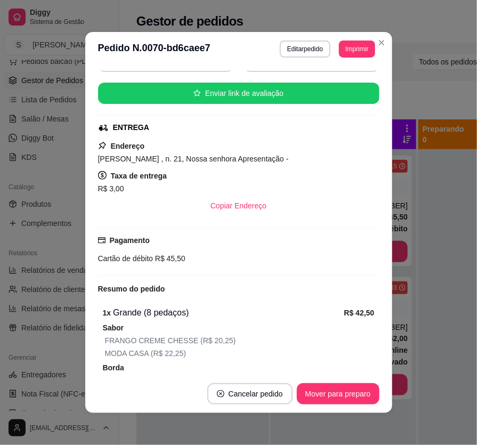
scroll to position [145, 0]
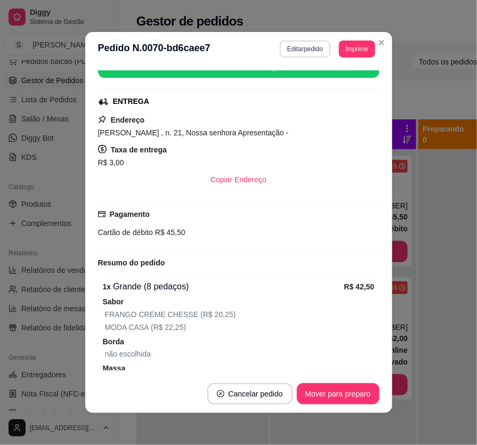
click at [292, 48] on button "Editar pedido" at bounding box center [305, 48] width 51 height 17
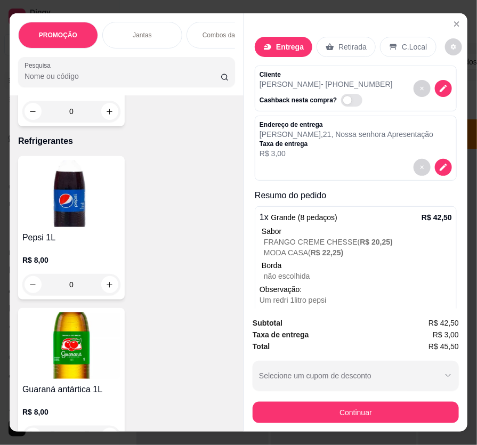
scroll to position [6633, 0]
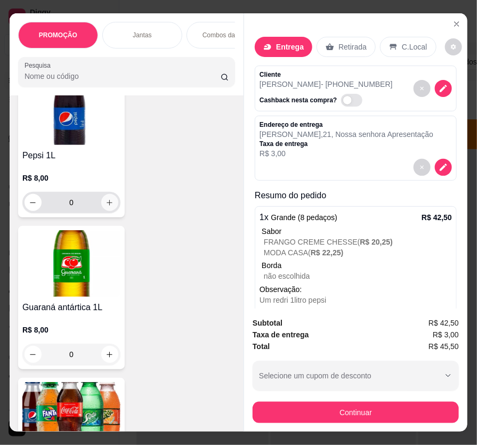
click at [109, 197] on button "increase-product-quantity" at bounding box center [109, 202] width 17 height 17
type input "1"
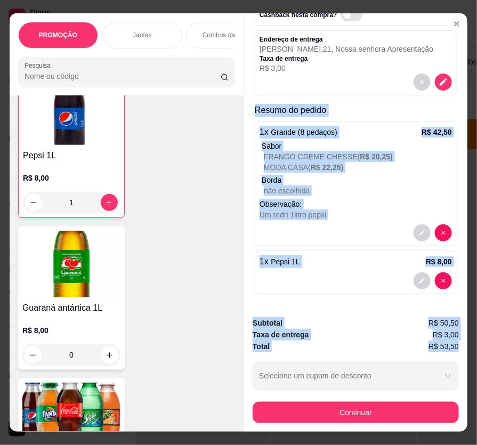
scroll to position [0, 6]
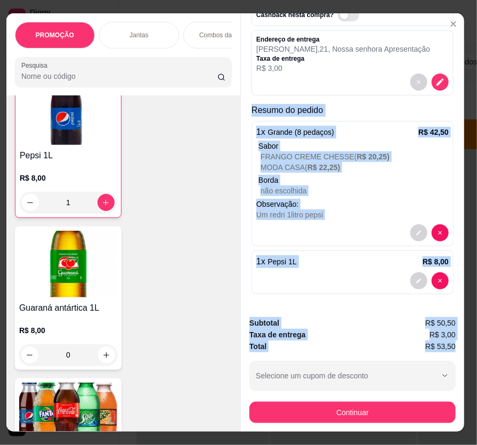
drag, startPoint x: 246, startPoint y: 105, endPoint x: 461, endPoint y: 345, distance: 322.1
click at [461, 345] on div "PROMOÇÃO Jantas Combos da casa Sanduíche é Bauru Cachorro quente 🌭 Pizzas Batat…" at bounding box center [238, 222] width 477 height 445
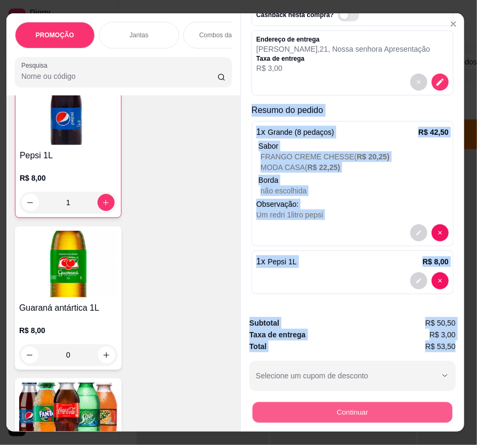
click at [374, 405] on button "Continuar" at bounding box center [352, 412] width 200 height 21
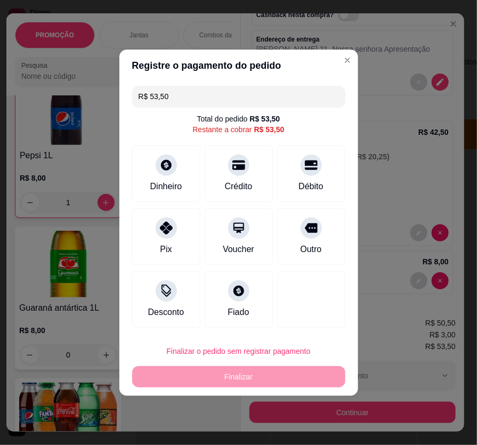
drag, startPoint x: 44, startPoint y: 257, endPoint x: -18, endPoint y: 260, distance: 61.9
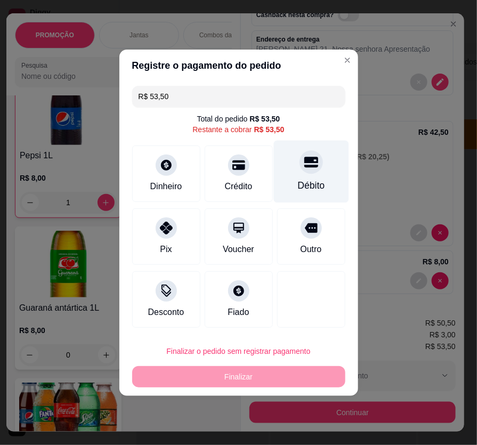
drag, startPoint x: -18, startPoint y: 260, endPoint x: 307, endPoint y: 154, distance: 341.7
click at [307, 154] on div at bounding box center [310, 161] width 23 height 23
type input "R$ 0,00"
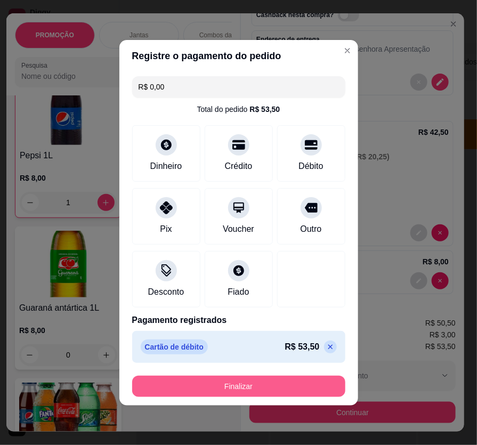
click at [278, 382] on button "Finalizar" at bounding box center [238, 385] width 213 height 21
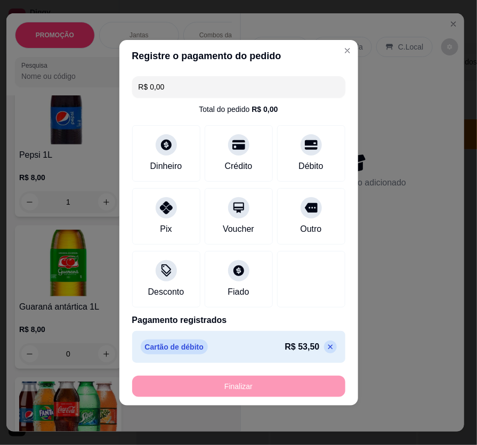
type input "0"
type input "-R$ 53,50"
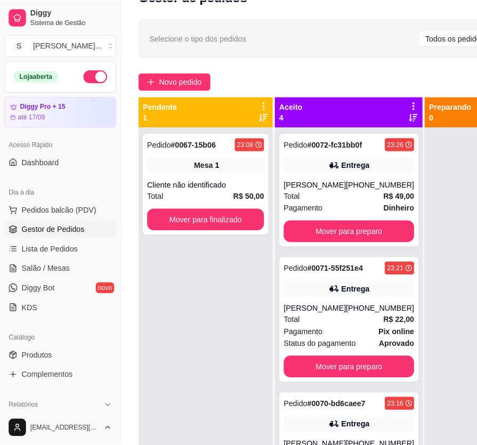
scroll to position [0, 0]
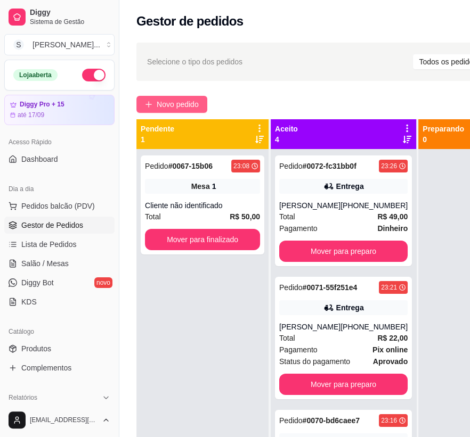
click at [178, 108] on span "Novo pedido" at bounding box center [178, 105] width 42 height 12
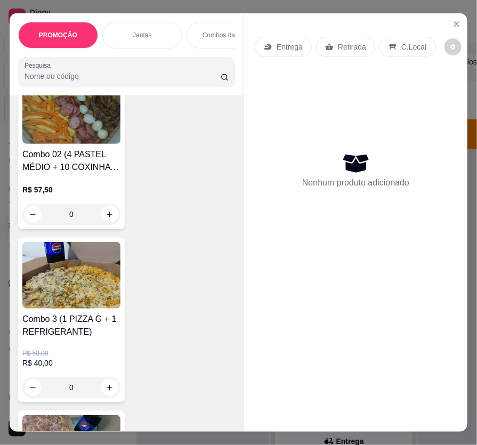
scroll to position [581, 0]
click at [84, 268] on img at bounding box center [71, 275] width 98 height 67
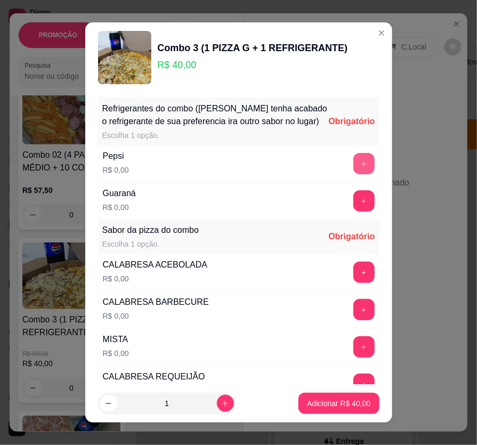
click at [353, 174] on button "+" at bounding box center [363, 163] width 21 height 21
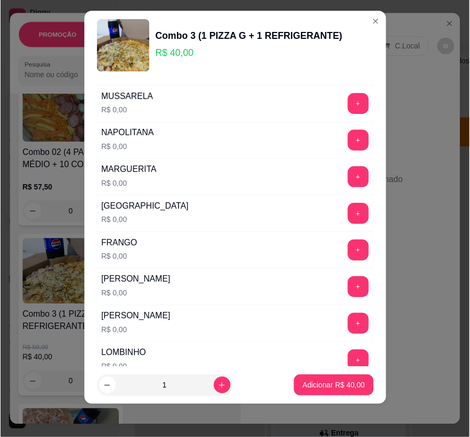
scroll to position [320, 0]
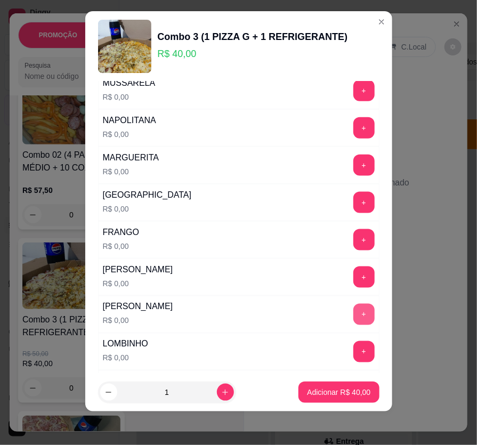
click at [353, 315] on button "+" at bounding box center [363, 314] width 21 height 21
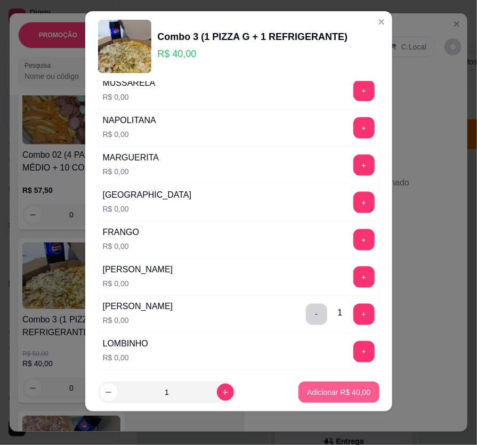
click at [350, 392] on p "Adicionar R$ 40,00" at bounding box center [338, 392] width 63 height 11
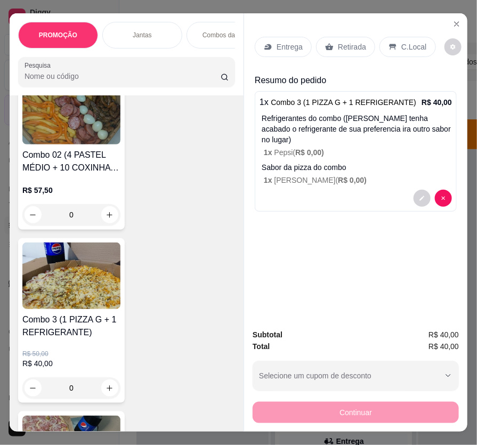
click at [287, 37] on div "Entrega" at bounding box center [283, 47] width 57 height 20
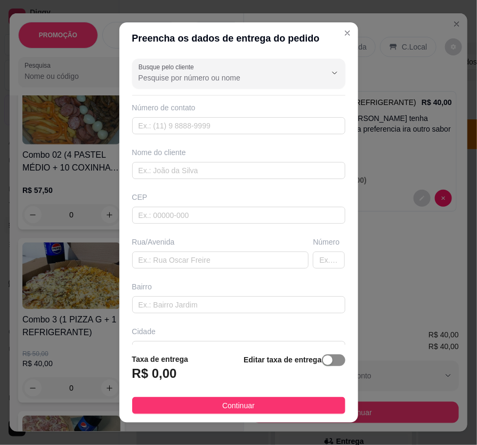
click at [323, 358] on div "button" at bounding box center [328, 360] width 10 height 10
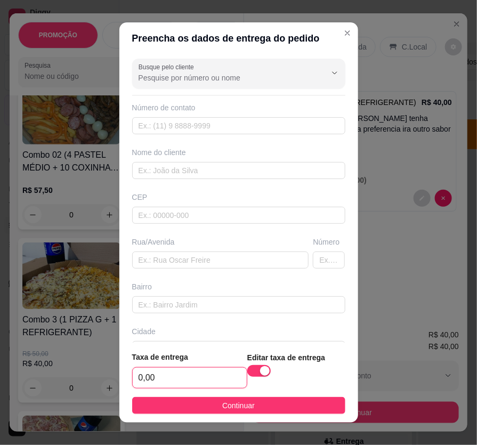
click at [216, 372] on input "0,00" at bounding box center [190, 377] width 114 height 20
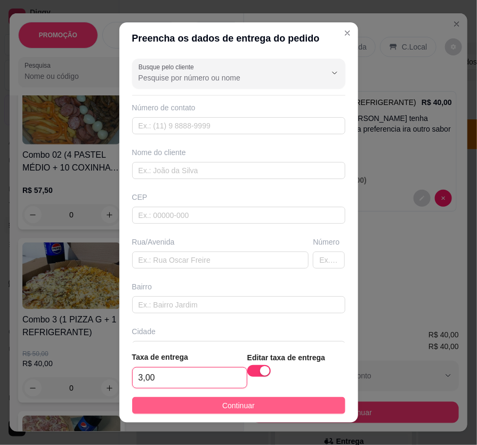
type input "3,00"
click at [235, 405] on span "Continuar" at bounding box center [238, 405] width 32 height 12
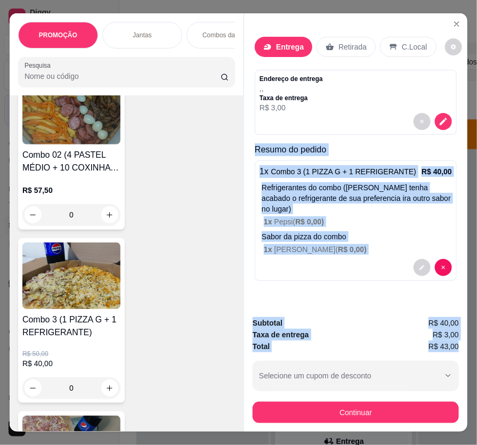
drag, startPoint x: 263, startPoint y: 152, endPoint x: 457, endPoint y: 341, distance: 270.8
click at [457, 341] on div "Entrega Retirada C.Local Endereço de entrega , , Taxa de entrega R$ 3,00 Resumo…" at bounding box center [355, 222] width 224 height 418
click at [444, 117] on icon "decrease-product-quantity" at bounding box center [443, 122] width 10 height 10
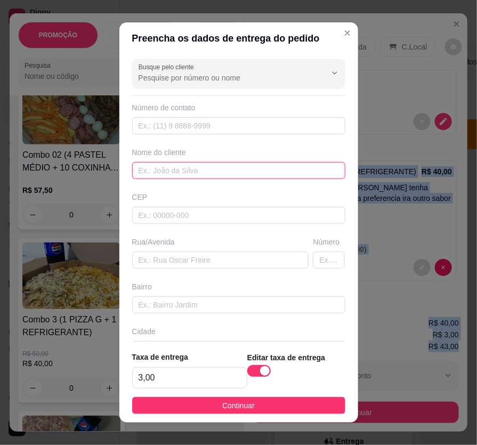
click at [171, 167] on input "text" at bounding box center [238, 170] width 213 height 17
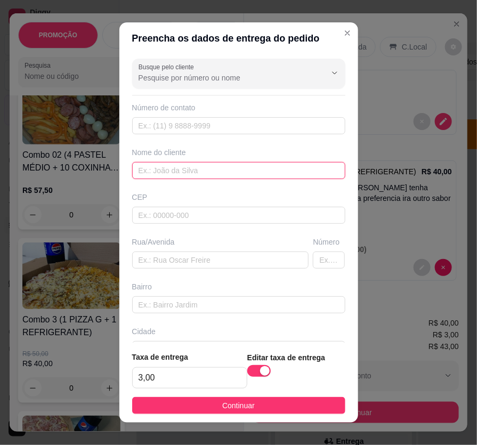
paste input "Larissa"
type input "Larissa"
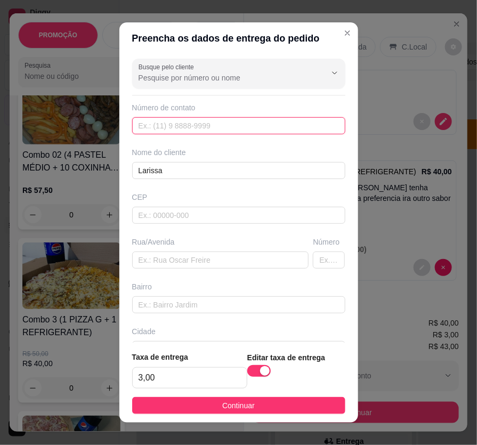
click at [134, 125] on input "text" at bounding box center [238, 125] width 213 height 17
paste input "[PHONE_NUMBER]"
type input "[PHONE_NUMBER]"
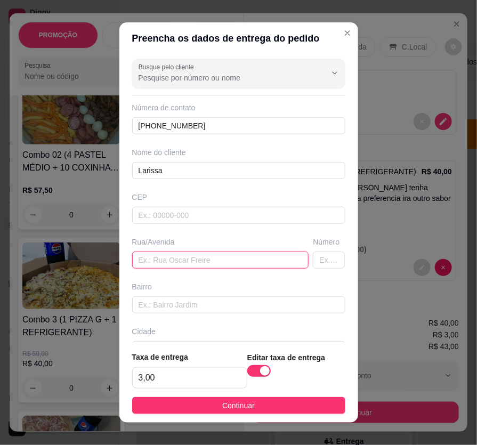
click at [198, 264] on input "text" at bounding box center [220, 259] width 177 height 17
paste input "[STREET_ADDRESS]"
type input "[STREET_ADDRESS]"
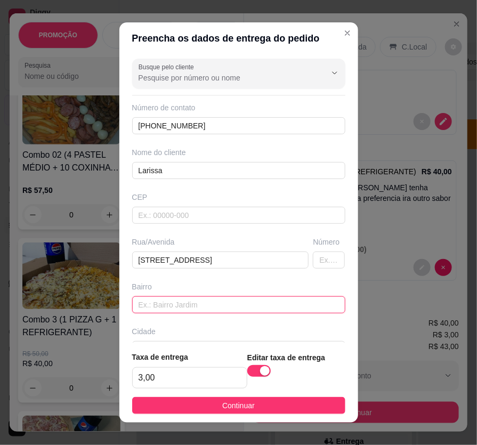
click at [182, 312] on input "text" at bounding box center [238, 304] width 213 height 17
paste input "nossa senhora da apresentação"
type input "nossa senhora da apresentação"
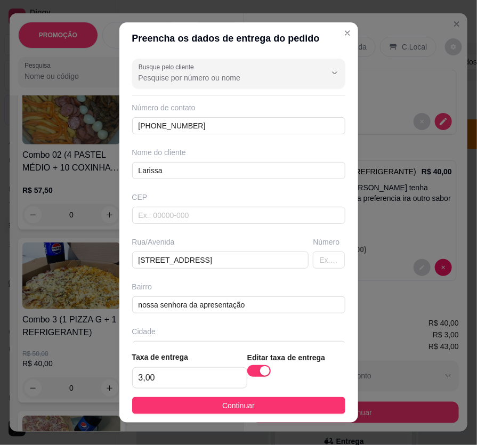
click at [239, 406] on span "Continuar" at bounding box center [238, 405] width 32 height 12
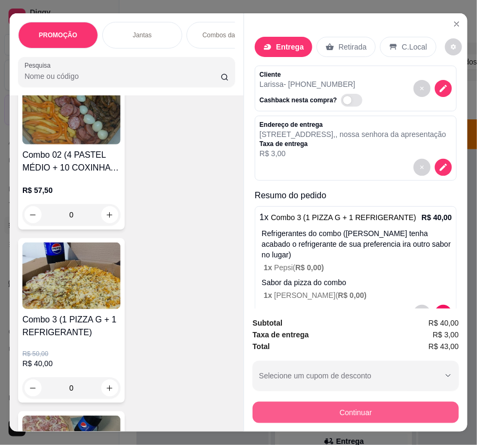
click at [293, 407] on button "Continuar" at bounding box center [355, 412] width 206 height 21
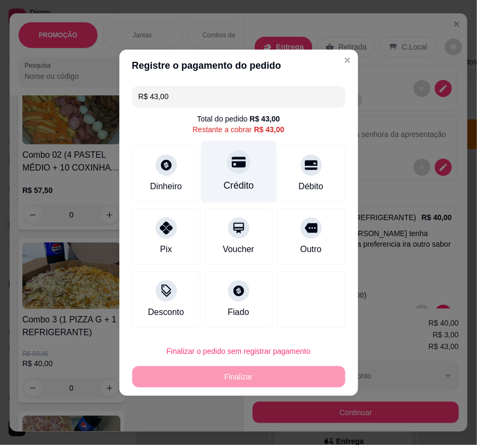
click at [263, 167] on div "Crédito" at bounding box center [238, 171] width 75 height 62
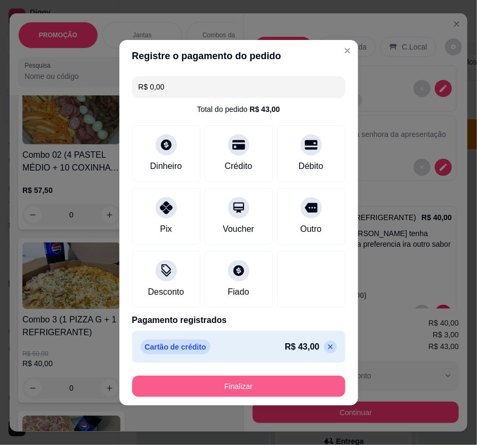
click at [295, 383] on button "Finalizar" at bounding box center [238, 385] width 213 height 21
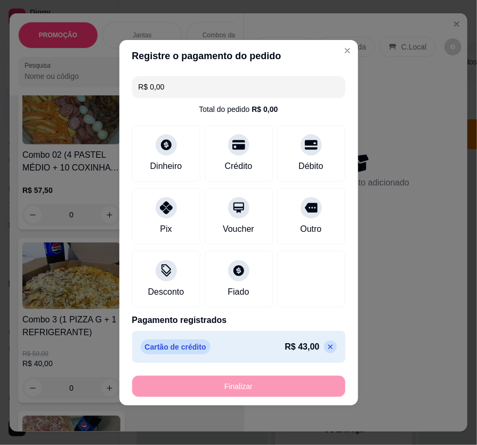
type input "-R$ 43,00"
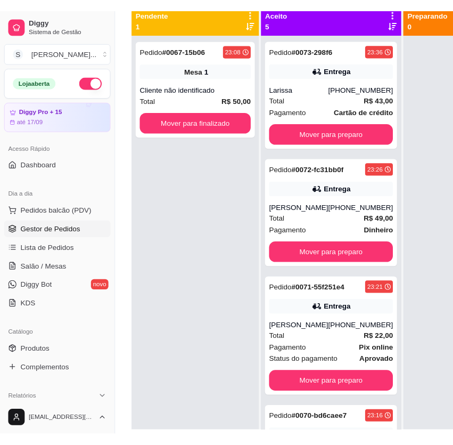
scroll to position [24, 0]
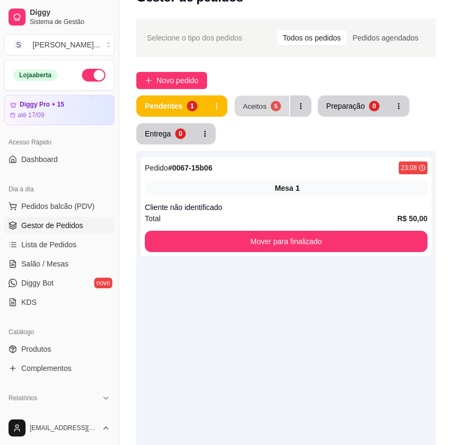
click at [253, 105] on div "Aceitos" at bounding box center [255, 106] width 24 height 10
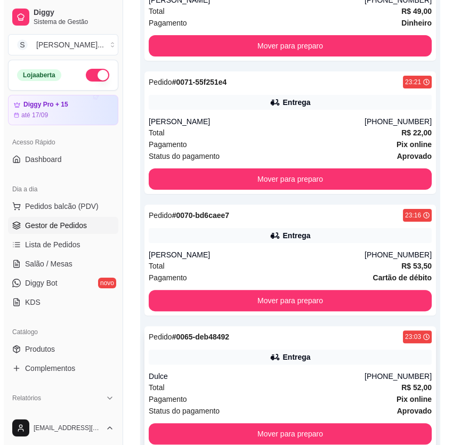
scroll to position [414, 0]
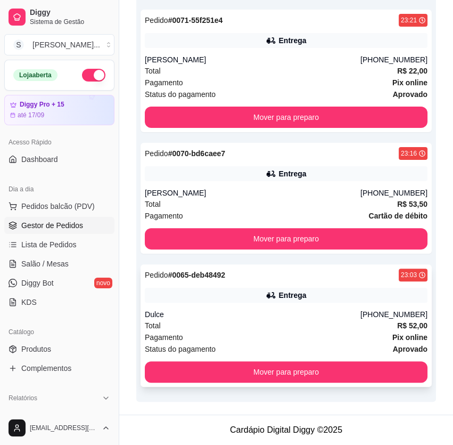
click at [290, 325] on div "Total R$ 52,00" at bounding box center [286, 326] width 283 height 12
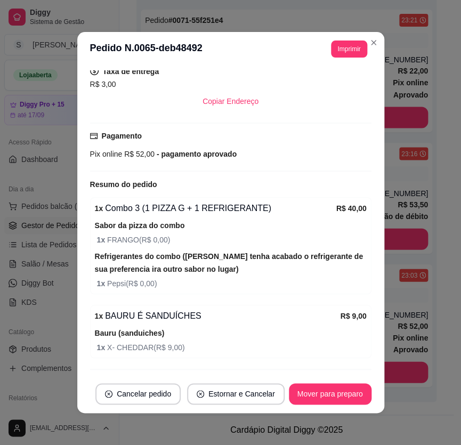
scroll to position [251, 0]
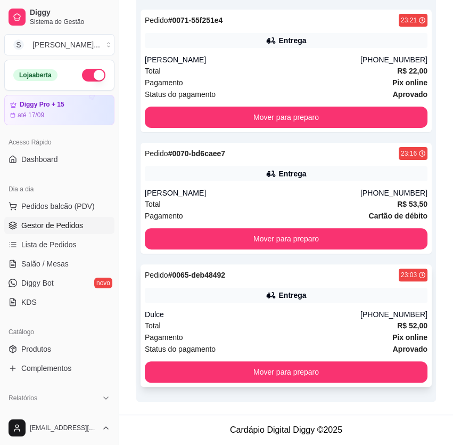
click at [260, 312] on div "Dulce" at bounding box center [253, 314] width 216 height 11
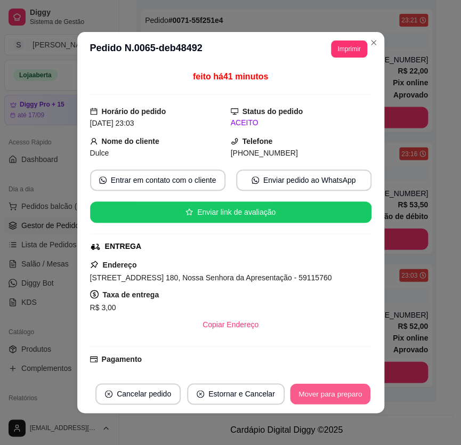
click at [331, 395] on button "Mover para preparo" at bounding box center [330, 393] width 80 height 21
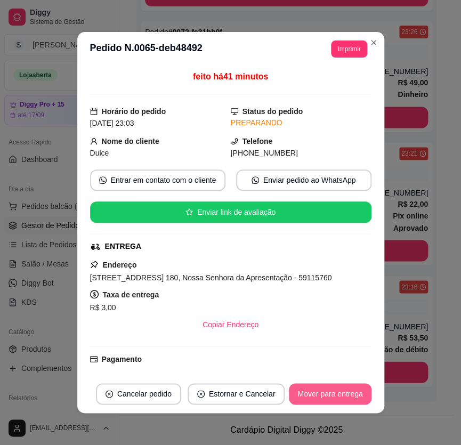
scroll to position [281, 0]
click at [331, 398] on button "Mover para entrega" at bounding box center [330, 393] width 82 height 21
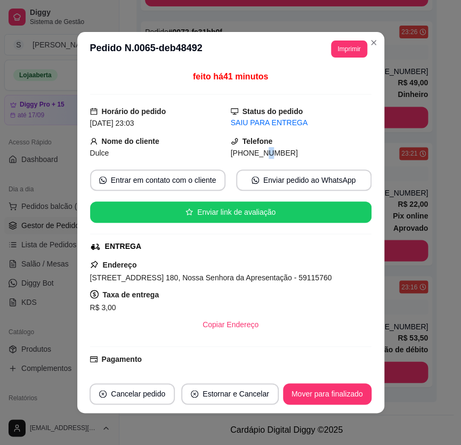
click at [250, 155] on span "[PHONE_NUMBER]" at bounding box center [264, 153] width 67 height 9
drag, startPoint x: 244, startPoint y: 153, endPoint x: 282, endPoint y: 154, distance: 38.4
click at [282, 154] on div "[PHONE_NUMBER]" at bounding box center [301, 153] width 141 height 12
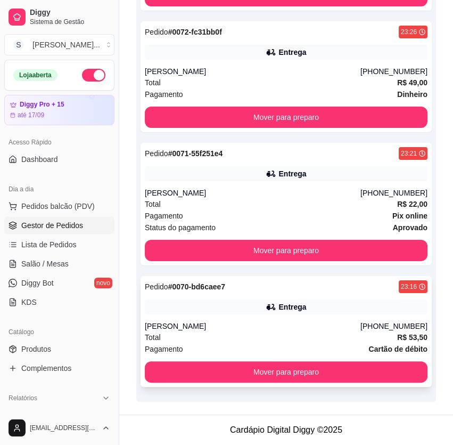
click at [316, 326] on div "[PERSON_NAME]" at bounding box center [253, 326] width 216 height 11
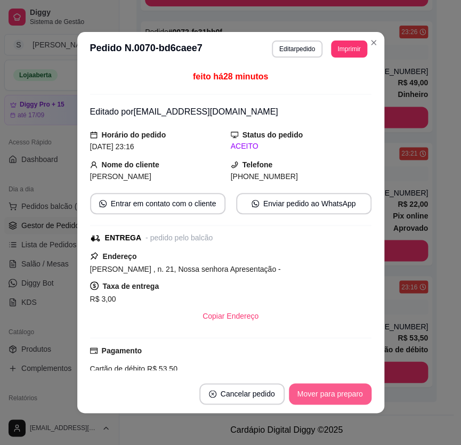
click at [318, 391] on button "Mover para preparo" at bounding box center [330, 393] width 83 height 21
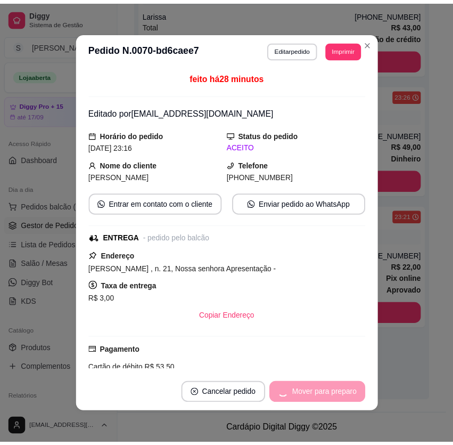
scroll to position [218, 0]
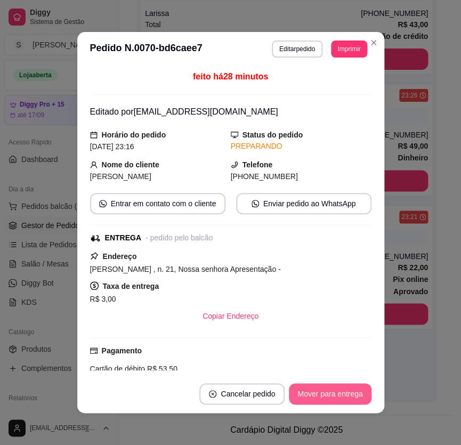
click at [318, 391] on button "Mover para entrega" at bounding box center [330, 393] width 82 height 21
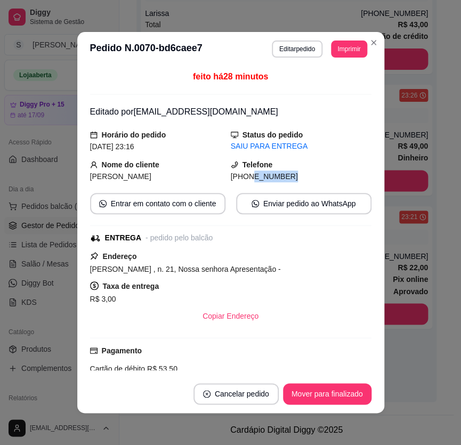
drag, startPoint x: 236, startPoint y: 175, endPoint x: 285, endPoint y: 171, distance: 49.1
click at [283, 175] on div "[PHONE_NUMBER]" at bounding box center [301, 176] width 141 height 12
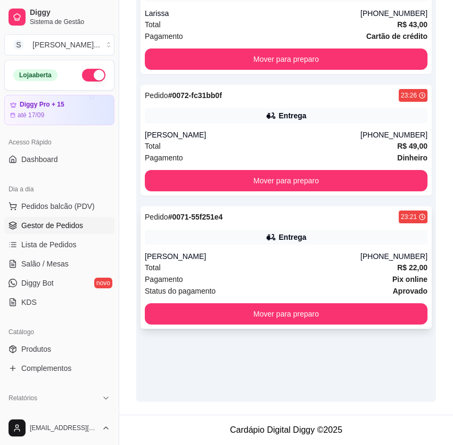
click at [251, 239] on div "Entrega" at bounding box center [286, 237] width 283 height 15
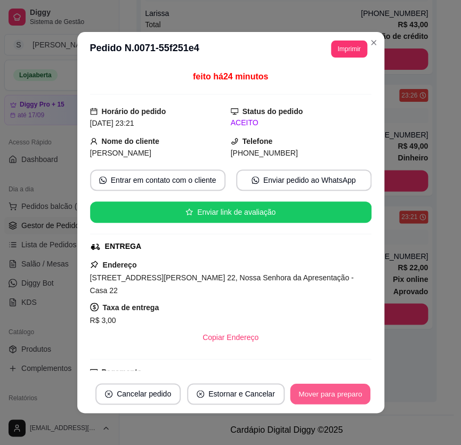
click at [313, 383] on button "Mover para preparo" at bounding box center [330, 393] width 80 height 21
click at [323, 391] on button "Mover para preparo" at bounding box center [330, 393] width 83 height 21
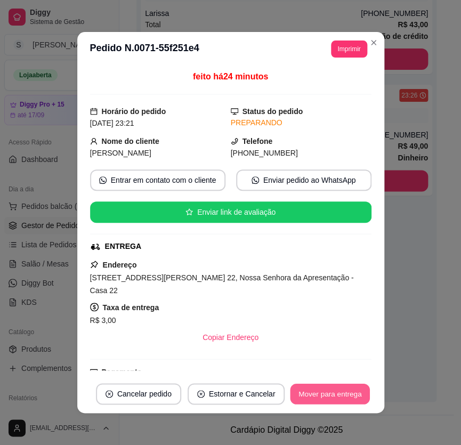
click at [324, 391] on button "Mover para entrega" at bounding box center [330, 393] width 80 height 21
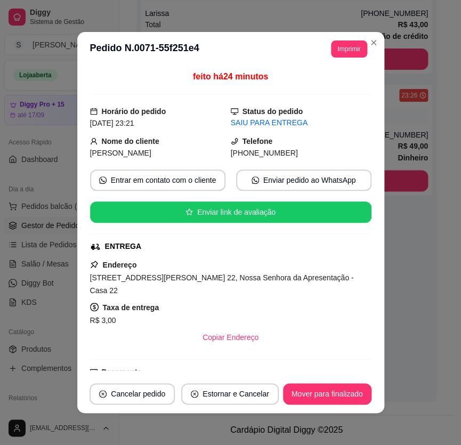
drag, startPoint x: 244, startPoint y: 150, endPoint x: 284, endPoint y: 158, distance: 40.3
click at [284, 158] on div "[PHONE_NUMBER]" at bounding box center [301, 153] width 141 height 12
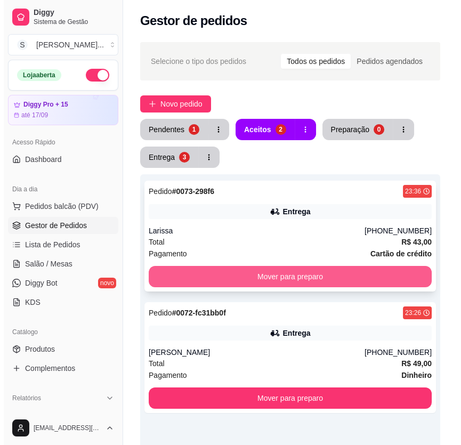
scroll to position [0, 0]
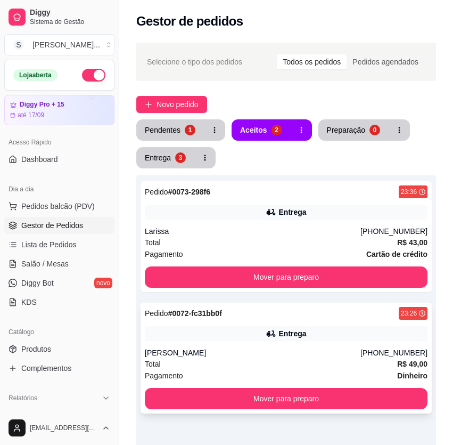
click at [330, 323] on div "Pedido # 0072-fc31bb0f 23:26 Entrega Douglas [PHONE_NUMBER] Total R$ 49,00 Paga…" at bounding box center [286, 358] width 291 height 111
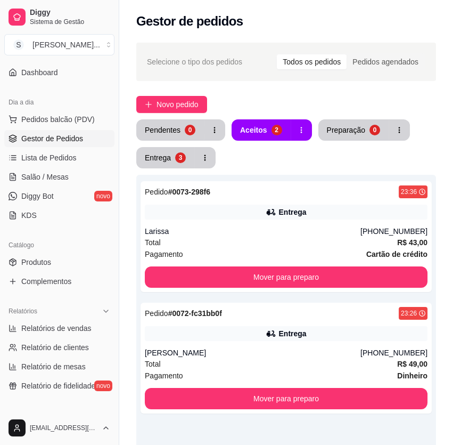
scroll to position [193, 0]
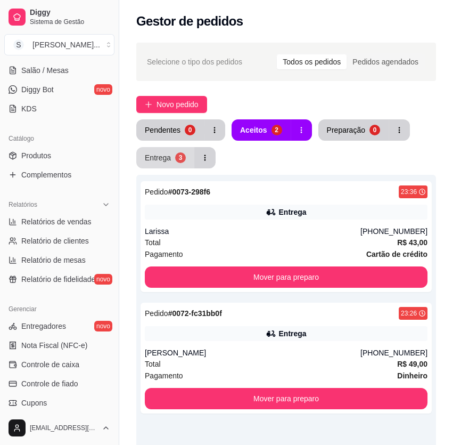
click at [173, 159] on button "Entrega 3" at bounding box center [165, 157] width 58 height 21
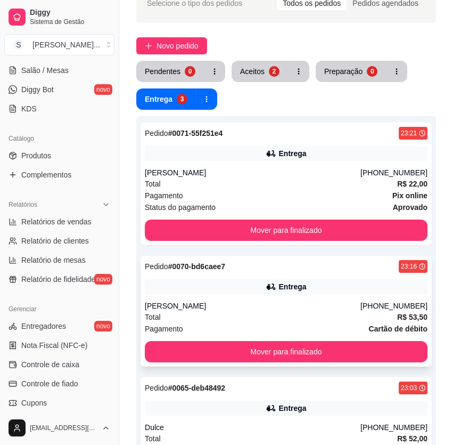
scroll to position [218, 0]
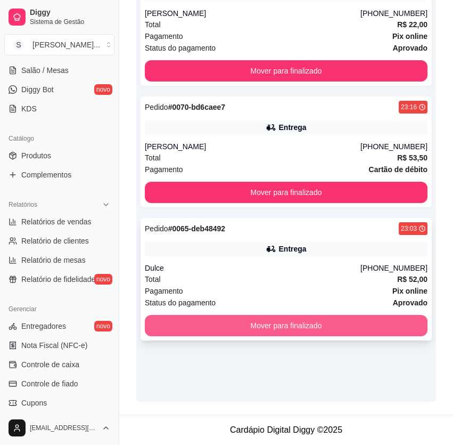
click at [336, 326] on button "Mover para finalizado" at bounding box center [286, 325] width 283 height 21
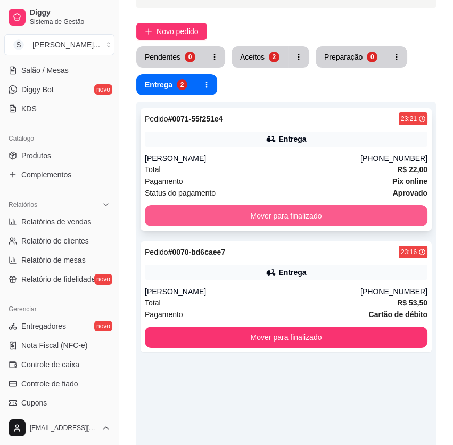
scroll to position [72, 0]
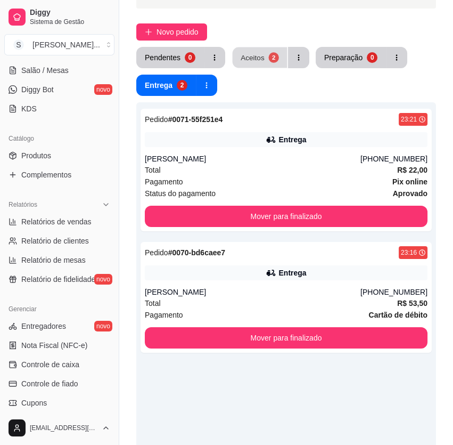
click at [258, 61] on div "Aceitos" at bounding box center [253, 57] width 24 height 10
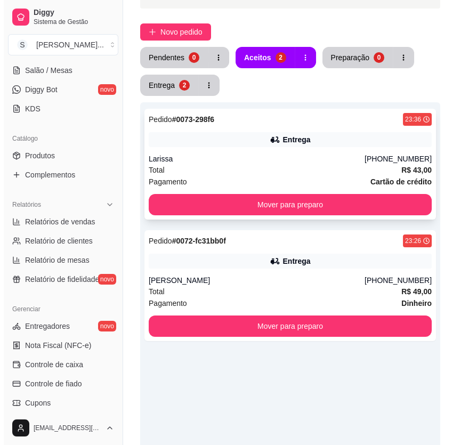
scroll to position [121, 0]
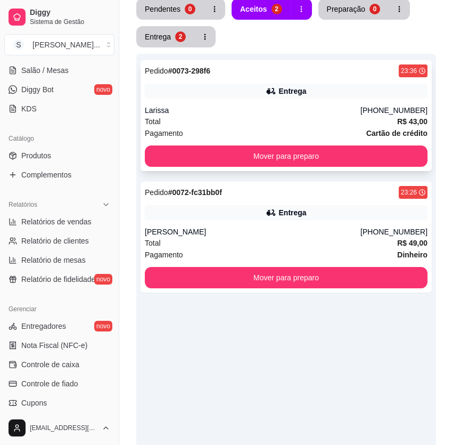
click at [310, 95] on div "Entrega" at bounding box center [286, 91] width 283 height 15
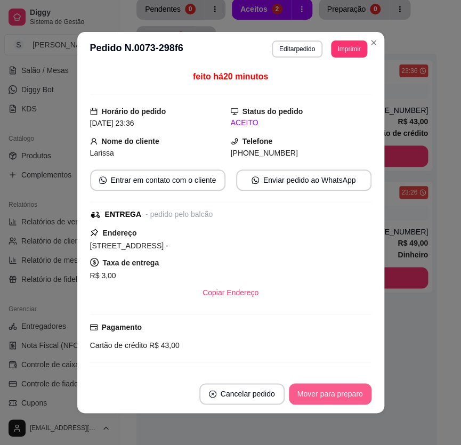
click at [346, 391] on button "Mover para preparo" at bounding box center [330, 393] width 83 height 21
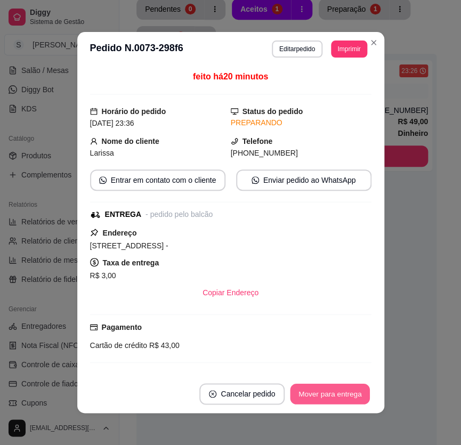
click at [346, 389] on button "Mover para entrega" at bounding box center [330, 393] width 80 height 21
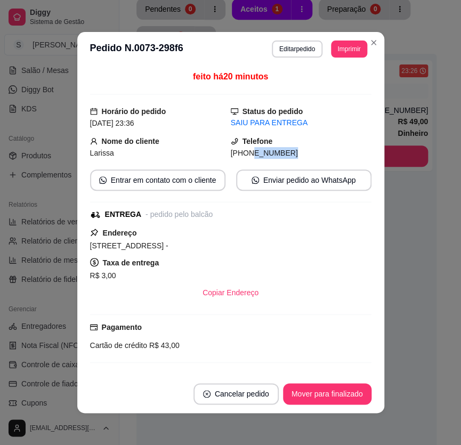
drag, startPoint x: 238, startPoint y: 152, endPoint x: 279, endPoint y: 150, distance: 40.5
click at [279, 150] on div "[PHONE_NUMBER]" at bounding box center [301, 153] width 141 height 12
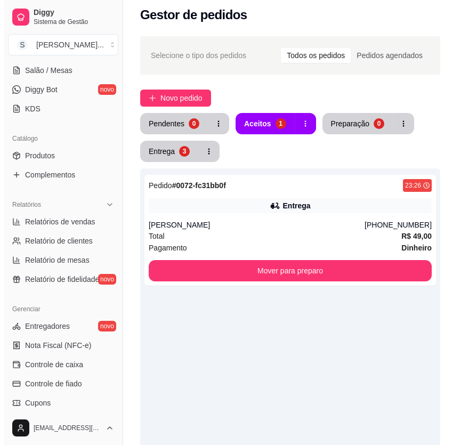
scroll to position [0, 0]
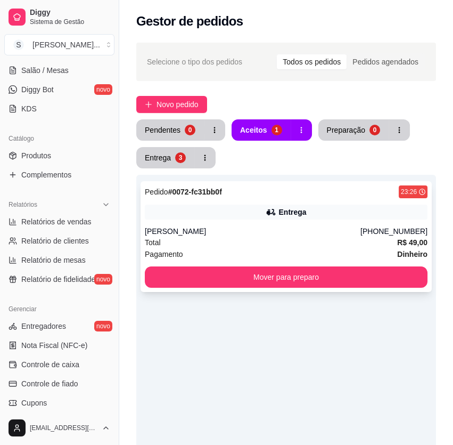
click at [268, 232] on div "[PERSON_NAME]" at bounding box center [253, 231] width 216 height 11
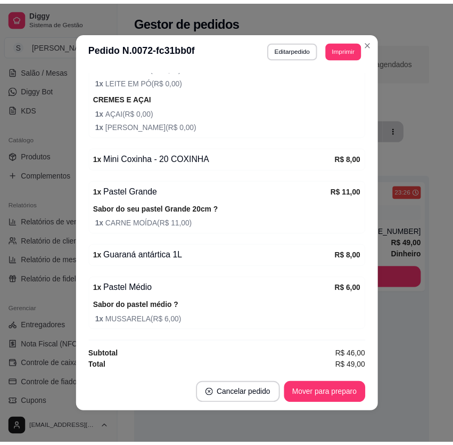
scroll to position [446, 0]
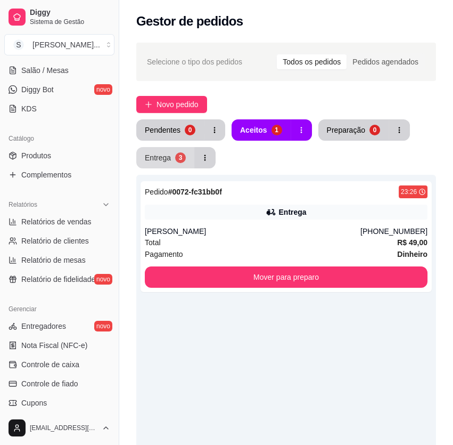
click at [150, 159] on div "Entrega" at bounding box center [158, 157] width 26 height 11
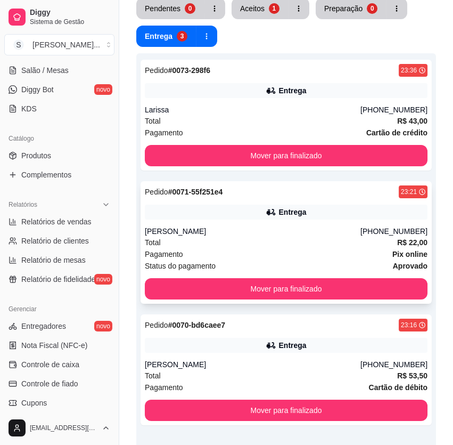
scroll to position [145, 0]
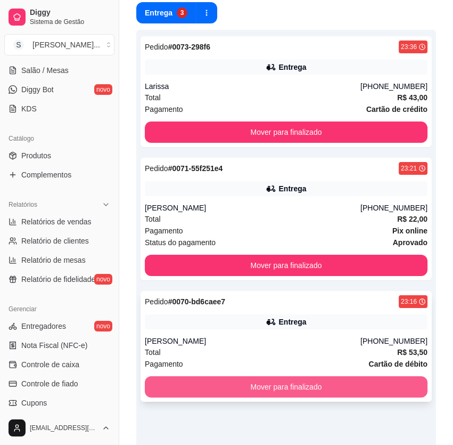
click at [402, 385] on button "Mover para finalizado" at bounding box center [286, 386] width 283 height 21
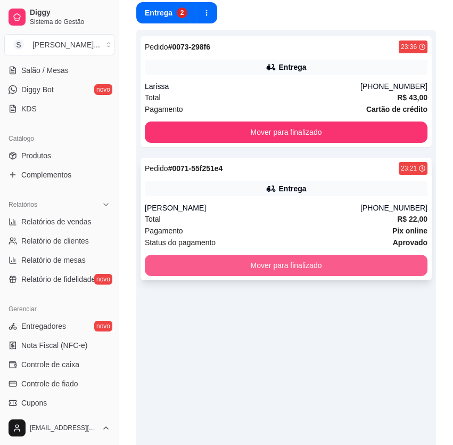
click at [353, 275] on button "Mover para finalizado" at bounding box center [286, 265] width 283 height 21
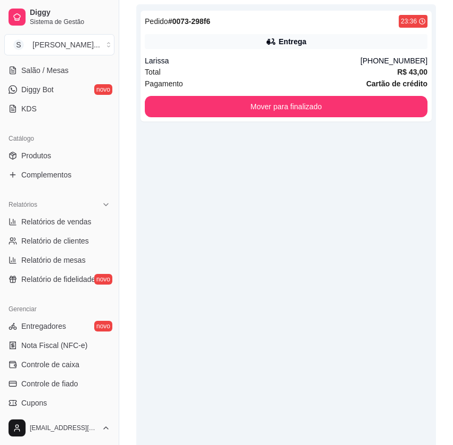
scroll to position [0, 0]
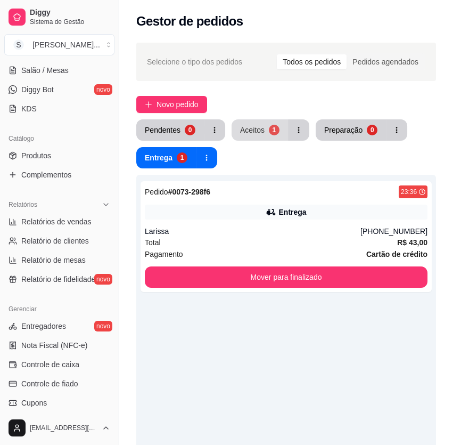
click at [266, 135] on button "Aceitos 1" at bounding box center [260, 129] width 56 height 21
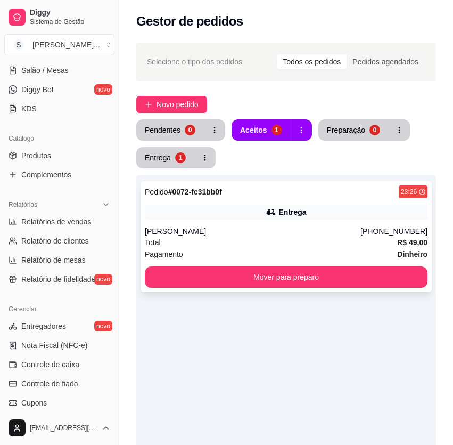
click at [309, 218] on div "Entrega" at bounding box center [286, 212] width 283 height 15
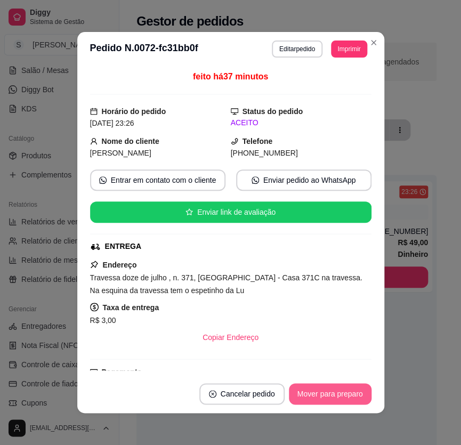
click at [359, 395] on button "Mover para preparo" at bounding box center [330, 393] width 83 height 21
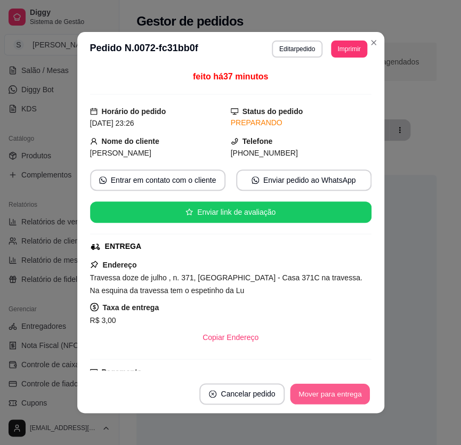
click at [352, 393] on button "Mover para entrega" at bounding box center [330, 393] width 80 height 21
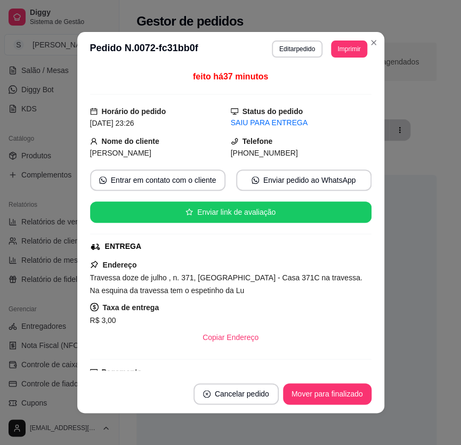
drag, startPoint x: 244, startPoint y: 154, endPoint x: 312, endPoint y: 144, distance: 68.4
click at [293, 151] on div "[PHONE_NUMBER]" at bounding box center [301, 153] width 141 height 12
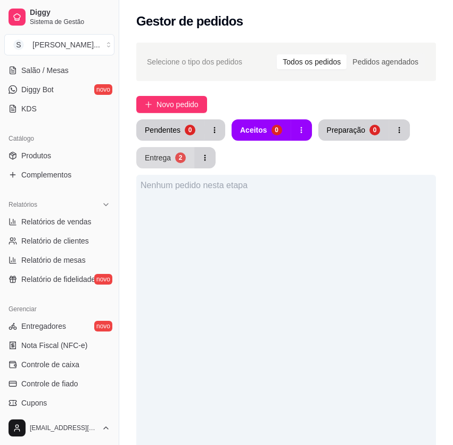
click at [169, 159] on div "Entrega" at bounding box center [158, 157] width 26 height 11
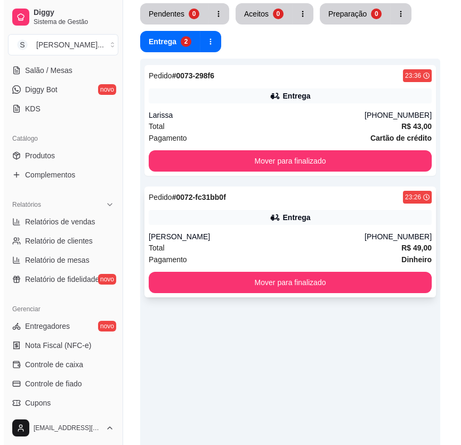
scroll to position [145, 0]
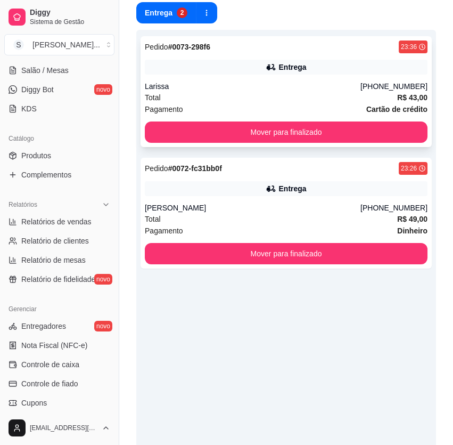
click at [298, 94] on div "Total R$ 43,00" at bounding box center [286, 98] width 283 height 12
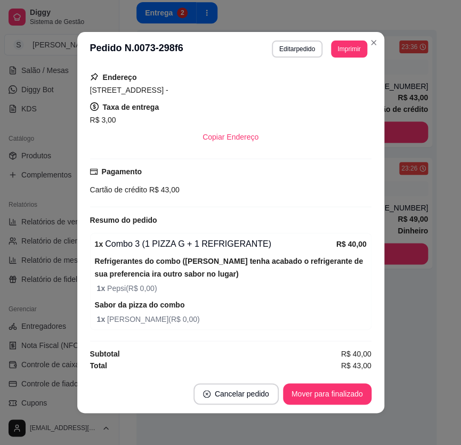
scroll to position [2, 0]
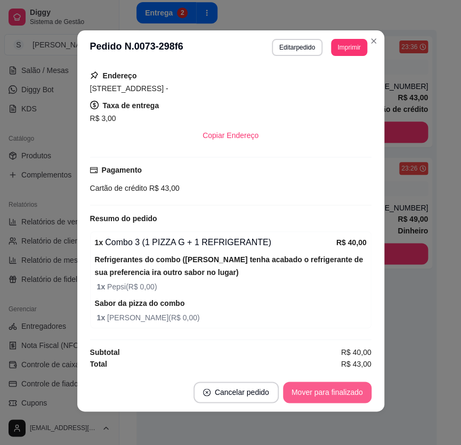
click at [346, 383] on button "Mover para finalizado" at bounding box center [327, 391] width 88 height 21
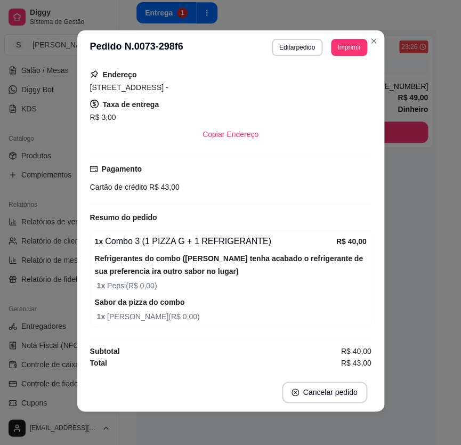
scroll to position [132, 0]
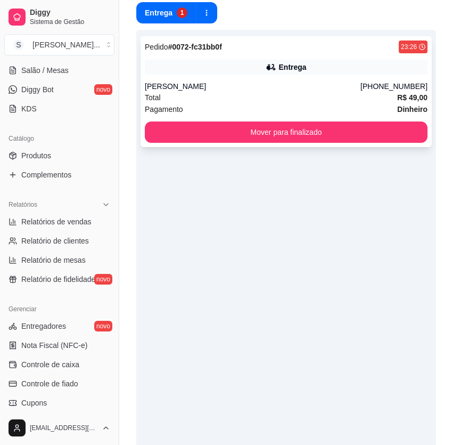
click at [328, 96] on div "Total R$ 49,00" at bounding box center [286, 98] width 283 height 12
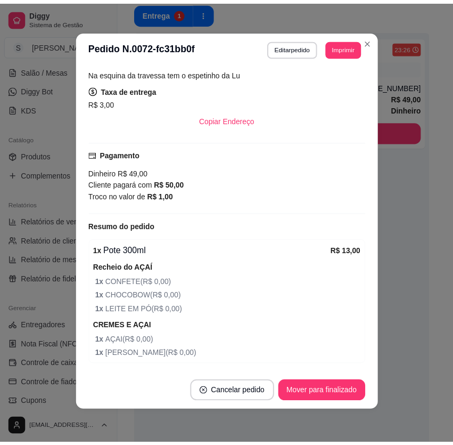
scroll to position [193, 0]
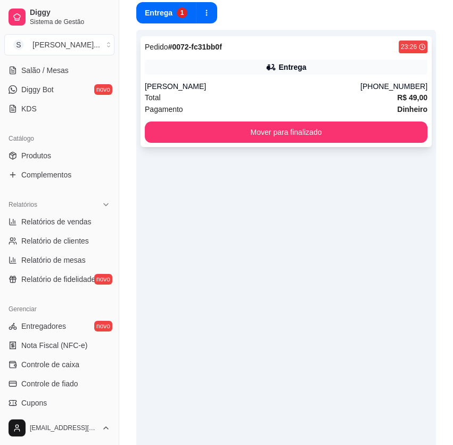
click at [323, 134] on button "Mover para finalizado" at bounding box center [286, 131] width 283 height 21
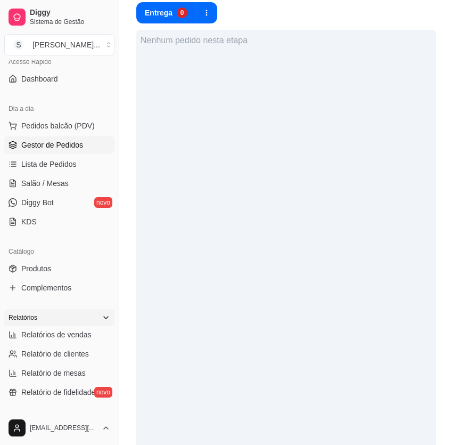
scroll to position [96, 0]
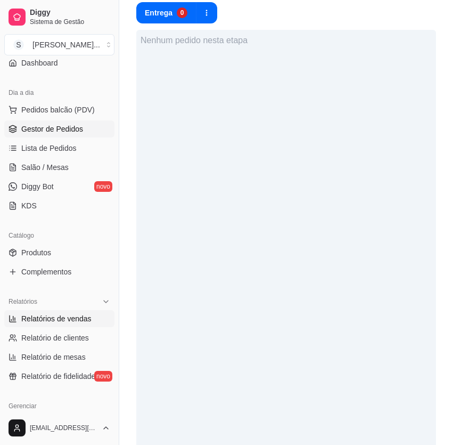
click at [75, 314] on span "Relatórios de vendas" at bounding box center [56, 318] width 70 height 11
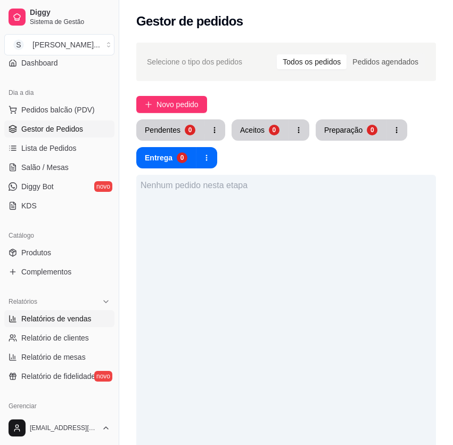
select select "ALL"
select select "0"
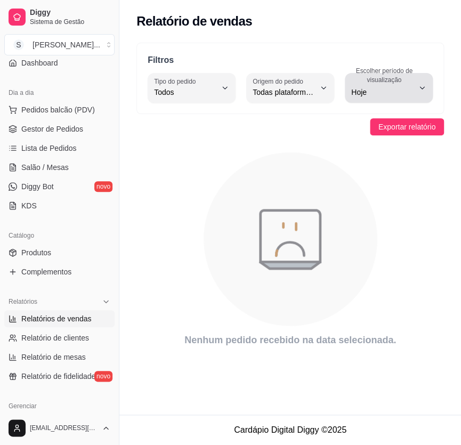
click at [414, 88] on button "Escolher período de visualização Hoje" at bounding box center [389, 88] width 88 height 30
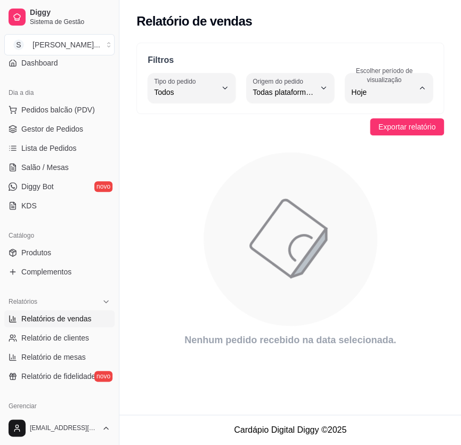
click at [366, 136] on span "Ontem" at bounding box center [383, 134] width 58 height 10
type input "1"
select select "1"
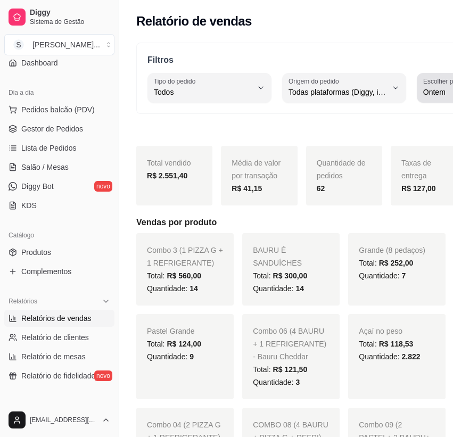
click at [365, 225] on span "Customizado" at bounding box center [383, 221] width 86 height 10
type input "-1"
select select "-1"
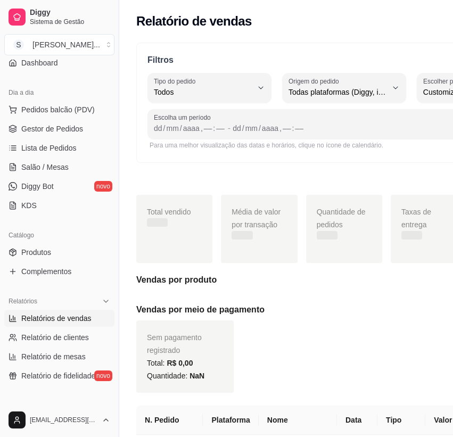
scroll to position [10, 0]
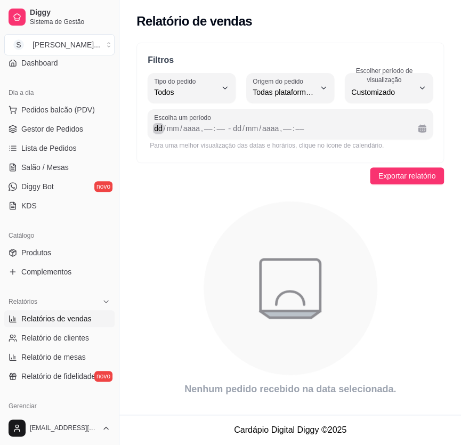
click at [154, 124] on div "dd" at bounding box center [158, 128] width 11 height 11
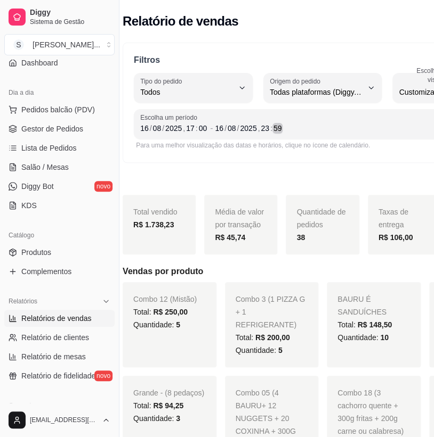
scroll to position [0, 11]
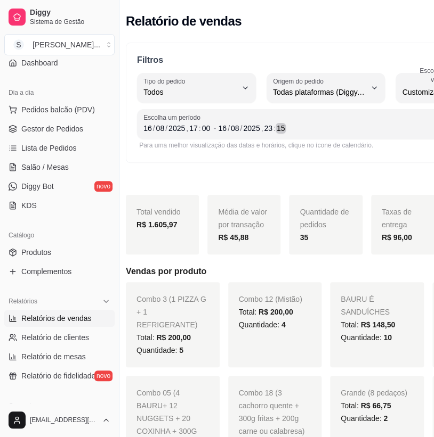
click at [286, 130] on div "[DATE] 23 : 15" at bounding box center [354, 128] width 273 height 13
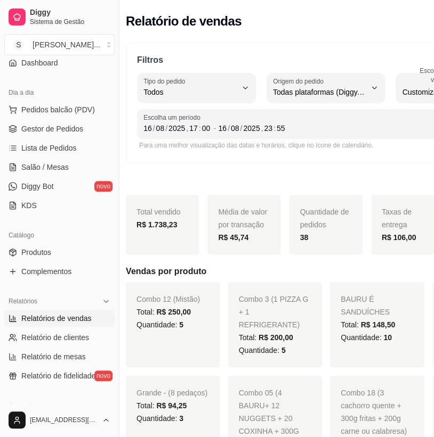
click at [271, 173] on div "Exportar relatório" at bounding box center [325, 175] width 399 height 17
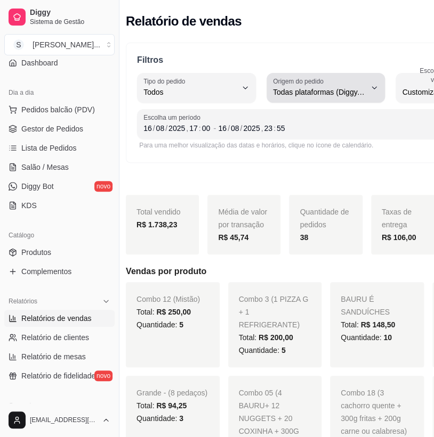
click at [370, 85] on icon "button" at bounding box center [374, 88] width 9 height 9
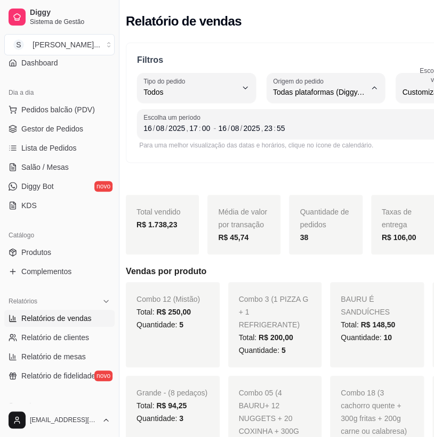
click at [292, 114] on span "Todas plataformas (Diggy, iFood)" at bounding box center [319, 117] width 87 height 10
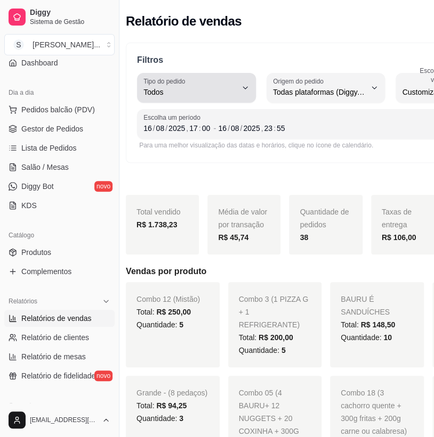
click at [246, 94] on button "Tipo do pedido Todos" at bounding box center [196, 88] width 119 height 30
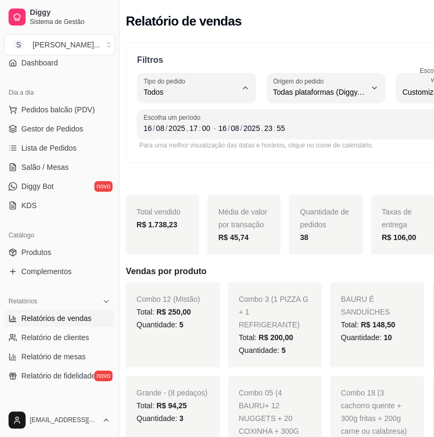
click at [234, 140] on span "Entrega" at bounding box center [191, 134] width 87 height 10
type input "DELIVERY"
select select "DELIVERY"
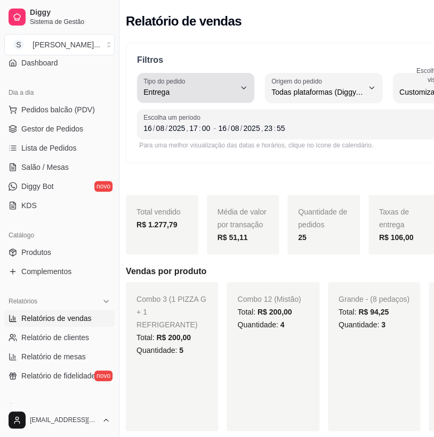
click at [238, 94] on button "Tipo do pedido Entrega" at bounding box center [195, 88] width 117 height 30
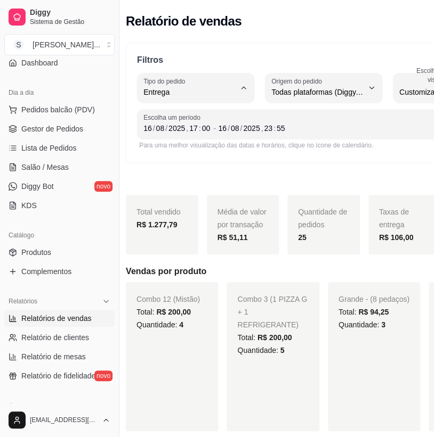
click at [180, 156] on span "Retirada" at bounding box center [187, 152] width 81 height 10
type input "PICKUP"
select select "PICKUP"
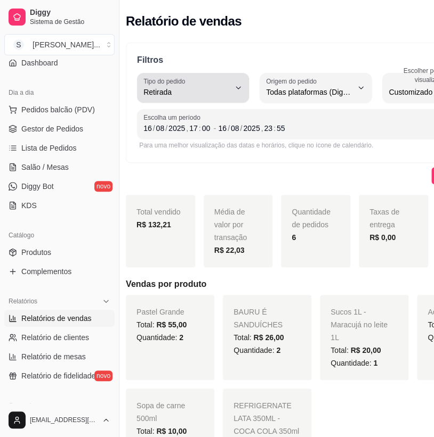
click at [234, 92] on icon "button" at bounding box center [238, 88] width 9 height 9
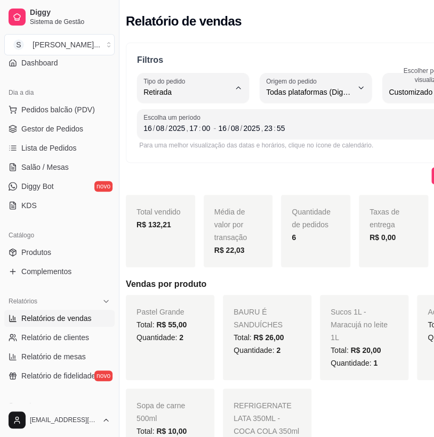
click at [199, 174] on span "Mesa" at bounding box center [182, 169] width 71 height 10
type input "IN_STORE"
select select "IN_STORE"
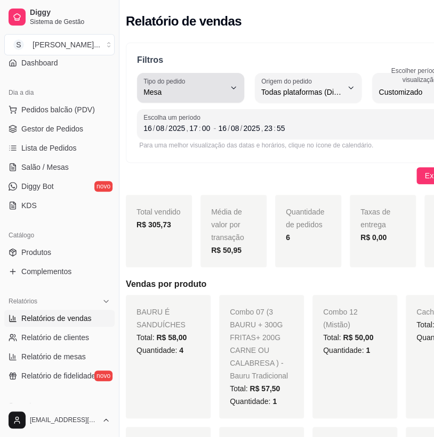
click at [236, 90] on icon "button" at bounding box center [233, 88] width 9 height 9
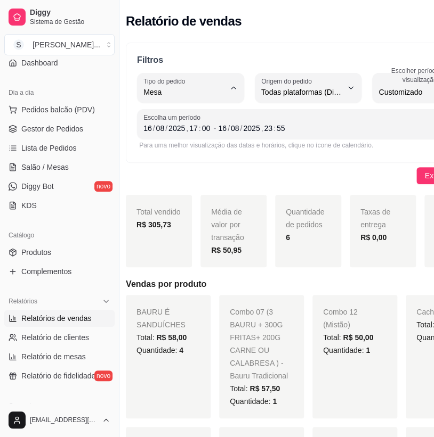
click at [216, 188] on span "Consumo local" at bounding box center [186, 187] width 79 height 10
type input "EAT_IN"
select select "EAT_IN"
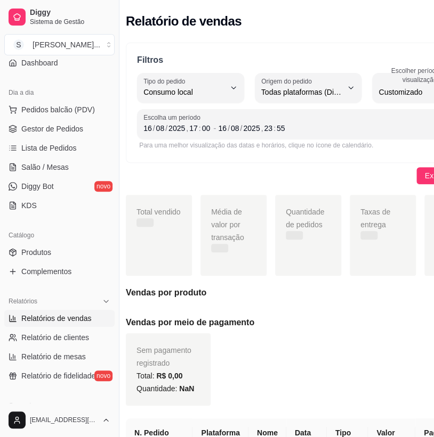
scroll to position [10, 0]
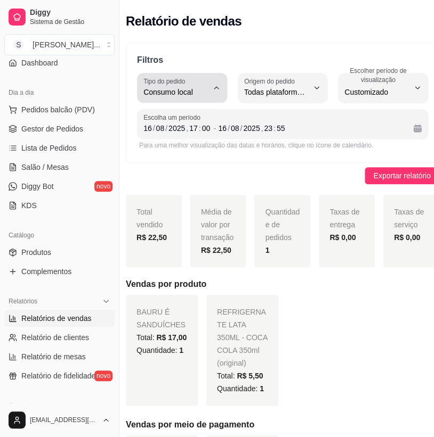
click at [218, 91] on icon "button" at bounding box center [216, 88] width 9 height 9
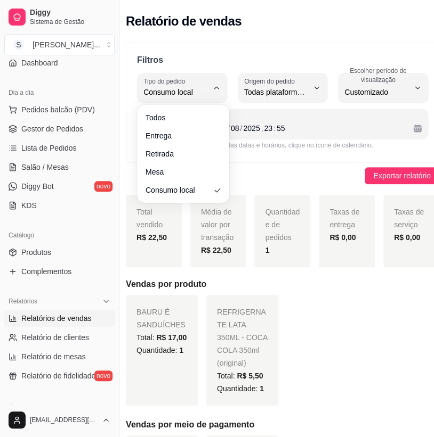
click at [184, 181] on ul "Todos Entrega Retirada Mesa Consumo local" at bounding box center [183, 153] width 84 height 89
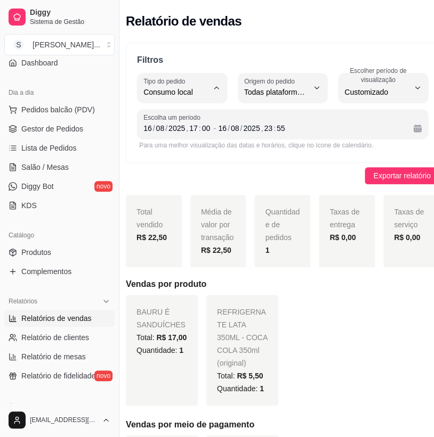
click at [182, 174] on span "Mesa" at bounding box center [178, 169] width 62 height 10
type input "IN_STORE"
select select "IN_STORE"
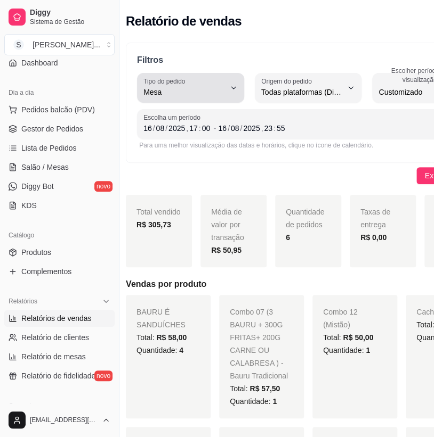
click at [230, 95] on button "Tipo do pedido Mesa" at bounding box center [190, 88] width 107 height 30
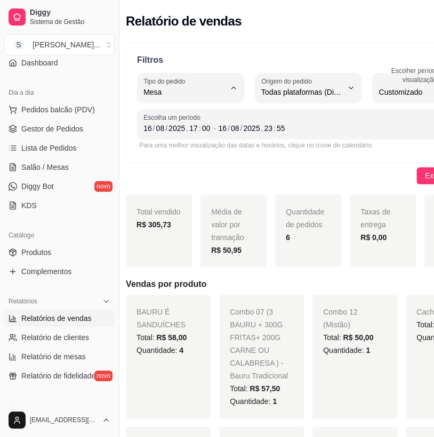
click at [186, 183] on li "Consumo local" at bounding box center [191, 186] width 97 height 17
type input "EAT_IN"
select select "EAT_IN"
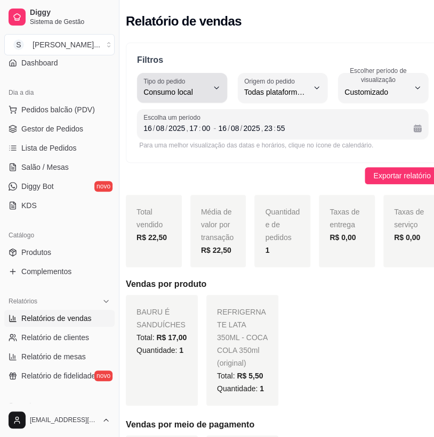
click at [201, 92] on span "Consumo local" at bounding box center [175, 92] width 64 height 11
click at [167, 167] on span "Mesa" at bounding box center [178, 169] width 62 height 10
type input "IN_STORE"
select select "IN_STORE"
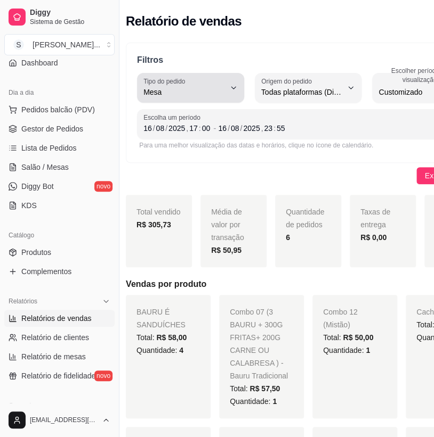
click at [234, 83] on button "Tipo do pedido Mesa" at bounding box center [190, 88] width 107 height 30
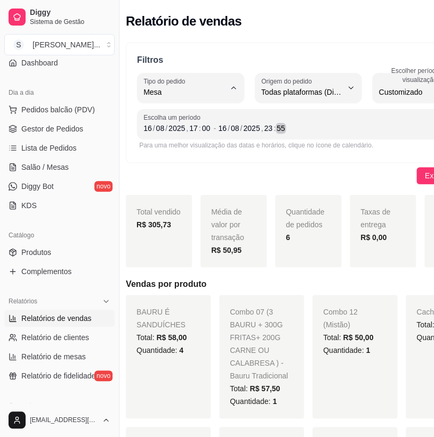
click at [316, 122] on div "[DATE] 23 : 55" at bounding box center [337, 128] width 238 height 13
click at [149, 128] on div "16" at bounding box center [147, 128] width 11 height 11
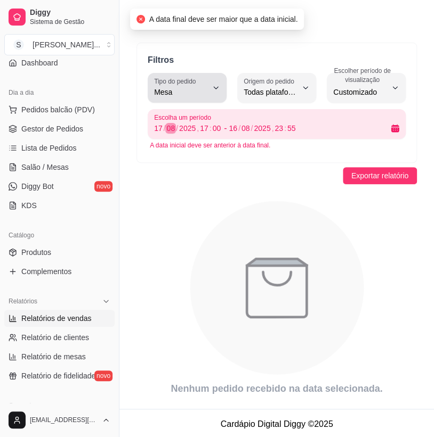
scroll to position [0, 0]
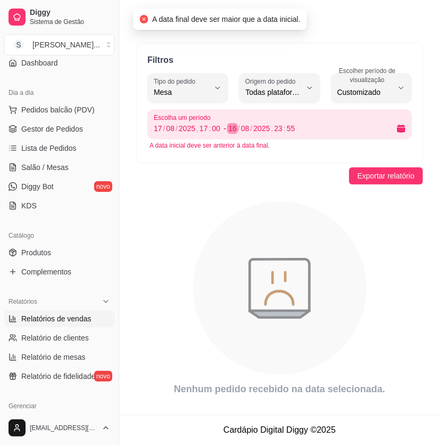
click at [233, 127] on div "16" at bounding box center [232, 128] width 11 height 11
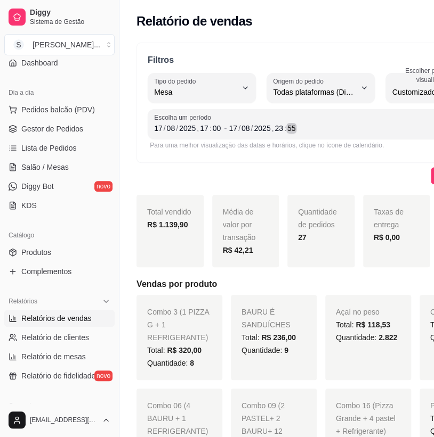
drag, startPoint x: 292, startPoint y: 126, endPoint x: 298, endPoint y: 122, distance: 6.5
click at [293, 126] on div "55" at bounding box center [291, 128] width 11 height 11
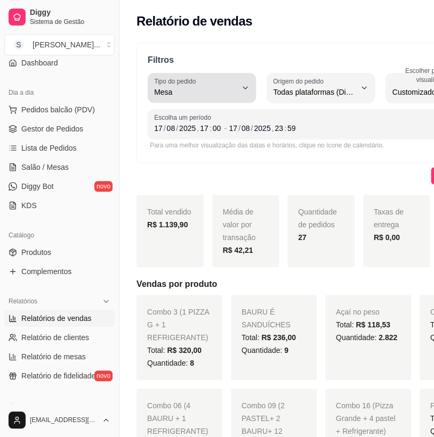
click at [248, 86] on icon "button" at bounding box center [245, 88] width 9 height 9
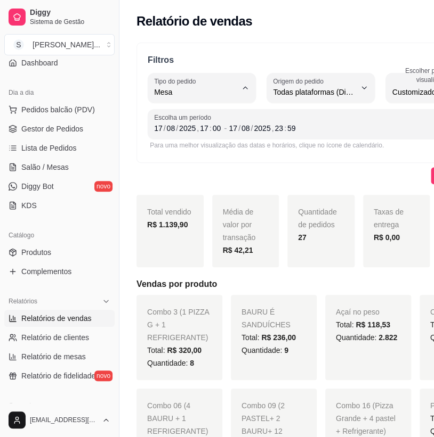
click at [184, 121] on span "Todos" at bounding box center [198, 117] width 80 height 10
type input "ALL"
select select "ALL"
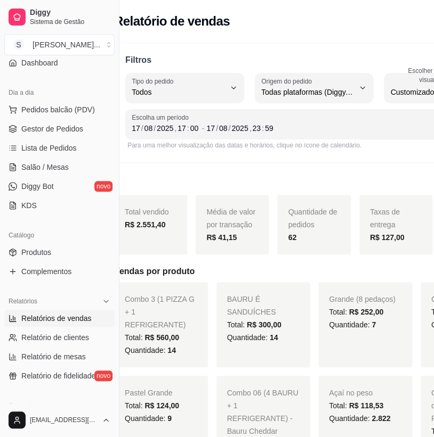
scroll to position [0, 17]
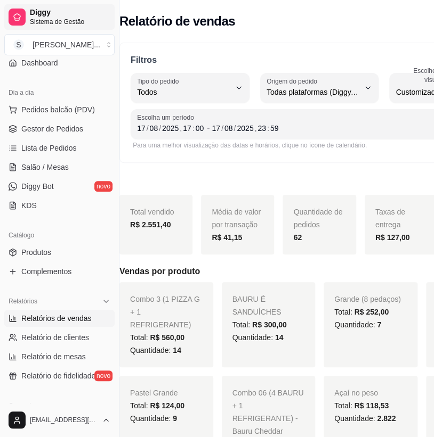
drag, startPoint x: 118, startPoint y: 17, endPoint x: 89, endPoint y: 20, distance: 29.4
click at [89, 20] on div "Diggy Sistema de Gestão S Sandrinha Lan ... Loja aberta Diggy Pro + 15 até 17/0…" at bounding box center [59, 218] width 119 height 437
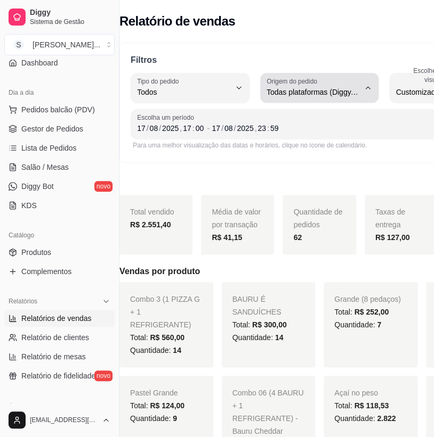
click at [351, 93] on span "Todas plataformas (Diggy, iFood)" at bounding box center [312, 92] width 93 height 11
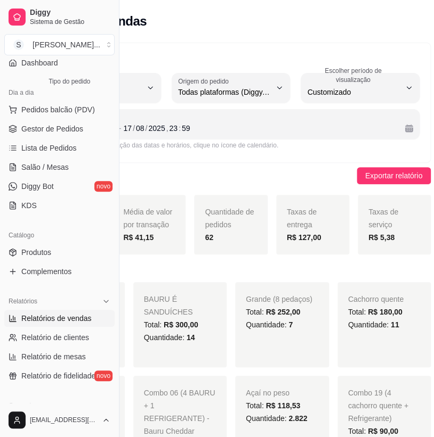
scroll to position [0, 114]
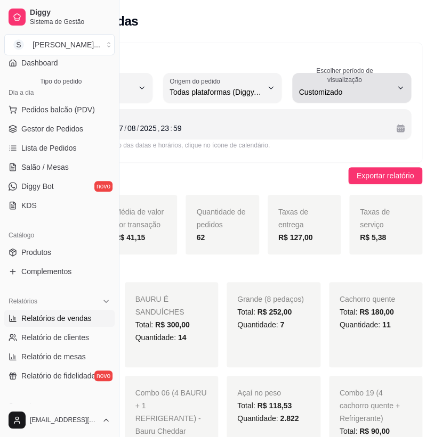
click at [373, 78] on label "Escolher período de visualização" at bounding box center [345, 75] width 95 height 18
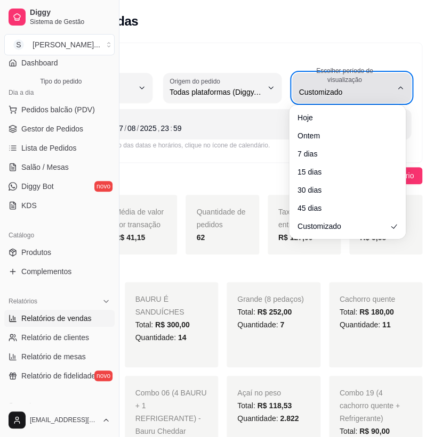
click at [359, 90] on span "Customizado" at bounding box center [344, 92] width 93 height 11
click at [398, 87] on icon "button" at bounding box center [400, 88] width 9 height 9
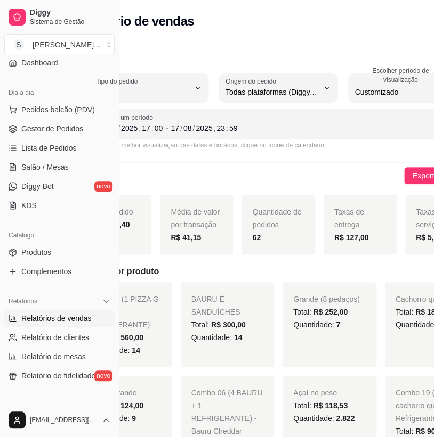
scroll to position [0, 0]
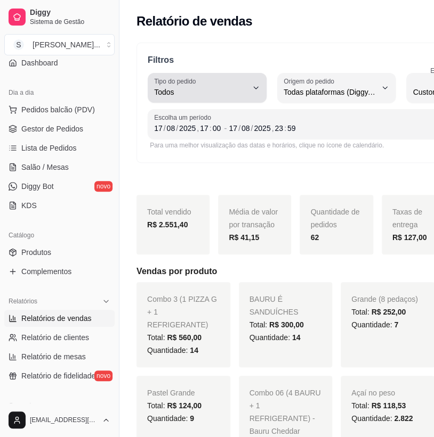
click at [255, 88] on icon "button" at bounding box center [255, 88] width 9 height 9
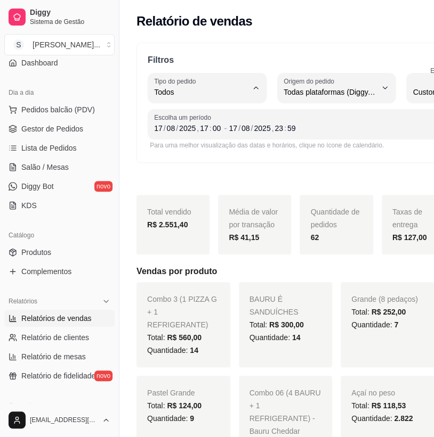
click at [175, 135] on span "Entrega" at bounding box center [201, 134] width 86 height 10
type input "DELIVERY"
select select "DELIVERY"
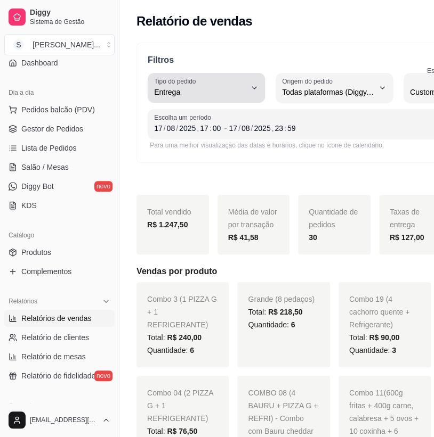
click at [256, 85] on icon "button" at bounding box center [254, 88] width 9 height 9
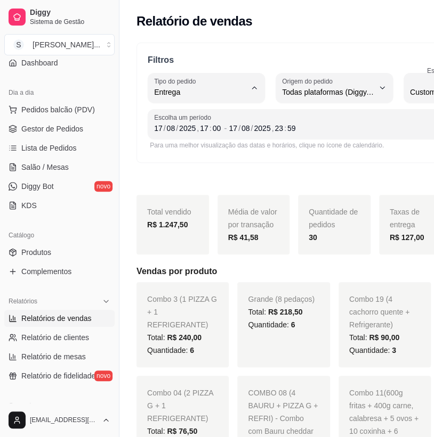
click at [208, 157] on span "Retirada" at bounding box center [200, 152] width 85 height 10
type input "PICKUP"
select select "PICKUP"
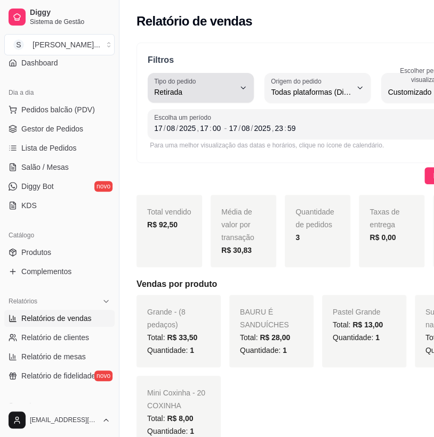
click at [239, 85] on icon "button" at bounding box center [243, 88] width 9 height 9
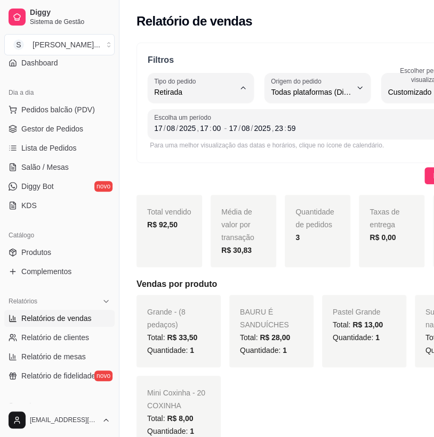
click at [192, 168] on span "Mesa" at bounding box center [191, 169] width 66 height 10
type input "IN_STORE"
select select "IN_STORE"
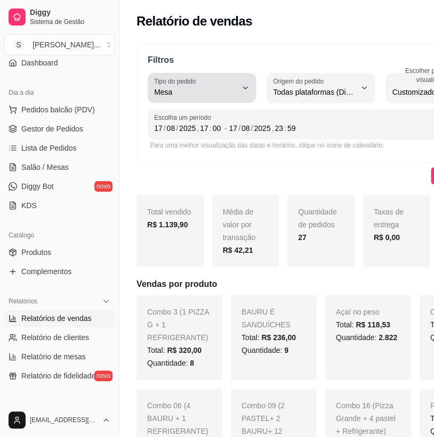
click at [246, 85] on icon "button" at bounding box center [245, 88] width 9 height 9
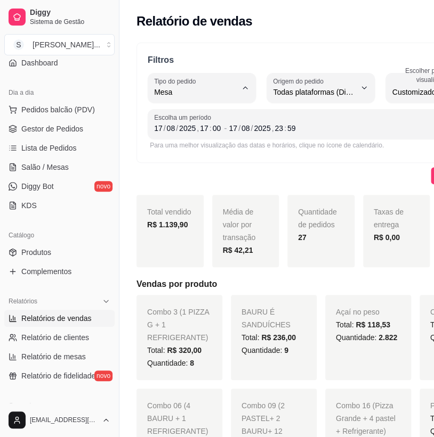
click at [212, 187] on span "Consumo local" at bounding box center [198, 187] width 80 height 10
type input "EAT_IN"
select select "EAT_IN"
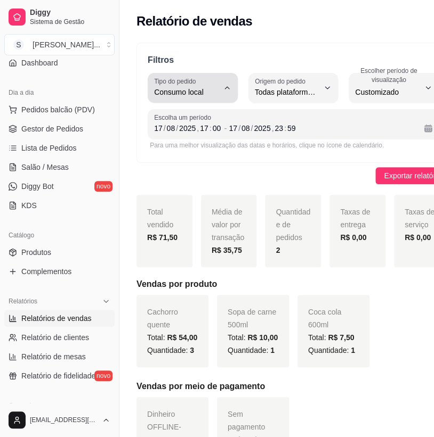
click at [218, 95] on span "Consumo local" at bounding box center [186, 92] width 64 height 11
click at [202, 174] on span "Mesa" at bounding box center [189, 169] width 62 height 10
type input "IN_STORE"
select select "IN_STORE"
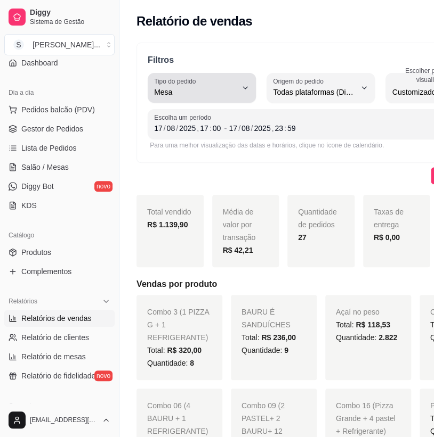
click at [249, 85] on icon "button" at bounding box center [245, 88] width 9 height 9
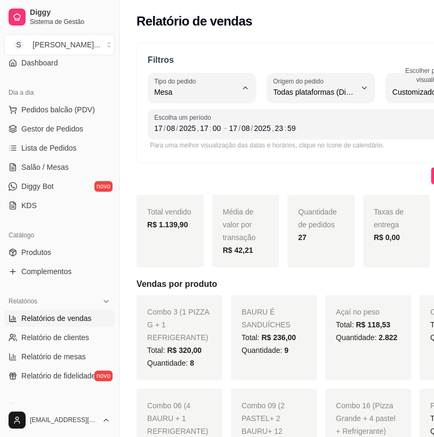
click at [219, 190] on span "Consumo local" at bounding box center [198, 187] width 80 height 10
type input "EAT_IN"
select select "EAT_IN"
